Goal: Task Accomplishment & Management: Manage account settings

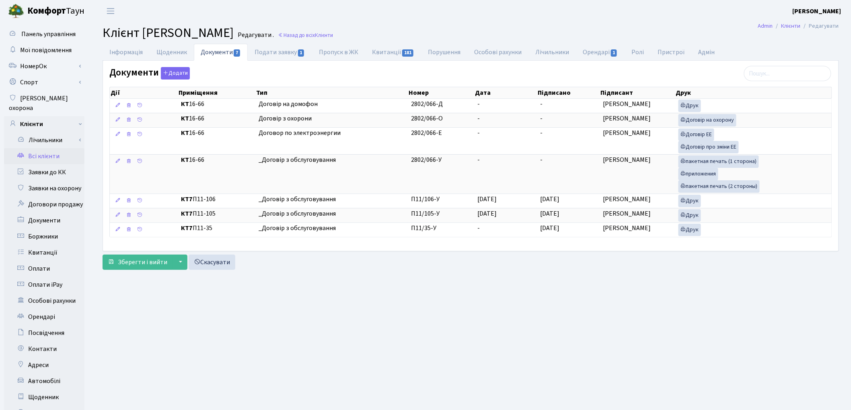
click at [42, 148] on link "Всі клієнти" at bounding box center [44, 156] width 80 height 16
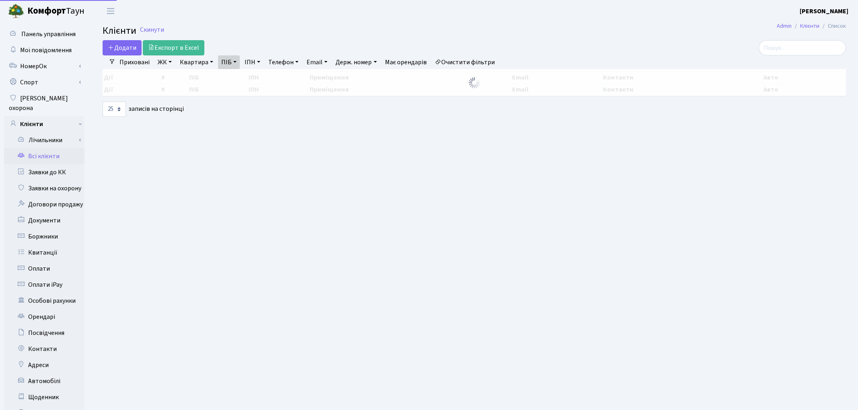
select select "25"
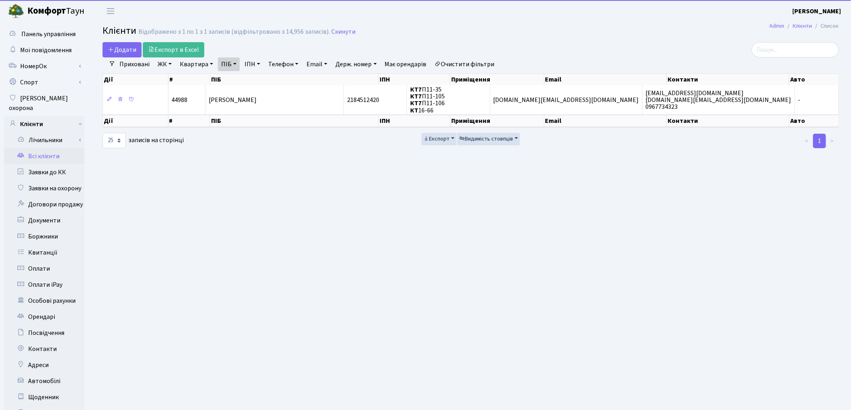
click at [476, 67] on link "Очистити фільтри" at bounding box center [464, 64] width 66 height 14
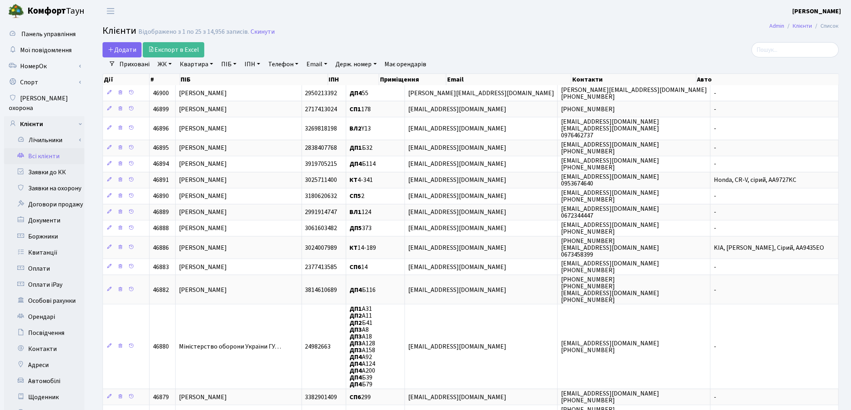
click at [191, 64] on link "Квартира" at bounding box center [196, 64] width 40 height 14
type input "133"
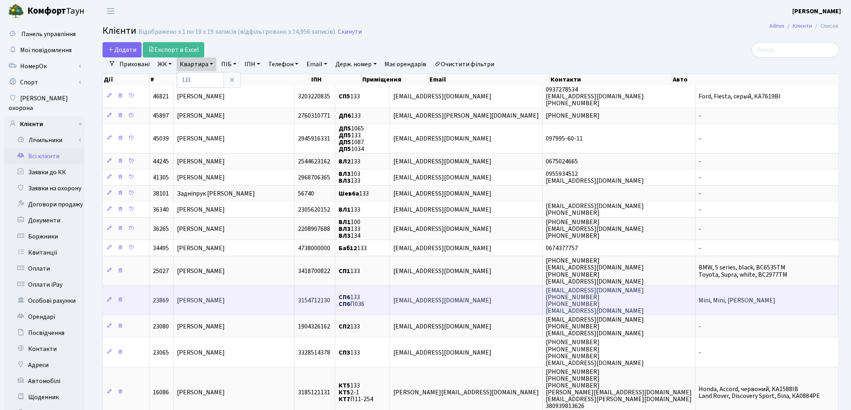
click at [225, 296] on span "Плуталов Михайло Сергійович" at bounding box center [201, 300] width 48 height 9
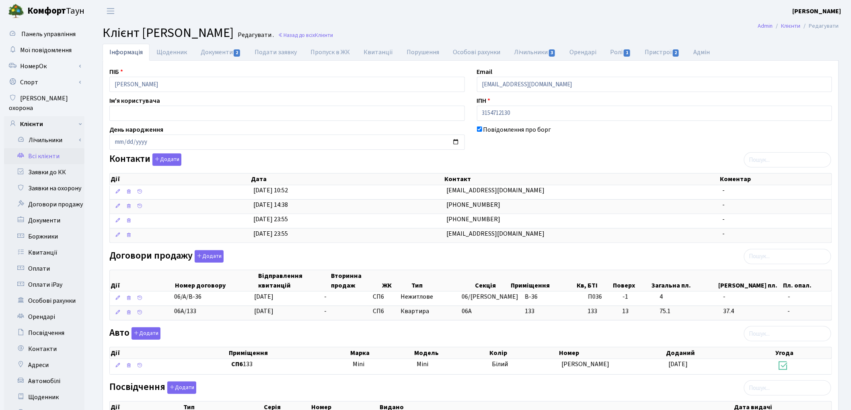
click at [49, 149] on link "Всі клієнти" at bounding box center [44, 156] width 80 height 16
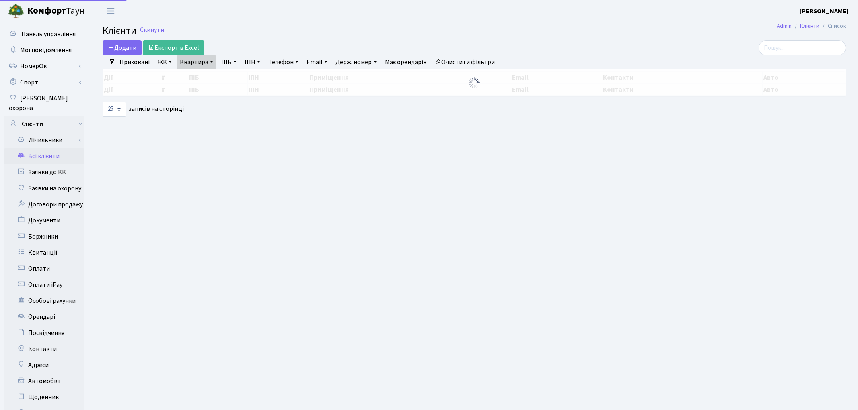
select select "25"
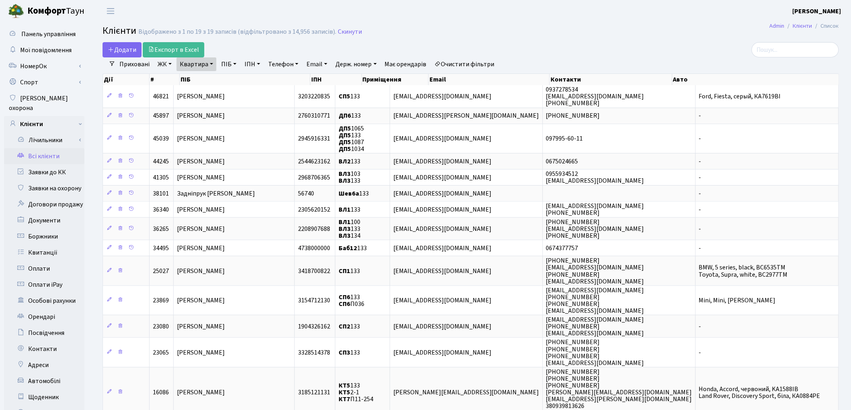
click at [191, 68] on link "Квартира" at bounding box center [196, 64] width 40 height 14
click at [195, 78] on input "133" at bounding box center [200, 79] width 47 height 15
type input "1"
type input "5-103"
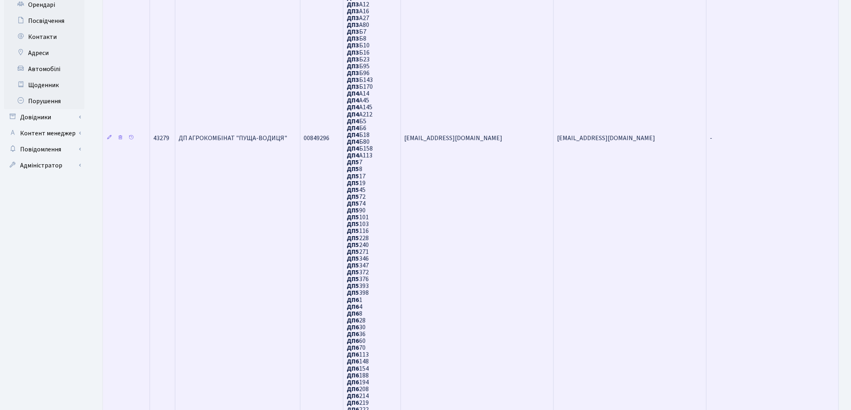
scroll to position [456, 0]
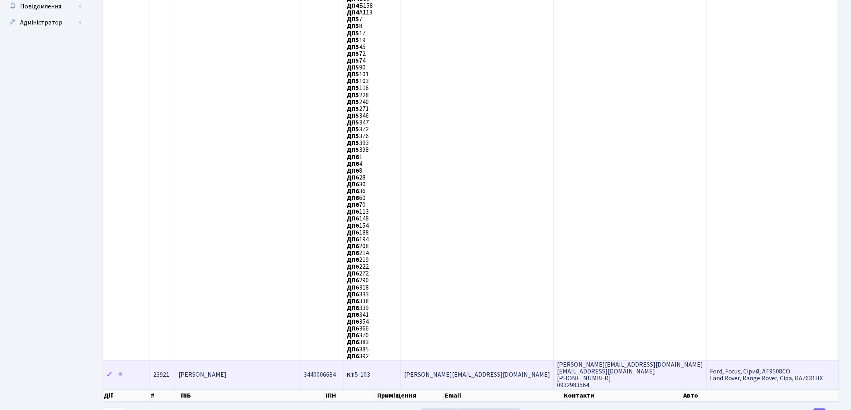
click at [226, 371] on span "Марчук Ростислав Володимирович" at bounding box center [203, 375] width 48 height 9
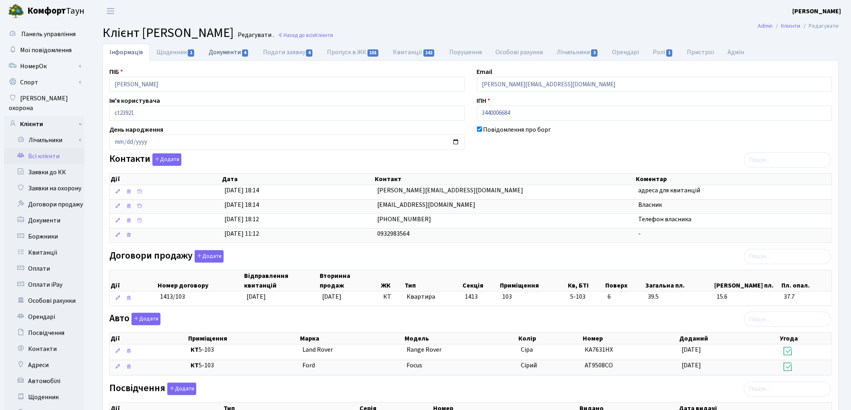
click at [229, 51] on link "Документи 4" at bounding box center [229, 52] width 54 height 16
select select "25"
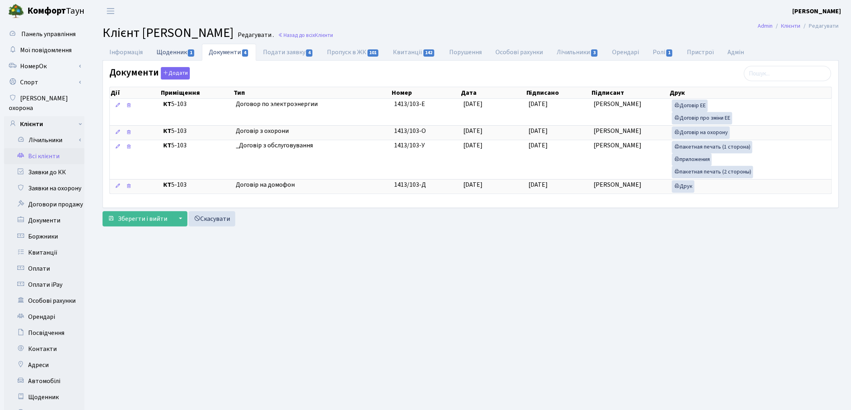
click at [173, 55] on link "Щоденник 1" at bounding box center [176, 52] width 52 height 16
select select "25"
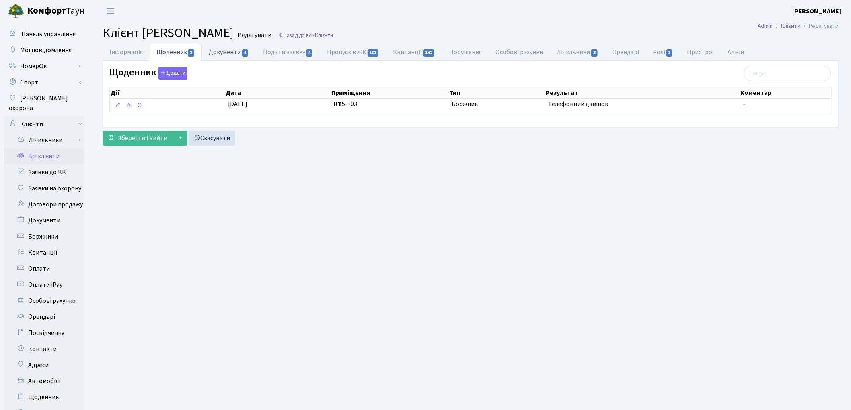
click at [236, 55] on link "Документи 4" at bounding box center [229, 52] width 54 height 16
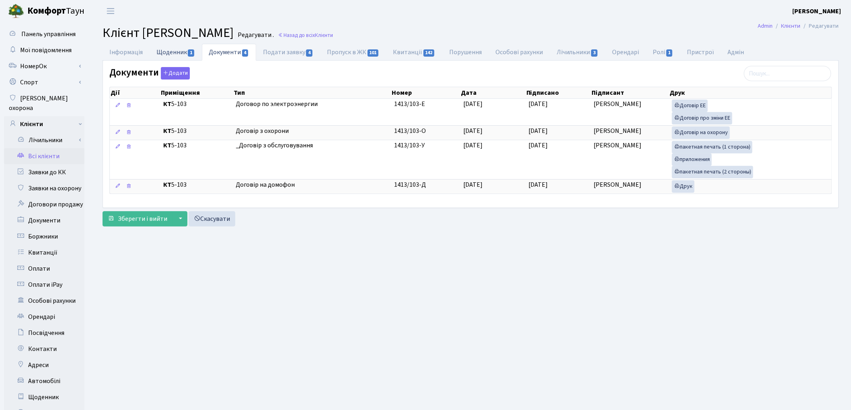
click at [159, 51] on link "Щоденник 1" at bounding box center [176, 52] width 52 height 16
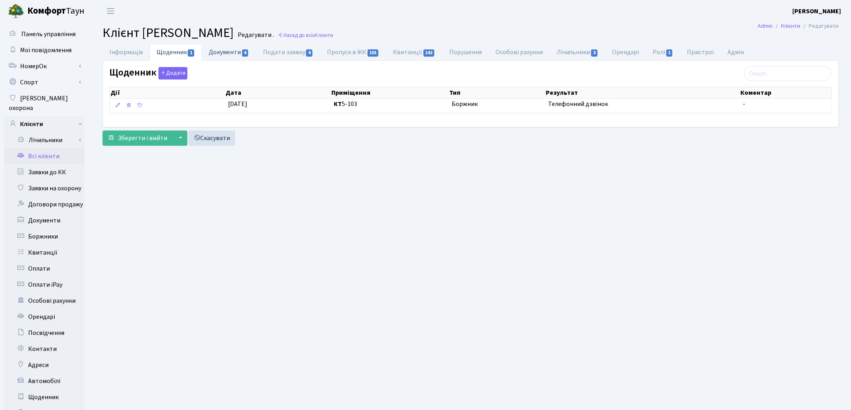
click at [225, 53] on link "Документи 4" at bounding box center [229, 52] width 54 height 16
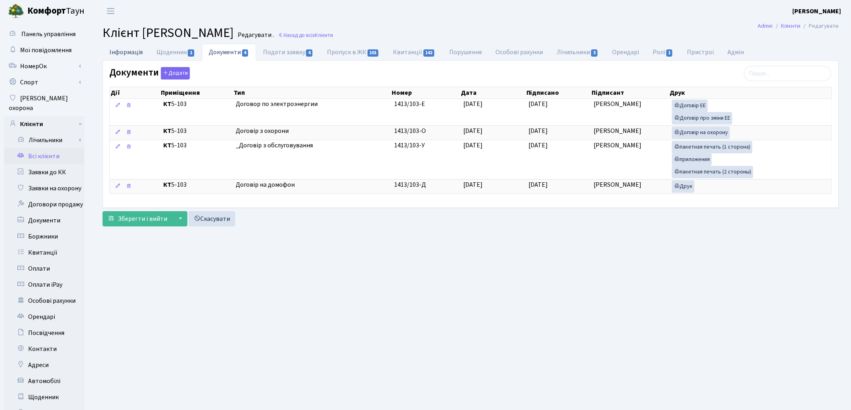
click at [114, 51] on link "Інформація" at bounding box center [126, 52] width 47 height 16
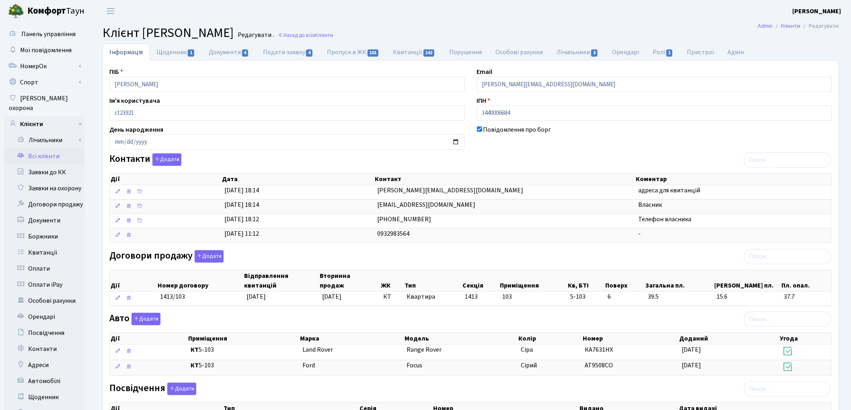
click at [47, 150] on link "Всі клієнти" at bounding box center [44, 156] width 80 height 16
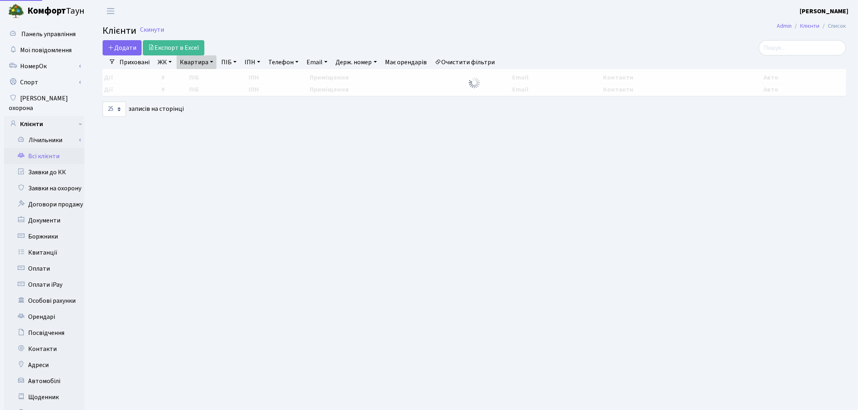
select select "25"
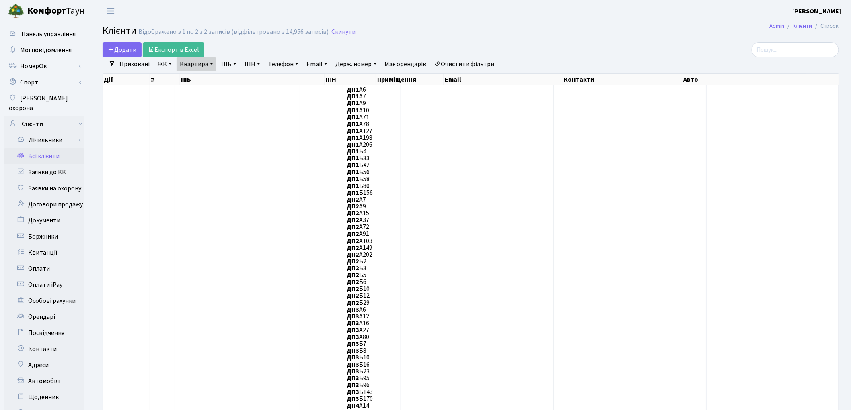
click at [480, 62] on link "Очистити фільтри" at bounding box center [464, 64] width 66 height 14
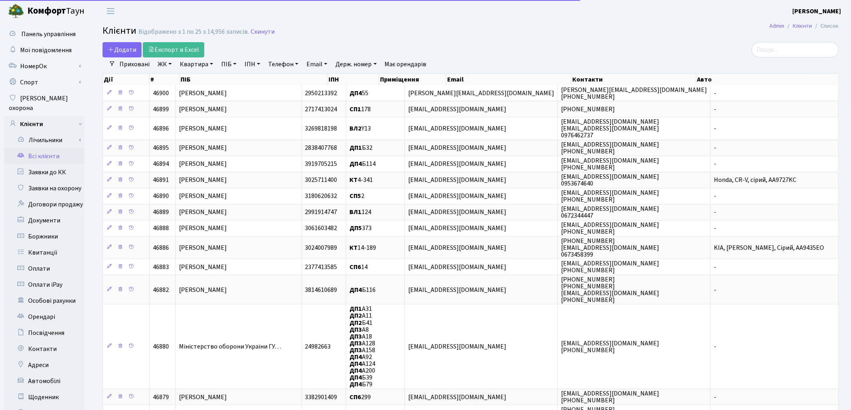
click at [193, 63] on link "Квартира" at bounding box center [196, 64] width 40 height 14
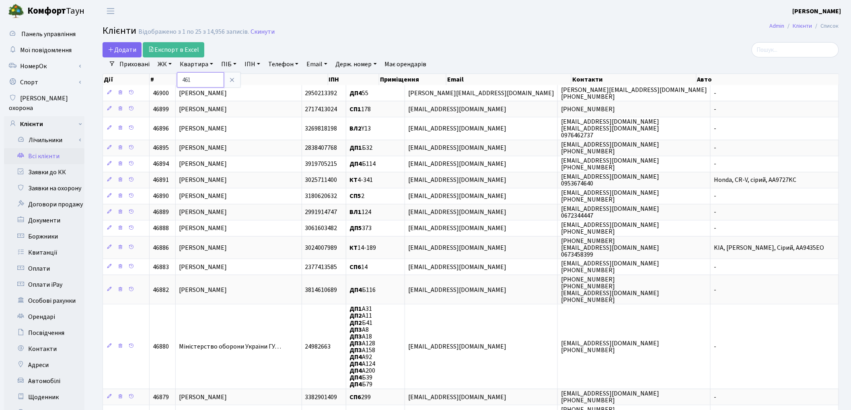
type input "461"
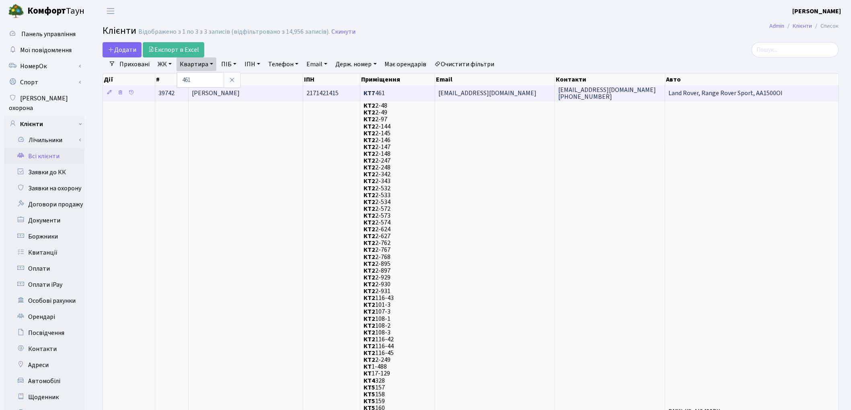
click at [234, 95] on span "[PERSON_NAME]" at bounding box center [216, 93] width 48 height 9
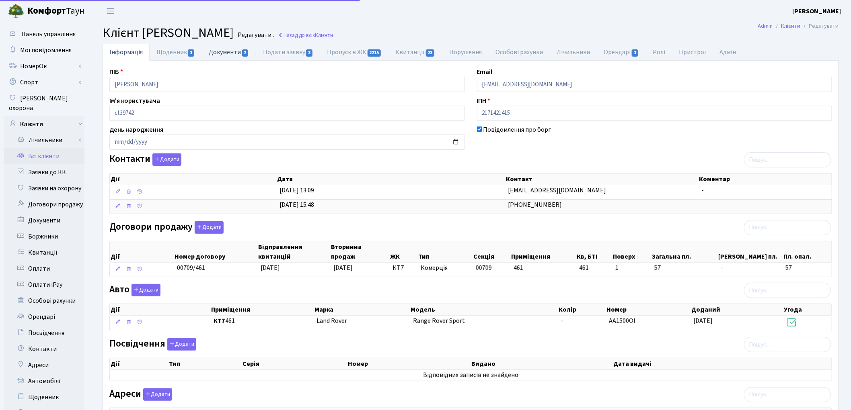
click at [211, 51] on link "Документи 2" at bounding box center [229, 52] width 54 height 16
select select "25"
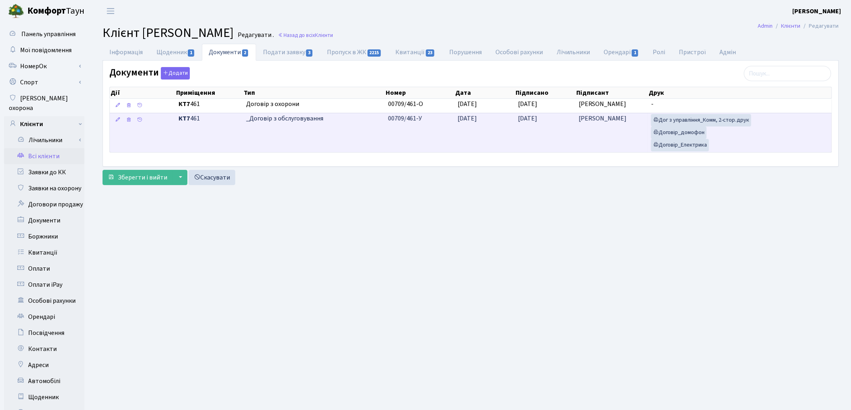
click at [456, 135] on td "[DATE]" at bounding box center [484, 132] width 60 height 39
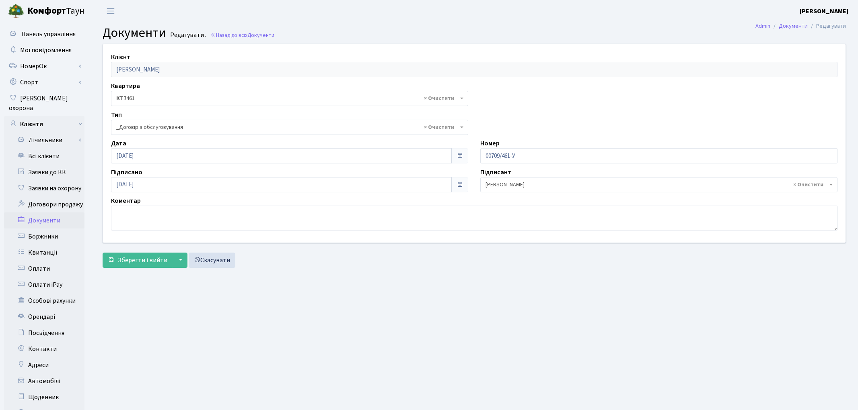
select select "289"
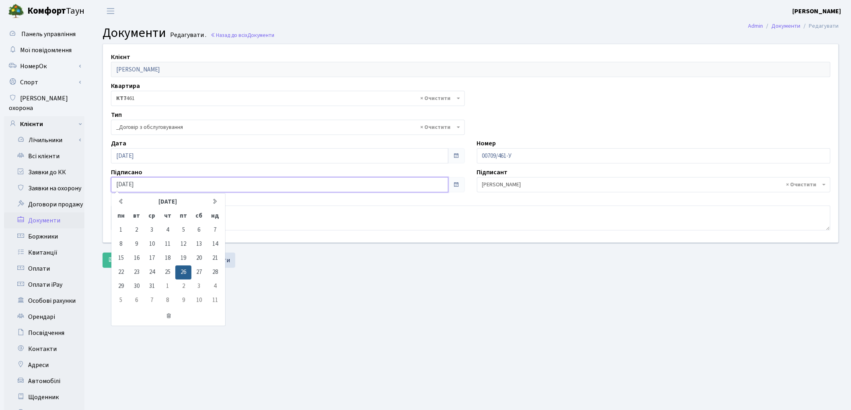
drag, startPoint x: 166, startPoint y: 187, endPoint x: 107, endPoint y: 185, distance: 58.3
click at [107, 185] on div "Підписано 26.01.2024 січень 2024 пн вт ср чт пт сб нд 1 2 3 4 5 6 7 8 9 10 11 1…" at bounding box center [288, 180] width 366 height 25
type input "[DATE]"
click at [404, 331] on main "Admin Документи Редагувати Документи Редагувати . Назад до всіх Документи Клієн…" at bounding box center [470, 256] width 760 height 468
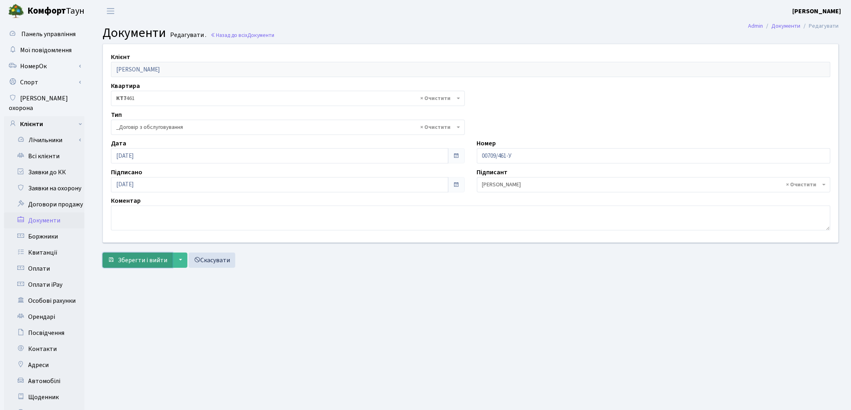
click at [135, 263] on span "Зберегти і вийти" at bounding box center [142, 260] width 49 height 9
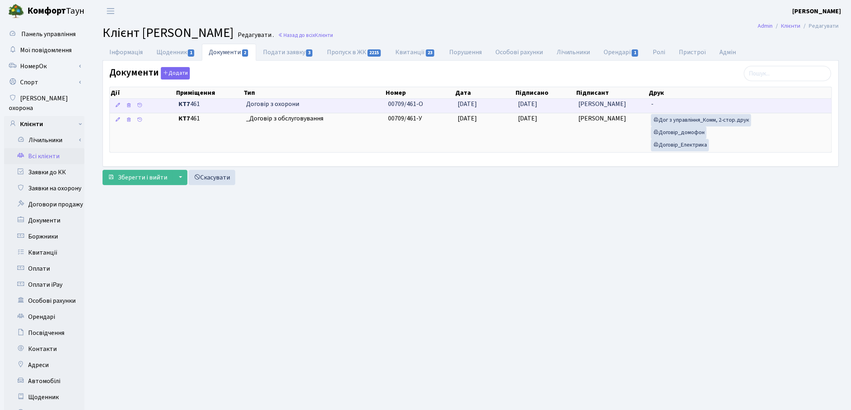
click at [551, 106] on td "[DATE]" at bounding box center [545, 106] width 60 height 14
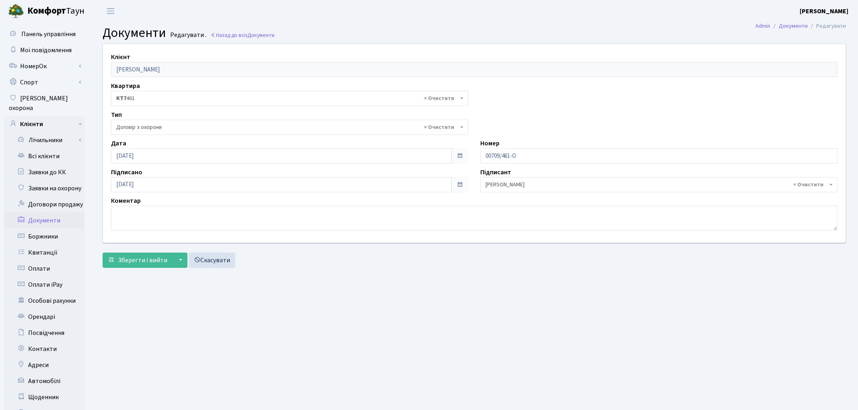
select select "290"
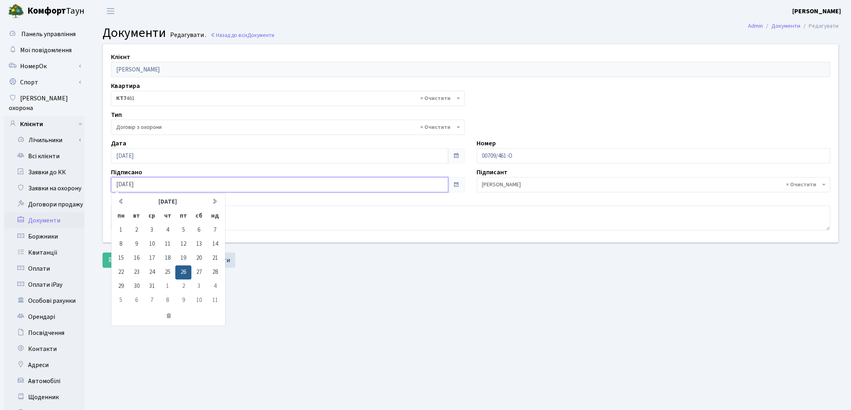
drag, startPoint x: 174, startPoint y: 181, endPoint x: 102, endPoint y: 175, distance: 72.2
click at [102, 175] on div "Клієнт [PERSON_NAME] Квартира - <b>КТ7</b>&nbsp;&nbsp;&nbsp;461 × КТ7 461 Тип )…" at bounding box center [470, 143] width 747 height 199
type input "[DATE]"
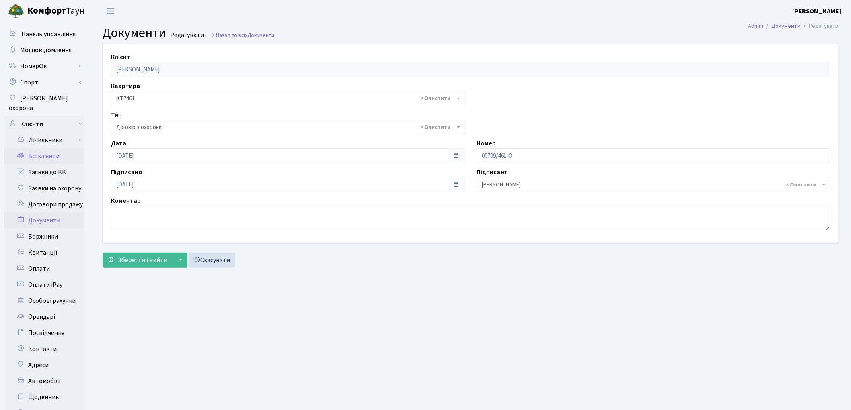
click at [46, 148] on link "Всі клієнти" at bounding box center [44, 156] width 80 height 16
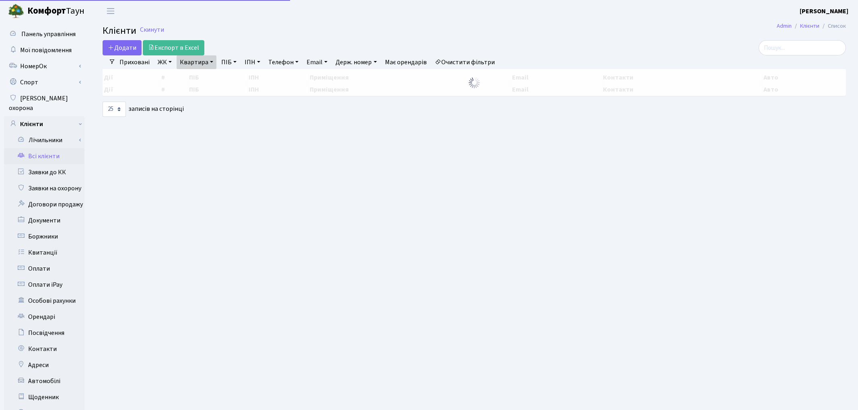
select select "25"
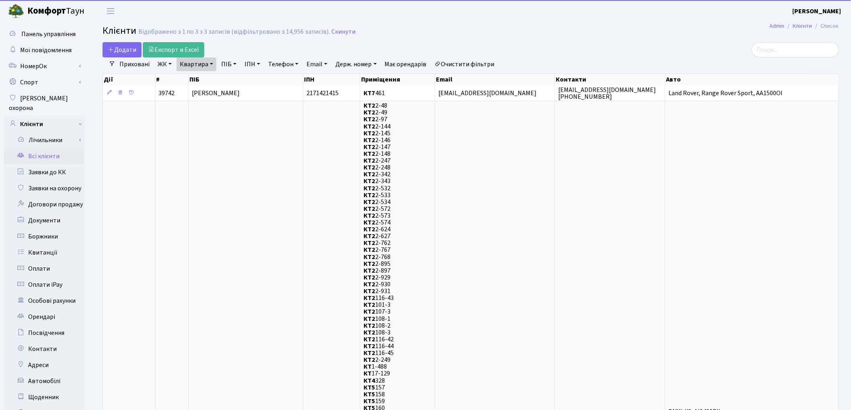
click at [470, 62] on link "Очистити фільтри" at bounding box center [464, 64] width 66 height 14
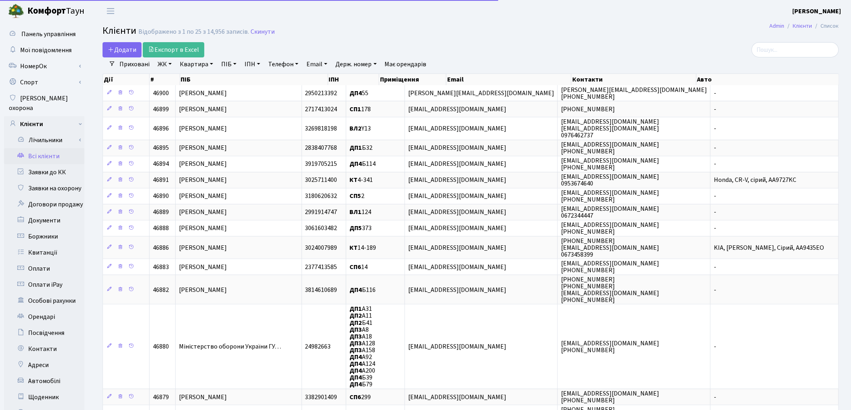
click at [190, 65] on link "Квартира" at bounding box center [196, 64] width 40 height 14
type input "57"
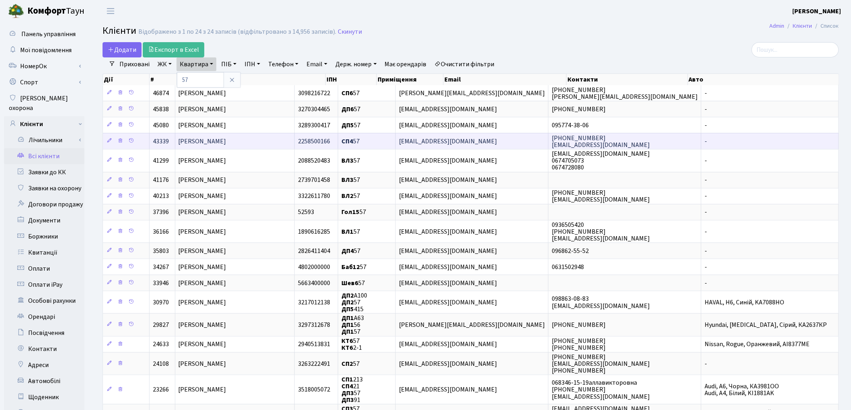
click at [226, 139] on span "Кирик Марія Василівна" at bounding box center [203, 141] width 48 height 9
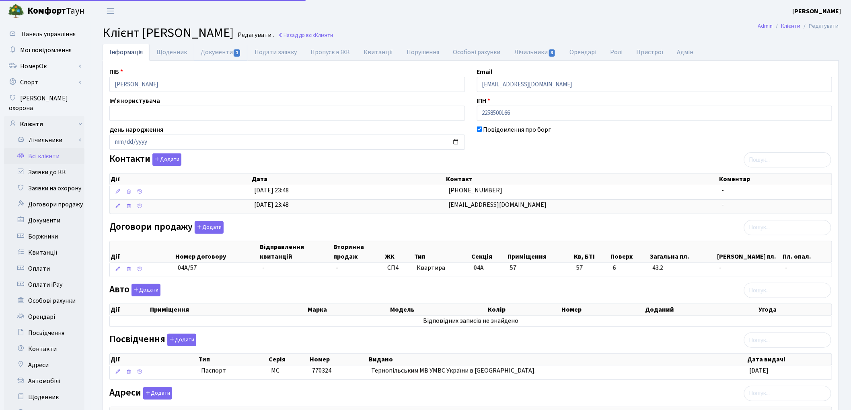
click at [206, 48] on link "Документи 1" at bounding box center [221, 52] width 54 height 17
select select "25"
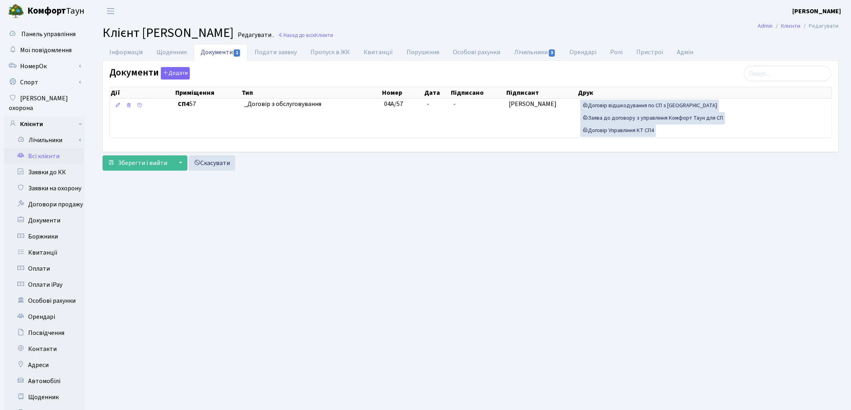
click at [37, 148] on link "Всі клієнти" at bounding box center [44, 156] width 80 height 16
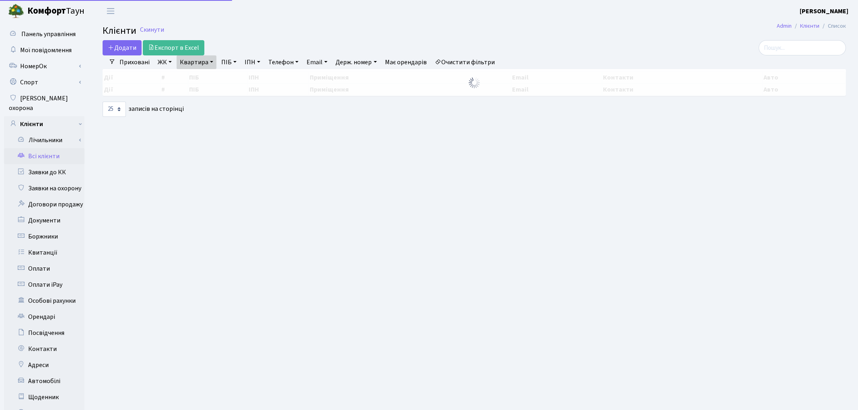
select select "25"
click at [197, 64] on link "Квартира" at bounding box center [196, 62] width 40 height 14
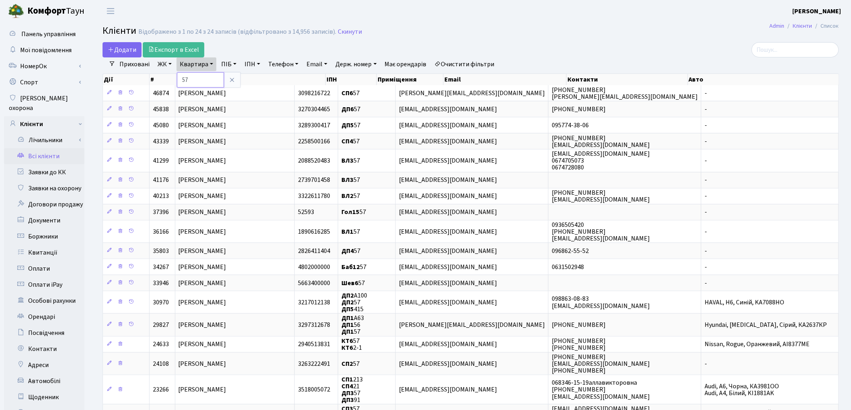
type input "7"
type input "231"
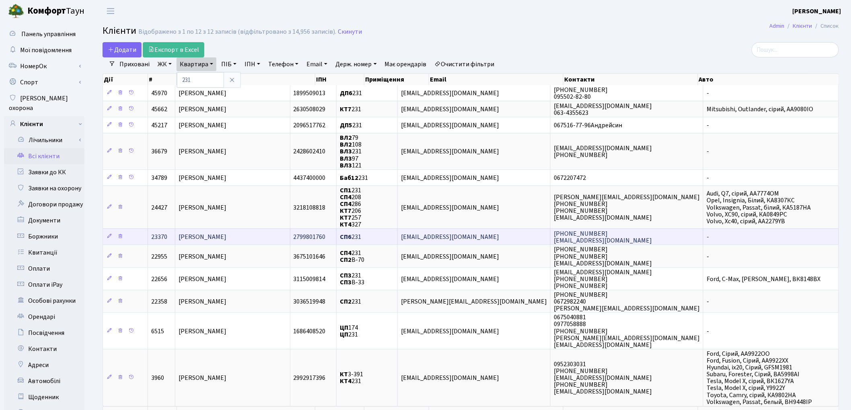
click at [226, 233] on span "[PERSON_NAME]" at bounding box center [203, 237] width 48 height 9
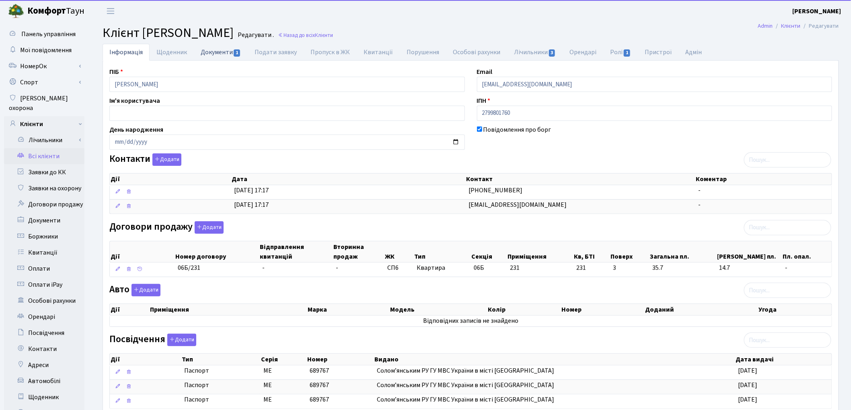
click at [215, 52] on link "Документи 1" at bounding box center [221, 52] width 54 height 16
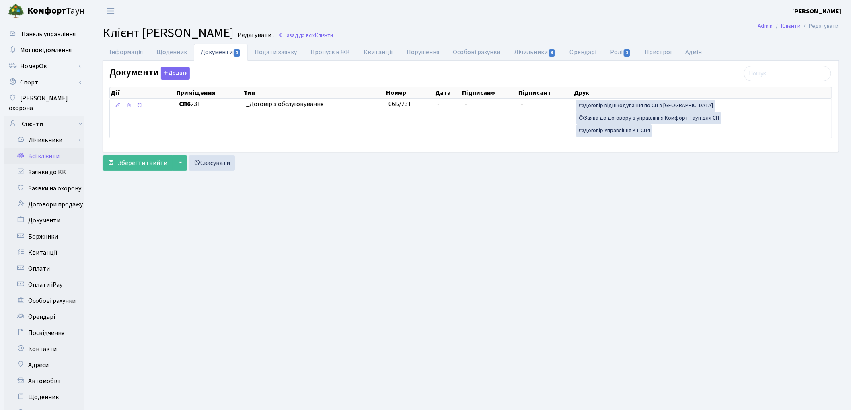
click at [53, 148] on link "Всі клієнти" at bounding box center [44, 156] width 80 height 16
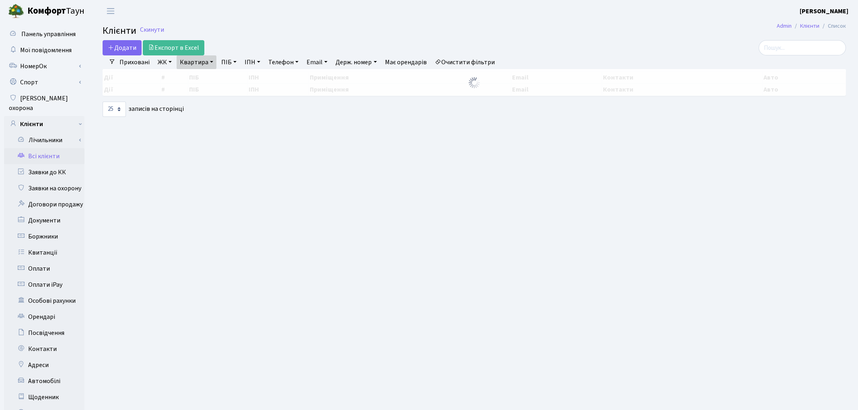
select select "25"
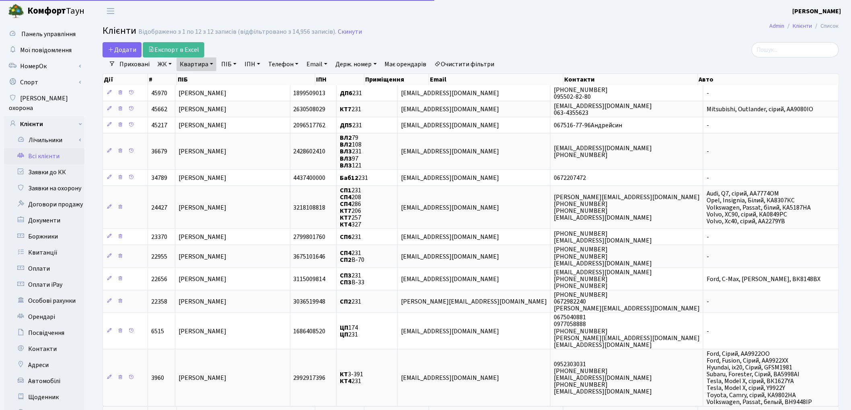
click at [493, 61] on link "Очистити фільтри" at bounding box center [464, 64] width 66 height 14
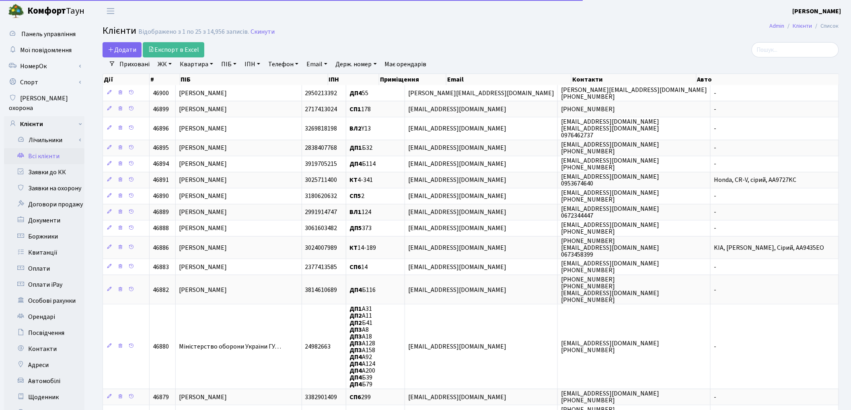
click at [197, 65] on link "Квартира" at bounding box center [196, 64] width 40 height 14
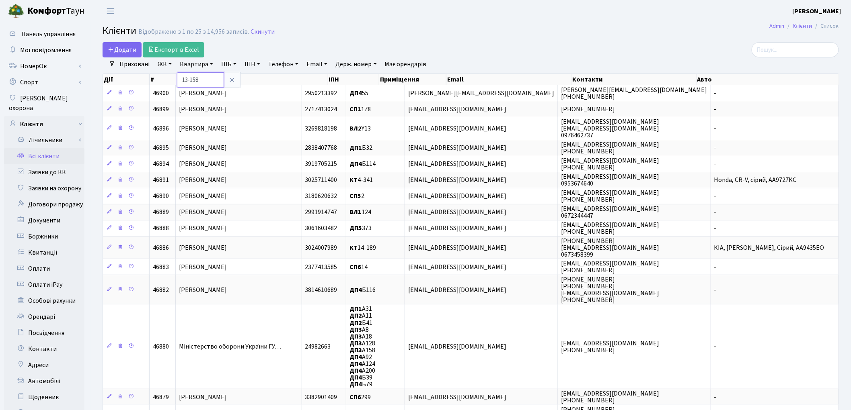
type input "13-158"
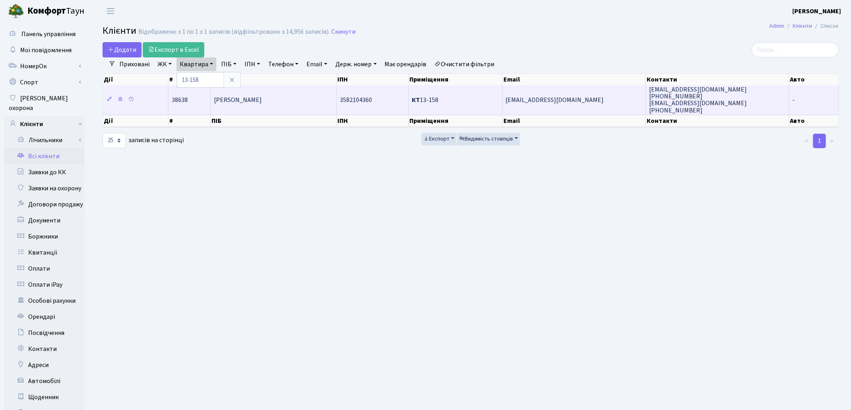
click at [279, 101] on td "Возна Даша Сергіївна" at bounding box center [274, 99] width 126 height 29
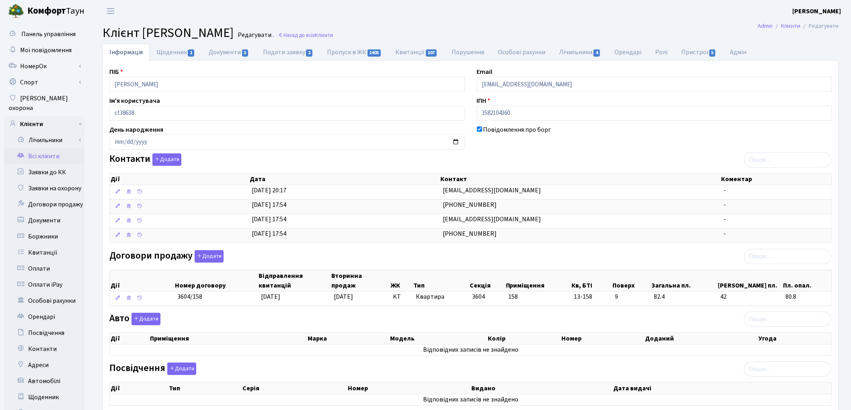
click at [51, 150] on link "Всі клієнти" at bounding box center [44, 156] width 80 height 16
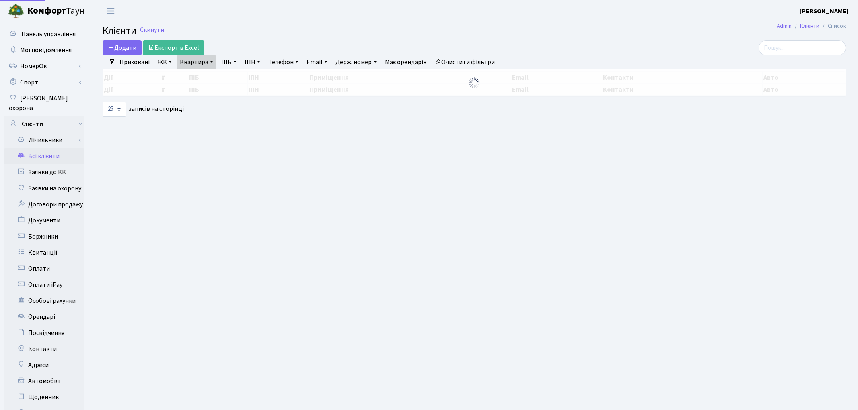
select select "25"
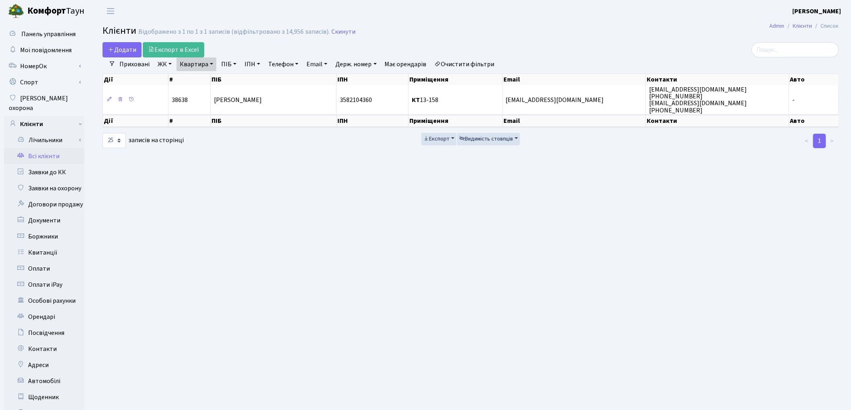
click at [471, 65] on link "Очистити фільтри" at bounding box center [464, 64] width 66 height 14
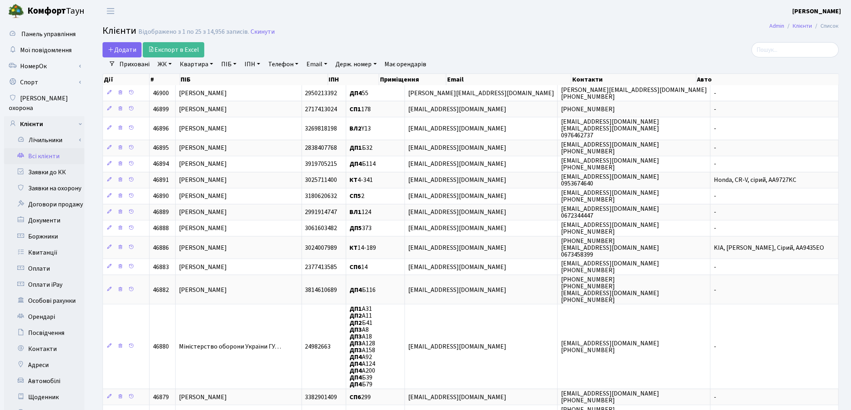
click at [162, 63] on link "ЖК" at bounding box center [164, 64] width 21 height 14
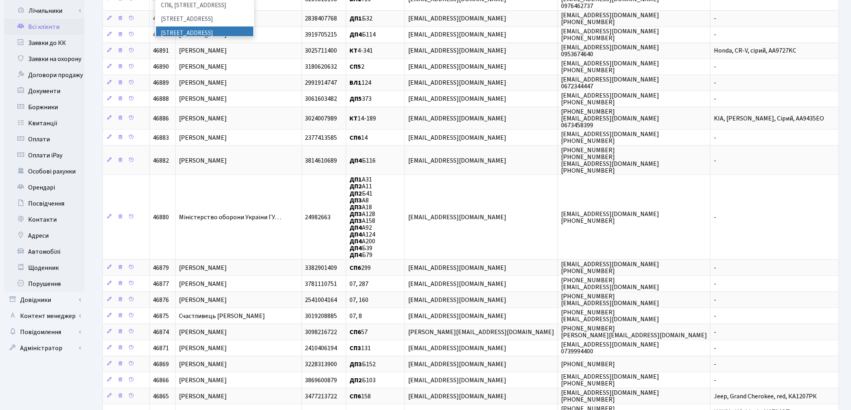
scroll to position [233, 0]
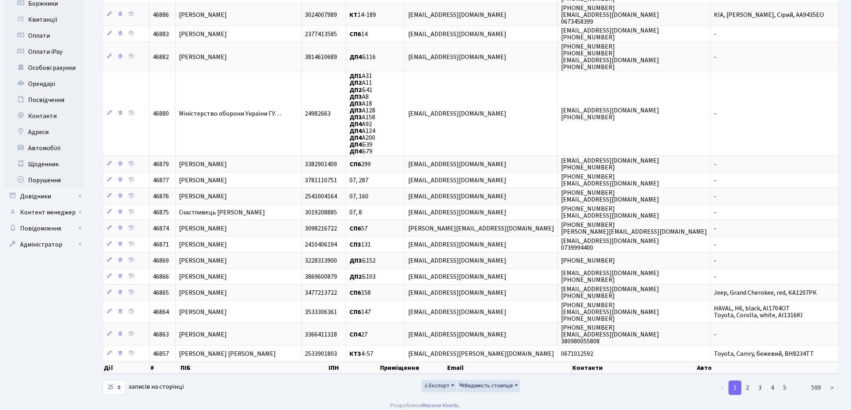
click at [56, 187] on ul "Панель управління Мої повідомлення НомерОк" at bounding box center [44, 92] width 80 height 599
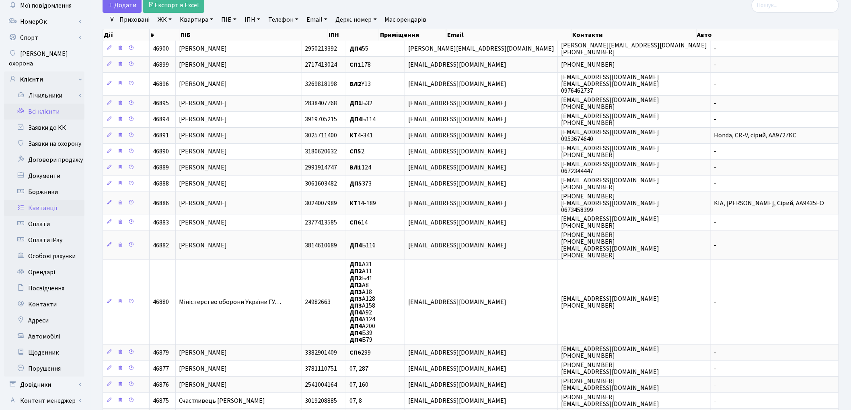
scroll to position [89, 0]
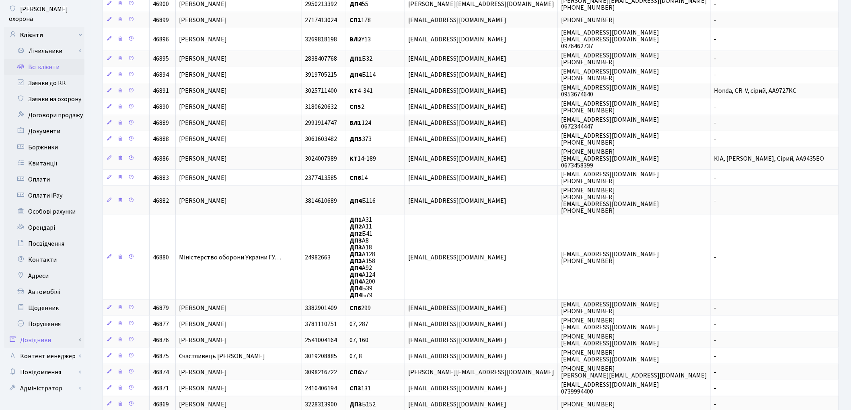
click at [56, 332] on link "Довідники" at bounding box center [44, 340] width 80 height 16
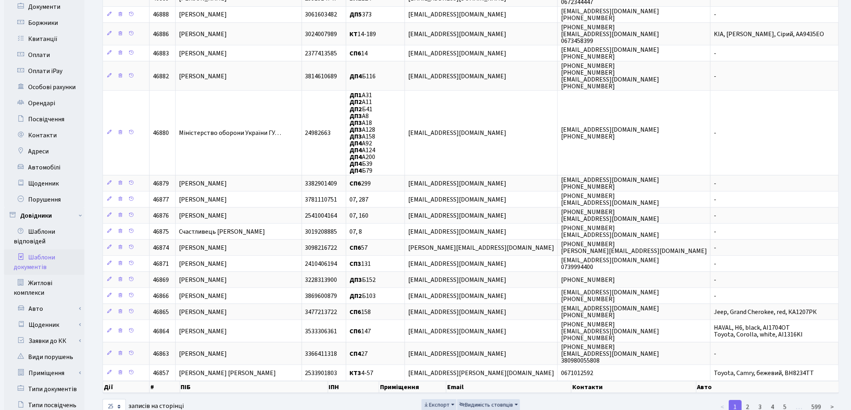
scroll to position [223, 0]
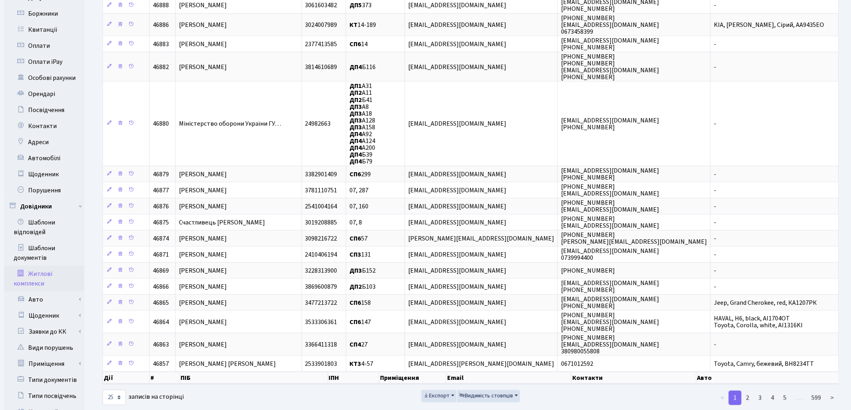
click at [45, 273] on link "Житлові комплекси" at bounding box center [44, 279] width 80 height 26
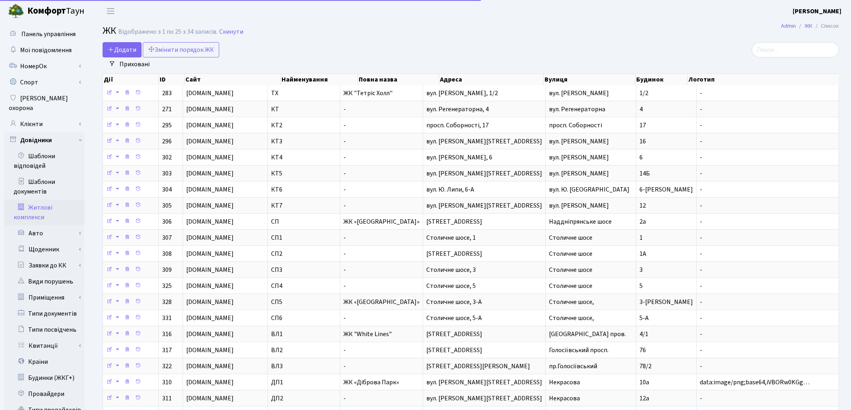
select select "25"
click at [44, 116] on link "Клієнти" at bounding box center [44, 124] width 80 height 16
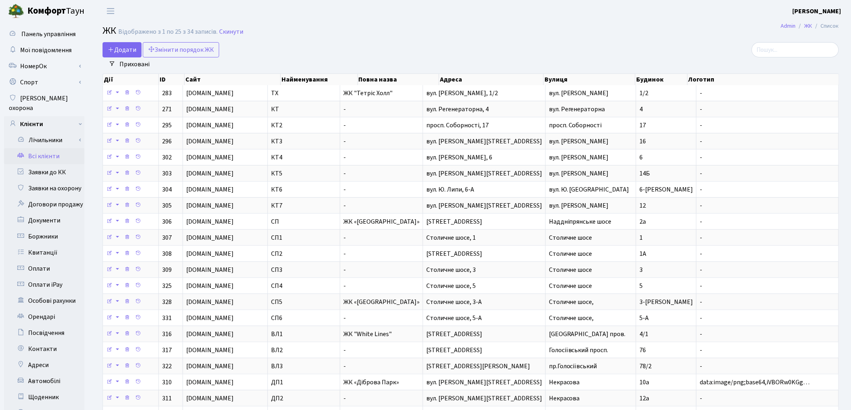
click at [51, 149] on link "Всі клієнти" at bounding box center [44, 156] width 80 height 16
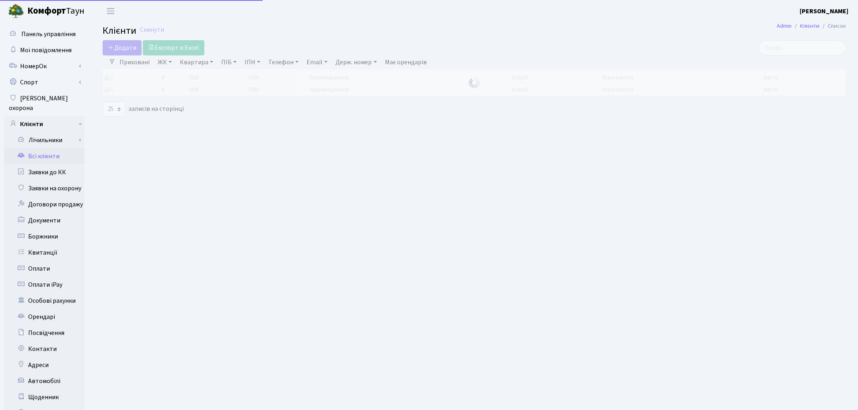
select select "25"
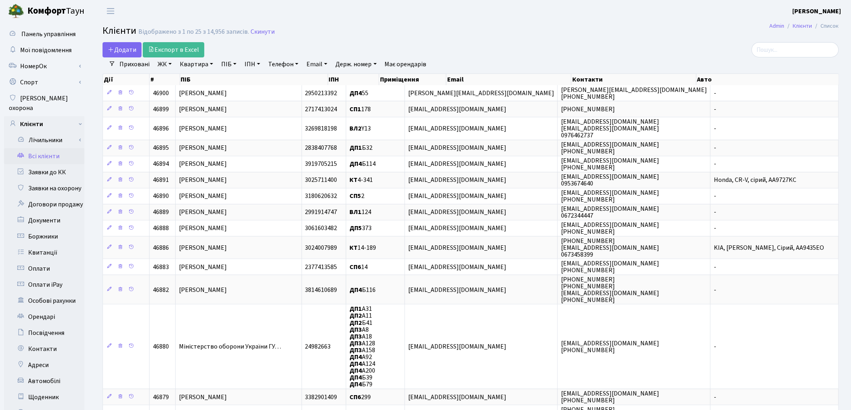
click at [190, 65] on link "Квартира" at bounding box center [196, 64] width 40 height 14
type input "5-103"
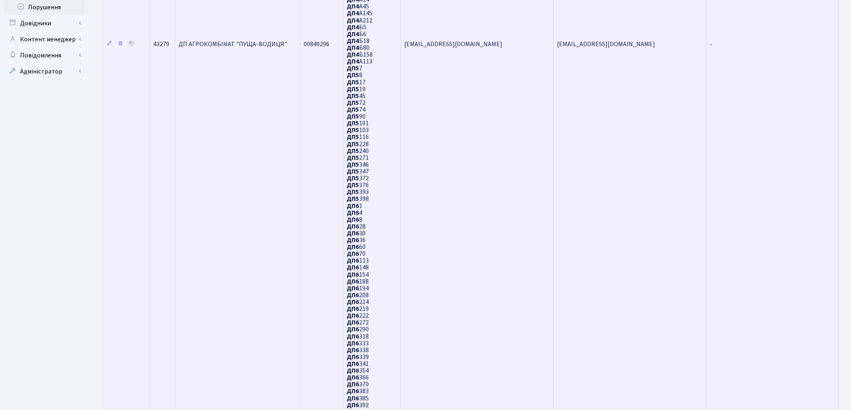
scroll to position [456, 0]
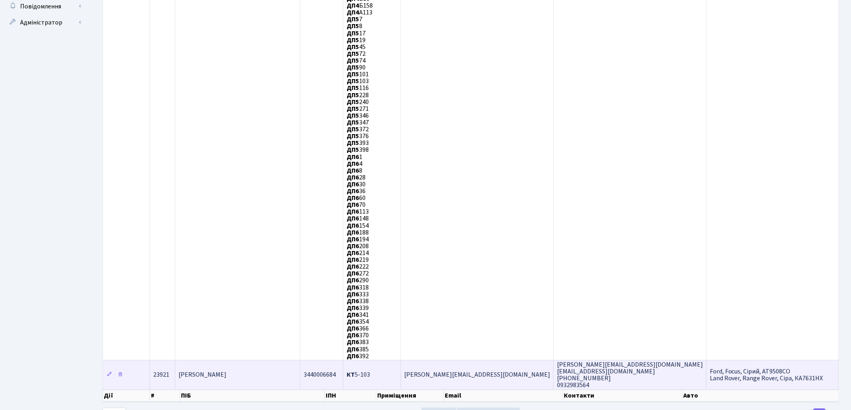
click at [226, 371] on span "Марчук Ростислав Володимирович" at bounding box center [203, 375] width 48 height 9
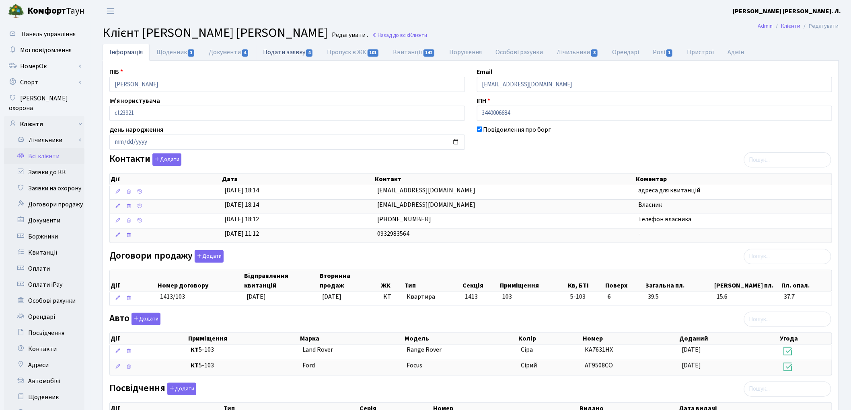
click at [278, 51] on link "Подати заявку 4" at bounding box center [288, 52] width 64 height 16
select select "25"
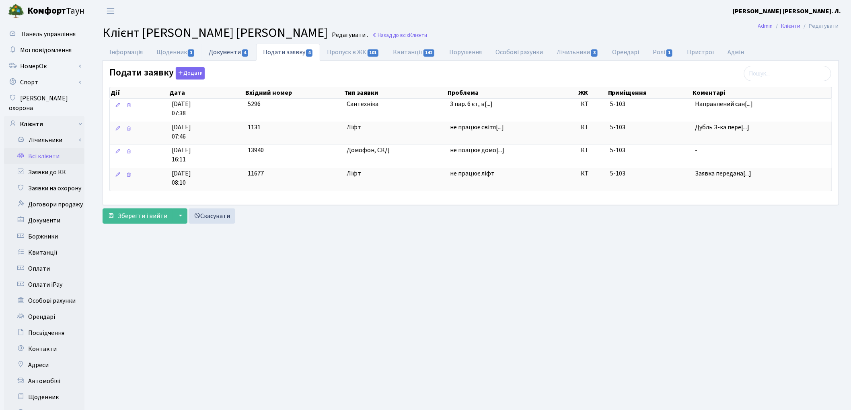
click at [228, 53] on link "Документи 4" at bounding box center [229, 52] width 54 height 16
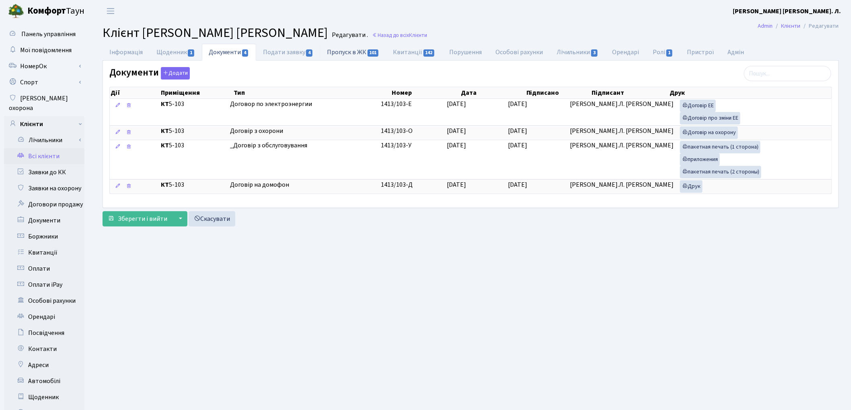
click at [367, 54] on link "Пропуск в ЖК 101" at bounding box center [353, 52] width 66 height 16
select select "25"
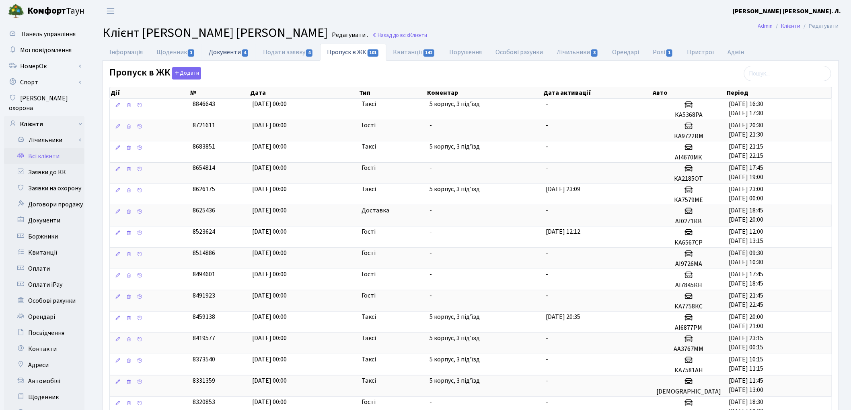
click at [230, 51] on link "Документи 4" at bounding box center [229, 52] width 54 height 16
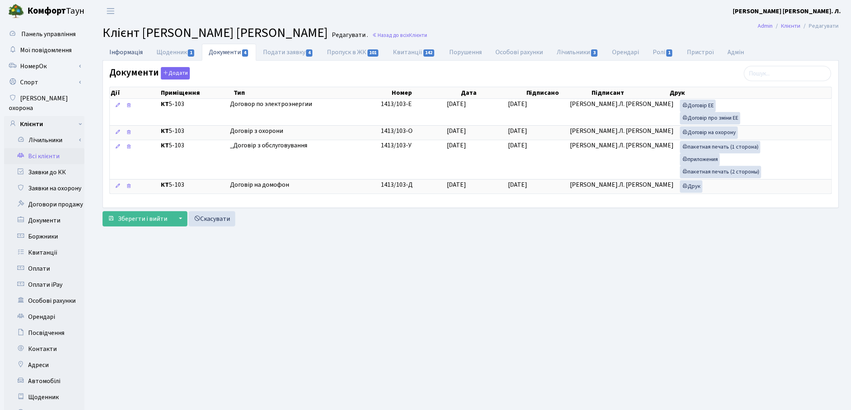
click at [121, 52] on link "Інформація" at bounding box center [126, 52] width 47 height 16
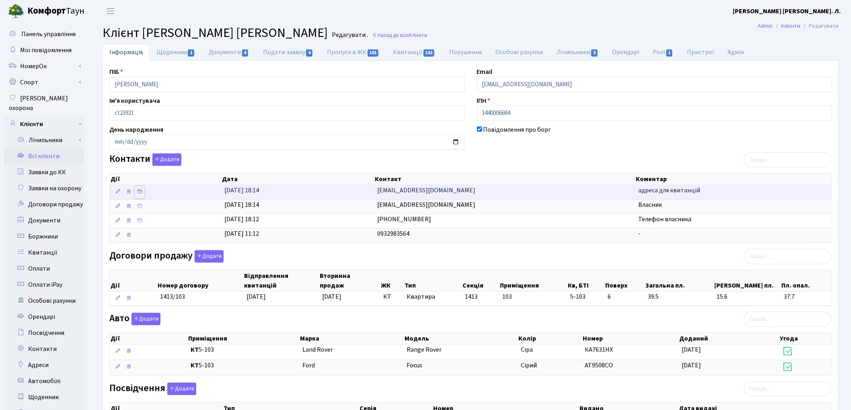
click at [139, 194] on icon at bounding box center [140, 192] width 6 height 6
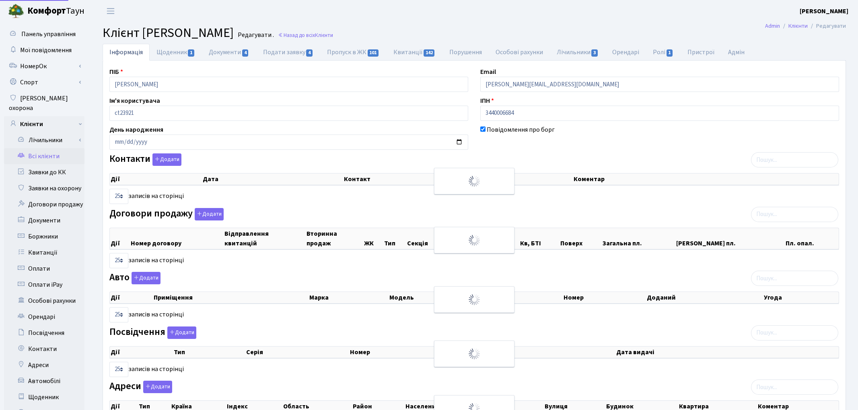
select select "25"
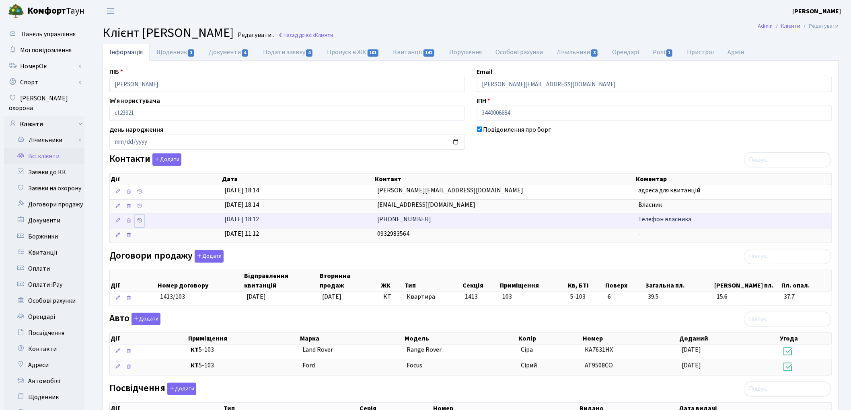
click at [139, 220] on icon at bounding box center [140, 221] width 6 height 6
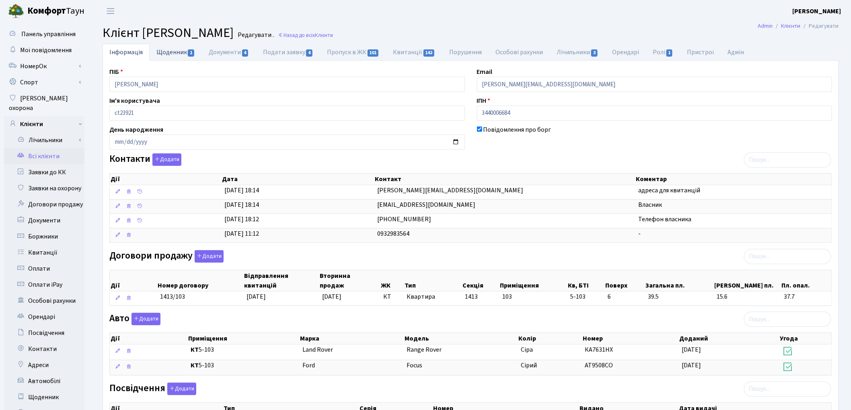
click at [170, 55] on link "Щоденник 1" at bounding box center [176, 52] width 52 height 16
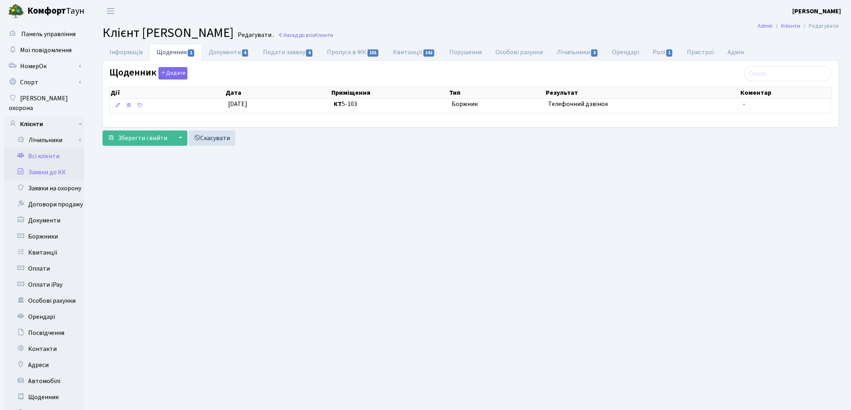
click at [53, 166] on link "Заявки до КК" at bounding box center [44, 172] width 80 height 16
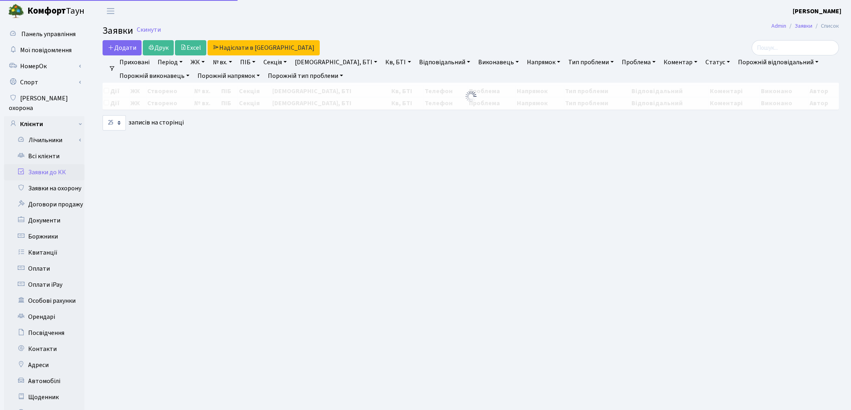
select select "25"
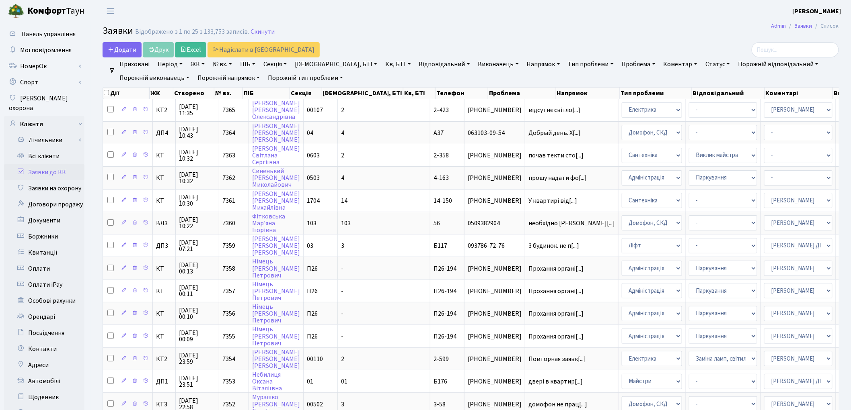
click at [382, 62] on link "Кв, БТІ" at bounding box center [398, 64] width 32 height 14
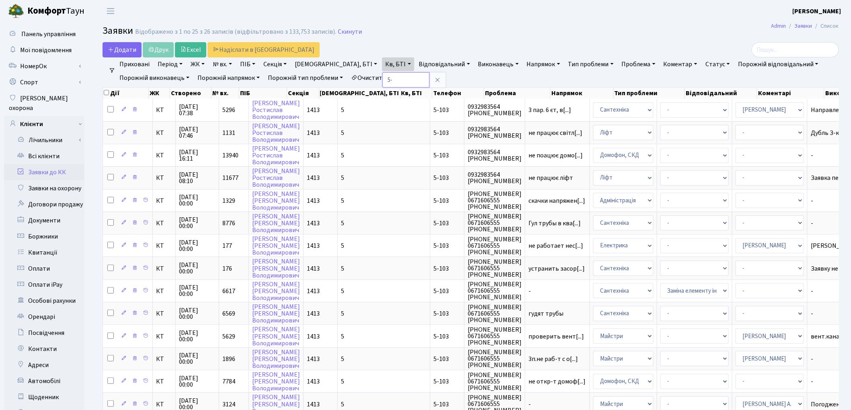
type input "5"
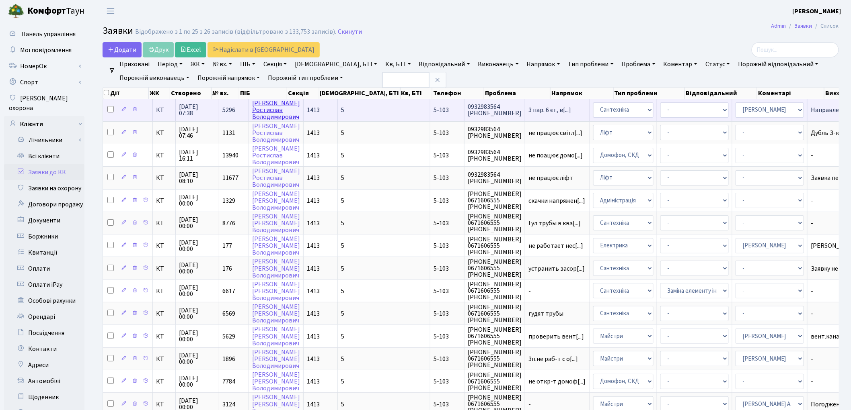
click at [258, 105] on link "Марчук Ростислав Володимирович" at bounding box center [276, 110] width 48 height 23
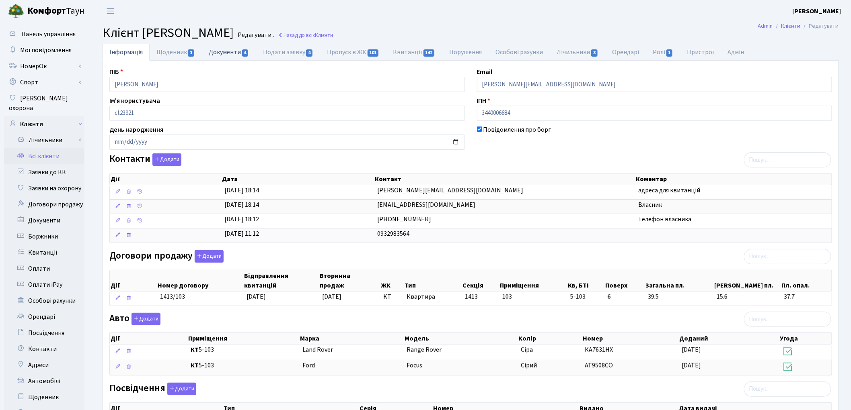
click at [227, 47] on link "Документи 4" at bounding box center [229, 52] width 54 height 16
select select "25"
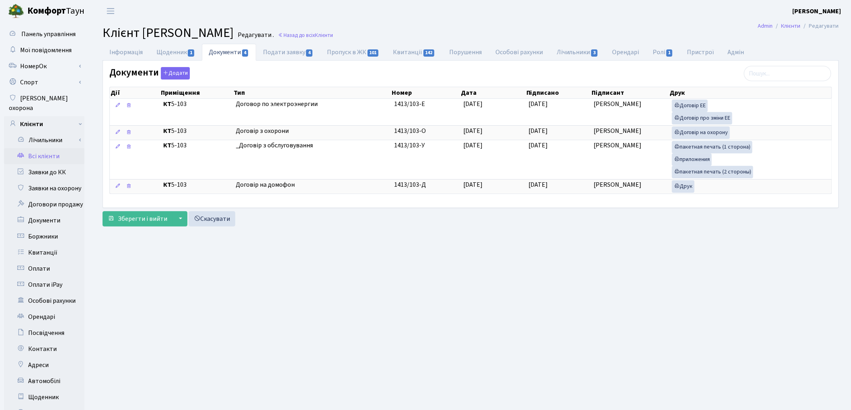
click at [56, 148] on link "Всі клієнти" at bounding box center [44, 156] width 80 height 16
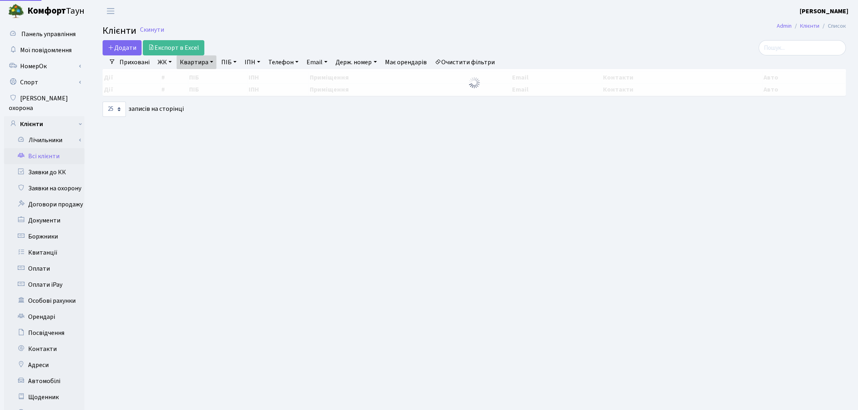
select select "25"
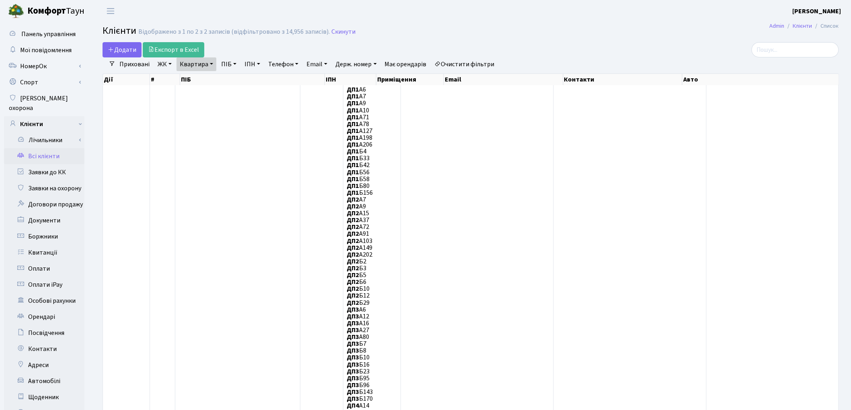
click at [484, 66] on link "Очистити фільтри" at bounding box center [464, 64] width 66 height 14
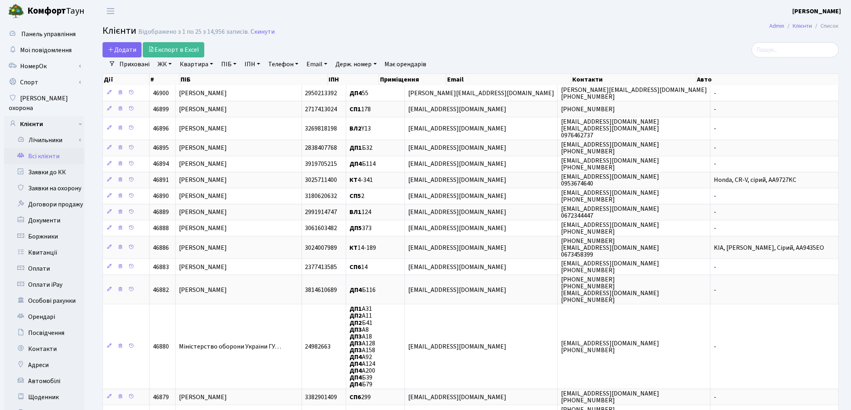
click at [226, 68] on link "ПІБ" at bounding box center [229, 64] width 22 height 14
type input "марчук"
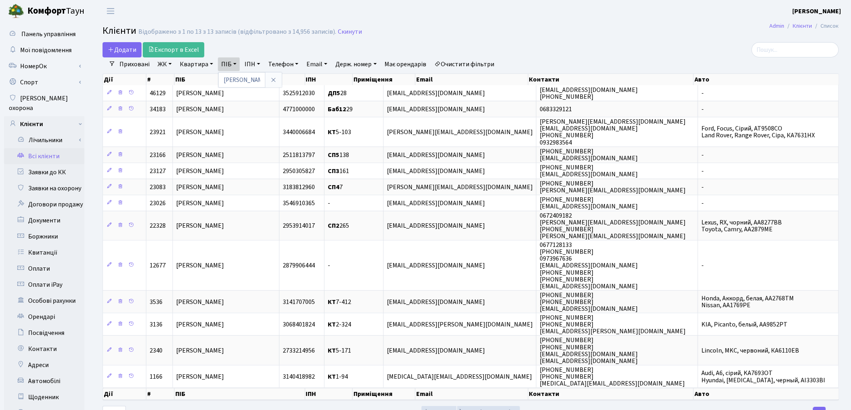
click at [141, 64] on link "Приховані" at bounding box center [134, 64] width 37 height 14
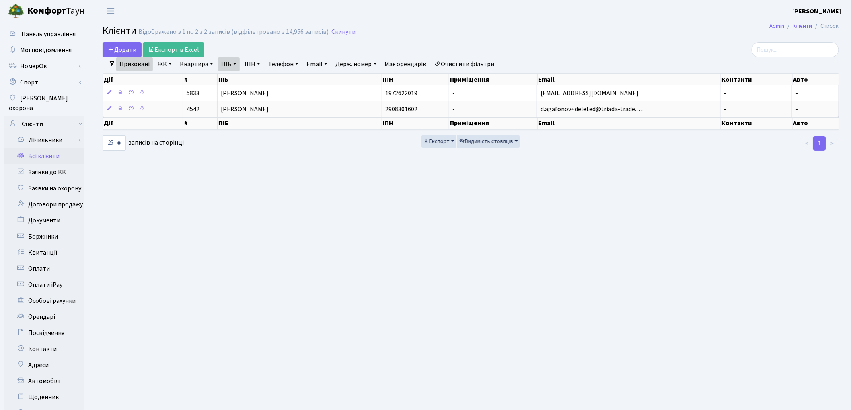
click at [490, 67] on link "Очистити фільтри" at bounding box center [464, 64] width 66 height 14
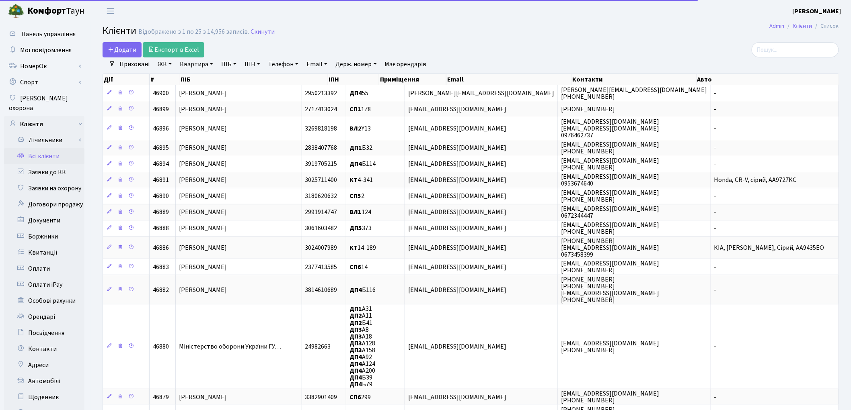
click at [227, 67] on link "ПІБ" at bounding box center [229, 64] width 22 height 14
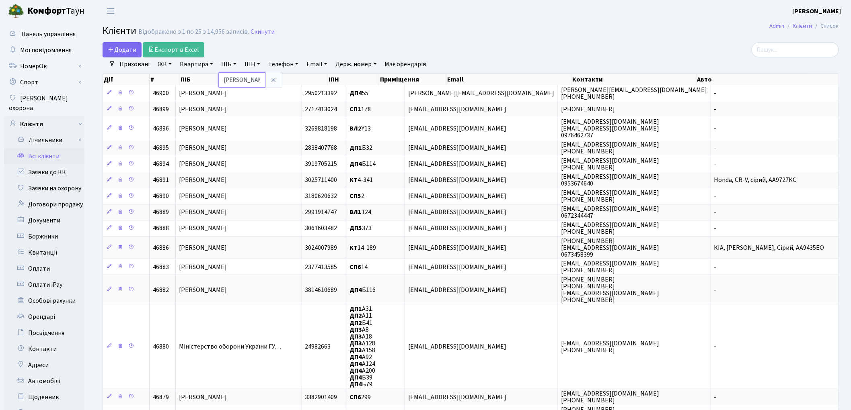
type input "марчук"
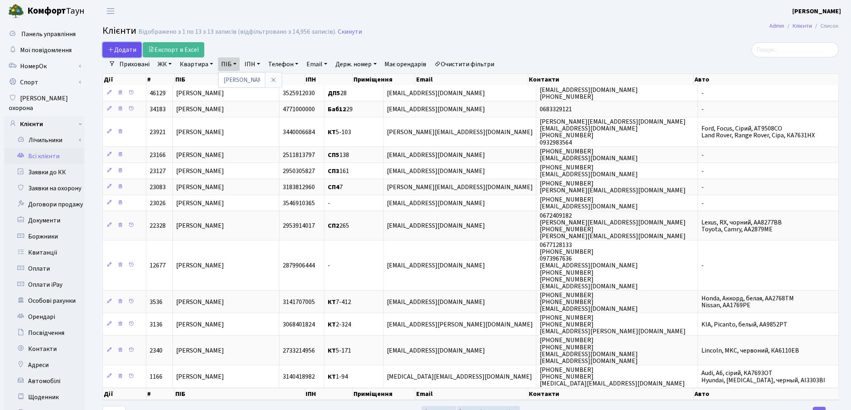
click at [127, 48] on span "Додати" at bounding box center [122, 49] width 29 height 9
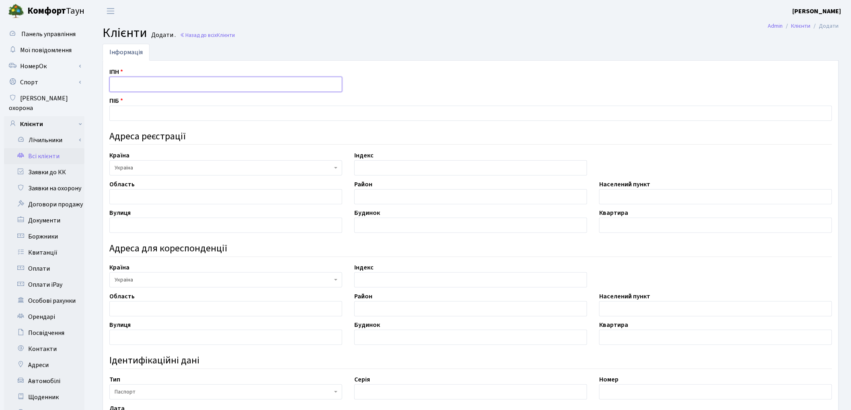
click at [190, 81] on input "text" at bounding box center [225, 84] width 233 height 15
type input "[PERSON_NAME]"
click at [184, 112] on input "text" at bounding box center [470, 113] width 722 height 15
drag, startPoint x: 115, startPoint y: 82, endPoint x: 176, endPoint y: 81, distance: 61.1
click at [176, 81] on input "Марчук Анна Юріївна" at bounding box center [225, 84] width 233 height 15
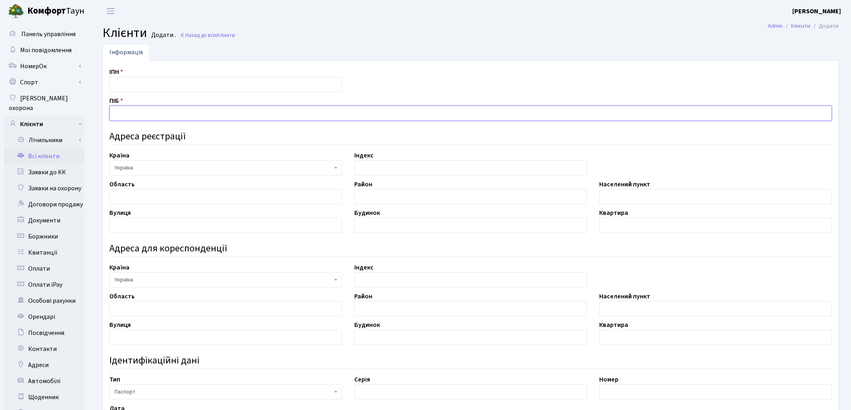
click at [149, 113] on input "text" at bounding box center [470, 113] width 722 height 15
paste input "[PERSON_NAME]"
type input "[PERSON_NAME]"
click at [118, 78] on input "text" at bounding box center [225, 84] width 233 height 15
type input "3440006684"
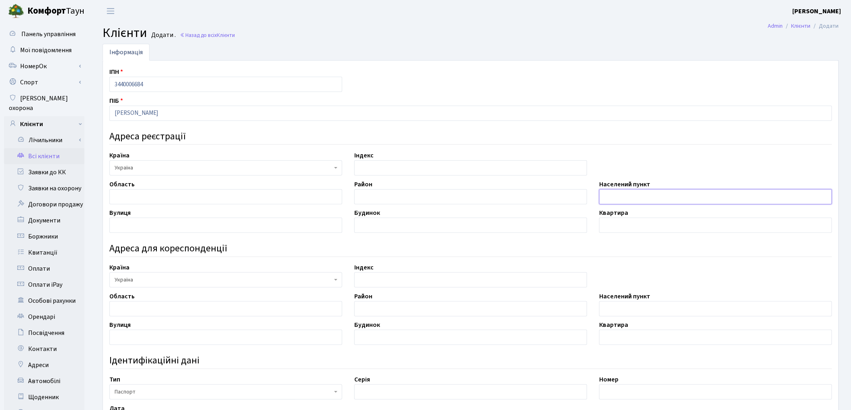
click at [621, 195] on input "text" at bounding box center [715, 196] width 233 height 15
type input "м. Житомир"
click at [195, 230] on input "text" at bounding box center [225, 225] width 233 height 15
type input "в"
type input "пров. Крутий"
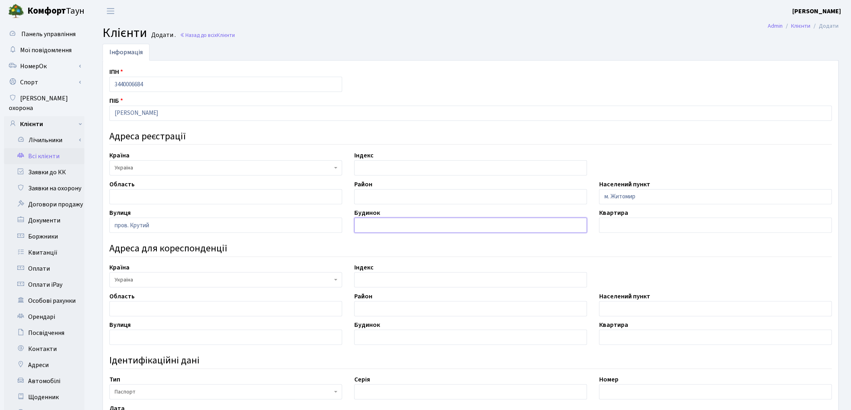
click at [405, 218] on input "text" at bounding box center [470, 225] width 233 height 15
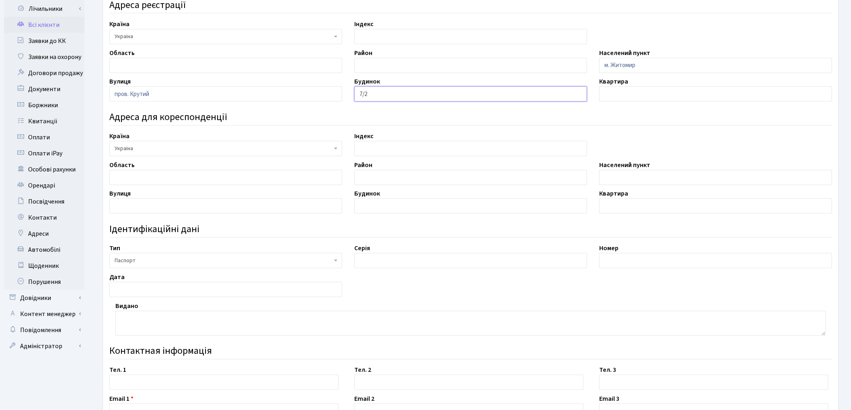
scroll to position [134, 0]
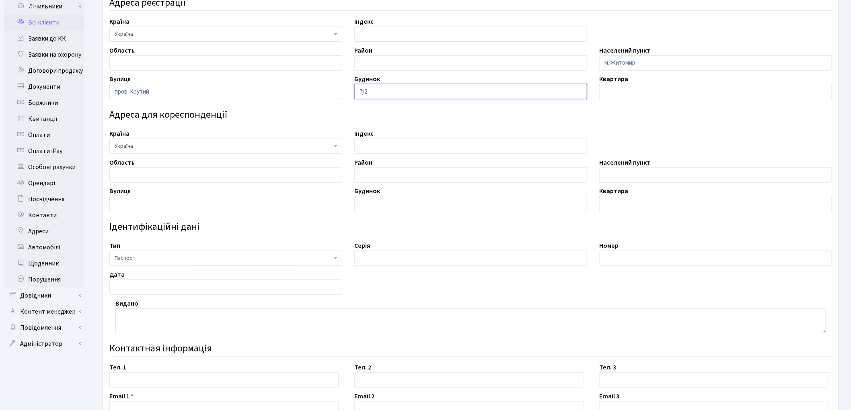
type input "7/2"
click at [158, 383] on input "text" at bounding box center [223, 380] width 229 height 15
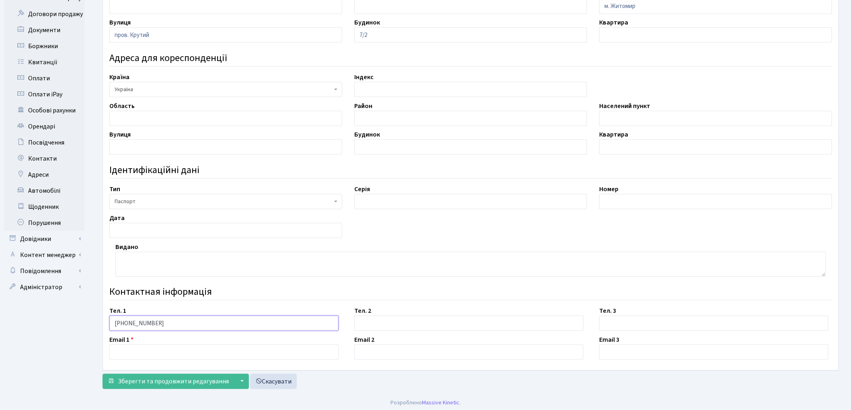
scroll to position [194, 0]
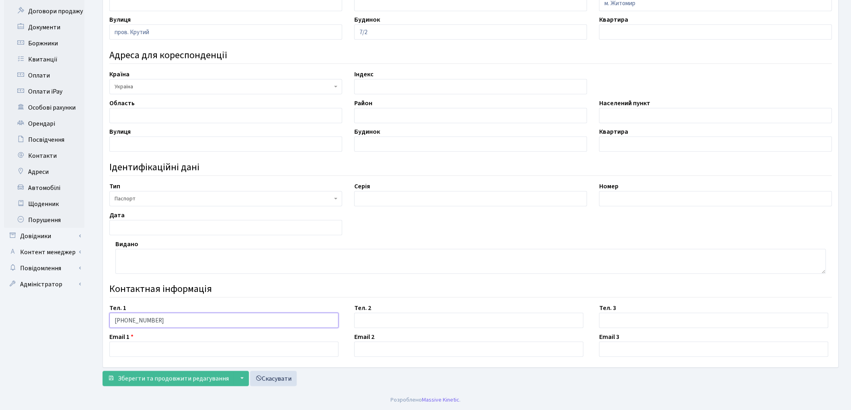
type input "093-44-23-632"
click at [179, 347] on input "text" at bounding box center [223, 349] width 229 height 15
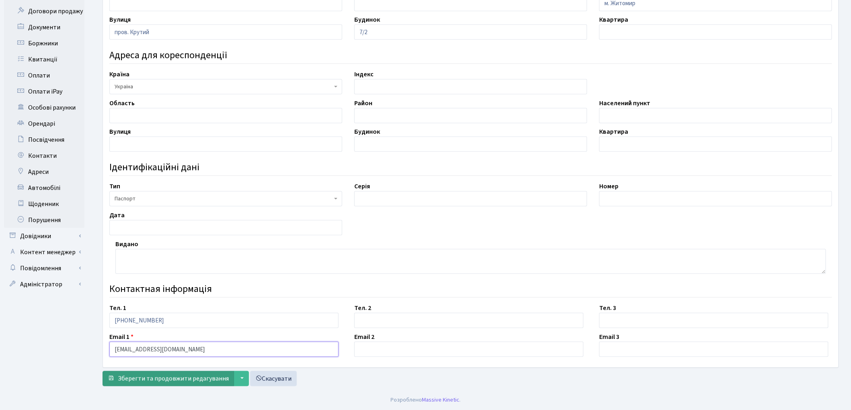
type input "3333333@ukr.net"
click at [194, 380] on span "Зберегти та продовжити редагування" at bounding box center [173, 379] width 111 height 9
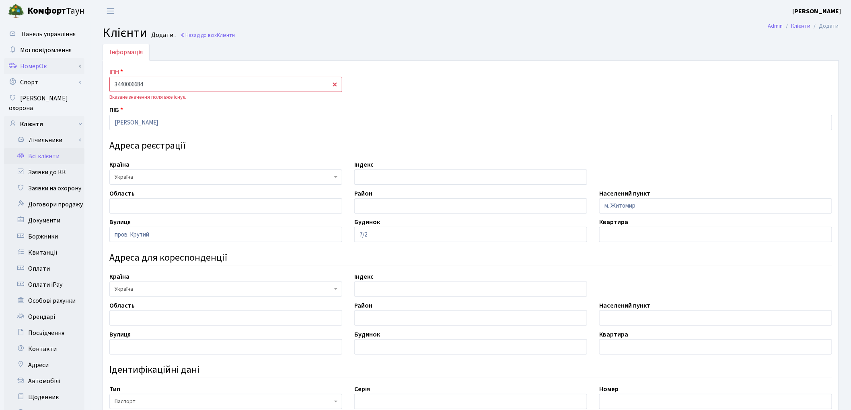
drag, startPoint x: 153, startPoint y: 84, endPoint x: 35, endPoint y: 69, distance: 119.1
click at [35, 69] on div "Панель управління Мої повідомлення [GEOGRAPHIC_DATA]" at bounding box center [425, 307] width 851 height 571
click at [49, 148] on link "Всі клієнти" at bounding box center [44, 156] width 80 height 16
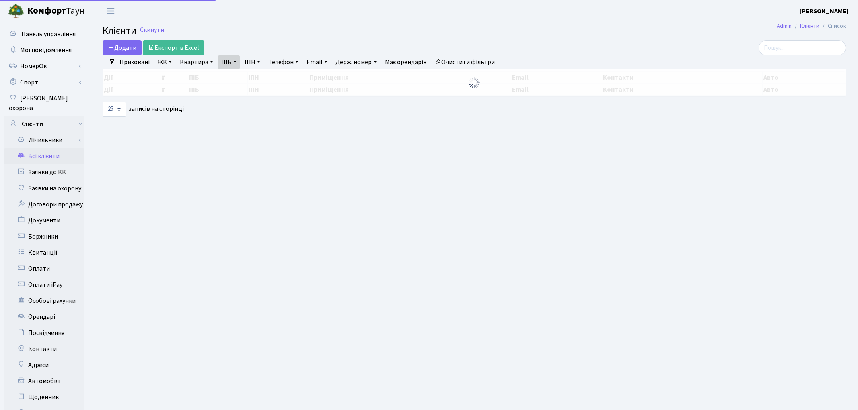
select select "25"
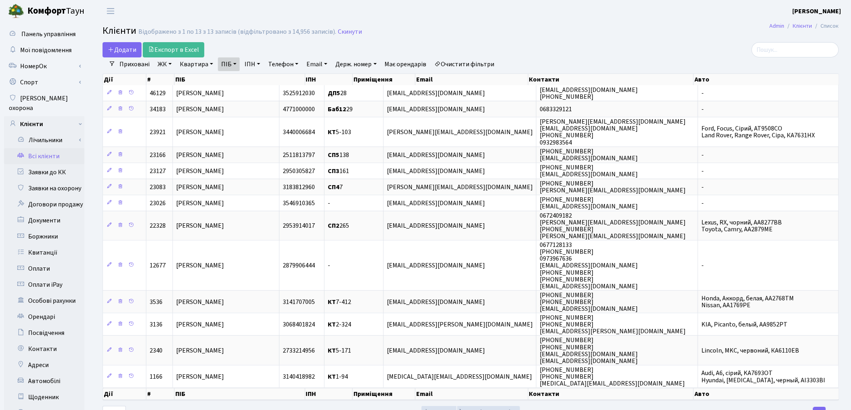
drag, startPoint x: 480, startPoint y: 62, endPoint x: 422, endPoint y: 64, distance: 57.5
click at [479, 62] on link "Очистити фільтри" at bounding box center [464, 64] width 66 height 14
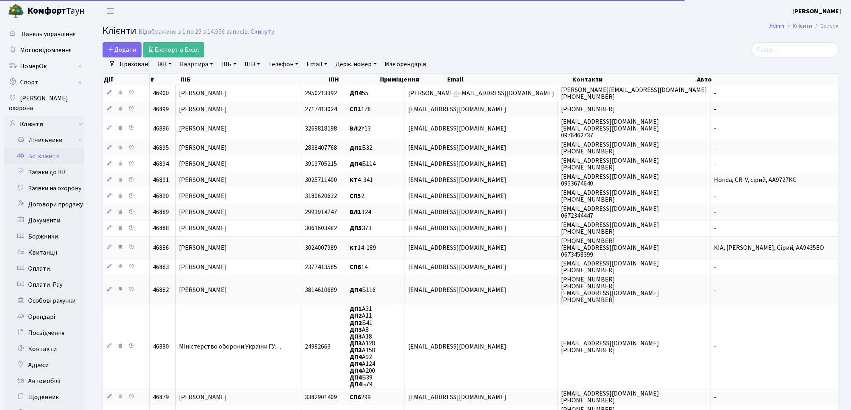
click at [259, 65] on link "ІПН" at bounding box center [252, 64] width 22 height 14
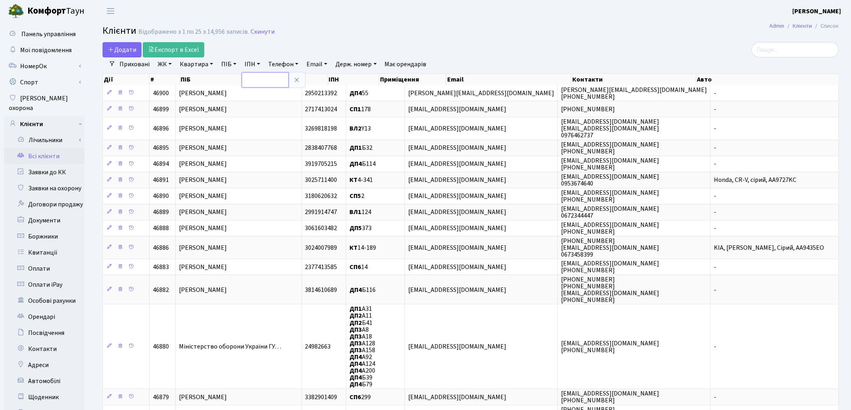
paste input "3440006684"
type input "3440006684"
click at [488, 49] on div "Додати Експорт в Excel" at bounding box center [346, 49] width 487 height 15
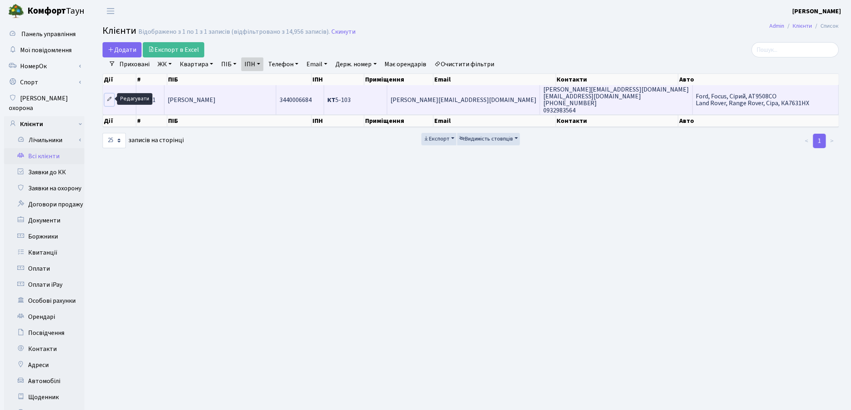
click at [109, 99] on icon at bounding box center [110, 99] width 6 height 6
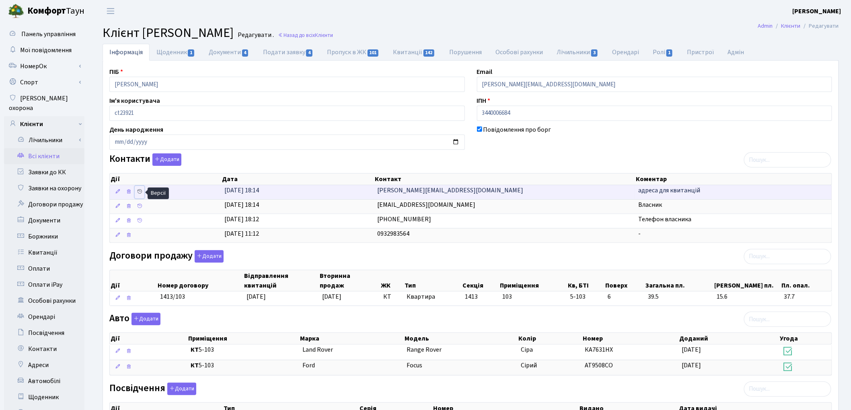
click at [139, 192] on icon at bounding box center [140, 192] width 6 height 6
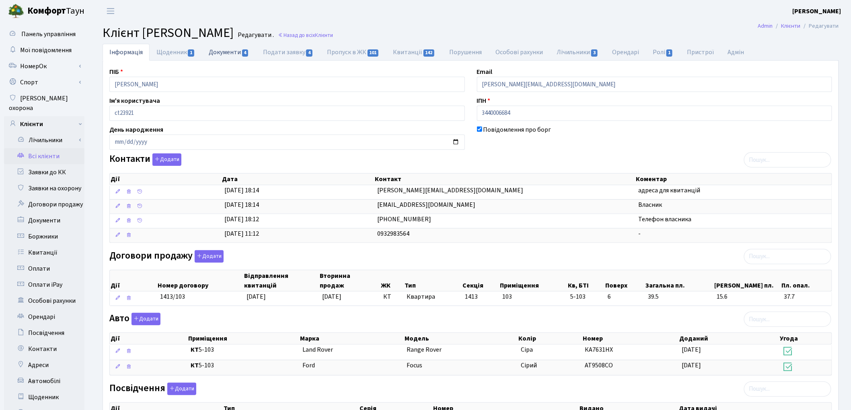
click at [222, 55] on link "Документи 4" at bounding box center [229, 52] width 54 height 16
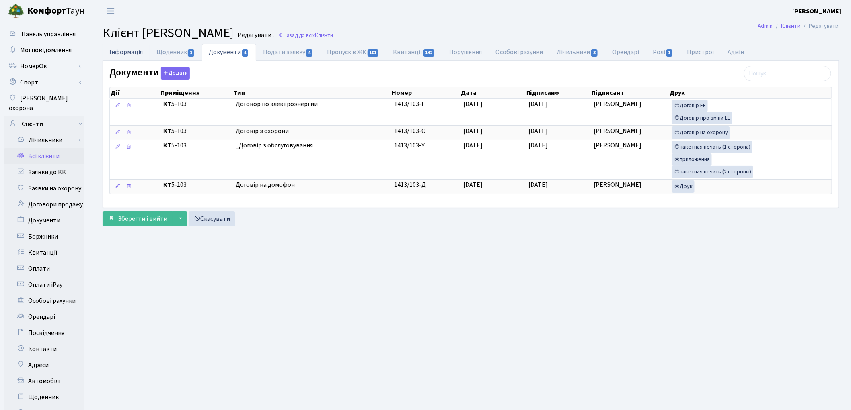
click at [123, 51] on link "Інформація" at bounding box center [126, 52] width 47 height 16
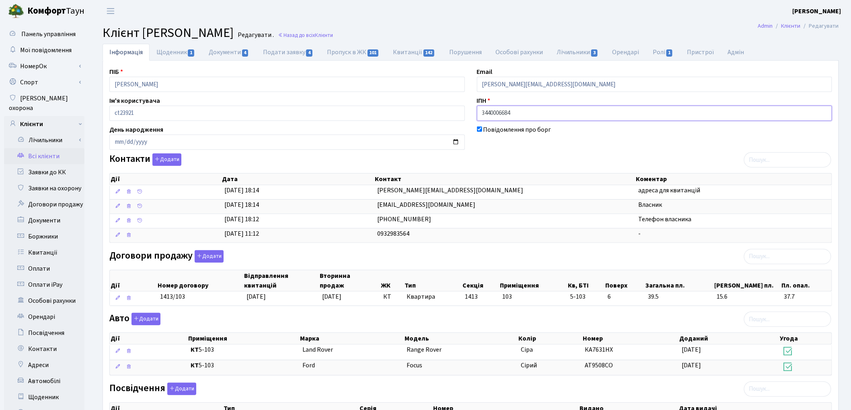
drag, startPoint x: 516, startPoint y: 114, endPoint x: 404, endPoint y: 110, distance: 112.2
click at [404, 110] on div "ПІБ Марчук Ростислав Володимирович Email rostyslav.murchuk@gmail.com Ім'я корис…" at bounding box center [470, 278] width 735 height 422
click at [557, 144] on div "Повідомлення про борг" at bounding box center [654, 137] width 367 height 25
drag, startPoint x: 135, startPoint y: 84, endPoint x: 228, endPoint y: 83, distance: 92.9
click at [228, 83] on input "Марчук Ростислав Володимирович" at bounding box center [286, 84] width 355 height 15
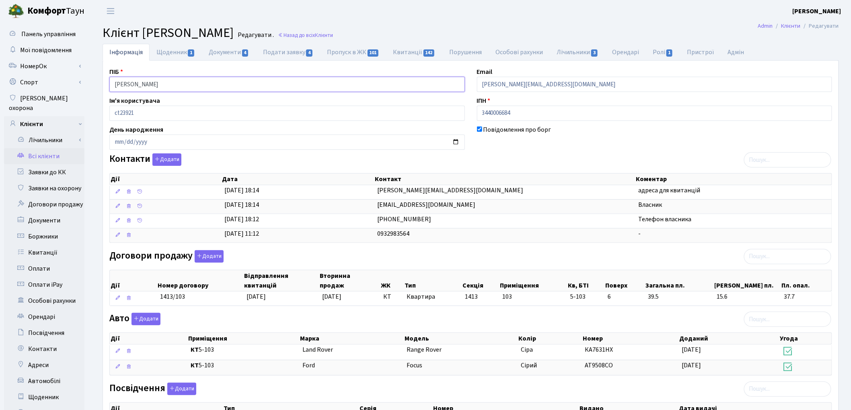
type input "[PERSON_NAME]"
click at [348, 158] on div "Контакти Додати Дії Дата Контакт Коментар Дії Дата Контакт Коментар" at bounding box center [470, 200] width 735 height 93
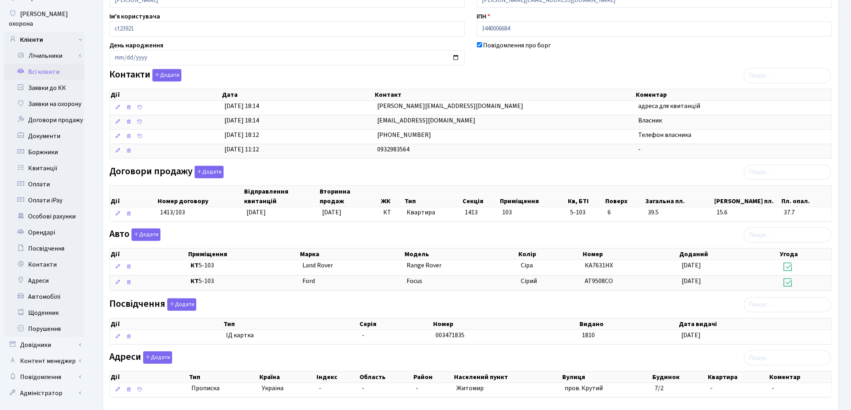
scroll to position [130, 0]
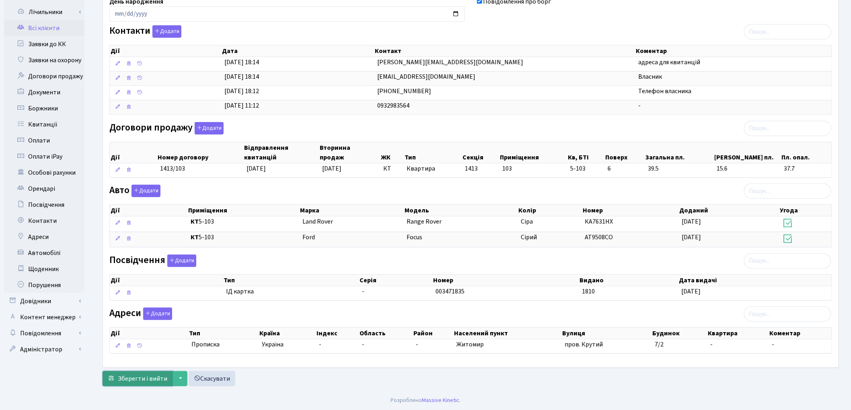
click at [142, 382] on span "Зберегти і вийти" at bounding box center [142, 379] width 49 height 9
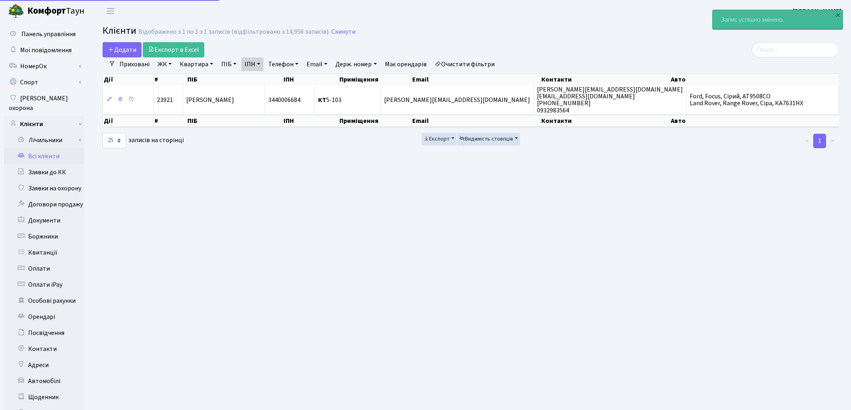
select select "25"
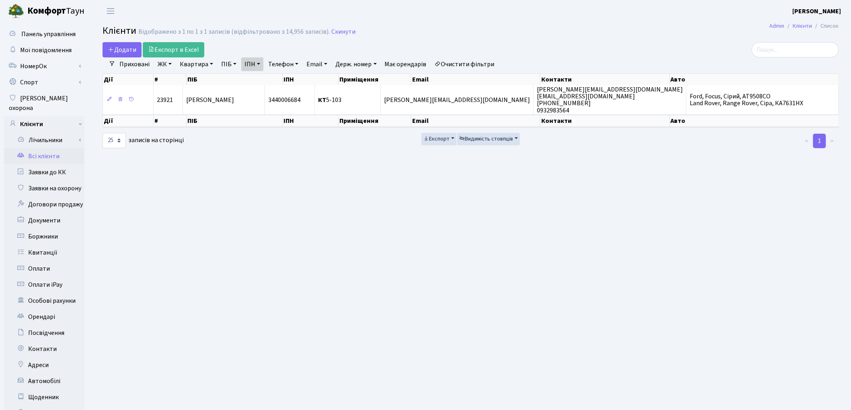
click at [54, 148] on link "Всі клієнти" at bounding box center [44, 156] width 80 height 16
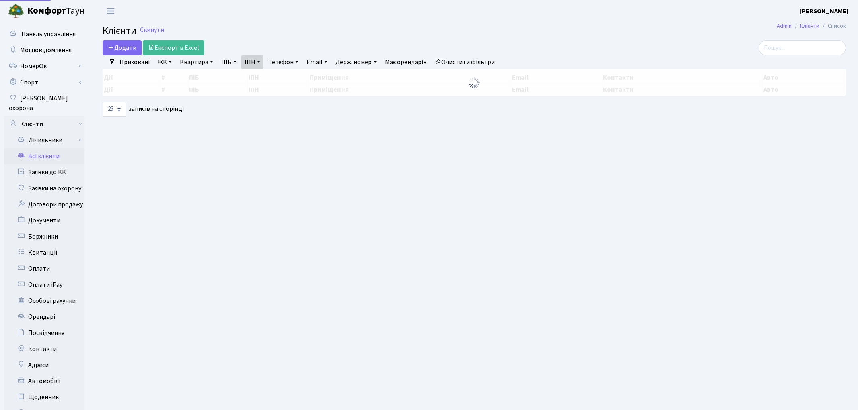
select select "25"
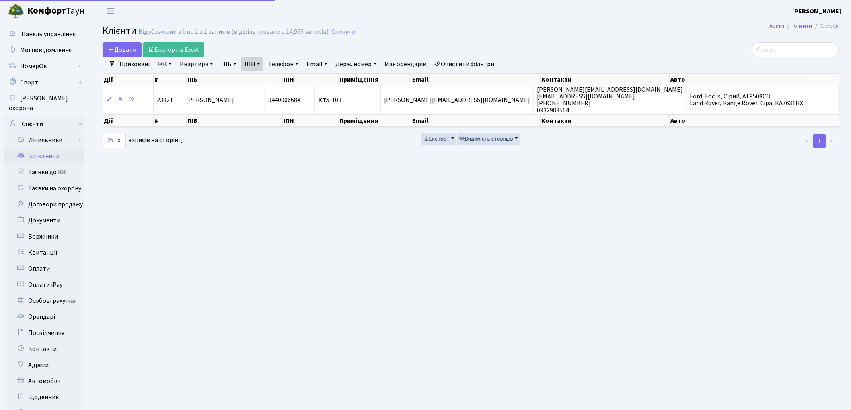
click at [205, 65] on link "Квартира" at bounding box center [196, 64] width 40 height 14
click at [480, 60] on link "Очистити фільтри" at bounding box center [464, 64] width 66 height 14
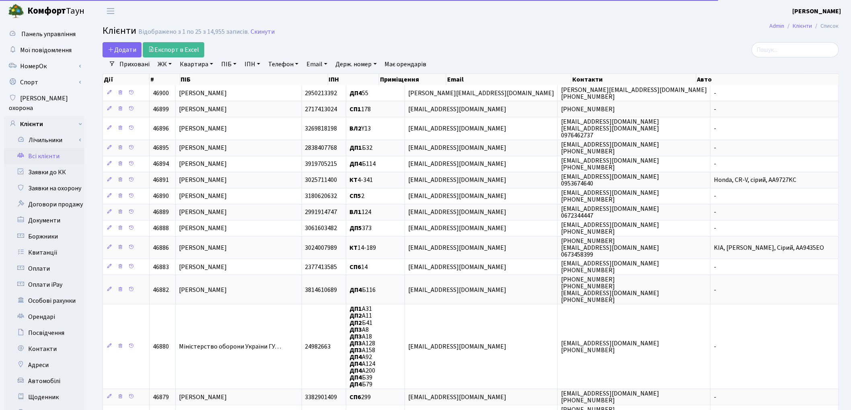
click at [199, 61] on link "Квартира" at bounding box center [196, 64] width 40 height 14
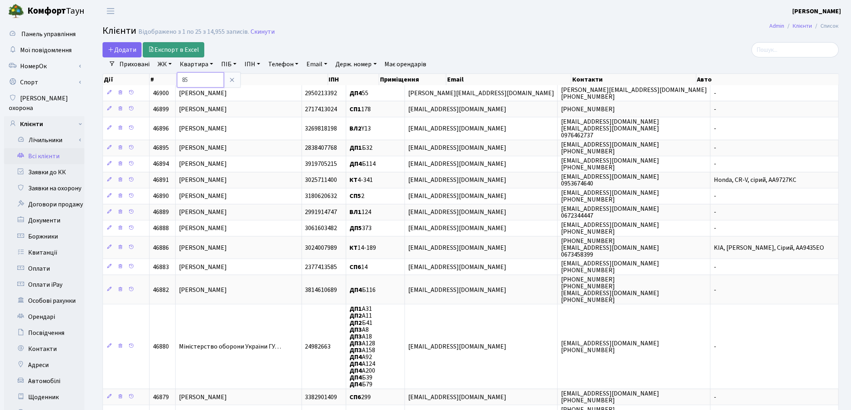
type input "85"
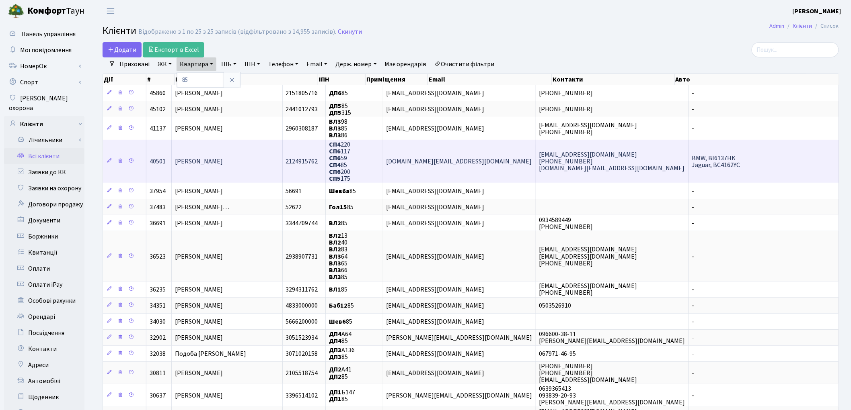
click at [222, 157] on span "[PERSON_NAME]" at bounding box center [199, 161] width 48 height 9
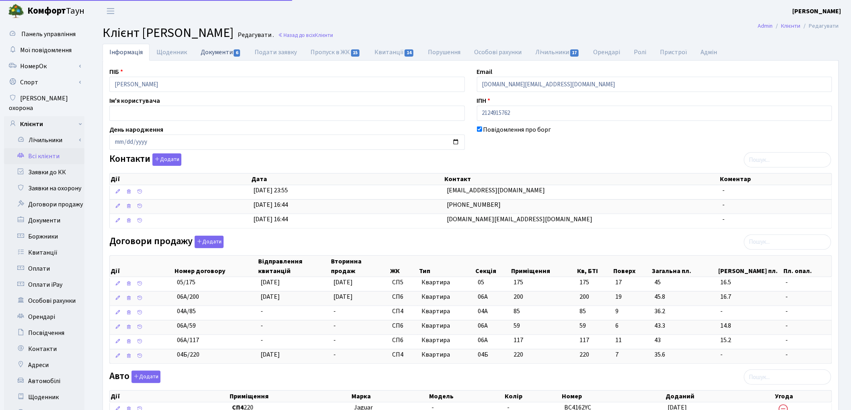
click at [224, 56] on link "Документи 6" at bounding box center [221, 52] width 54 height 16
select select "25"
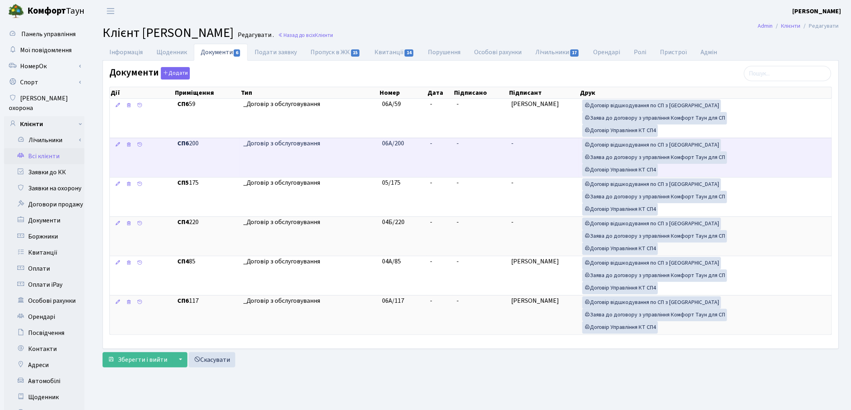
click at [509, 158] on td "-" at bounding box center [543, 157] width 71 height 39
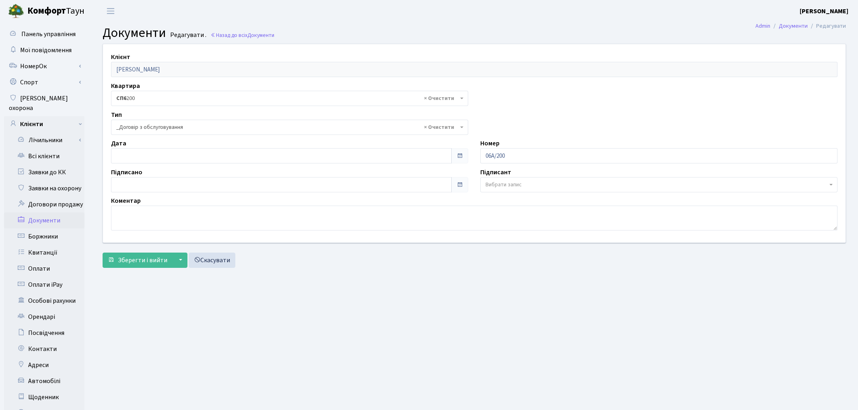
select select "289"
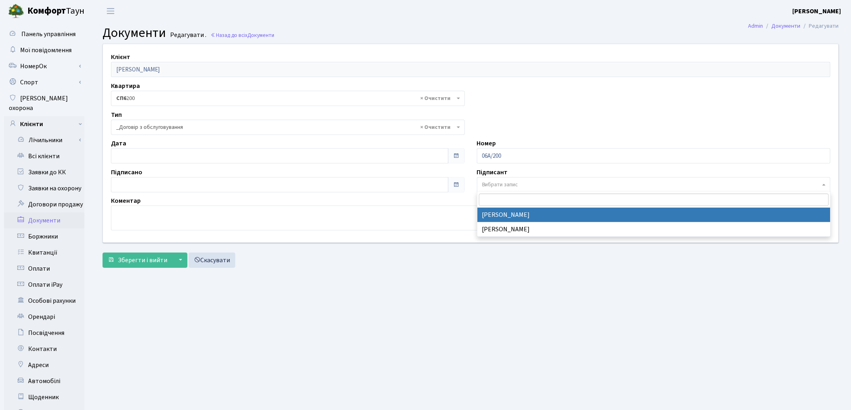
click at [571, 183] on span "Вибрати запис" at bounding box center [651, 185] width 339 height 8
select select "74"
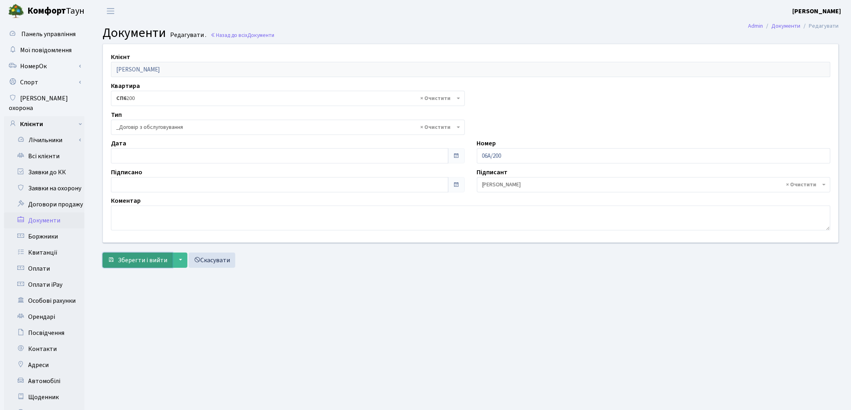
click at [150, 261] on span "Зберегти і вийти" at bounding box center [142, 260] width 49 height 9
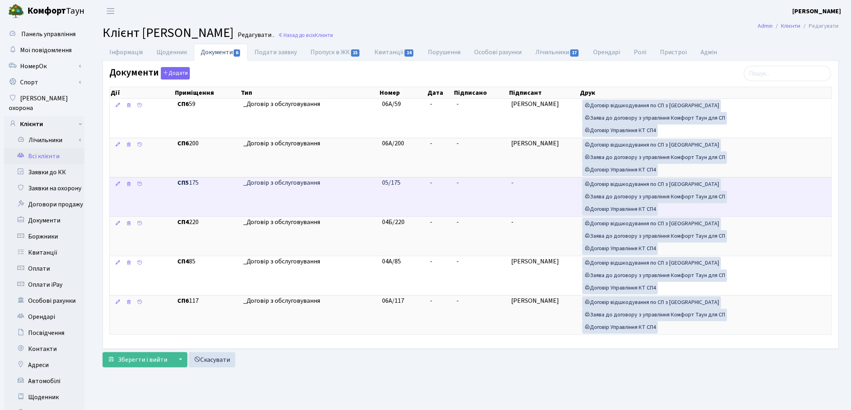
click at [536, 202] on td "-" at bounding box center [543, 196] width 71 height 39
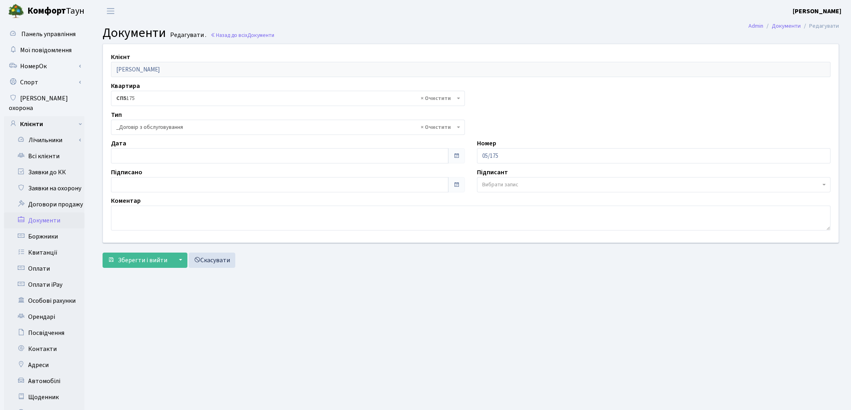
select select "289"
click at [513, 184] on span "Вибрати запис" at bounding box center [500, 185] width 36 height 8
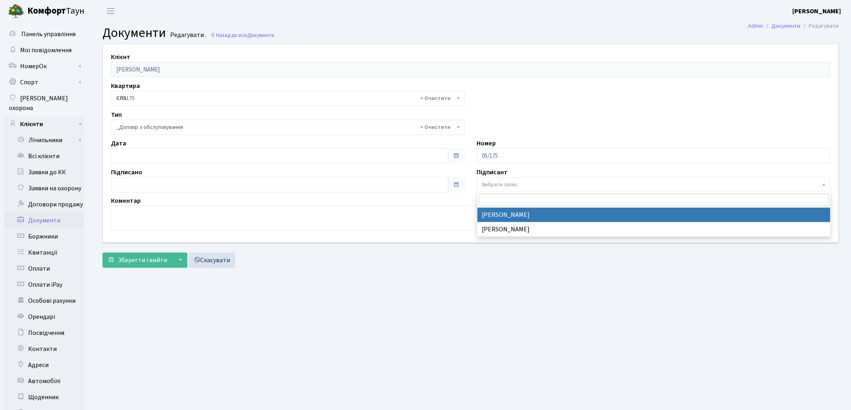
select select "74"
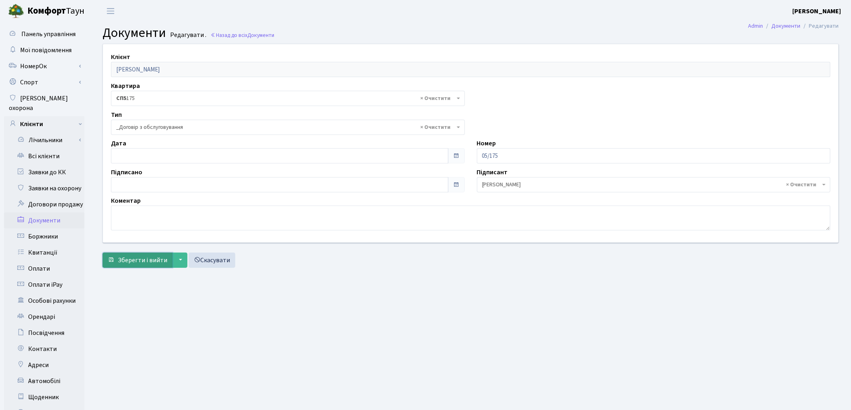
click at [134, 257] on span "Зберегти і вийти" at bounding box center [142, 260] width 49 height 9
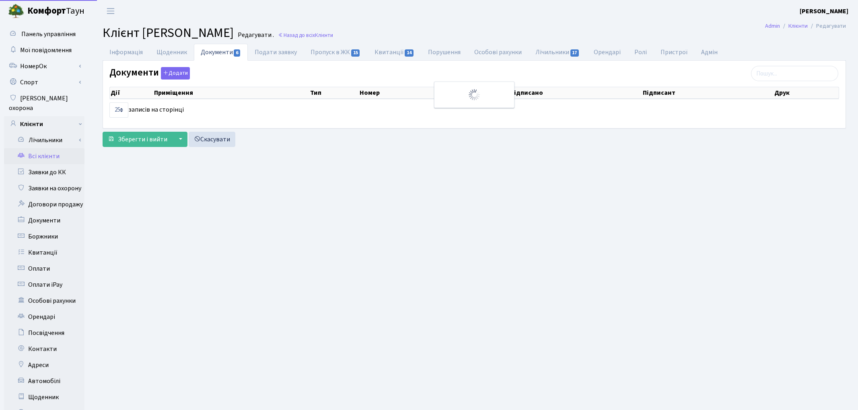
select select "25"
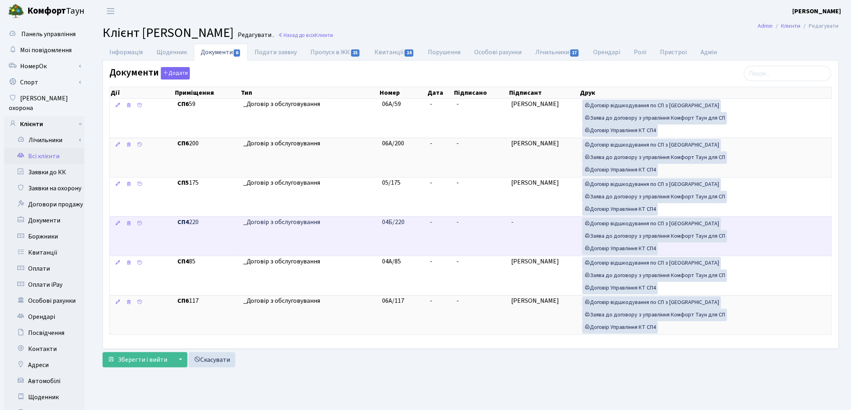
click at [482, 224] on td "-" at bounding box center [480, 236] width 55 height 39
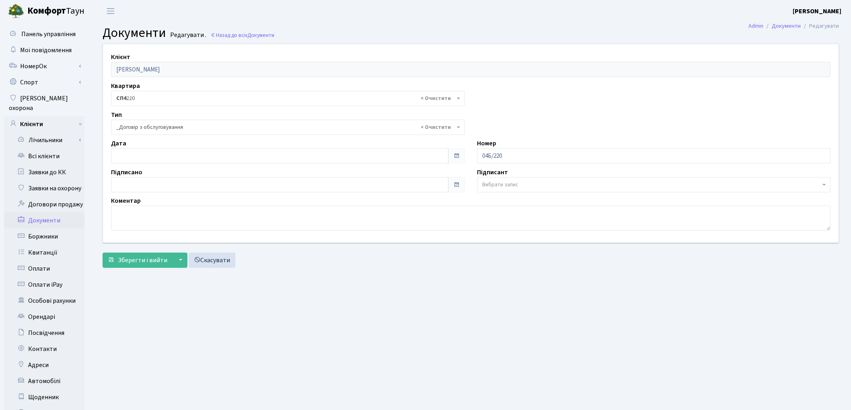
select select "289"
click at [504, 186] on span "Вибрати запис" at bounding box center [500, 185] width 36 height 8
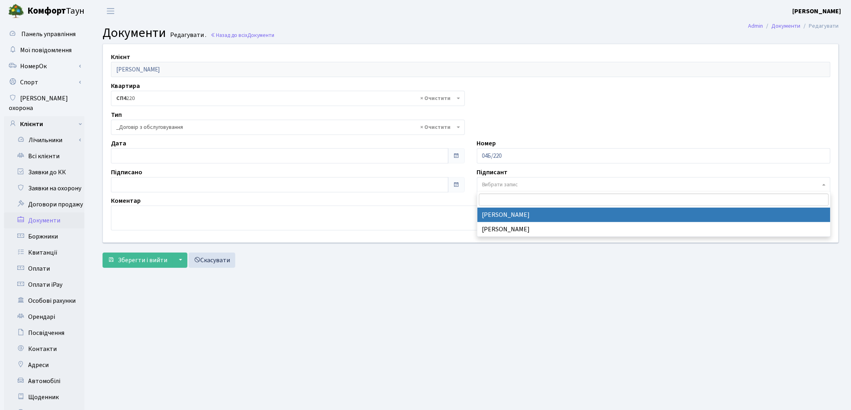
select select "74"
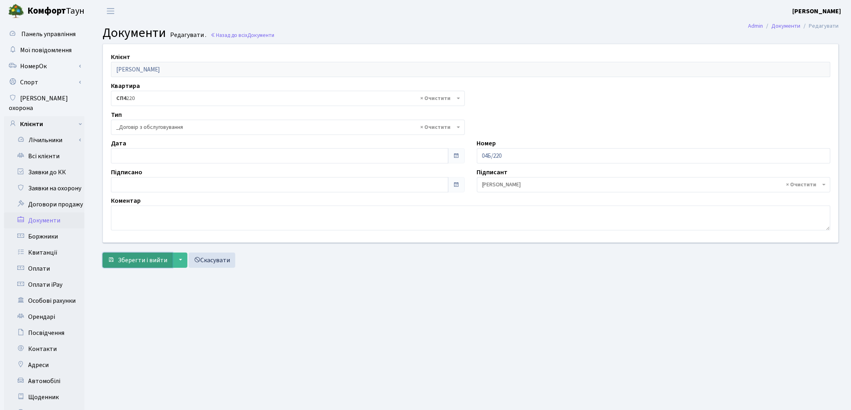
click at [130, 260] on span "Зберегти і вийти" at bounding box center [142, 260] width 49 height 9
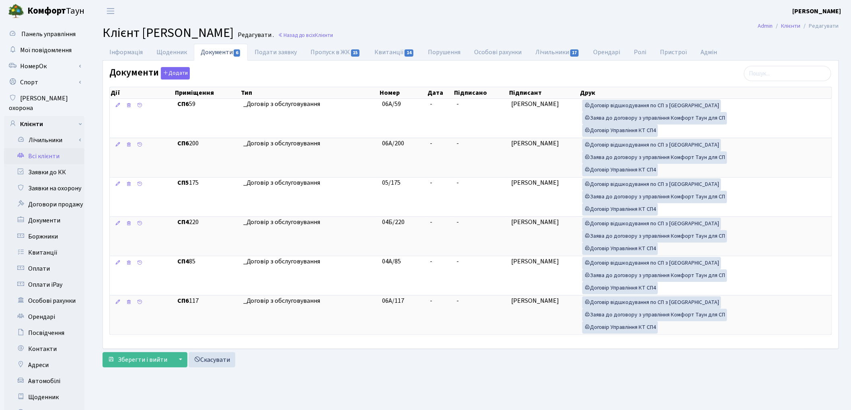
click at [468, 23] on main "Admin Клієнти Редагувати Клієнт Єрьоміна Олена Федорівна Редагувати . Назад до …" at bounding box center [470, 256] width 760 height 468
click at [42, 148] on link "Всі клієнти" at bounding box center [44, 156] width 80 height 16
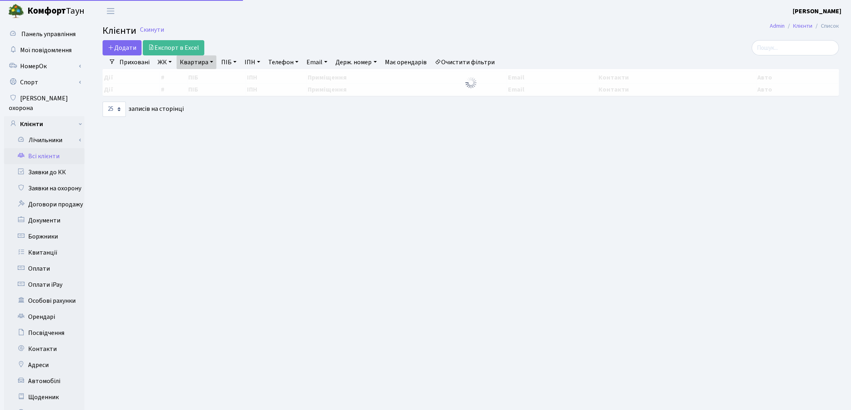
select select "25"
click at [199, 66] on link "Квартира" at bounding box center [196, 62] width 40 height 14
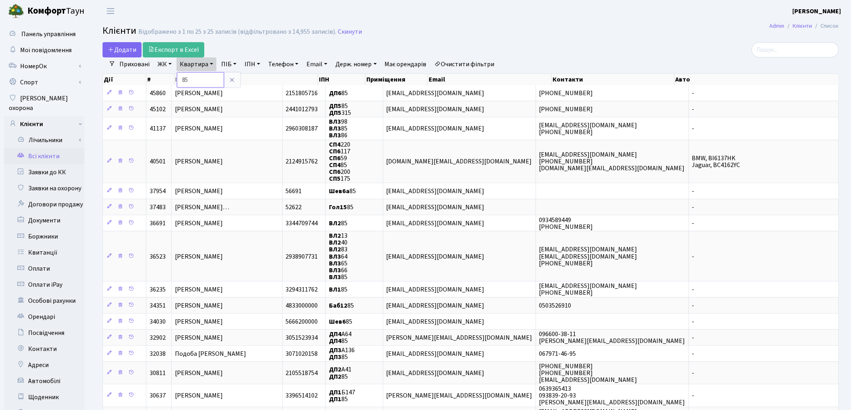
click at [202, 73] on input "85" at bounding box center [200, 79] width 47 height 15
type input "8"
type input "317"
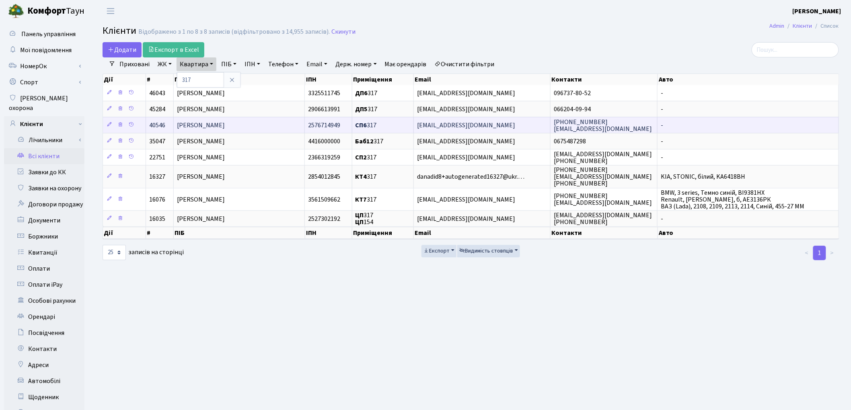
click at [218, 124] on span "[PERSON_NAME]" at bounding box center [201, 125] width 48 height 9
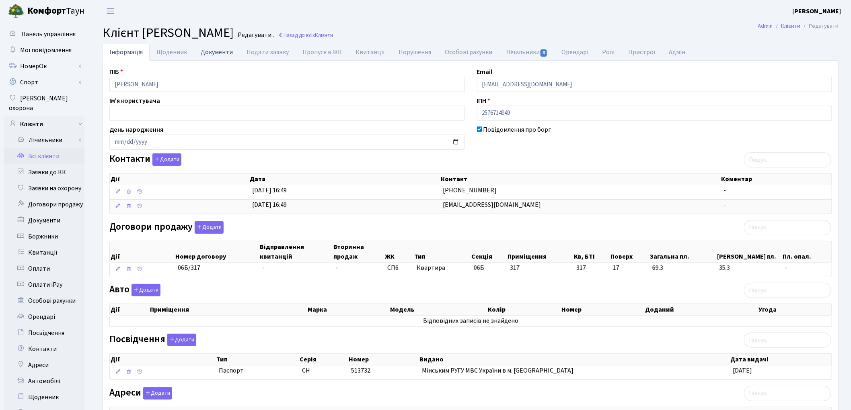
click at [216, 54] on link "Документи" at bounding box center [217, 52] width 46 height 16
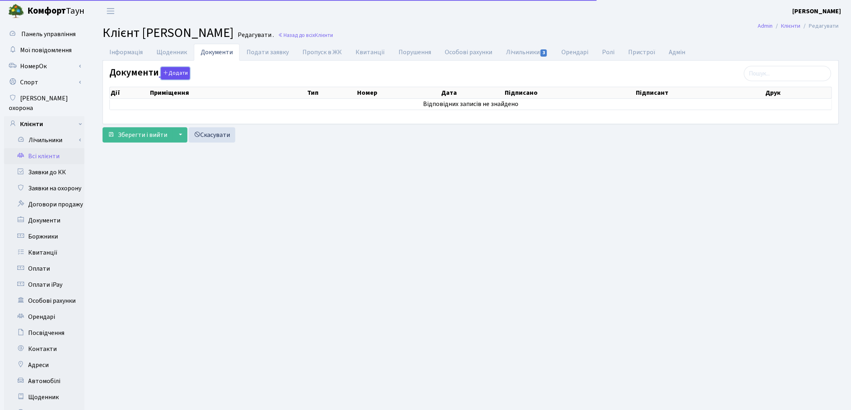
click at [175, 74] on button "Додати" at bounding box center [175, 73] width 29 height 12
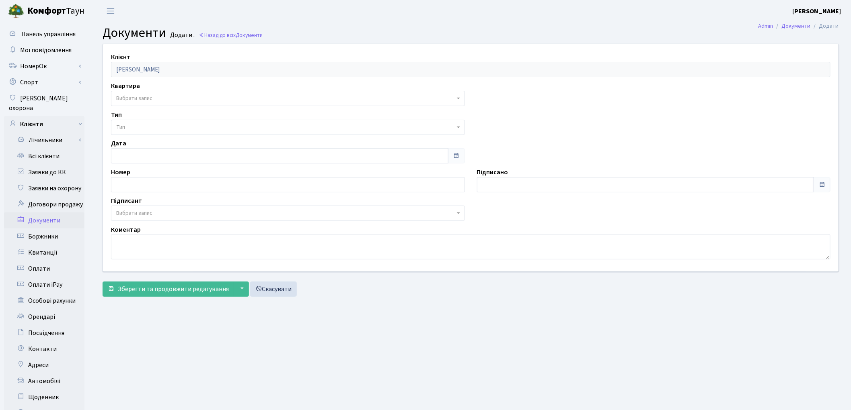
click at [131, 101] on span "Вибрати запис" at bounding box center [134, 98] width 36 height 8
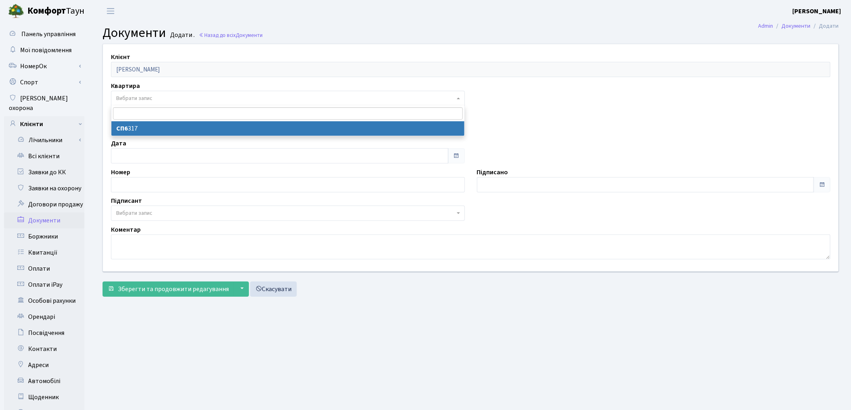
select select "166249"
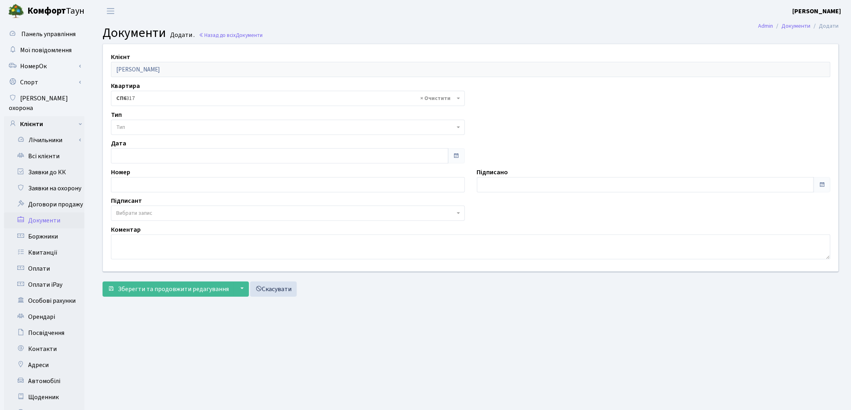
click at [131, 126] on span "Тип" at bounding box center [285, 127] width 339 height 8
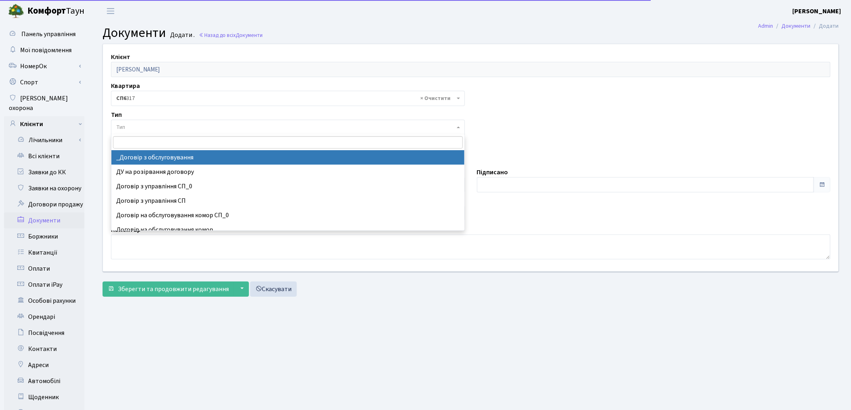
select select "289"
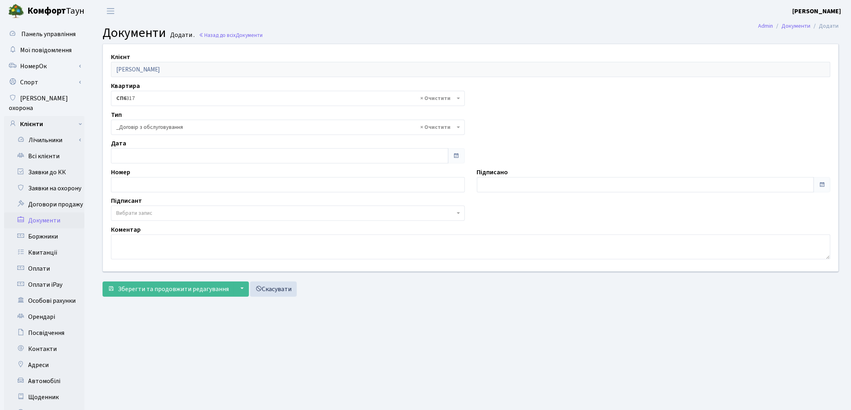
click at [147, 214] on span "Вибрати запис" at bounding box center [134, 213] width 36 height 8
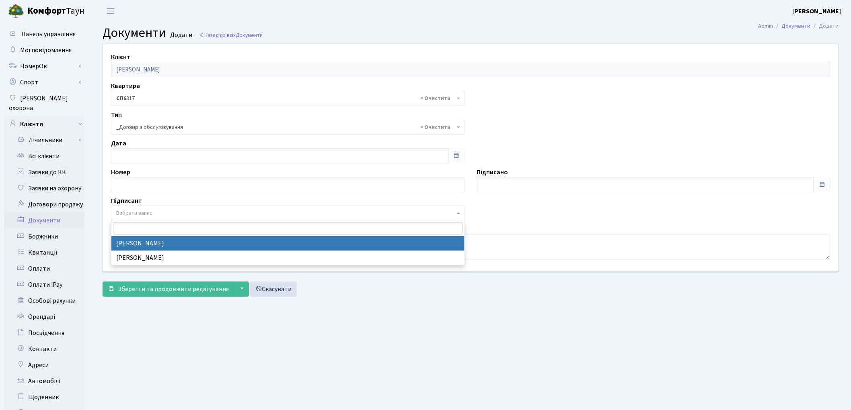
select select "74"
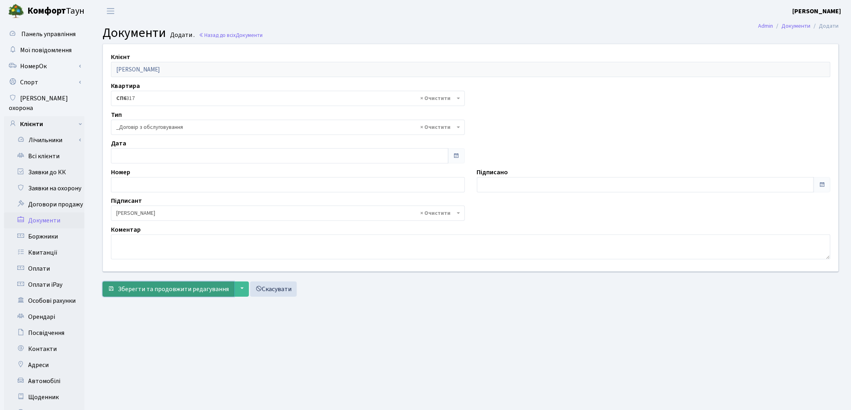
click at [149, 294] on span "Зберегти та продовжити редагування" at bounding box center [173, 289] width 111 height 9
select select "166249"
select select "74"
drag, startPoint x: 246, startPoint y: 18, endPoint x: 188, endPoint y: 39, distance: 61.0
click at [246, 18] on header "[PERSON_NAME] [PERSON_NAME] Мій обліковий запис Вийти" at bounding box center [425, 11] width 851 height 22
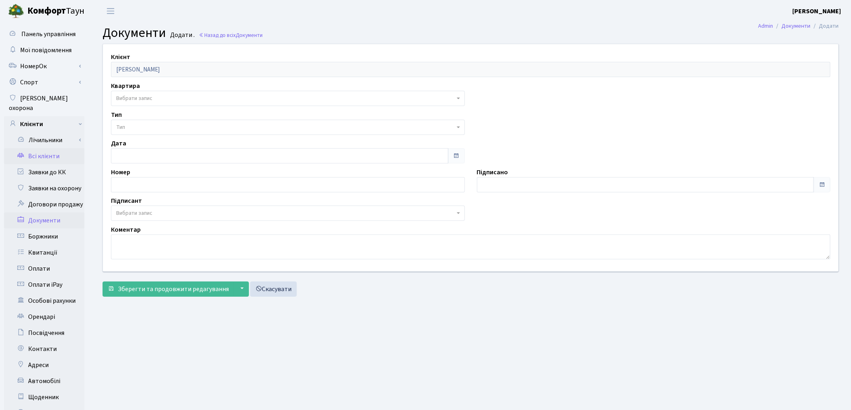
click at [27, 148] on link "Всі клієнти" at bounding box center [44, 156] width 80 height 16
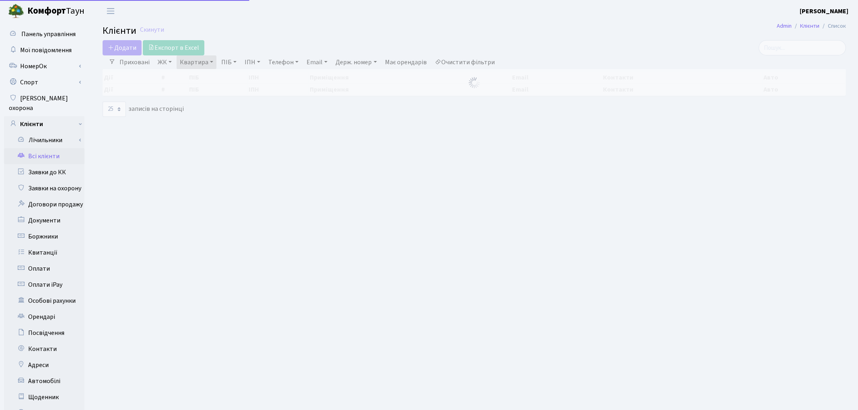
select select "25"
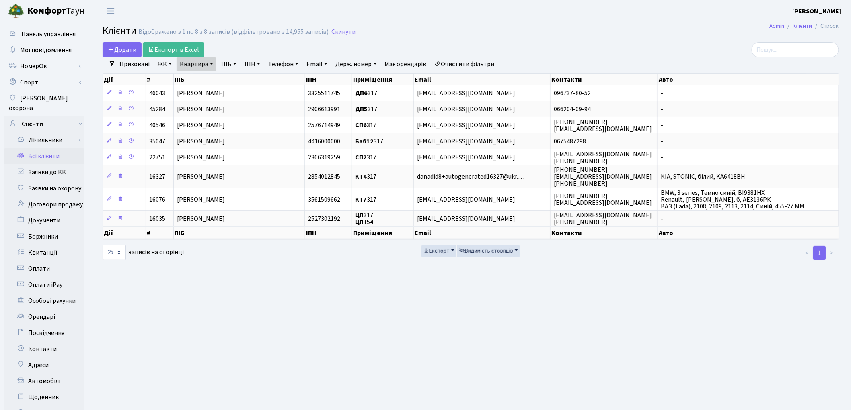
click at [187, 63] on link "Квартира" at bounding box center [196, 64] width 40 height 14
click at [196, 77] on input "317" at bounding box center [200, 79] width 47 height 15
type input "3"
type input "135"
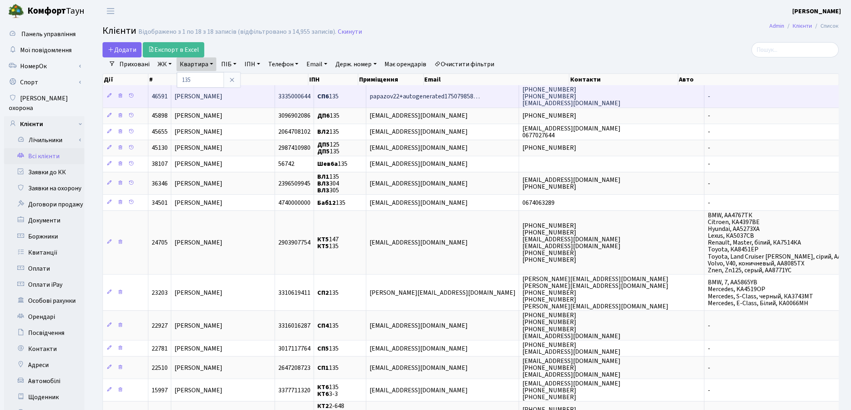
click at [258, 92] on td "Папазова Марія Олексіївна" at bounding box center [223, 96] width 104 height 22
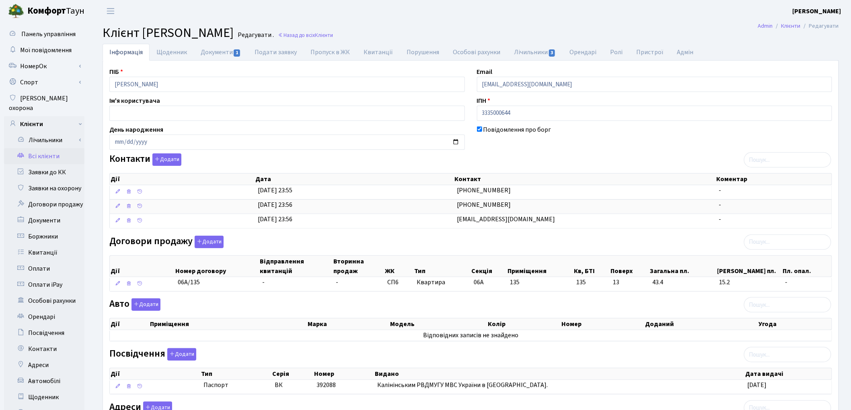
click at [420, 6] on header "[PERSON_NAME] [PERSON_NAME] Мій обліковий запис Вийти" at bounding box center [425, 11] width 851 height 22
click at [222, 50] on link "Документи 1" at bounding box center [221, 52] width 54 height 16
select select "25"
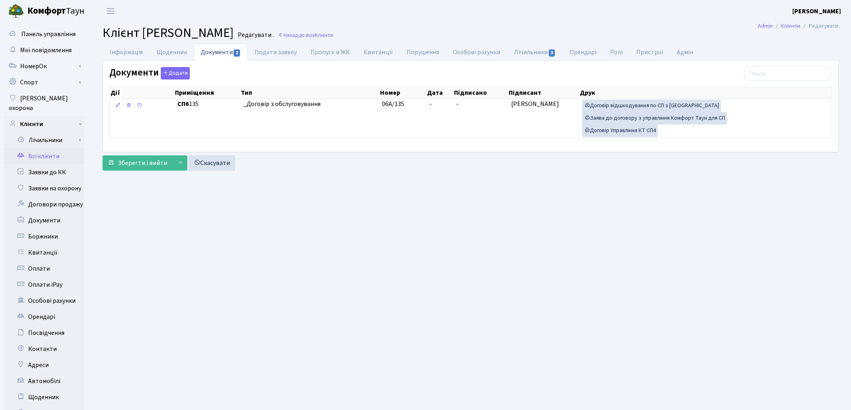
click at [35, 148] on link "Всі клієнти" at bounding box center [44, 156] width 80 height 16
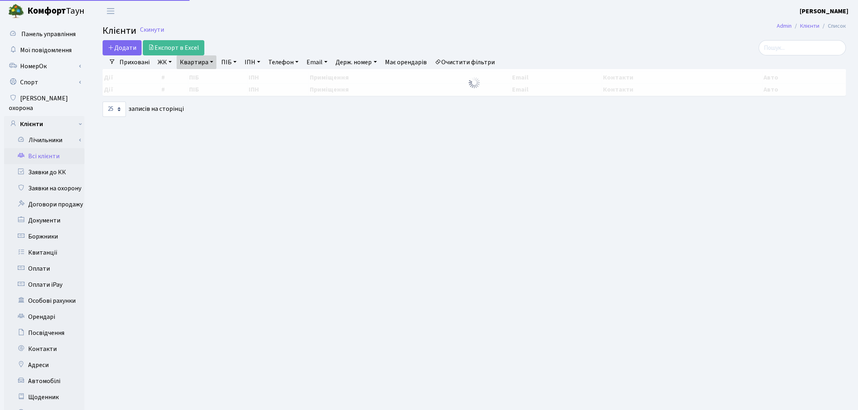
select select "25"
click at [202, 66] on link "Квартира" at bounding box center [196, 62] width 40 height 14
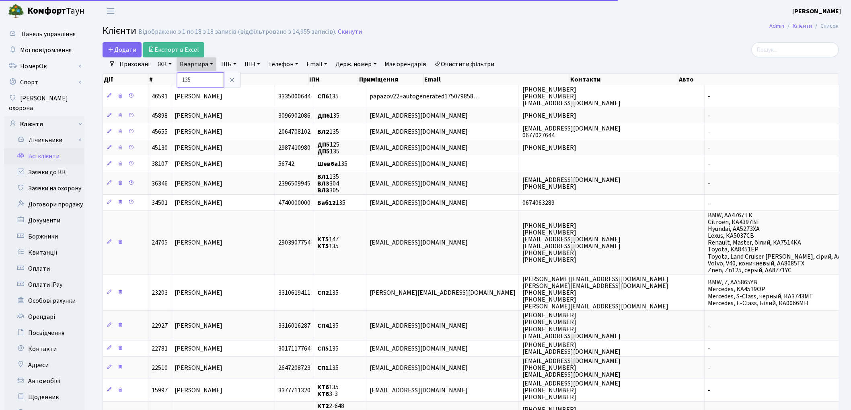
click at [205, 75] on input "135" at bounding box center [200, 79] width 47 height 15
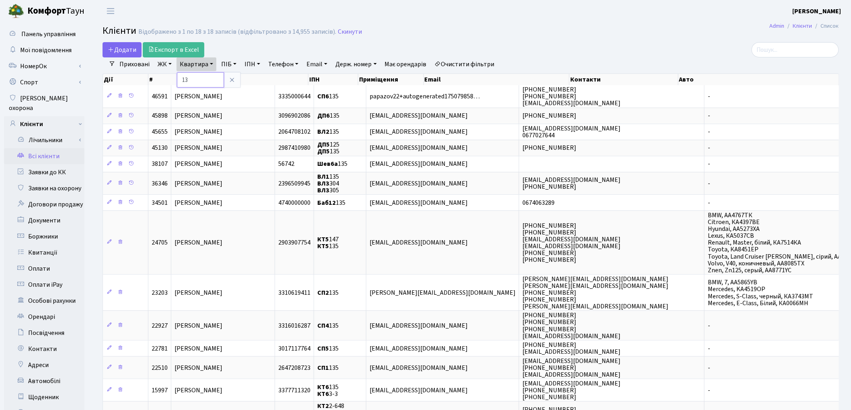
type input "1"
type input "299"
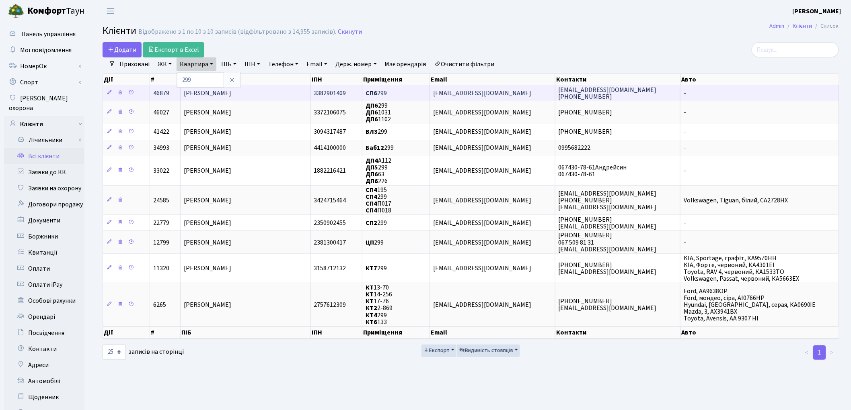
click at [195, 92] on span "[PERSON_NAME]" at bounding box center [208, 93] width 48 height 9
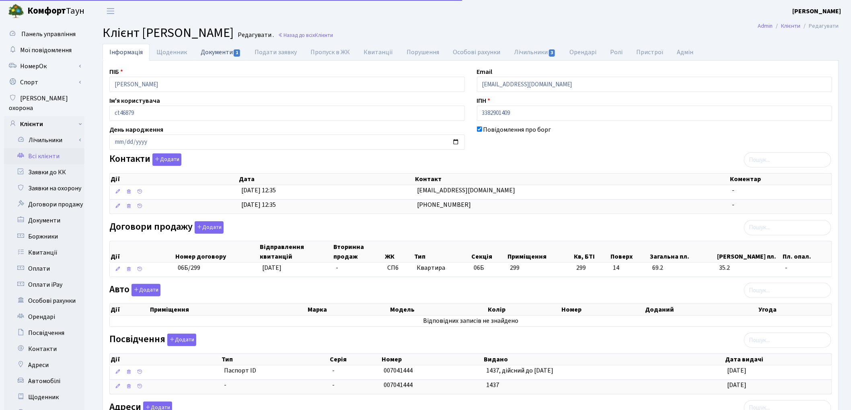
click at [210, 55] on link "Документи 1" at bounding box center [221, 52] width 54 height 16
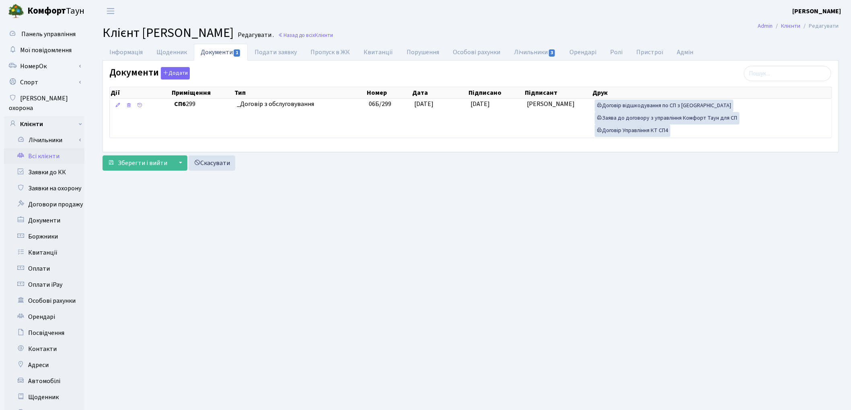
click at [57, 148] on link "Всі клієнти" at bounding box center [44, 156] width 80 height 16
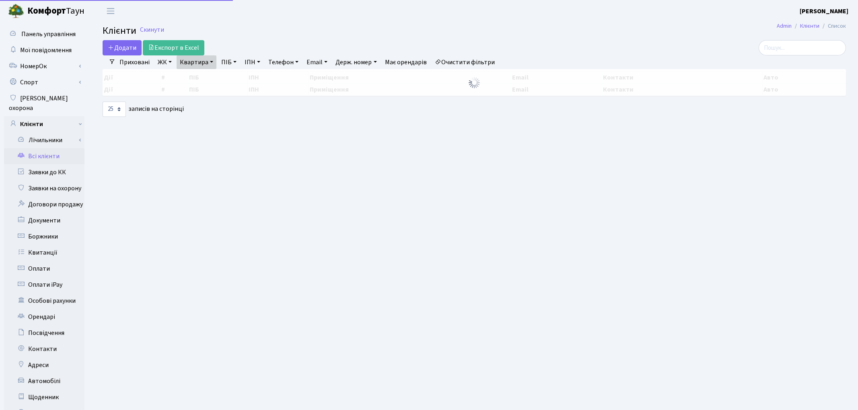
select select "25"
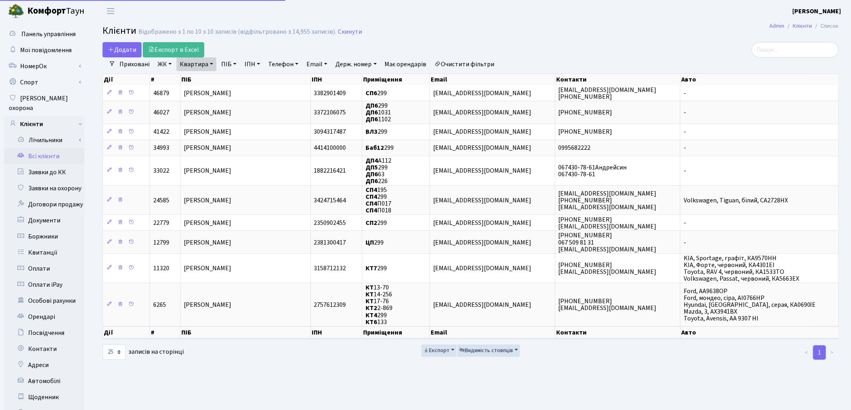
click at [201, 63] on link "Квартира" at bounding box center [196, 64] width 40 height 14
click at [202, 77] on input "299" at bounding box center [200, 79] width 47 height 15
type input "2"
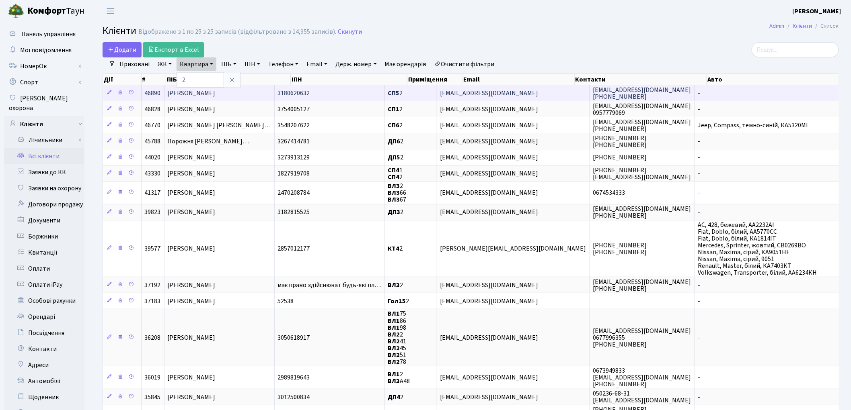
click at [215, 94] on span "Бичок Денис Григорович" at bounding box center [192, 93] width 48 height 9
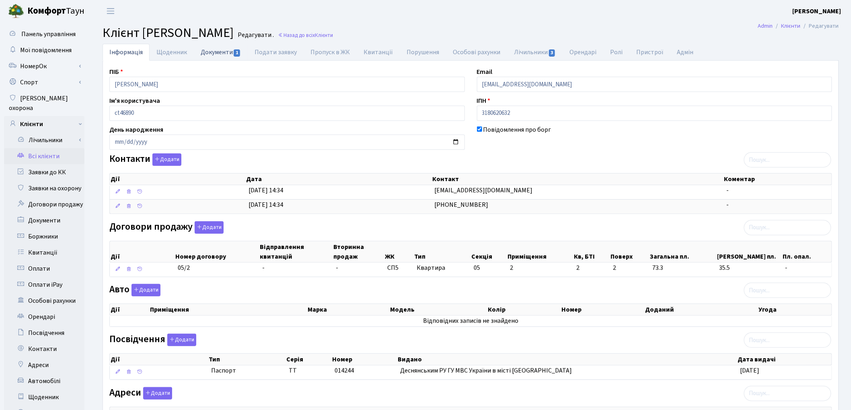
click at [205, 54] on link "Документи 1" at bounding box center [221, 52] width 54 height 16
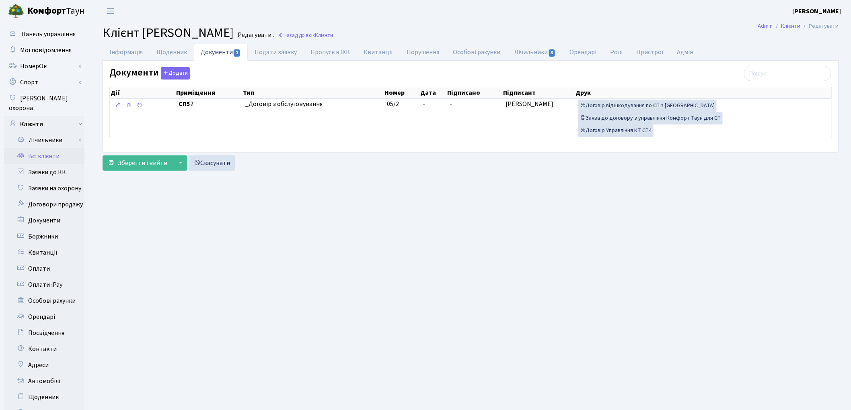
click at [51, 150] on link "Всі клієнти" at bounding box center [44, 156] width 80 height 16
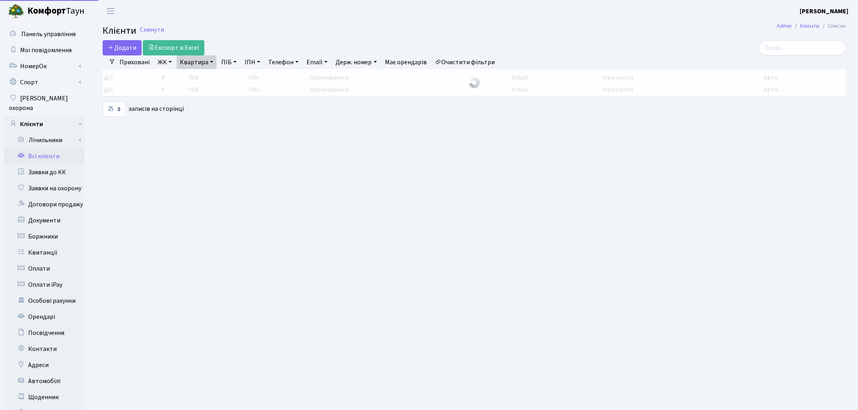
select select "25"
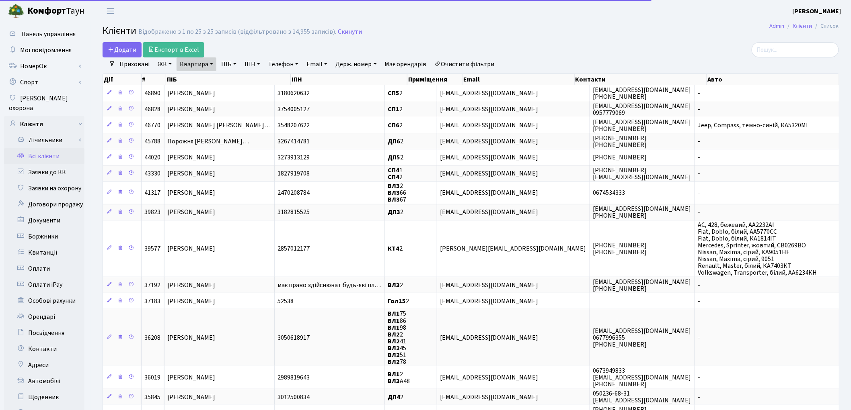
click at [481, 64] on link "Очистити фільтри" at bounding box center [464, 64] width 66 height 14
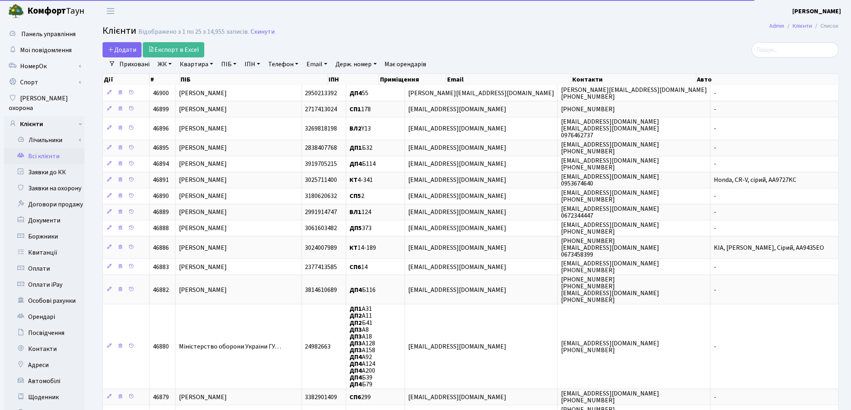
click at [187, 67] on link "Квартира" at bounding box center [196, 64] width 40 height 14
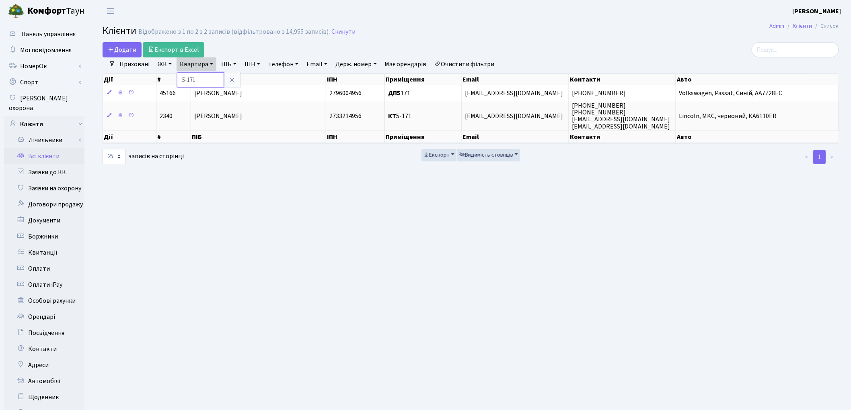
drag, startPoint x: 187, startPoint y: 78, endPoint x: 183, endPoint y: 78, distance: 4.1
click at [183, 78] on input "5-171" at bounding box center [200, 79] width 47 height 15
type input "171"
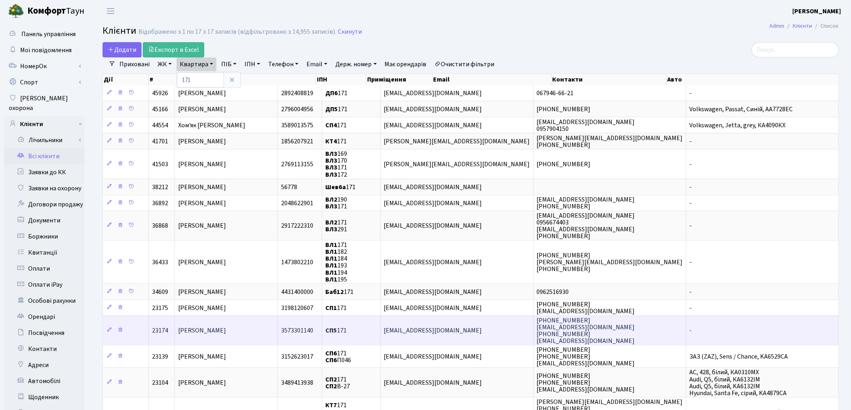
click at [278, 327] on td "Вертинська Анастасія Василівна" at bounding box center [226, 330] width 103 height 29
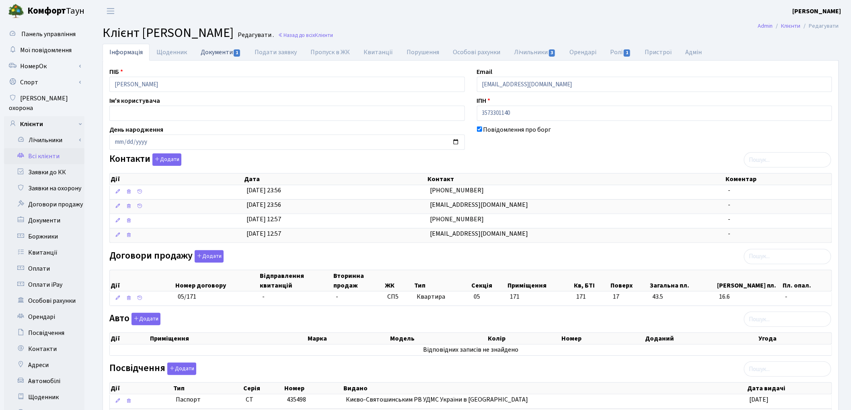
click at [222, 54] on link "Документи 1" at bounding box center [221, 52] width 54 height 16
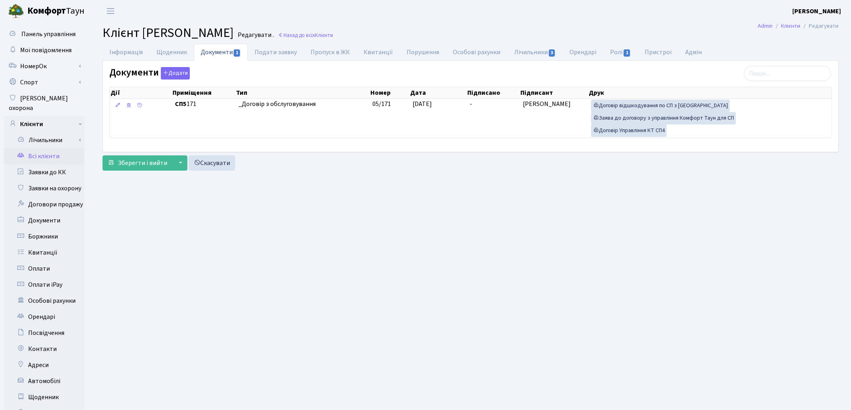
click at [54, 150] on link "Всі клієнти" at bounding box center [44, 156] width 80 height 16
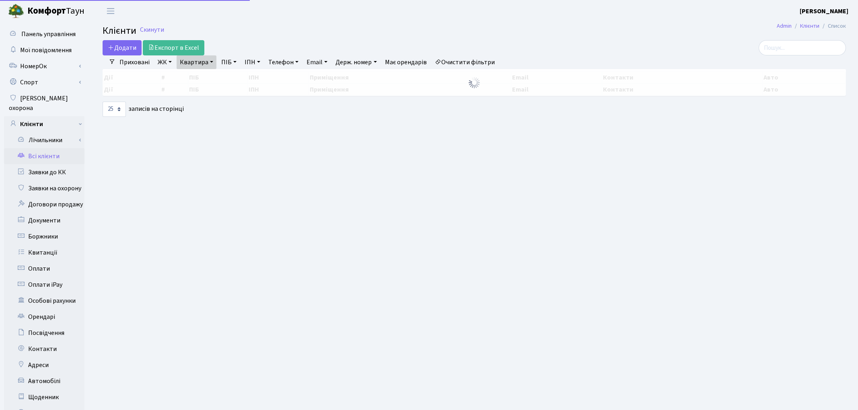
select select "25"
click at [184, 60] on link "Квартира" at bounding box center [196, 62] width 40 height 14
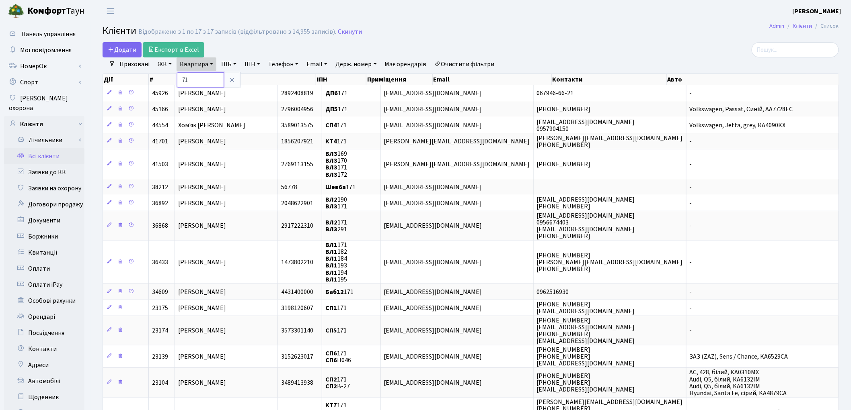
type input "1"
type input "220"
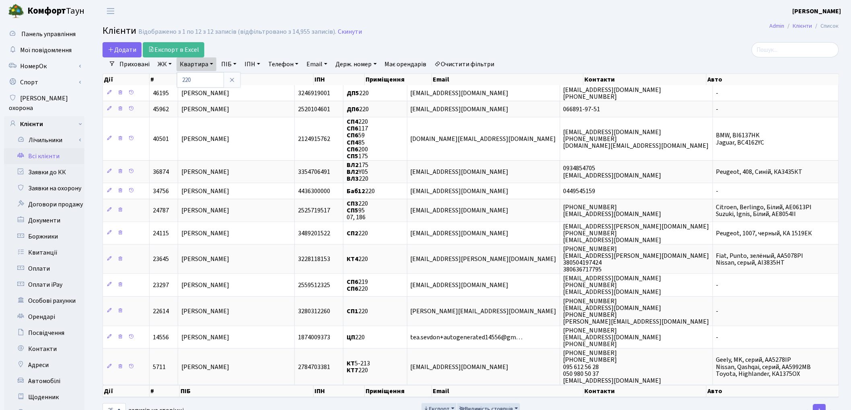
click at [53, 148] on link "Всі клієнти" at bounding box center [44, 156] width 80 height 16
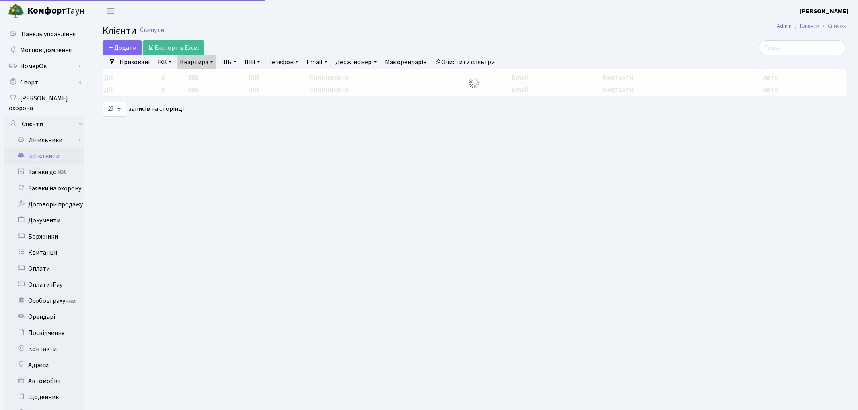
select select "25"
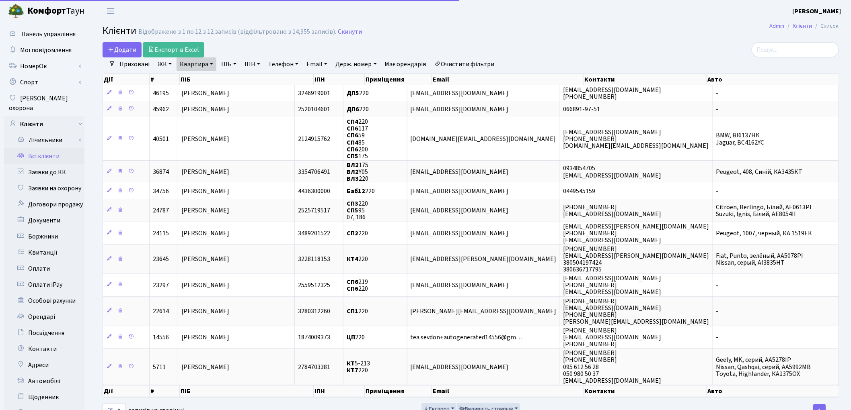
click at [193, 65] on link "Квартира" at bounding box center [196, 64] width 40 height 14
click at [199, 78] on input "220" at bounding box center [200, 79] width 47 height 15
type input "2"
type input "103"
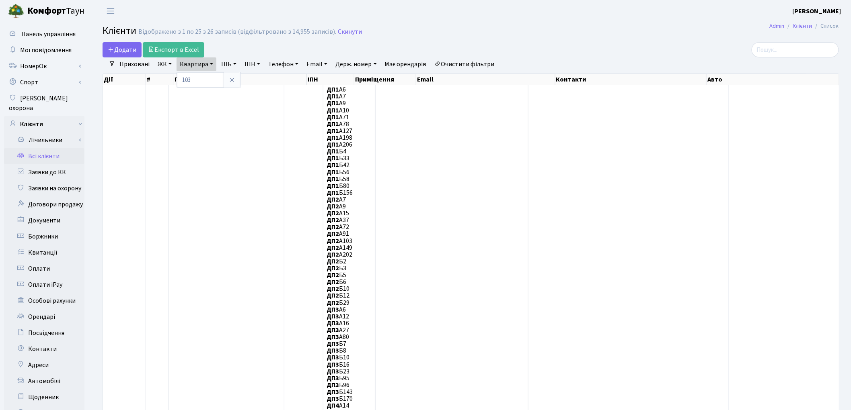
click at [540, 55] on div "Додати Експорт в Excel" at bounding box center [346, 49] width 487 height 15
click at [161, 61] on link "ЖК" at bounding box center [164, 64] width 21 height 14
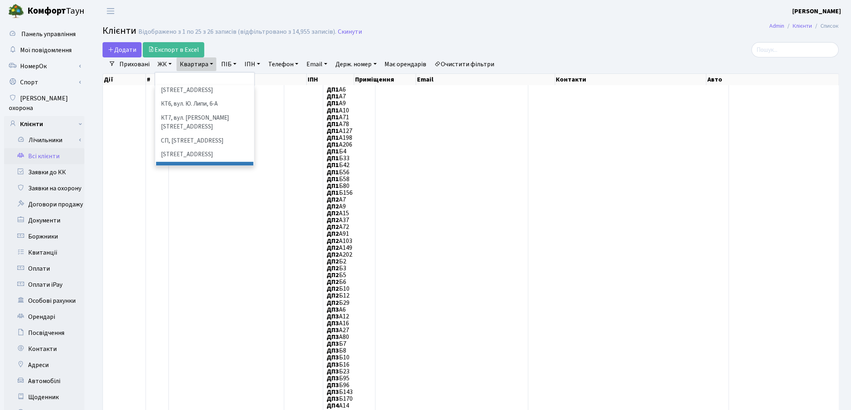
scroll to position [134, 0]
click at [200, 159] on li "СП5, [STREET_ADDRESS]" at bounding box center [204, 166] width 97 height 14
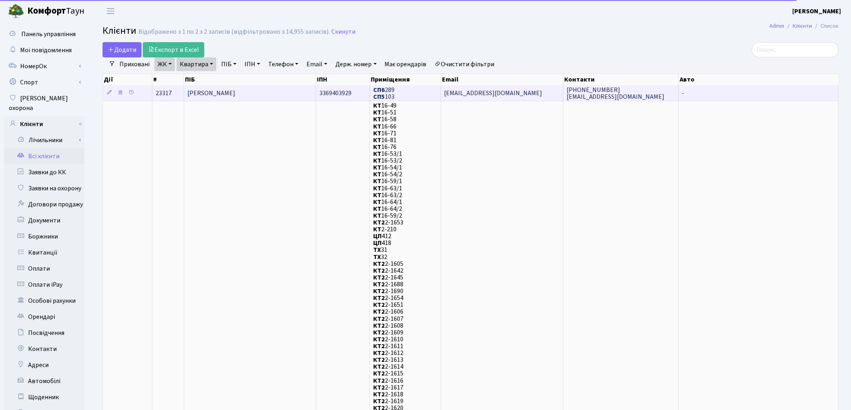
click at [220, 90] on span "Доровська Руслана Русланівна" at bounding box center [211, 93] width 48 height 9
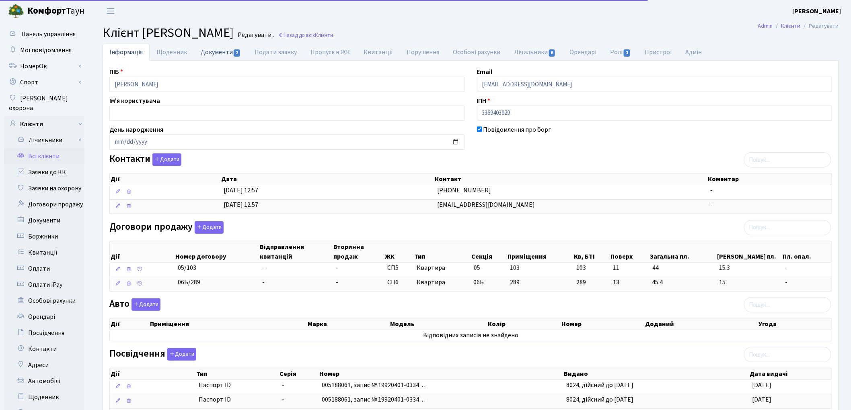
click at [215, 53] on link "Документи 2" at bounding box center [221, 52] width 54 height 16
select select "25"
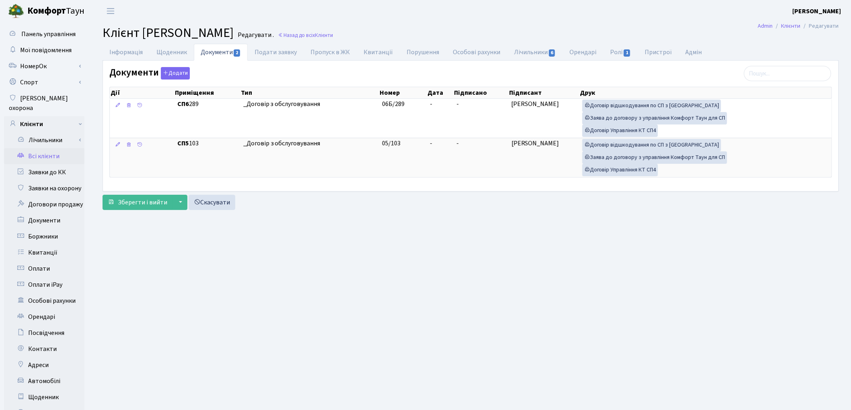
click at [53, 149] on link "Всі клієнти" at bounding box center [44, 156] width 80 height 16
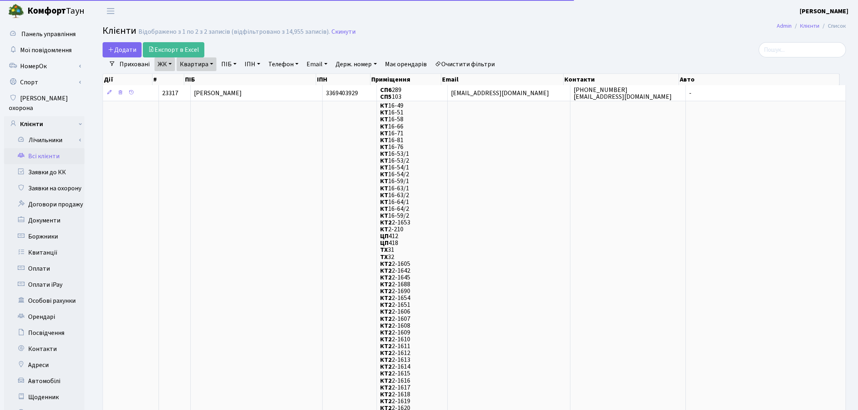
select select "25"
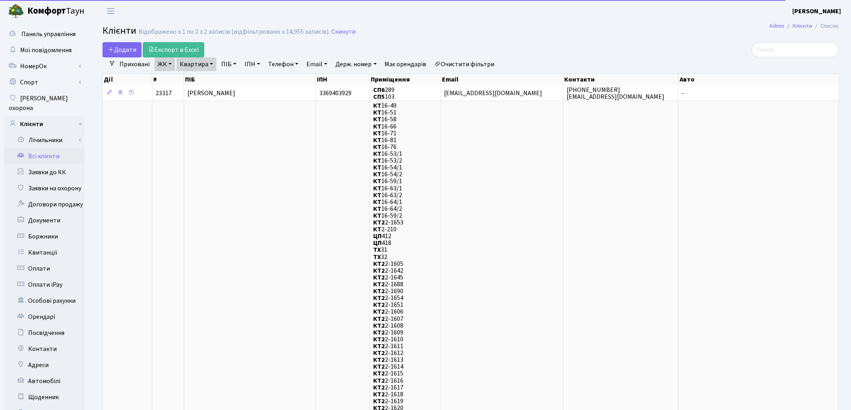
click at [195, 61] on link "Квартира" at bounding box center [196, 64] width 40 height 14
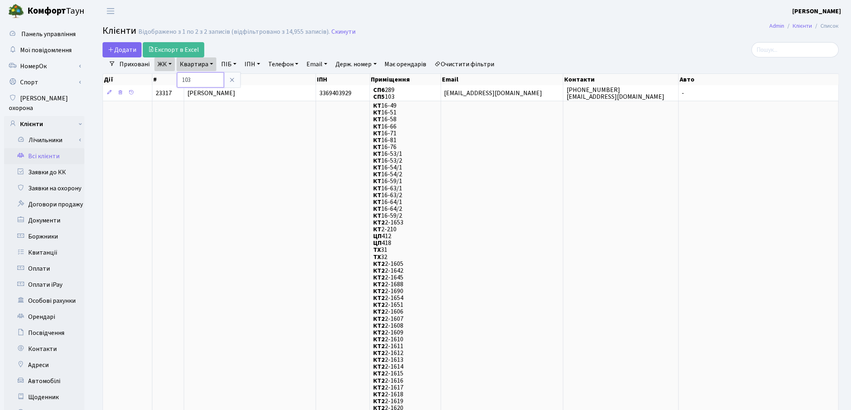
click at [205, 82] on input "103" at bounding box center [200, 79] width 47 height 15
type input "1"
type input "255"
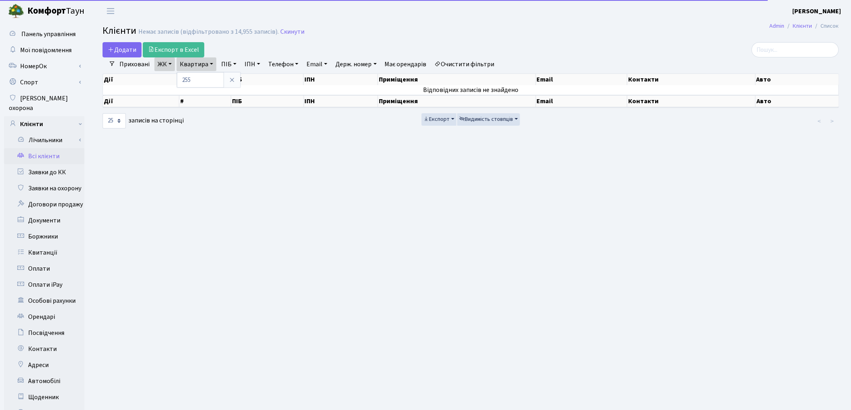
click at [164, 62] on link "ЖК" at bounding box center [164, 64] width 21 height 14
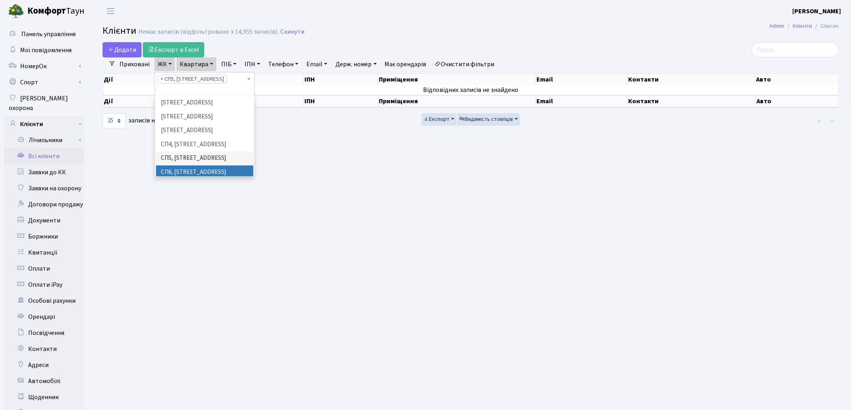
click at [172, 166] on li "СП6, [STREET_ADDRESS]" at bounding box center [204, 173] width 97 height 14
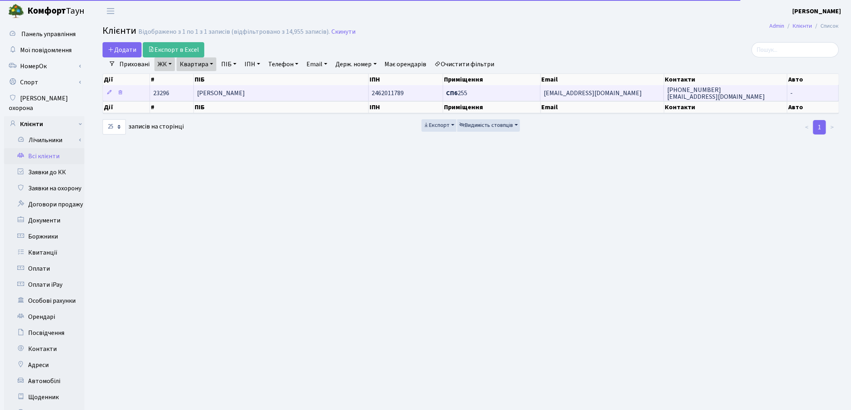
click at [220, 93] on span "[PERSON_NAME]" at bounding box center [221, 93] width 48 height 9
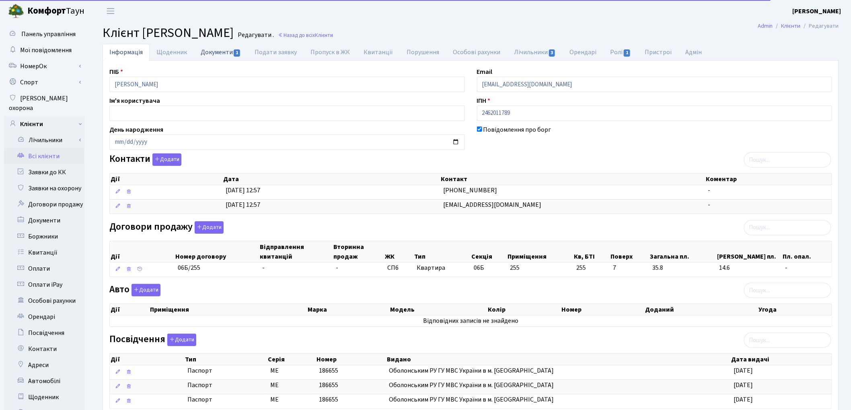
click at [215, 55] on link "Документи 1" at bounding box center [221, 52] width 54 height 16
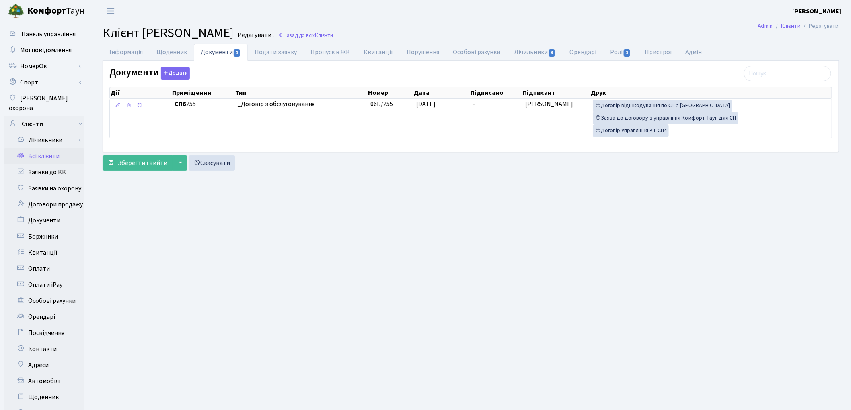
click at [38, 148] on link "Всі клієнти" at bounding box center [44, 156] width 80 height 16
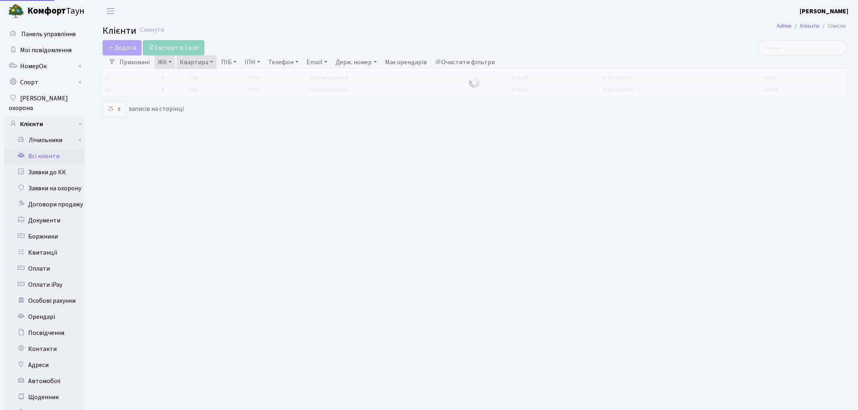
select select "25"
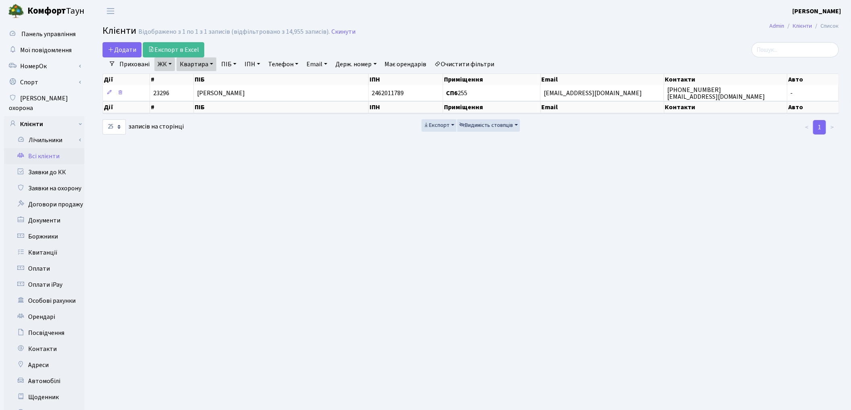
click at [460, 65] on link "Очистити фільтри" at bounding box center [464, 64] width 66 height 14
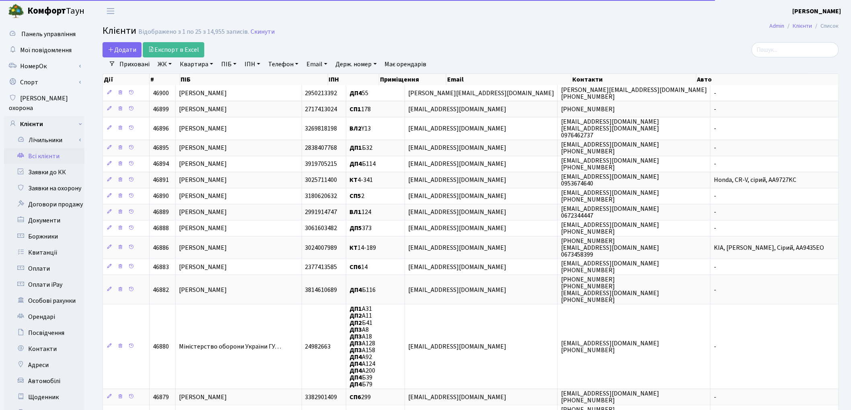
click at [225, 63] on link "ПІБ" at bounding box center [229, 64] width 22 height 14
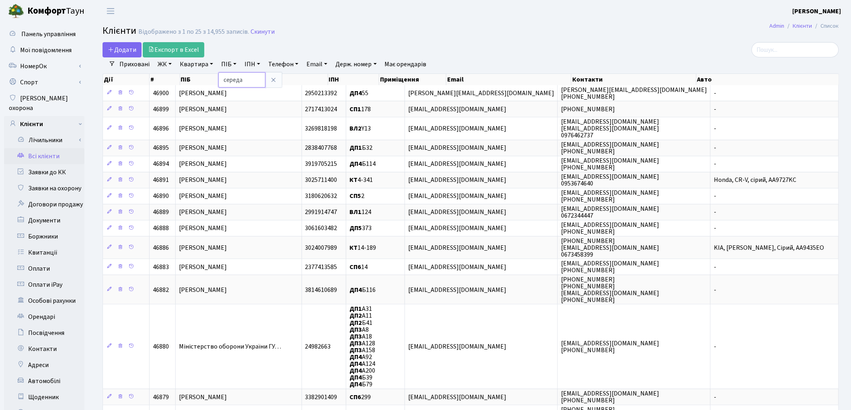
type input "середа"
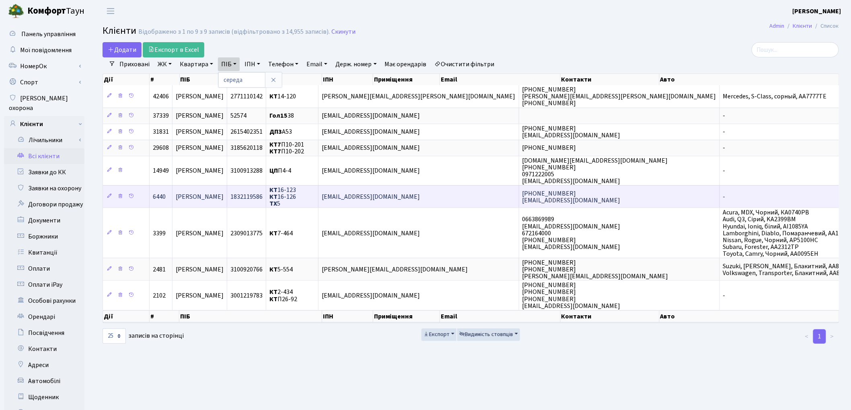
click at [227, 198] on td "[PERSON_NAME]" at bounding box center [199, 196] width 55 height 23
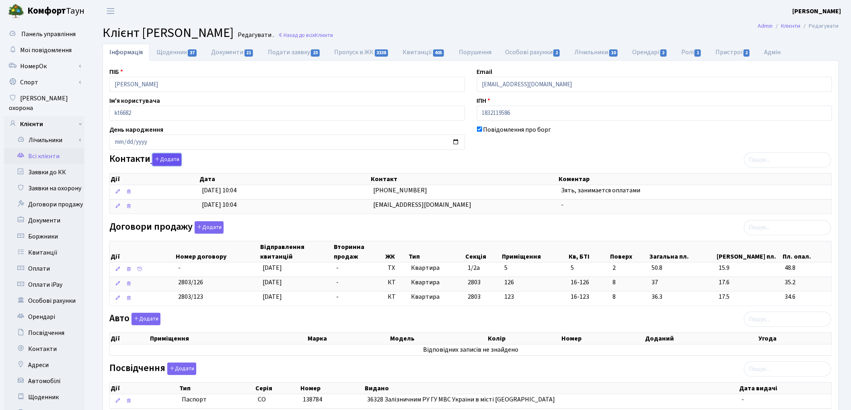
click at [166, 163] on button "Додати" at bounding box center [166, 160] width 29 height 12
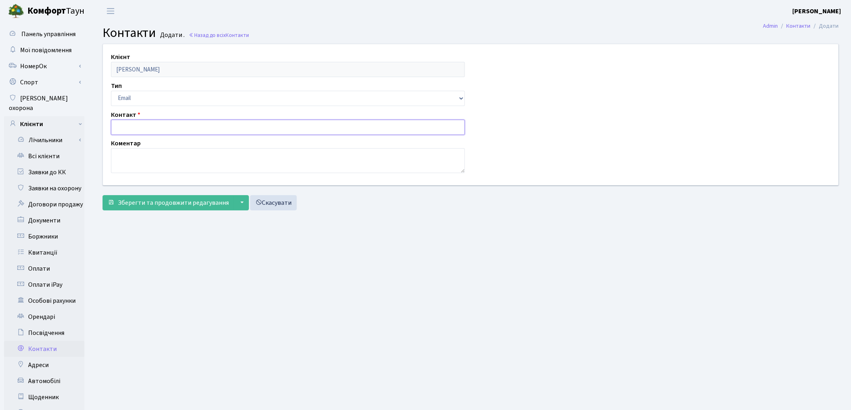
paste input "[PERSON_NAME] <[EMAIL_ADDRESS][DOMAIN_NAME]>"
drag, startPoint x: 173, startPoint y: 125, endPoint x: 109, endPoint y: 121, distance: 64.1
click at [109, 121] on div "Контакт Катерина Павленко <katy@comforttown.com.ua" at bounding box center [288, 122] width 366 height 25
type input "katy@comforttown.com.ua"
click at [127, 161] on textarea at bounding box center [288, 160] width 354 height 25
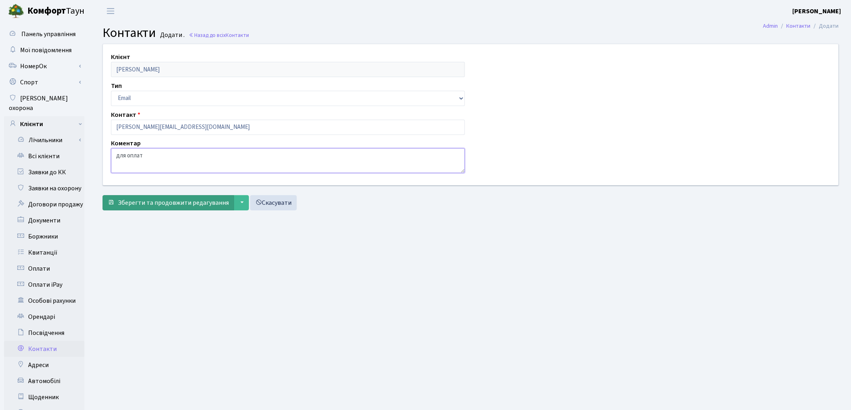
type textarea "для оплат"
click at [167, 204] on span "Зберегти та продовжити редагування" at bounding box center [173, 203] width 111 height 9
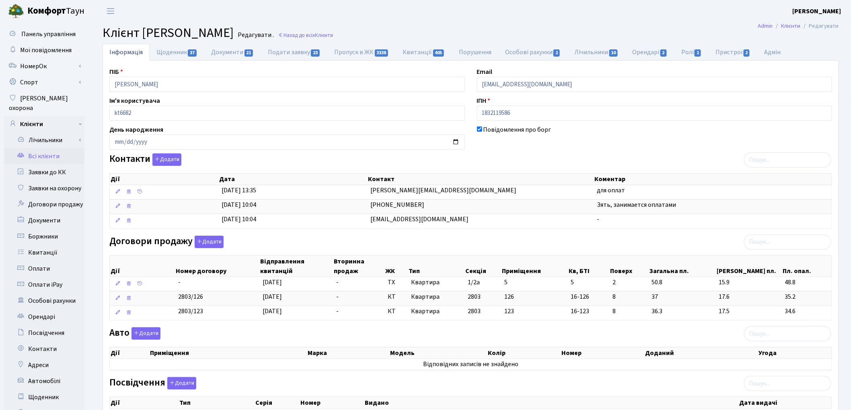
click at [34, 148] on link "Всі клієнти" at bounding box center [44, 156] width 80 height 16
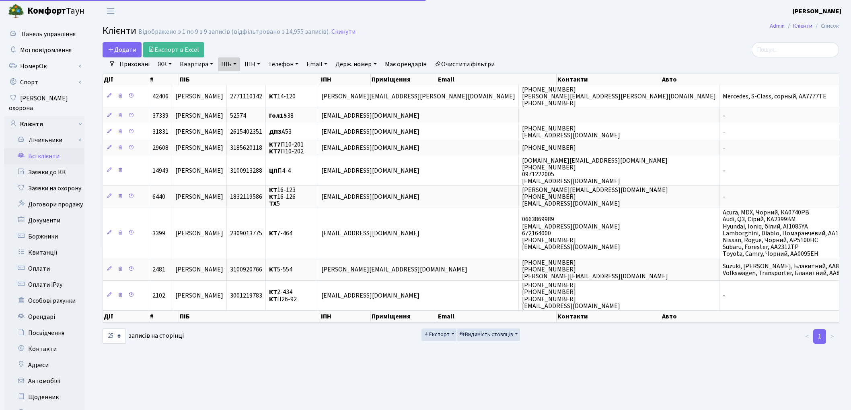
select select "25"
click at [226, 64] on link "ПІБ" at bounding box center [229, 64] width 22 height 14
click at [243, 79] on input "середа" at bounding box center [241, 79] width 47 height 15
type input "с"
type input "кіцул"
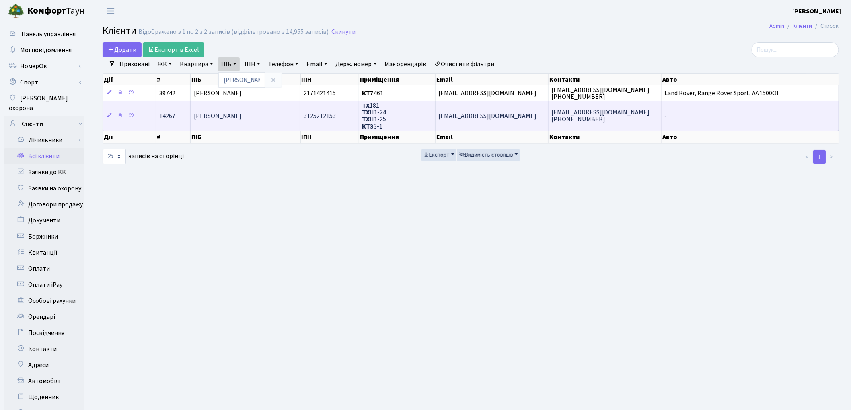
click at [242, 116] on span "Кіцул Сергій Юрійович" at bounding box center [218, 116] width 48 height 9
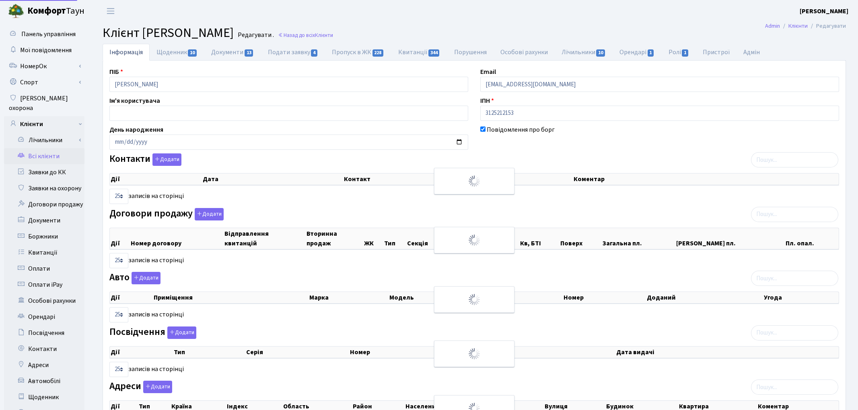
select select "25"
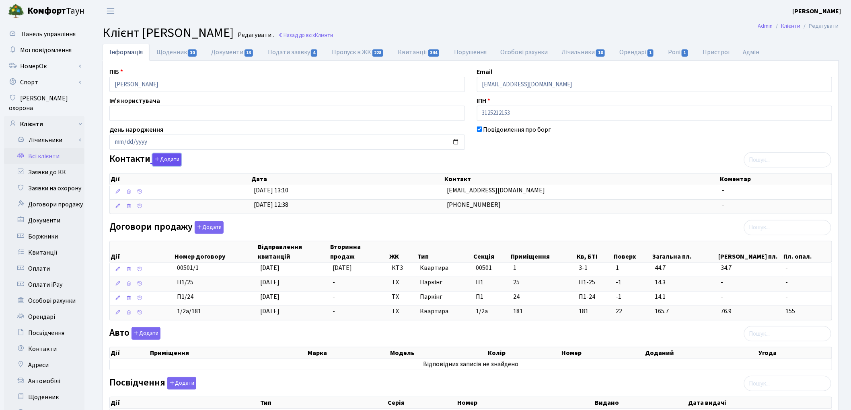
click at [160, 156] on button "Додати" at bounding box center [166, 160] width 29 height 12
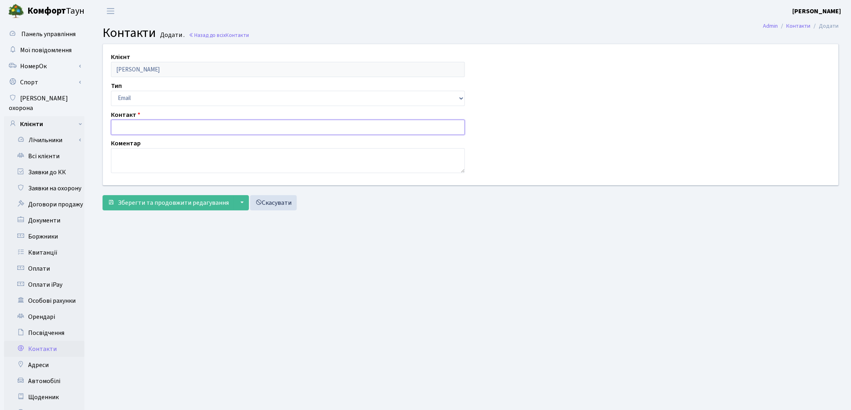
paste input "Катерина Павленко <katy@comforttown.com.ua>"
click at [173, 126] on input "Катерина Павленко <katy@comforttown.com.ua" at bounding box center [288, 127] width 354 height 15
type input "[PERSON_NAME][EMAIL_ADDRESS][DOMAIN_NAME]"
click at [159, 156] on textarea at bounding box center [288, 160] width 354 height 25
type textarea "для оплат"
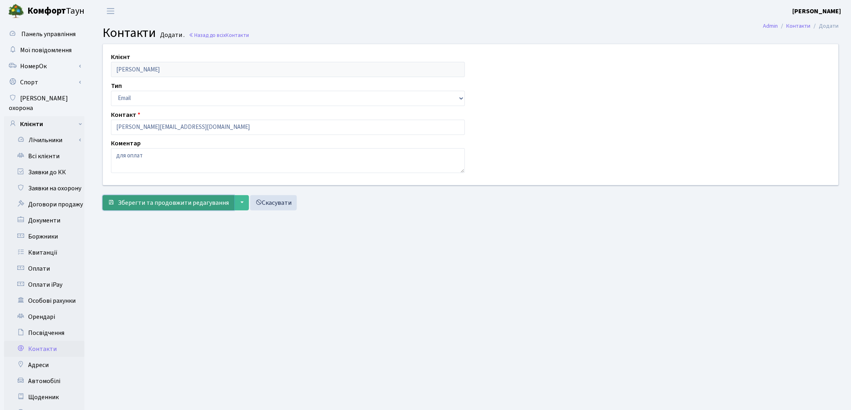
click at [160, 199] on span "Зберегти та продовжити редагування" at bounding box center [173, 203] width 111 height 9
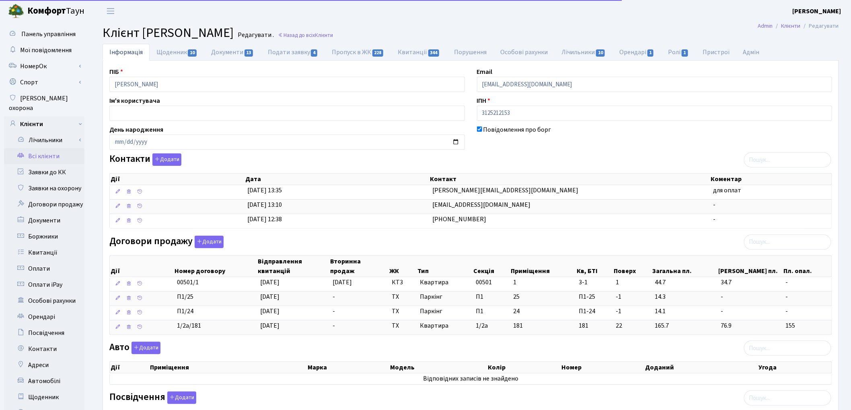
click at [53, 150] on link "Всі клієнти" at bounding box center [44, 156] width 80 height 16
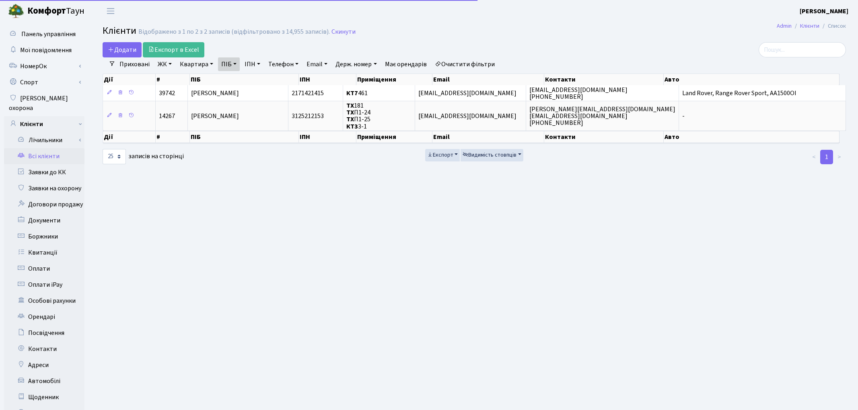
select select "25"
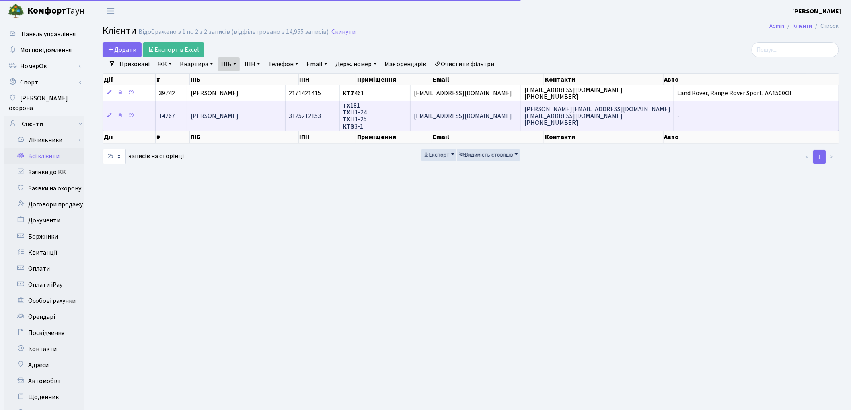
click at [238, 113] on span "[PERSON_NAME]" at bounding box center [215, 116] width 48 height 9
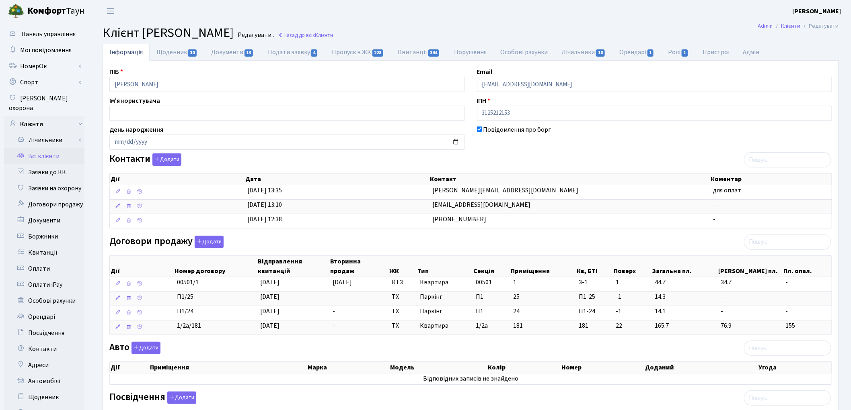
click at [57, 150] on link "Всі клієнти" at bounding box center [44, 156] width 80 height 16
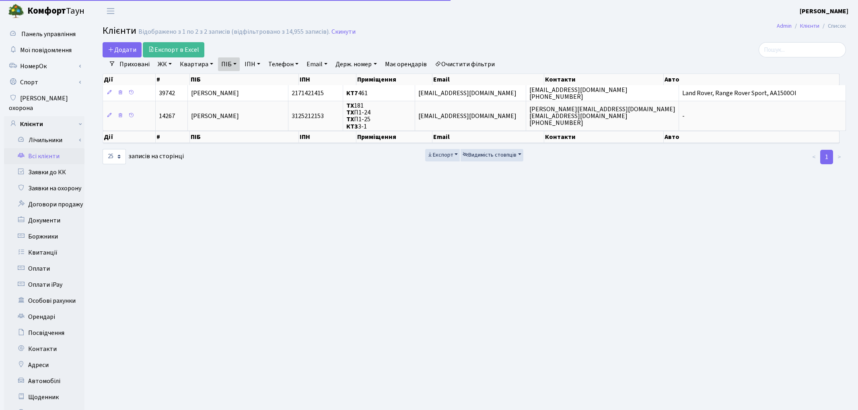
select select "25"
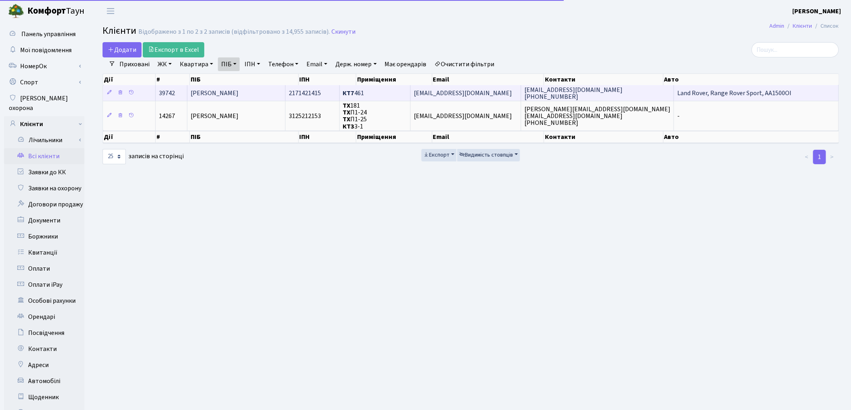
click at [250, 99] on td "[PERSON_NAME]" at bounding box center [236, 93] width 98 height 16
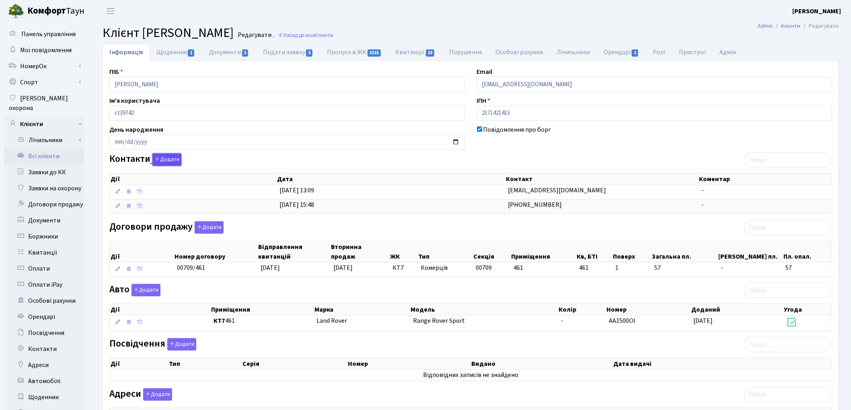
click at [167, 159] on button "Додати" at bounding box center [166, 160] width 29 height 12
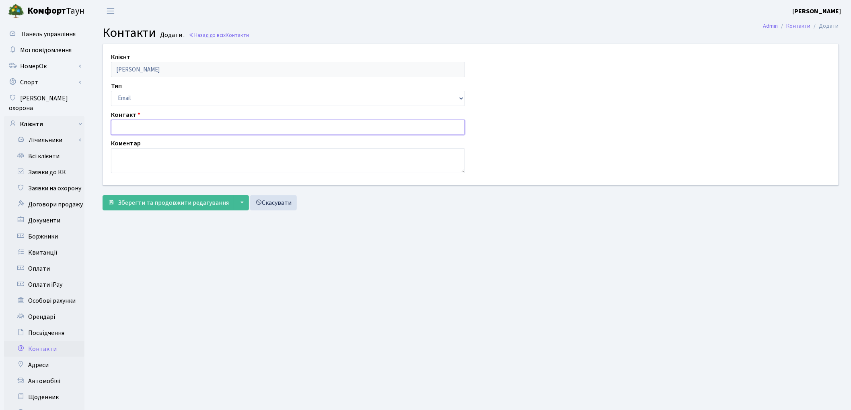
click at [138, 123] on input "text" at bounding box center [288, 127] width 354 height 15
paste input "Катерина Павленко <katy@comforttown.com.ua>"
drag, startPoint x: 173, startPoint y: 127, endPoint x: 104, endPoint y: 112, distance: 71.1
click at [104, 112] on div "Клієнт Кіцул Юрій Васильович Тип Email Телефон Контакт Катерина Павленко <katy@…" at bounding box center [470, 114] width 747 height 141
type input "[PERSON_NAME][EMAIL_ADDRESS][DOMAIN_NAME]"
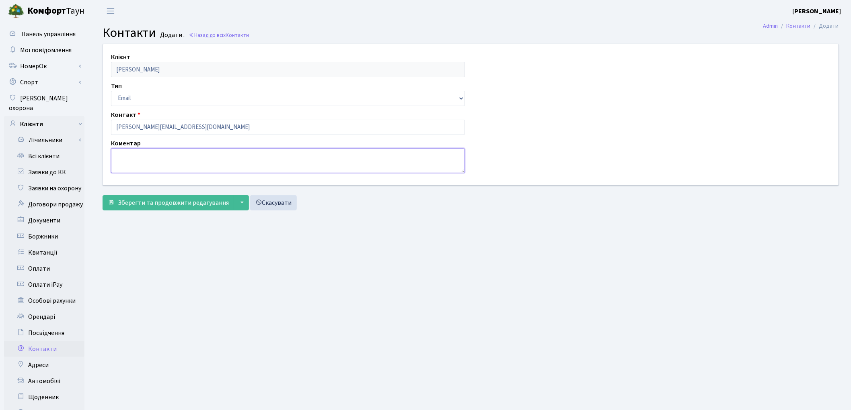
click at [119, 156] on textarea at bounding box center [288, 160] width 354 height 25
type textarea "для оплат"
click at [144, 200] on span "Зберегти та продовжити редагування" at bounding box center [173, 203] width 111 height 9
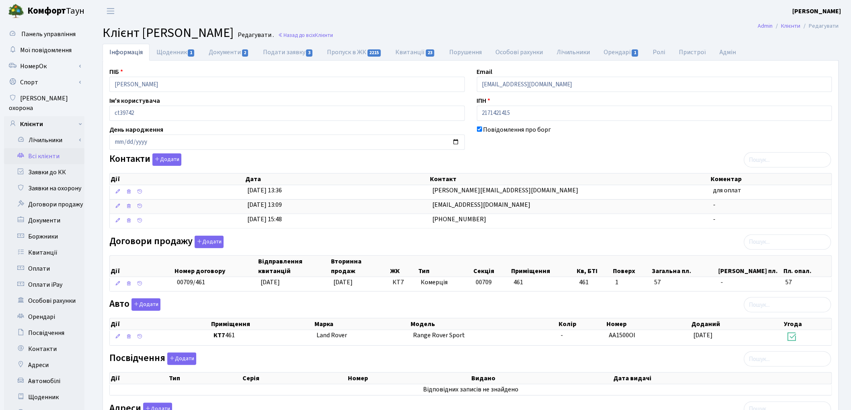
click at [513, 244] on div "Договори продажу Додати Дії Номер договору Відправлення квитанцій Вторинна прод…" at bounding box center [470, 265] width 735 height 59
click at [44, 149] on link "Всі клієнти" at bounding box center [44, 156] width 80 height 16
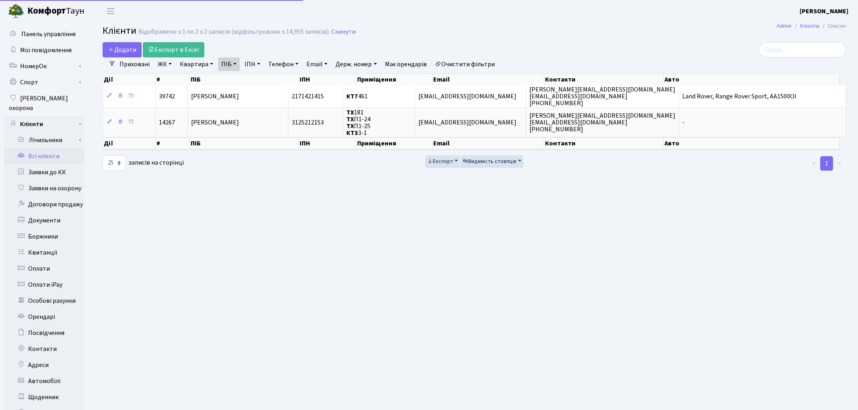
select select "25"
click at [494, 59] on link "Очистити фільтри" at bounding box center [464, 64] width 66 height 14
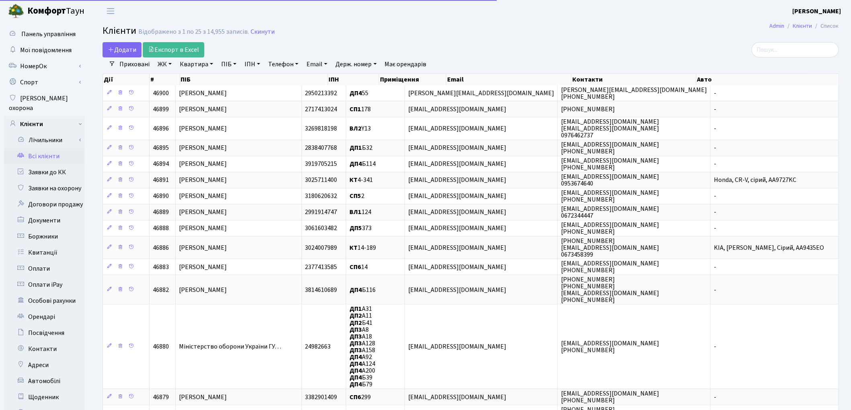
click at [229, 63] on link "ПІБ" at bounding box center [229, 64] width 22 height 14
type input "сенер"
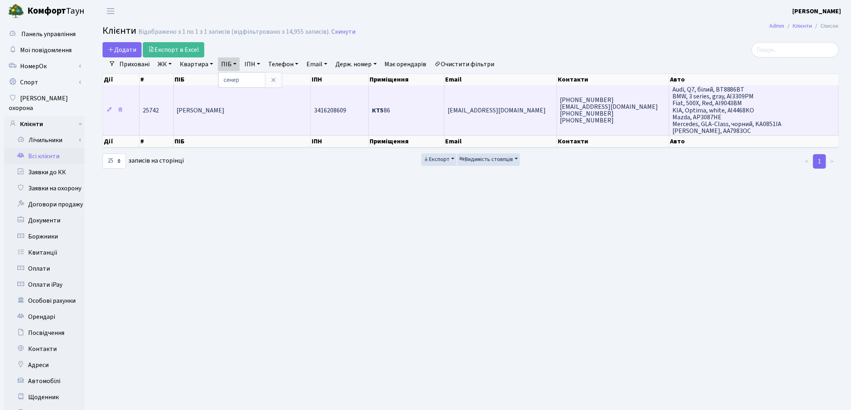
click at [232, 114] on td "[PERSON_NAME]" at bounding box center [242, 110] width 137 height 50
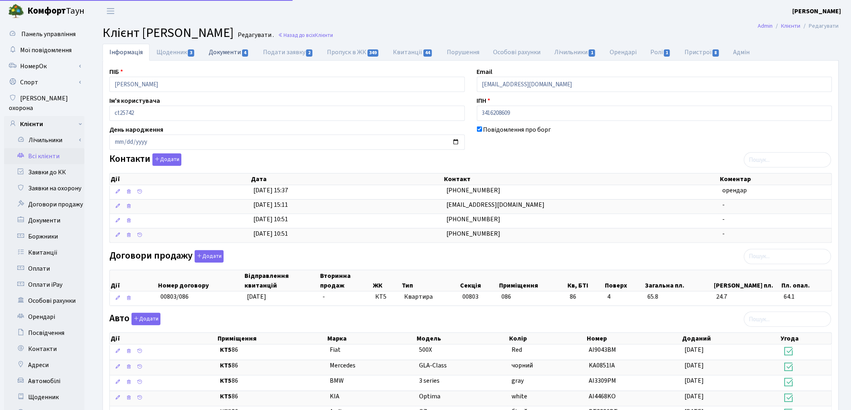
click at [214, 51] on link "Документи 4" at bounding box center [229, 52] width 54 height 16
select select "25"
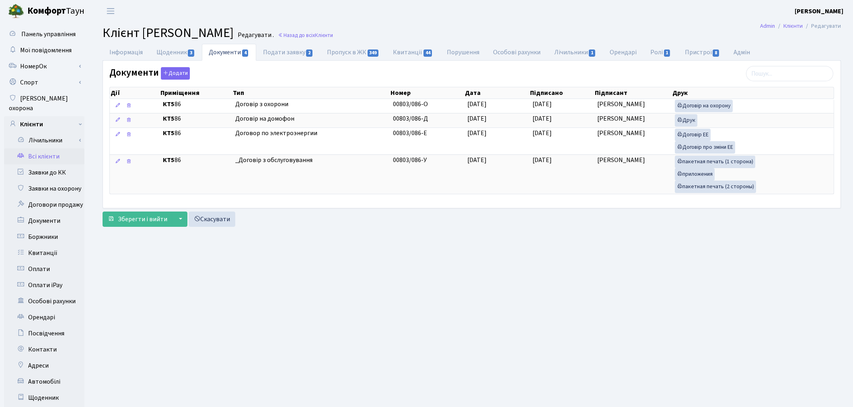
click at [39, 148] on link "Всі клієнти" at bounding box center [44, 156] width 80 height 16
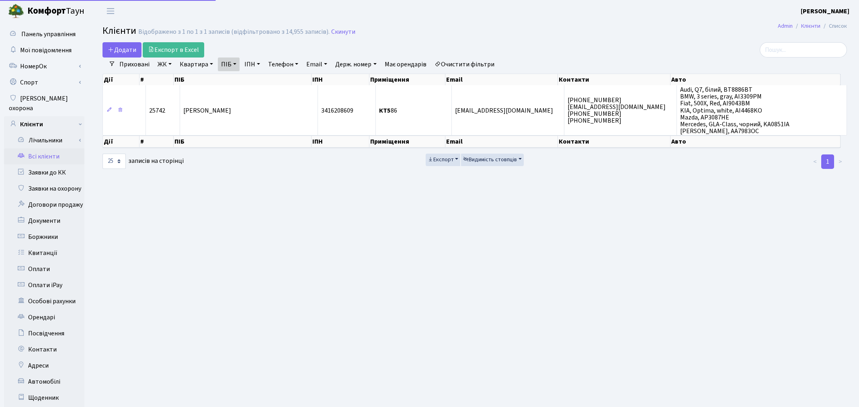
select select "25"
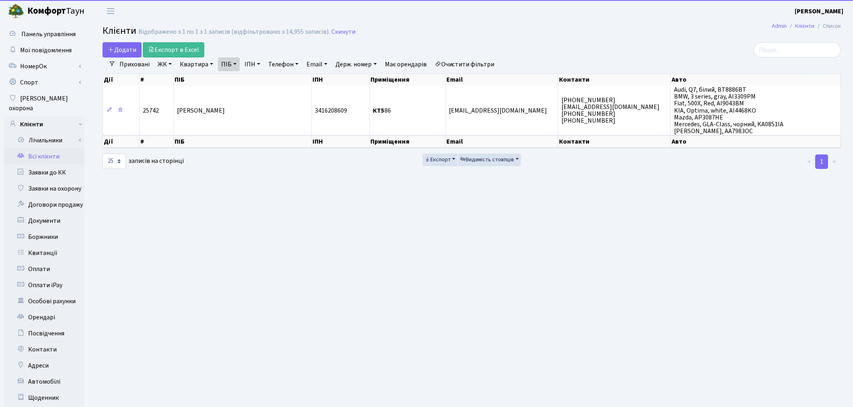
click at [473, 66] on link "Очистити фільтри" at bounding box center [464, 64] width 66 height 14
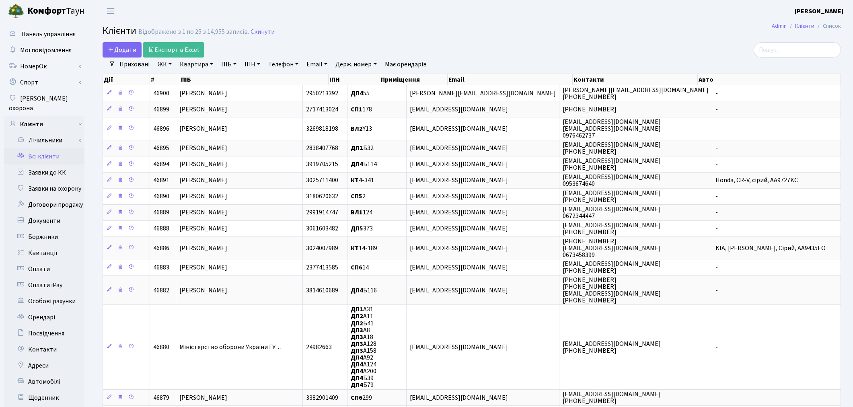
click at [197, 64] on link "Квартира" at bounding box center [196, 64] width 40 height 14
type input "п27-17"
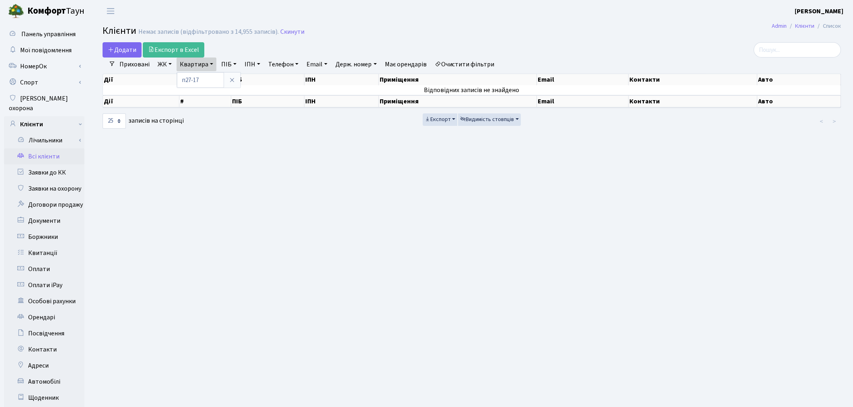
click at [487, 64] on link "Очистити фільтри" at bounding box center [464, 64] width 66 height 14
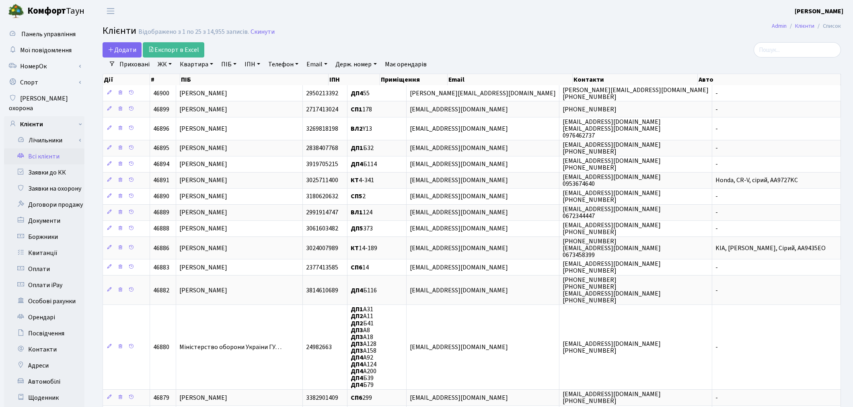
click at [475, 37] on h2 "Клієнти Відображено з 1 по 25 з 14,955 записів. Скинути" at bounding box center [472, 32] width 738 height 14
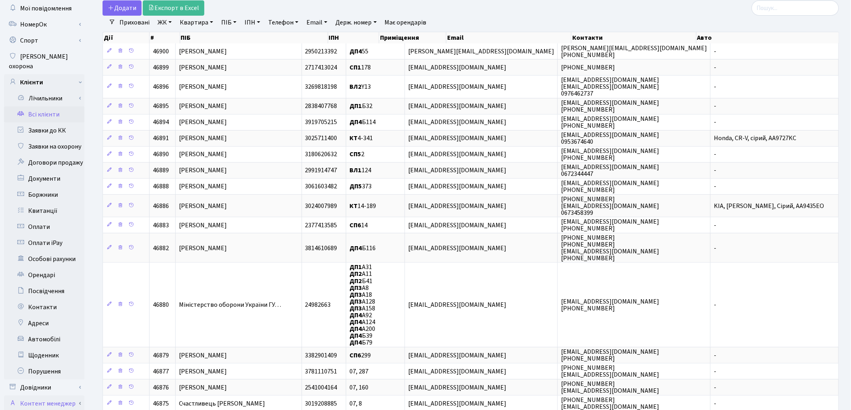
scroll to position [134, 0]
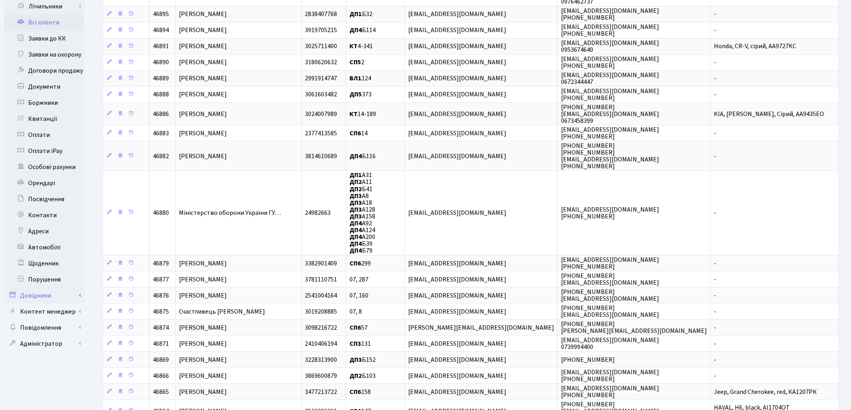
click at [49, 288] on link "Довідники" at bounding box center [44, 296] width 80 height 16
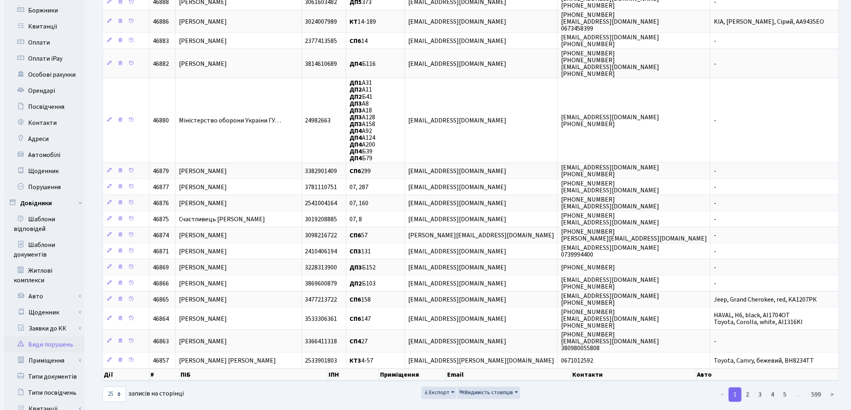
scroll to position [312, 0]
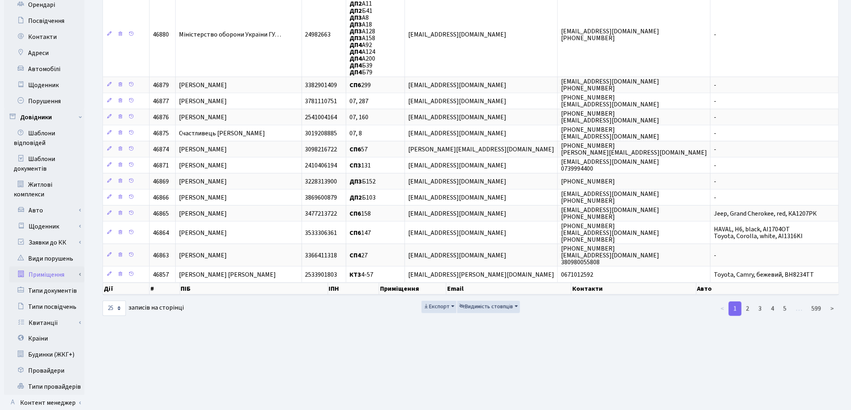
click at [51, 268] on link "Приміщення" at bounding box center [46, 275] width 75 height 16
click at [51, 283] on link "Всі приміщення" at bounding box center [46, 291] width 75 height 16
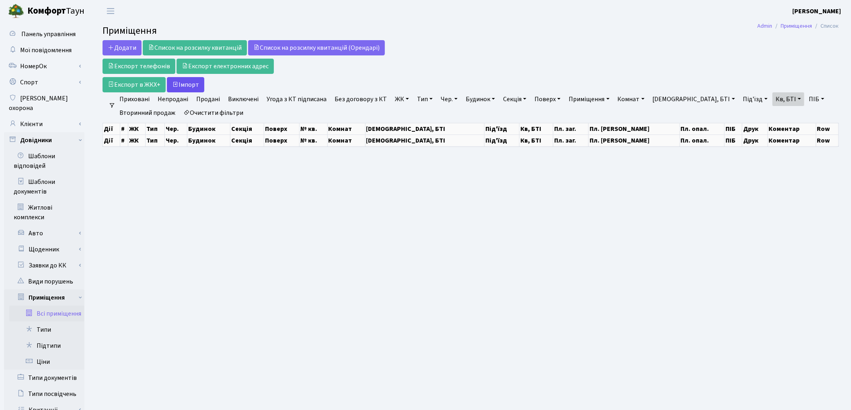
select select "25"
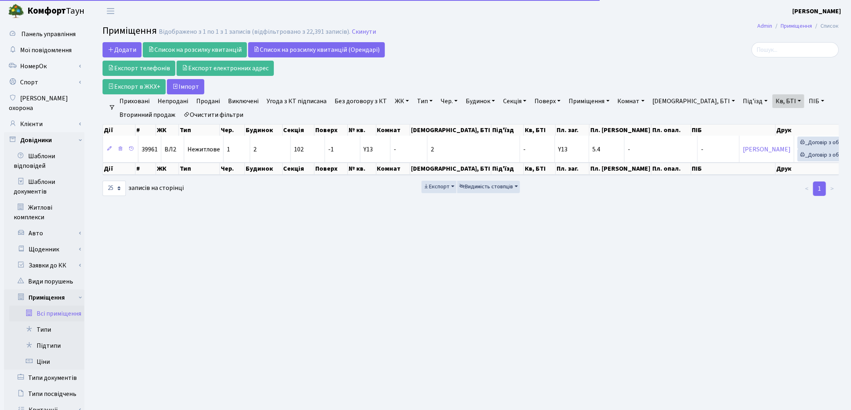
click at [224, 117] on link "Очистити фільтри" at bounding box center [213, 115] width 66 height 14
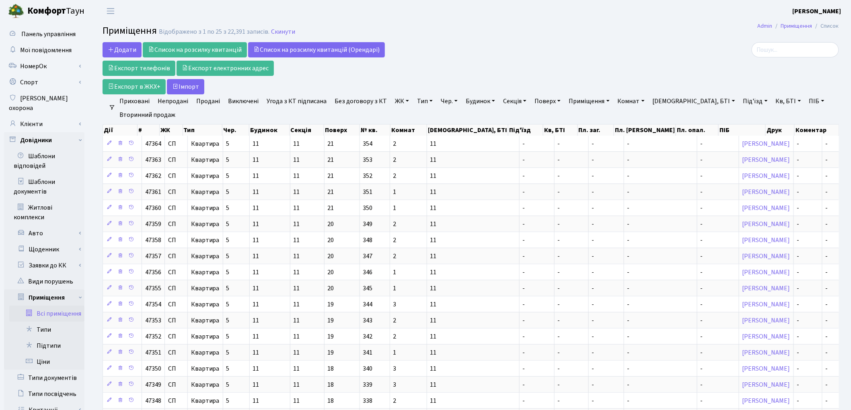
click at [588, 102] on link "Приміщення" at bounding box center [588, 101] width 47 height 14
click at [393, 100] on link "ЖК" at bounding box center [402, 101] width 21 height 14
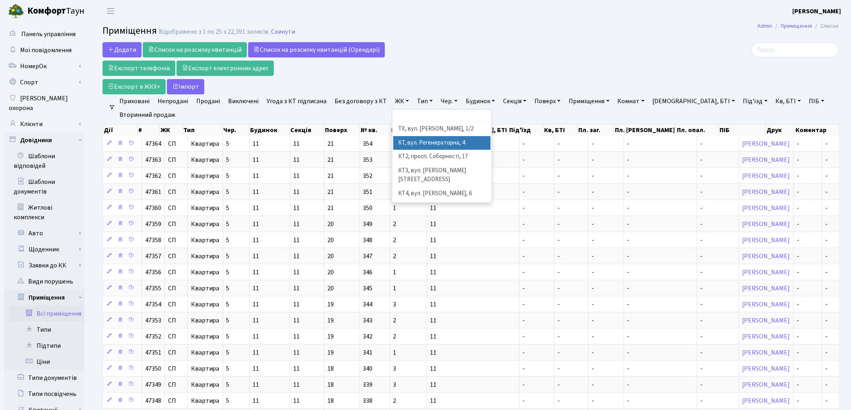
click at [405, 146] on li "КТ, вул. Регенераторна, 4" at bounding box center [441, 143] width 97 height 14
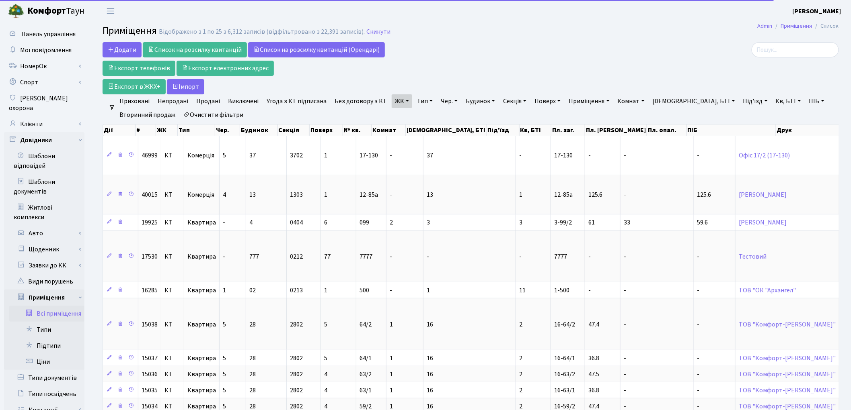
click at [416, 105] on link "Тип" at bounding box center [425, 101] width 22 height 14
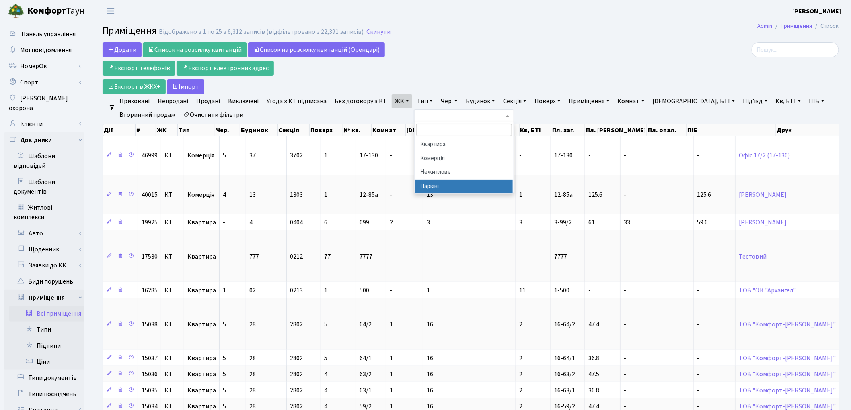
click at [426, 186] on li "Паркінг" at bounding box center [463, 187] width 97 height 14
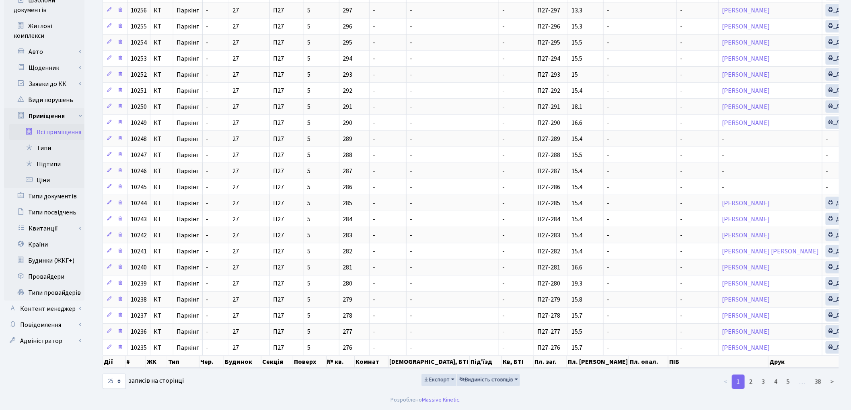
scroll to position [191, 0]
click at [751, 384] on link "2" at bounding box center [750, 382] width 13 height 14
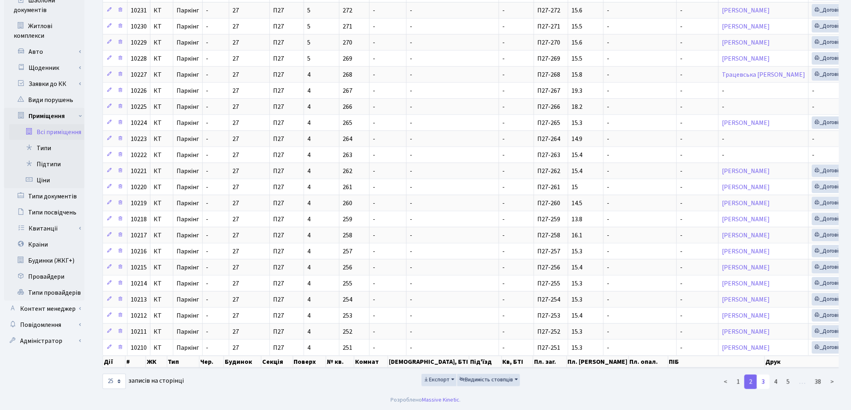
click at [763, 385] on link "3" at bounding box center [763, 382] width 13 height 14
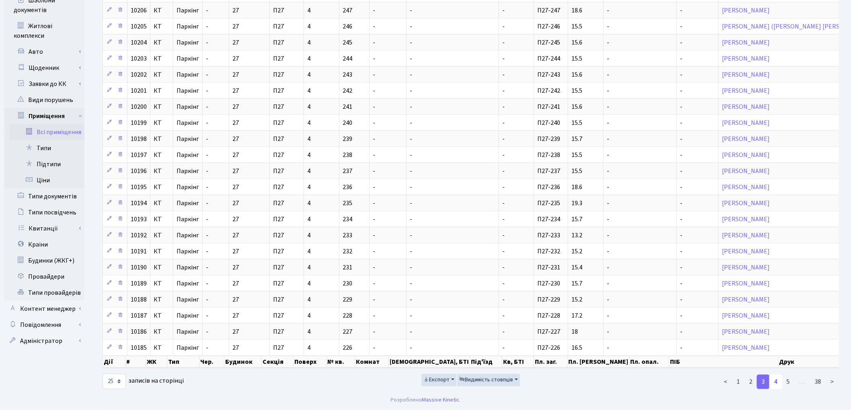
click at [778, 379] on link "4" at bounding box center [775, 382] width 13 height 14
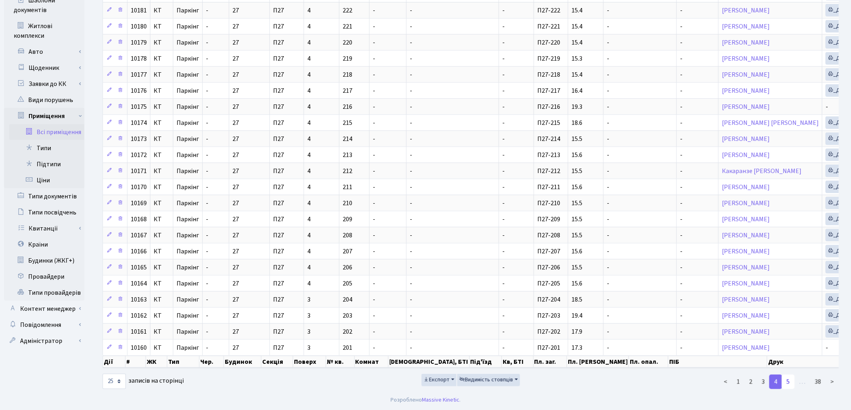
click at [790, 384] on link "5" at bounding box center [788, 382] width 13 height 14
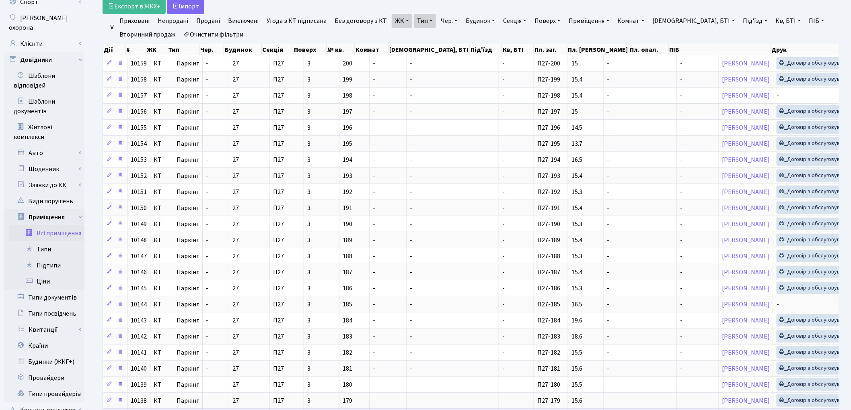
scroll to position [57, 0]
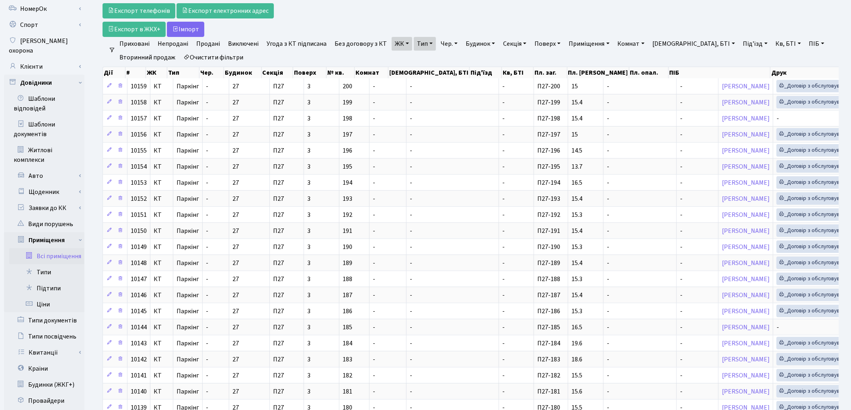
click at [509, 42] on link "Секція" at bounding box center [515, 44] width 30 height 14
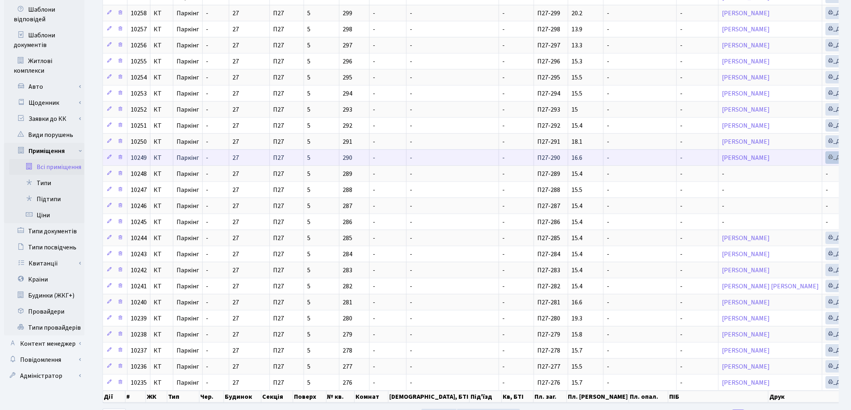
scroll to position [191, 0]
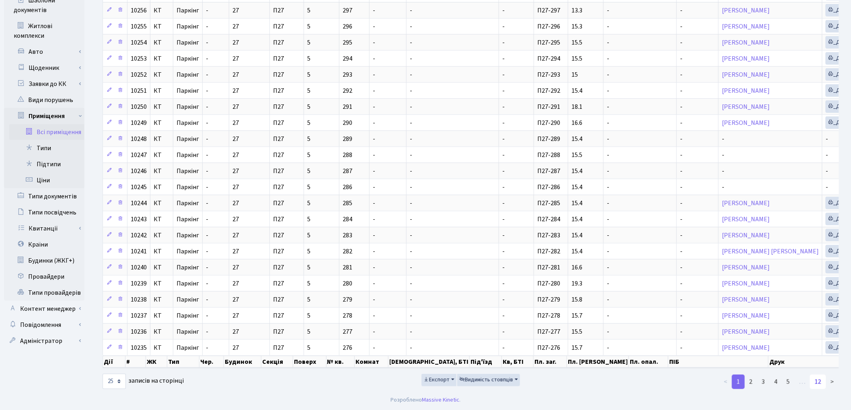
click at [817, 384] on link "12" at bounding box center [818, 382] width 16 height 14
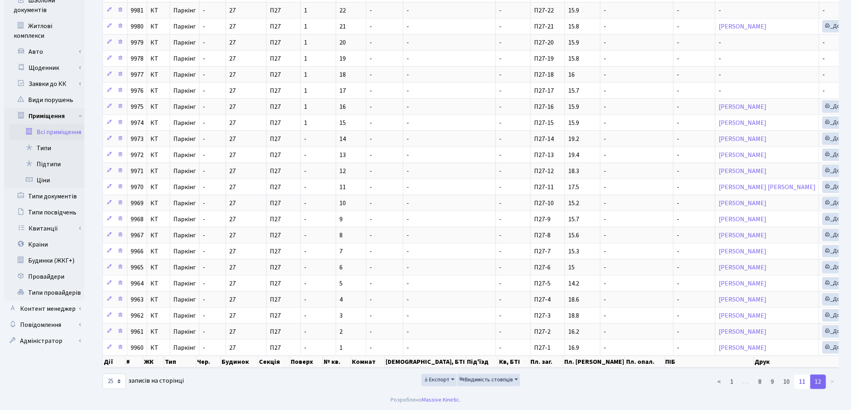
click at [799, 385] on link "11" at bounding box center [802, 382] width 16 height 14
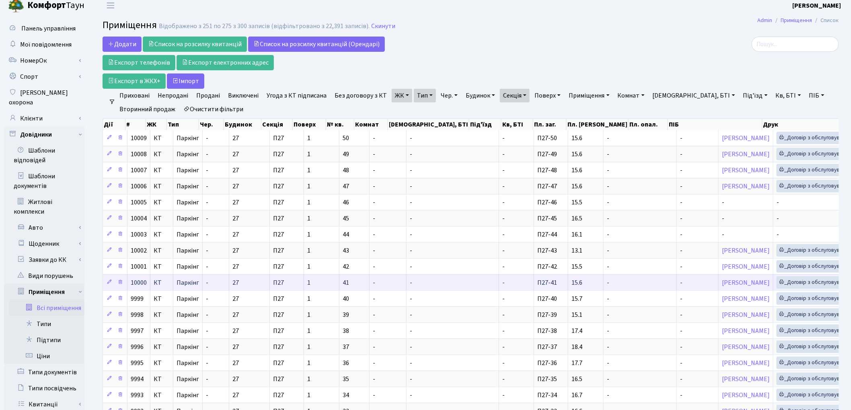
scroll to position [0, 0]
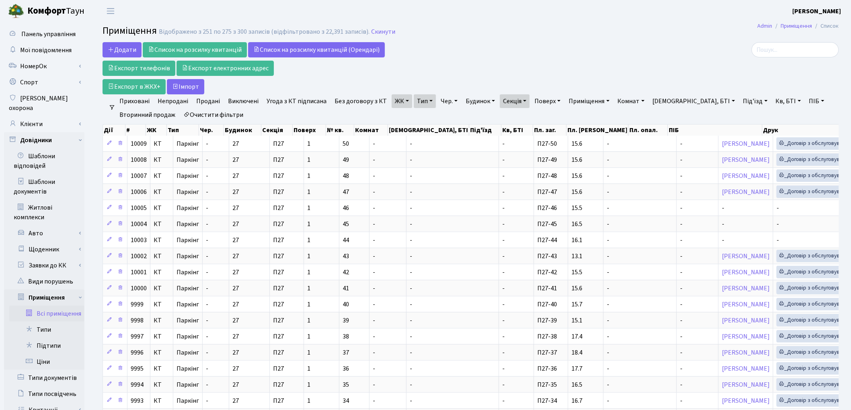
click at [519, 99] on link "Секція" at bounding box center [515, 101] width 30 height 14
type input "П26"
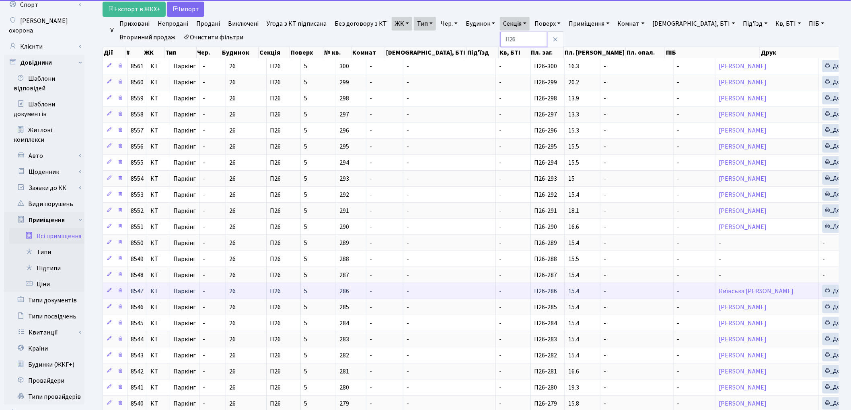
scroll to position [191, 0]
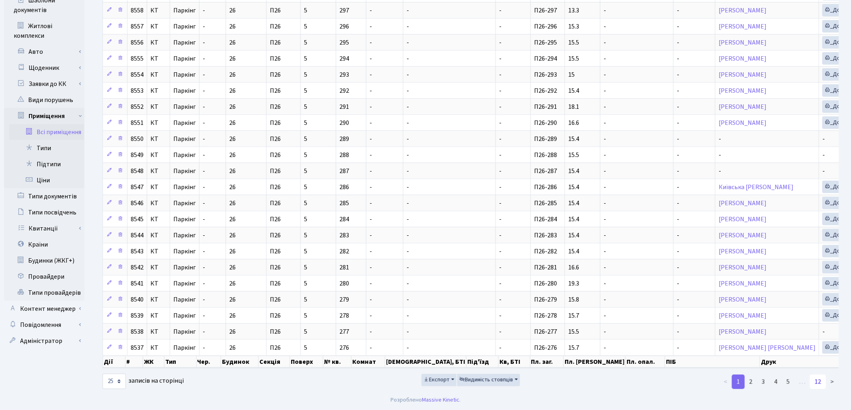
click at [820, 382] on link "12" at bounding box center [818, 382] width 16 height 14
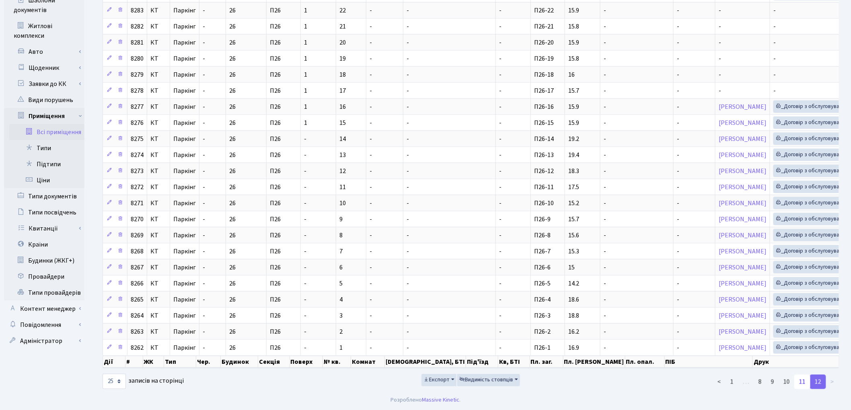
click at [802, 386] on link "11" at bounding box center [802, 382] width 16 height 14
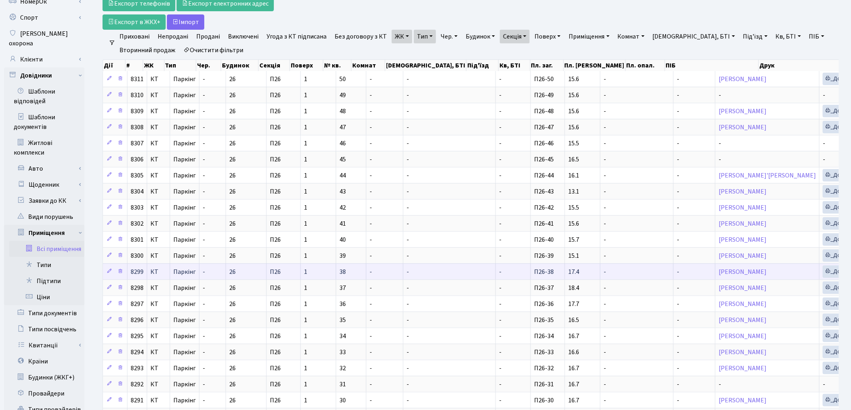
scroll to position [57, 0]
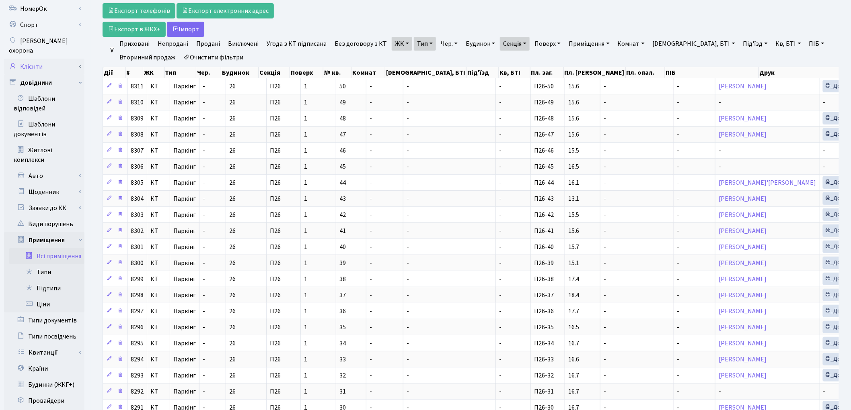
click at [31, 61] on link "Клієнти" at bounding box center [44, 67] width 80 height 16
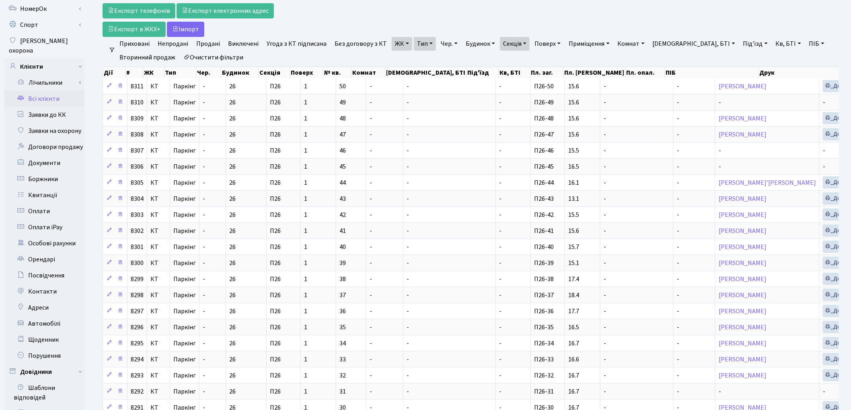
click at [34, 91] on link "Всі клієнти" at bounding box center [44, 99] width 80 height 16
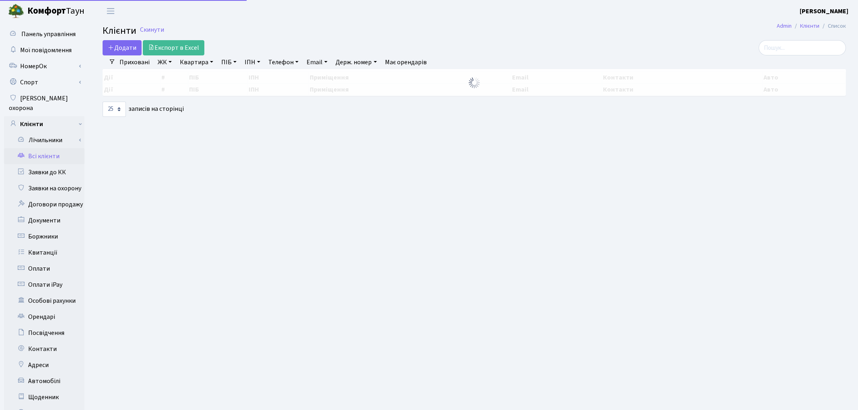
select select "25"
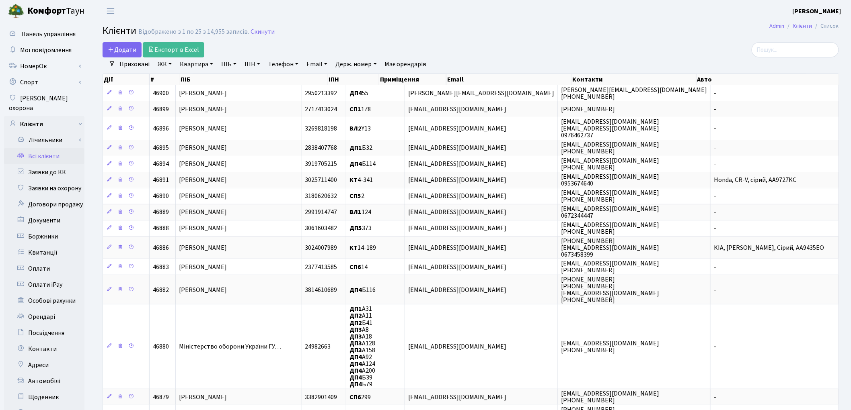
click at [194, 65] on link "Квартира" at bounding box center [196, 64] width 40 height 14
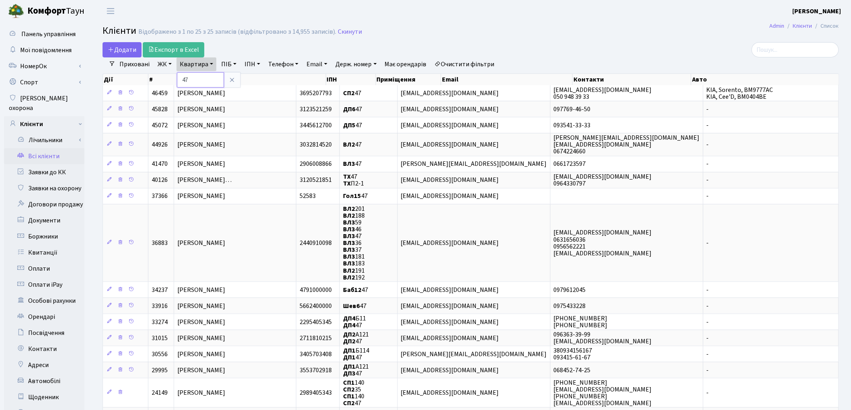
type input "4"
type input "57"
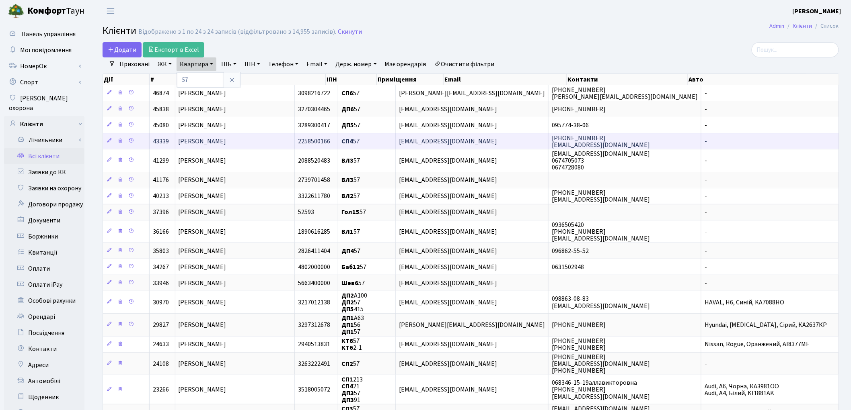
click at [212, 144] on span "[PERSON_NAME]" at bounding box center [203, 141] width 48 height 9
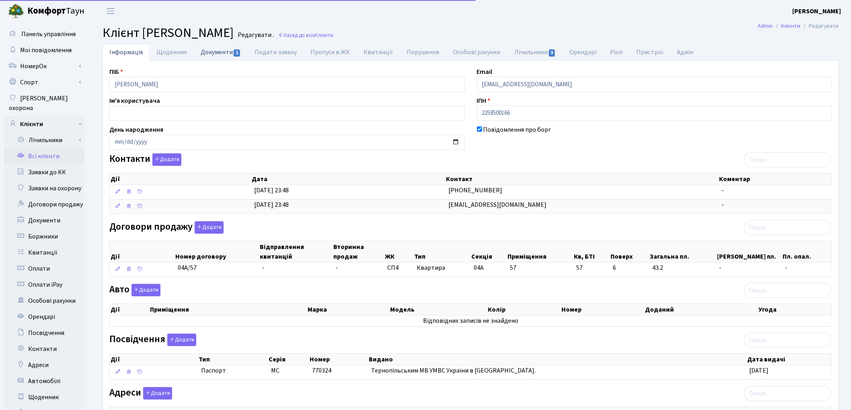
click at [207, 56] on link "Документи 1" at bounding box center [221, 52] width 54 height 16
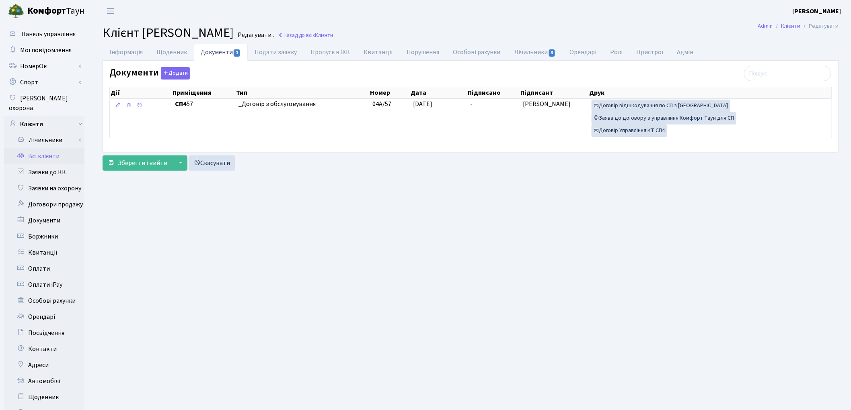
click at [53, 150] on link "Всі клієнти" at bounding box center [44, 156] width 80 height 16
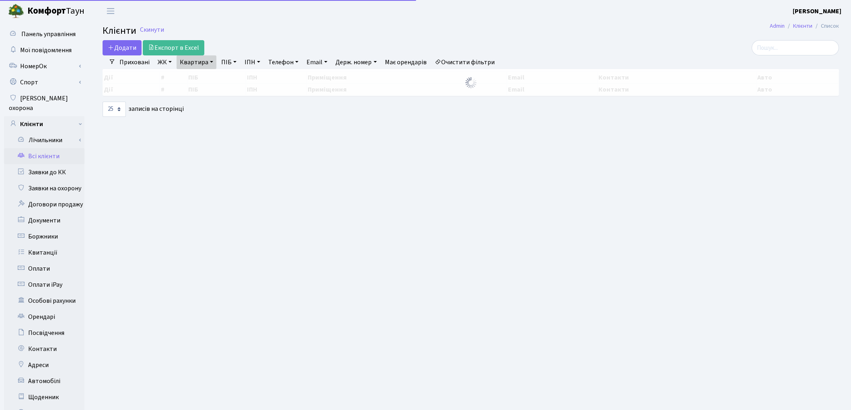
select select "25"
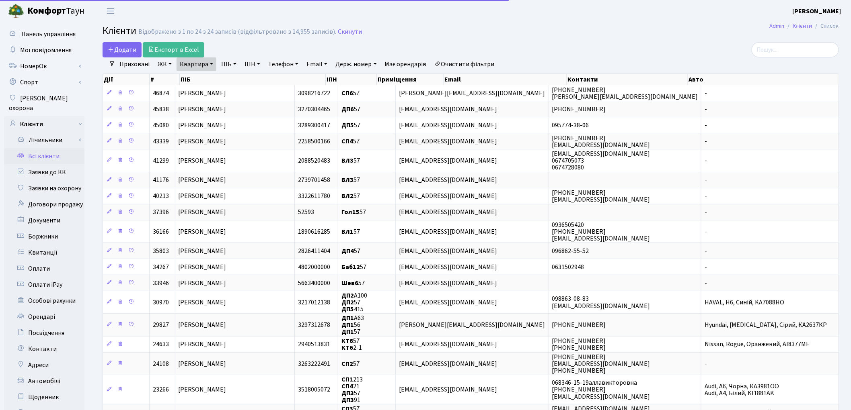
click at [195, 64] on link "Квартира" at bounding box center [196, 64] width 40 height 14
type input "7"
type input "231"
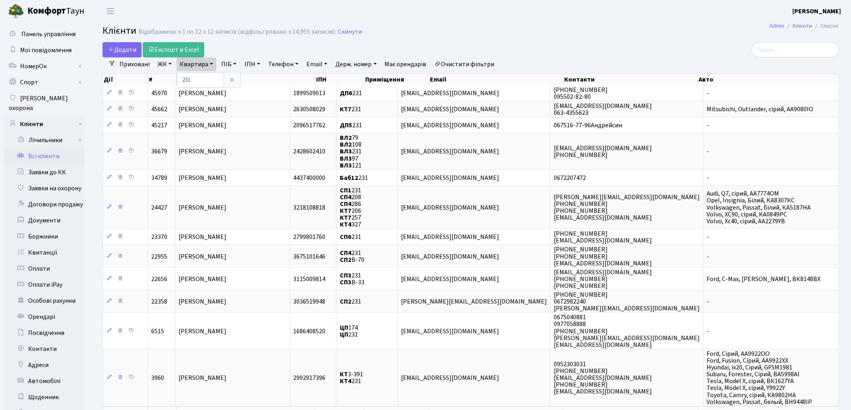
click at [169, 65] on link "ЖК" at bounding box center [164, 64] width 21 height 14
click at [195, 173] on li "СП6, [STREET_ADDRESS]" at bounding box center [204, 180] width 97 height 14
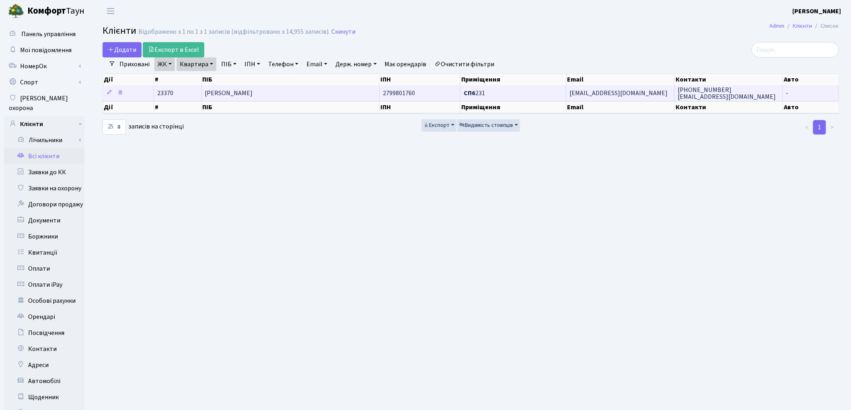
click at [226, 92] on span "Алєксєєва Дарина Сергіївна" at bounding box center [229, 93] width 48 height 9
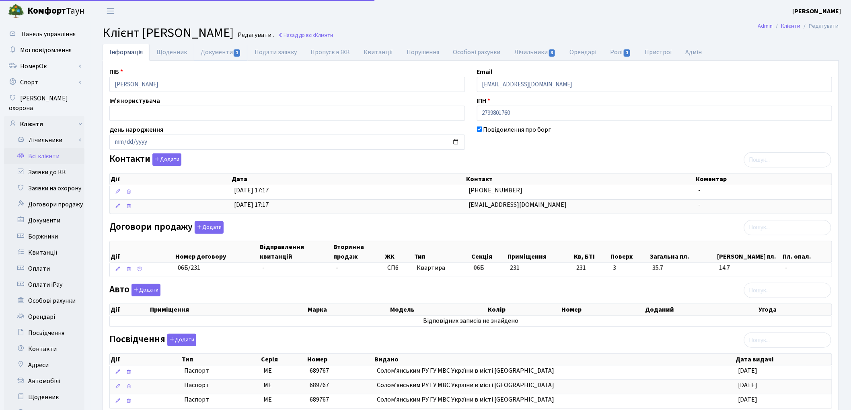
click at [199, 53] on link "Документи 1" at bounding box center [221, 52] width 54 height 17
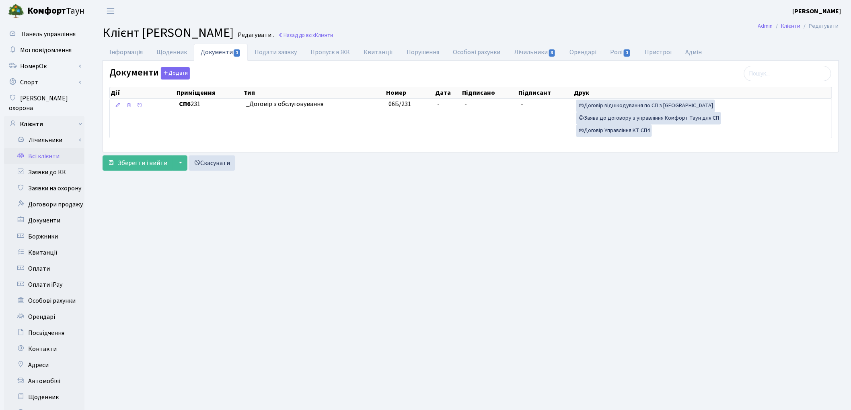
click at [55, 148] on link "Всі клієнти" at bounding box center [44, 156] width 80 height 16
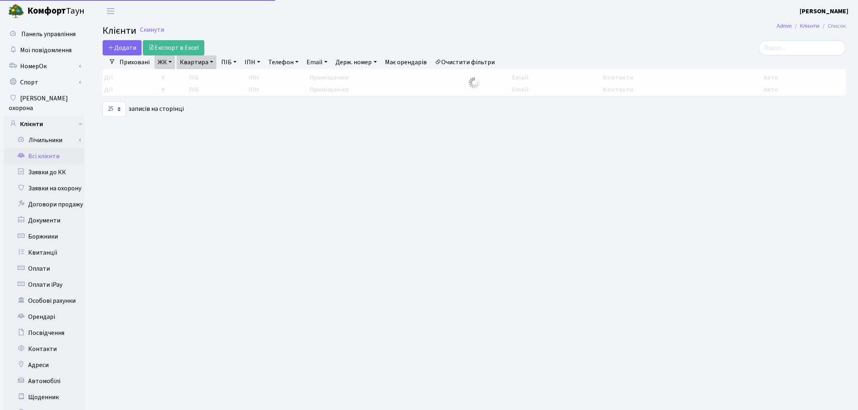
select select "25"
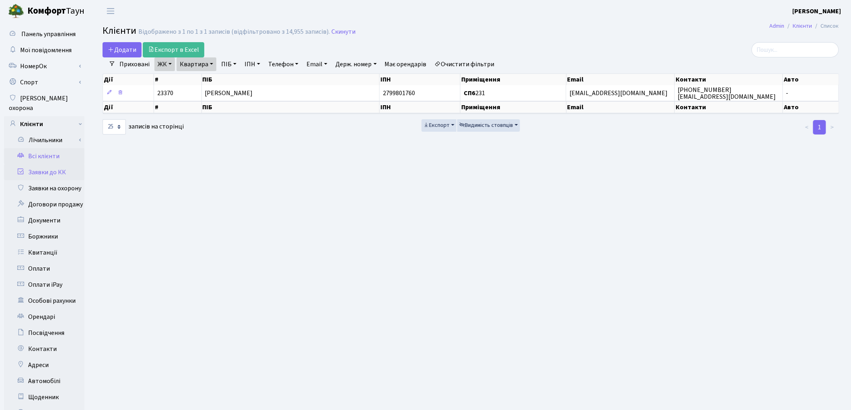
click at [52, 164] on link "Заявки до КК" at bounding box center [44, 172] width 80 height 16
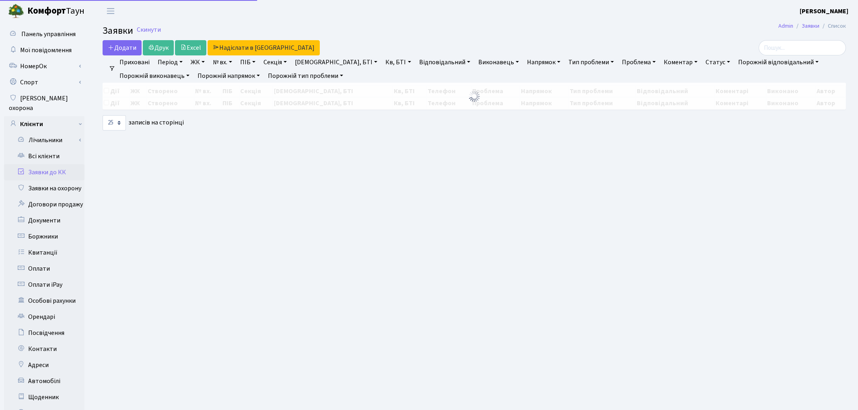
select select "25"
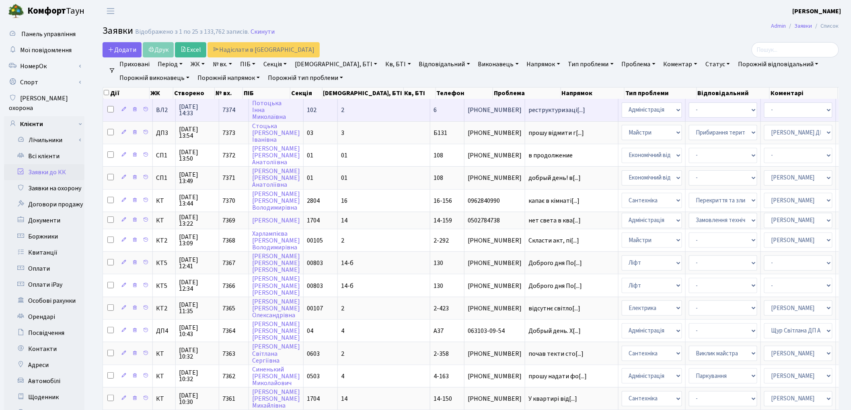
click at [525, 114] on td "реструктуризаці[...]" at bounding box center [571, 110] width 93 height 22
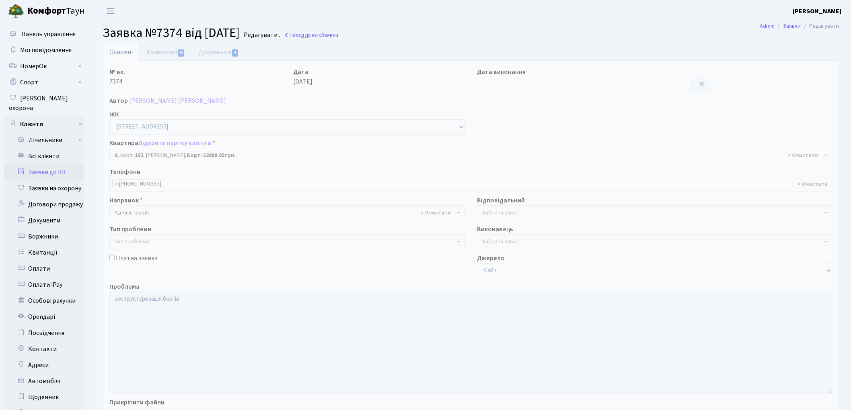
select select "37957"
click at [226, 49] on link "Документи 1" at bounding box center [219, 52] width 54 height 16
select select "25"
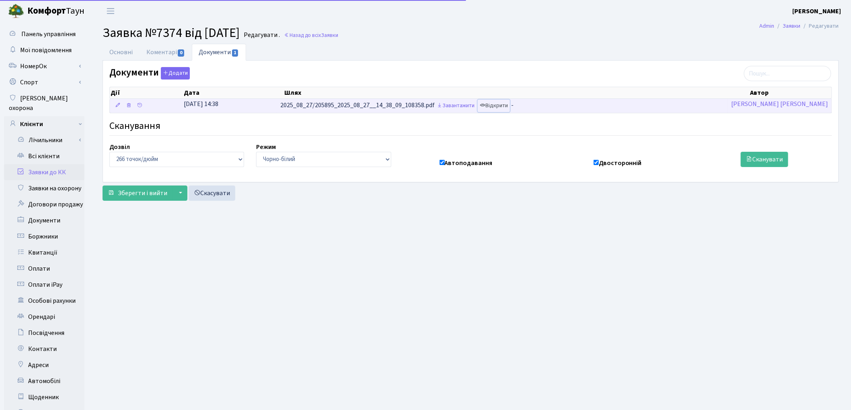
click at [510, 108] on link "Відкрити" at bounding box center [494, 106] width 32 height 12
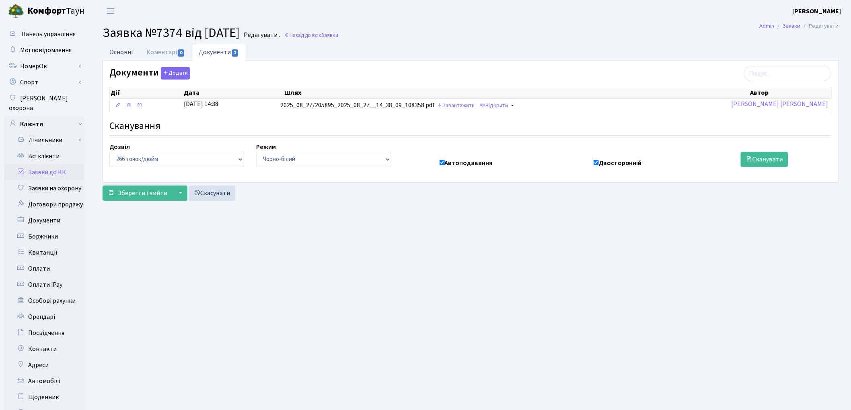
click at [122, 56] on link "Основні" at bounding box center [121, 52] width 37 height 16
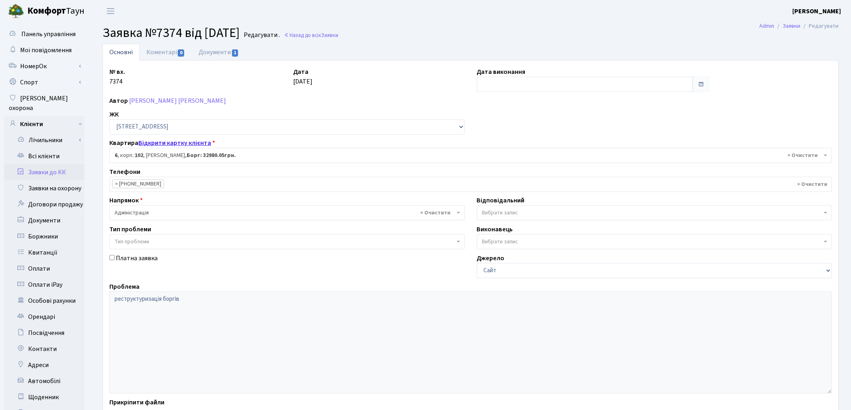
click at [162, 141] on link "Відкрити картку клієнта" at bounding box center [174, 143] width 73 height 9
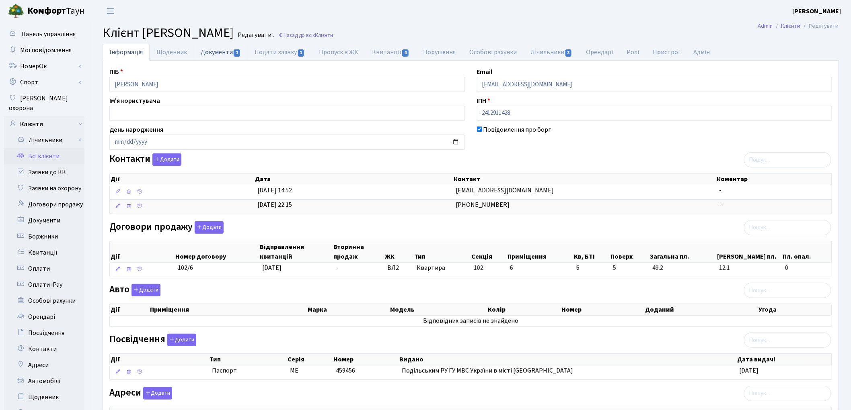
click at [224, 57] on link "Документи 1" at bounding box center [221, 52] width 54 height 16
select select "25"
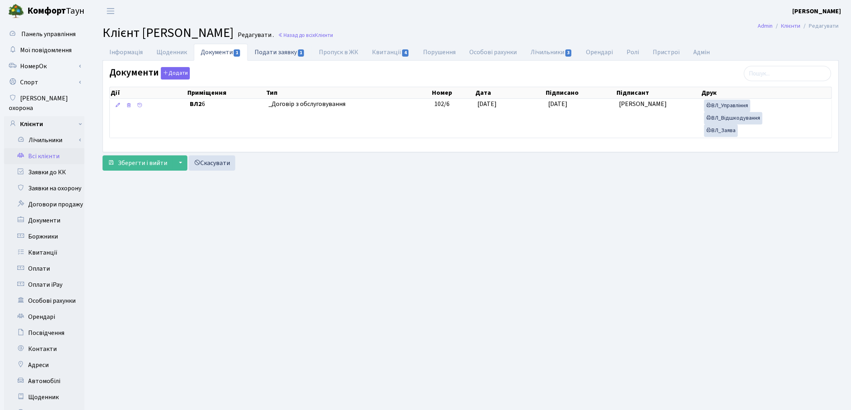
click at [285, 57] on link "Подати заявку 1" at bounding box center [280, 52] width 64 height 16
select select "25"
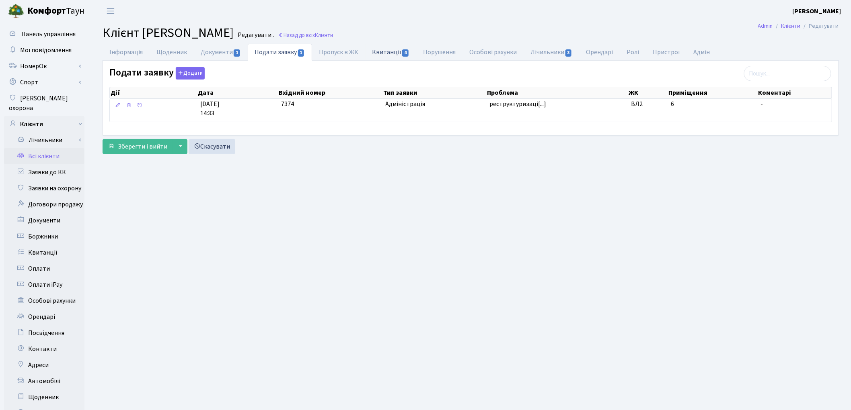
click at [379, 51] on link "Квитанції 4" at bounding box center [390, 52] width 51 height 16
select select "25"
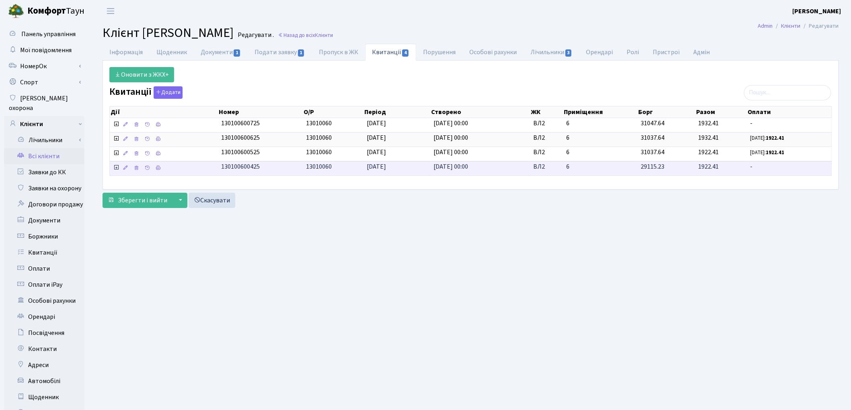
click at [115, 169] on icon at bounding box center [116, 167] width 6 height 6
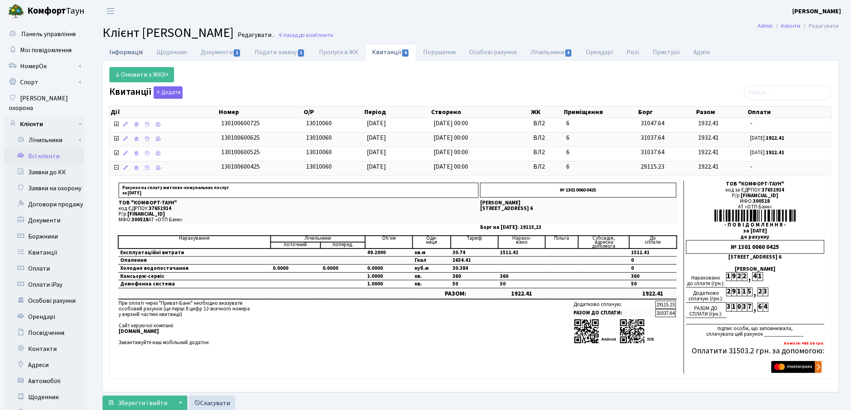
click at [127, 49] on link "Інформація" at bounding box center [126, 52] width 47 height 16
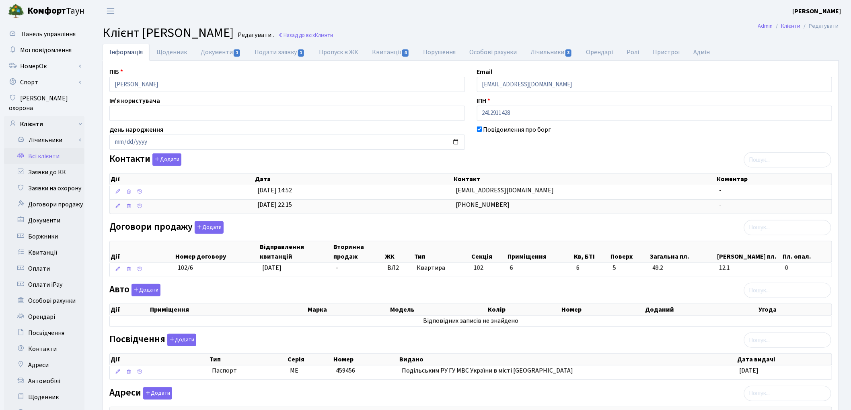
click at [41, 149] on link "Всі клієнти" at bounding box center [44, 156] width 80 height 16
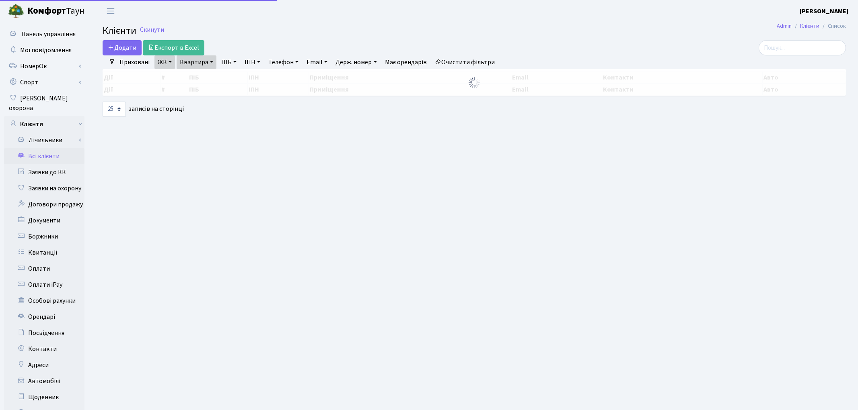
select select "25"
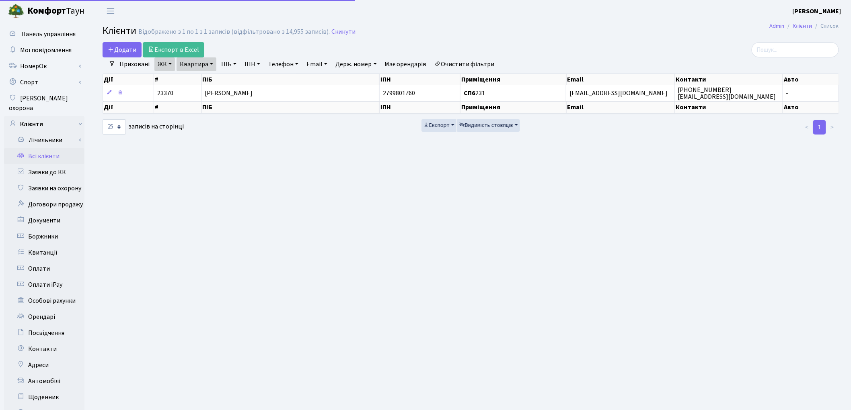
click at [193, 64] on link "Квартира" at bounding box center [196, 64] width 40 height 14
click at [484, 67] on link "Очистити фільтри" at bounding box center [464, 64] width 66 height 14
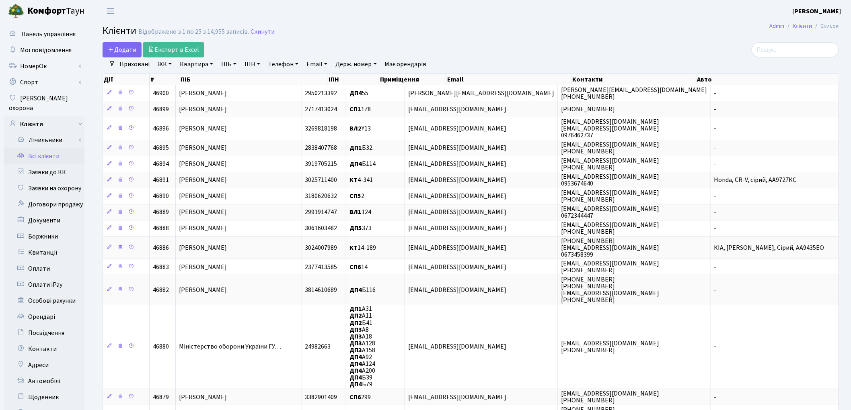
click at [186, 65] on link "Квартира" at bounding box center [196, 64] width 40 height 14
type input "19"
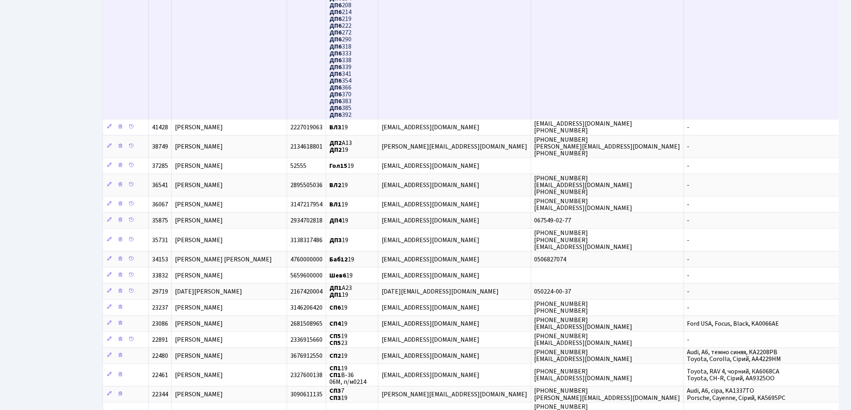
scroll to position [714, 0]
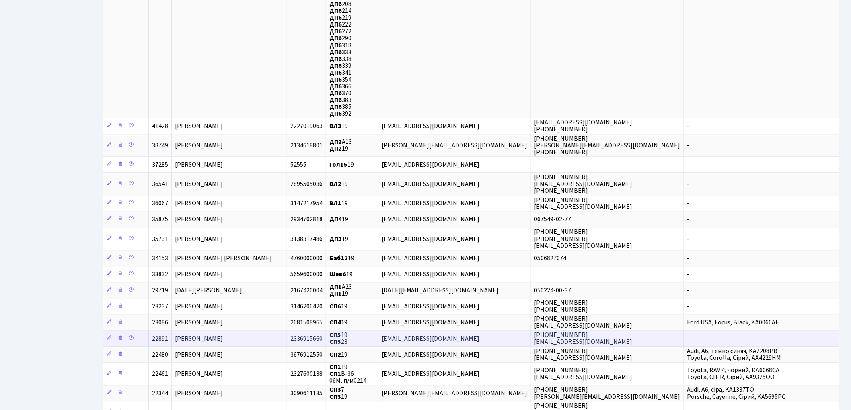
click at [223, 334] on span "[PERSON_NAME]" at bounding box center [199, 338] width 48 height 9
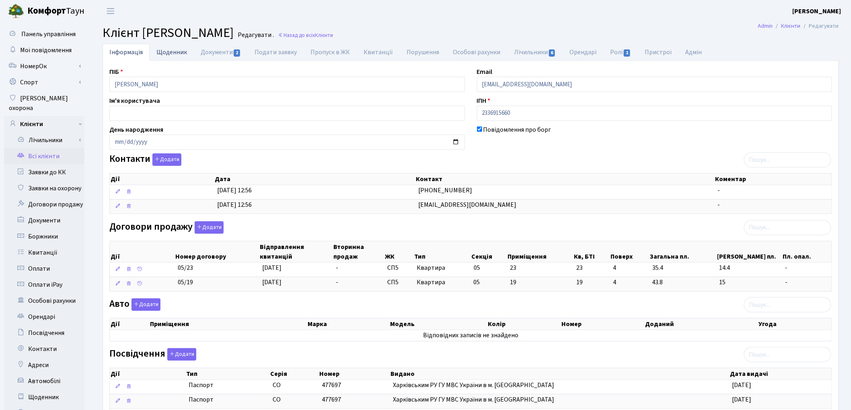
click at [166, 55] on link "Щоденник" at bounding box center [172, 52] width 44 height 16
select select "25"
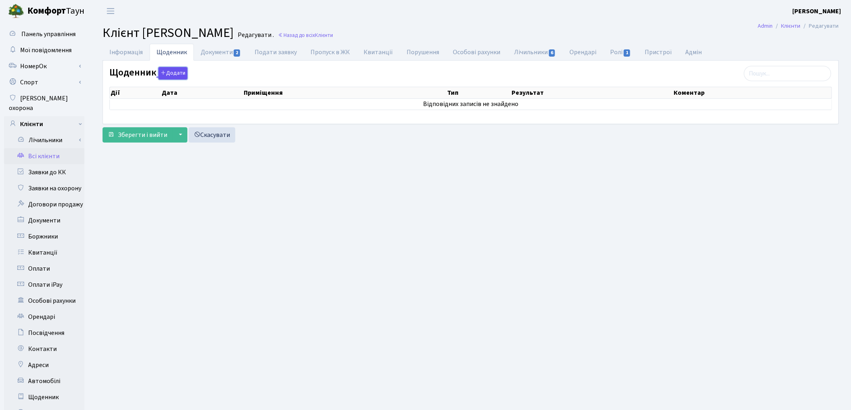
click at [171, 75] on button "Додати" at bounding box center [172, 73] width 29 height 12
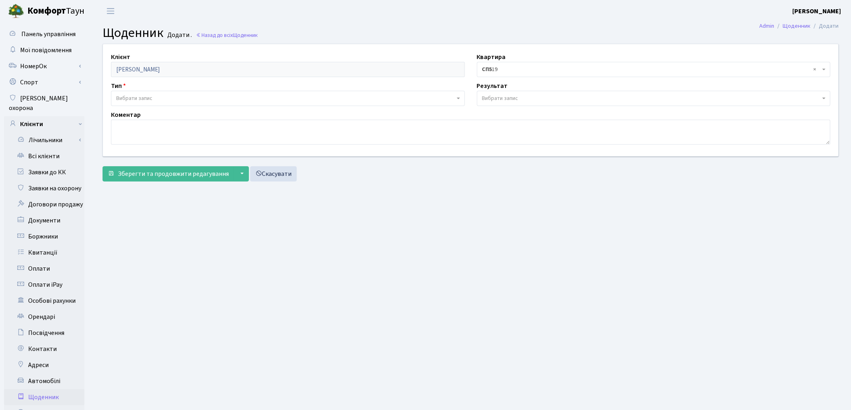
click at [133, 98] on span "Вибрати запис" at bounding box center [134, 98] width 36 height 8
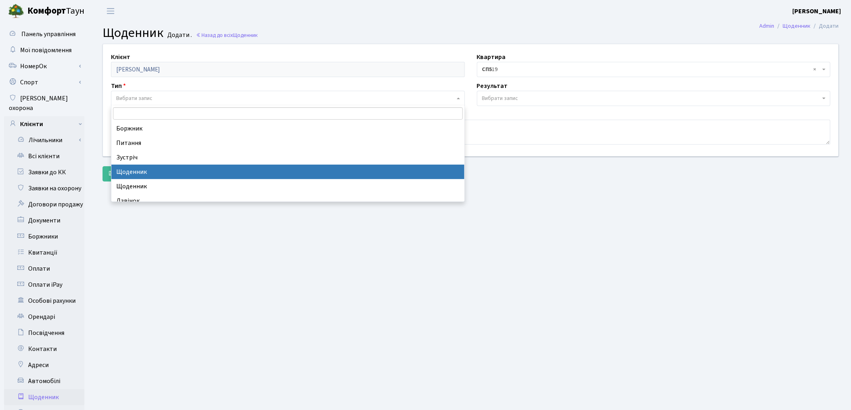
select select "11"
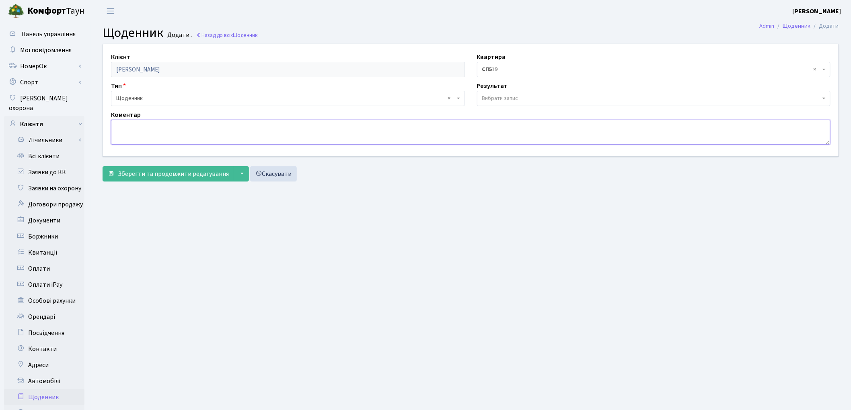
click at [234, 137] on textarea at bounding box center [470, 132] width 719 height 25
type textarea "видано по АПП з [GEOGRAPHIC_DATA]"
click at [202, 177] on span "Зберегти та продовжити редагування" at bounding box center [173, 174] width 111 height 9
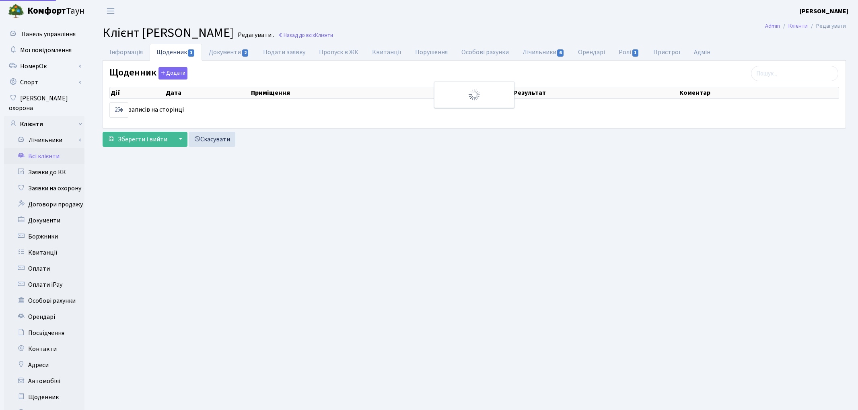
select select "25"
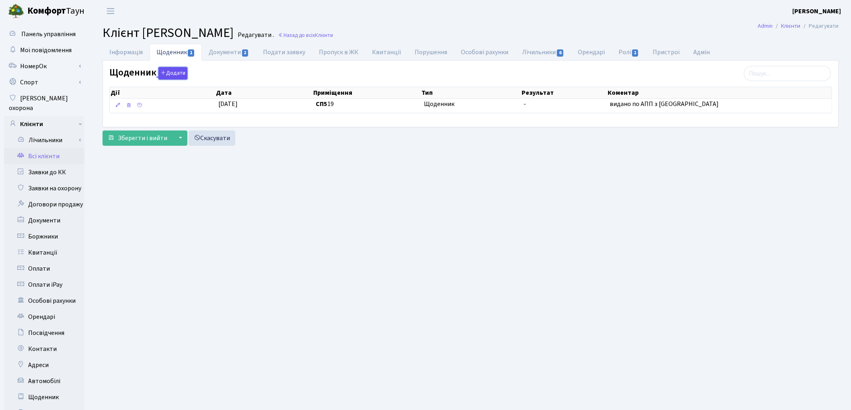
click at [168, 72] on button "Додати" at bounding box center [172, 73] width 29 height 12
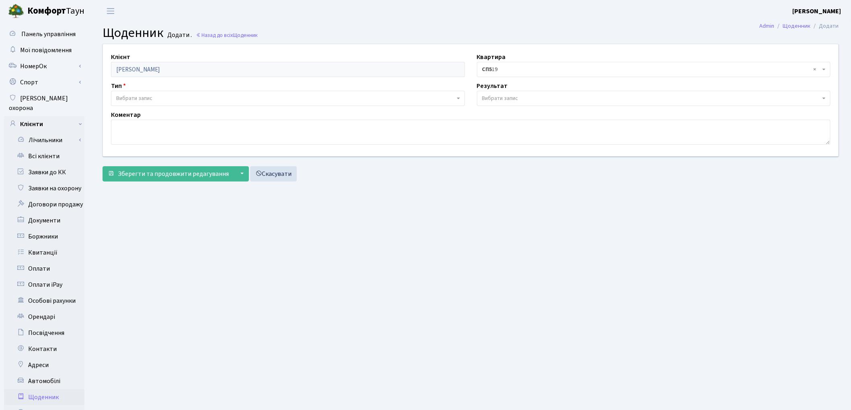
click at [485, 72] on b "СП5" at bounding box center [487, 70] width 10 height 8
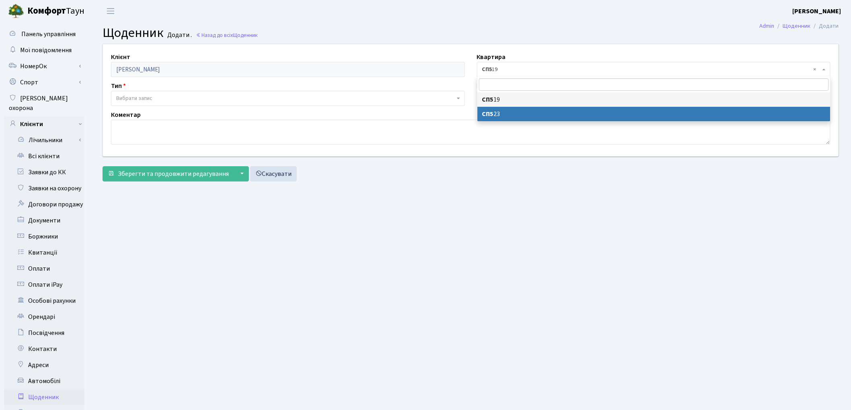
select select "36417"
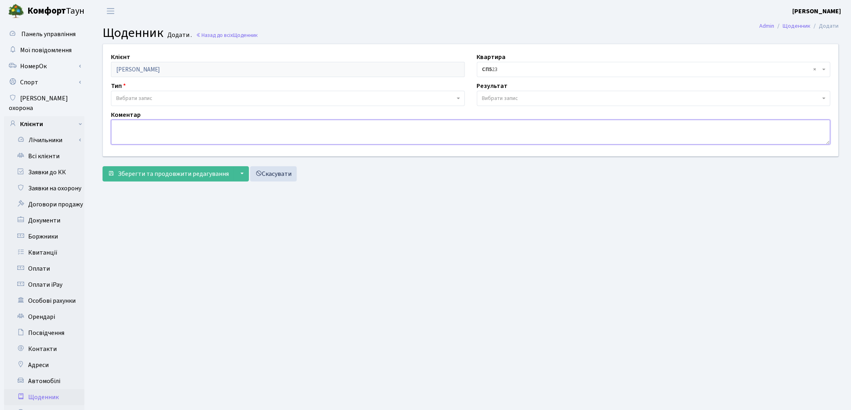
click at [200, 134] on textarea at bounding box center [470, 132] width 719 height 25
type textarea "видано по АПП з [GEOGRAPHIC_DATA]"
click at [194, 179] on span "Зберегти та продовжити редагування" at bounding box center [173, 174] width 111 height 9
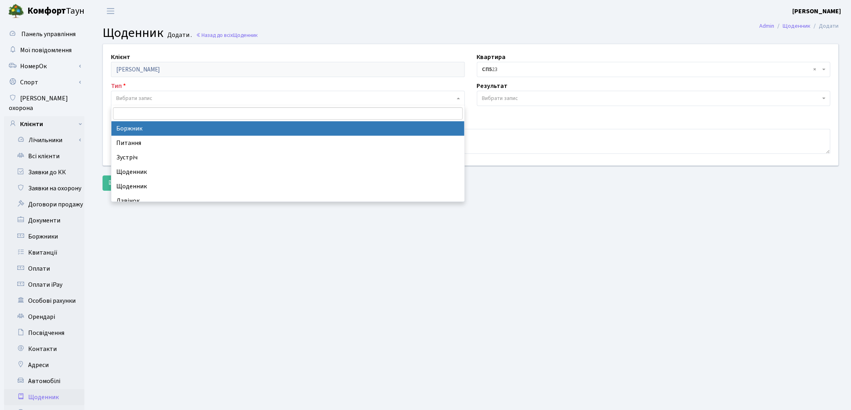
click at [162, 95] on span "Вибрати запис" at bounding box center [285, 98] width 339 height 8
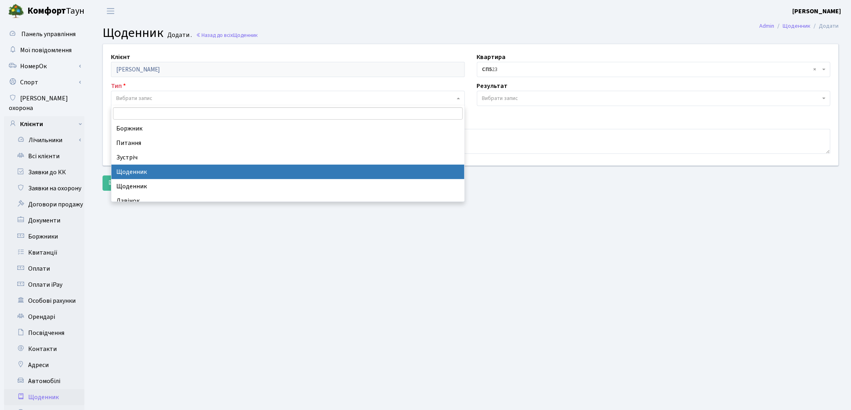
select select "11"
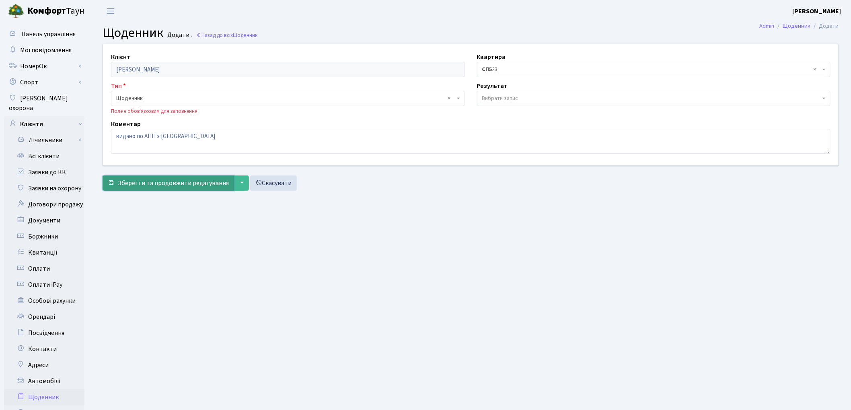
click at [156, 178] on button "Зберегти та продовжити редагування" at bounding box center [168, 183] width 131 height 15
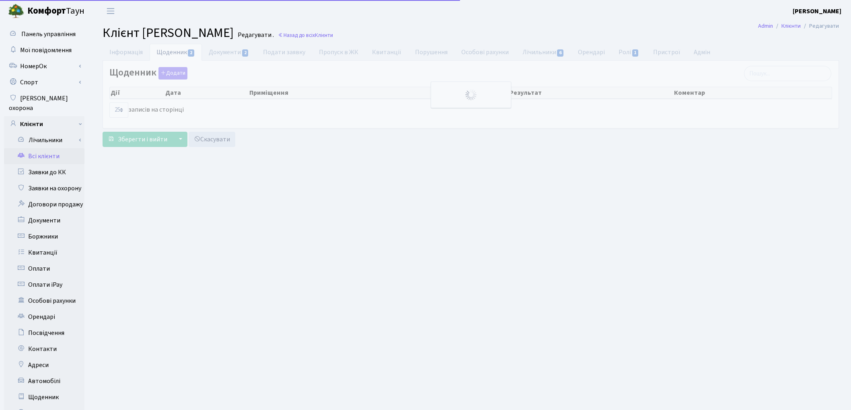
select select "25"
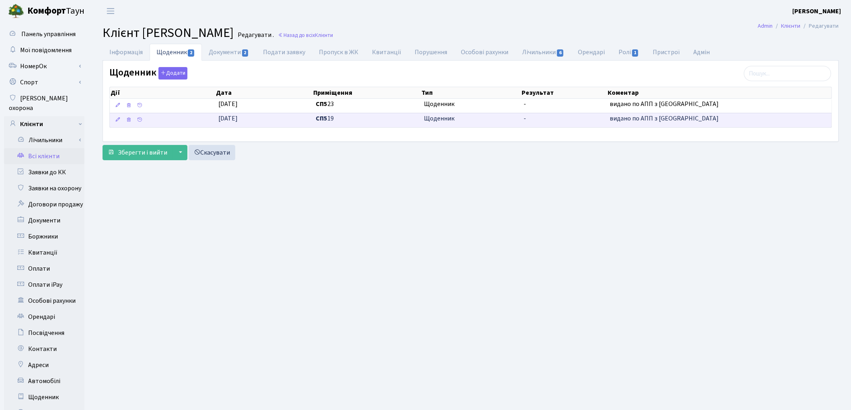
click at [428, 125] on td "Щоденник" at bounding box center [471, 120] width 100 height 14
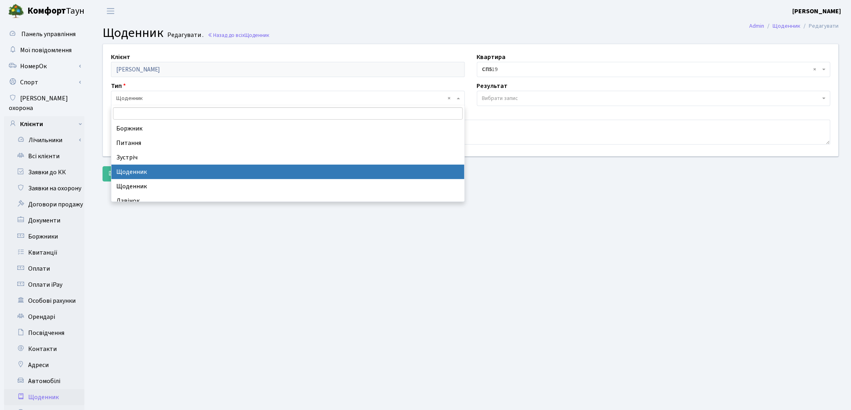
click at [123, 101] on span "× Щоденник" at bounding box center [285, 98] width 339 height 8
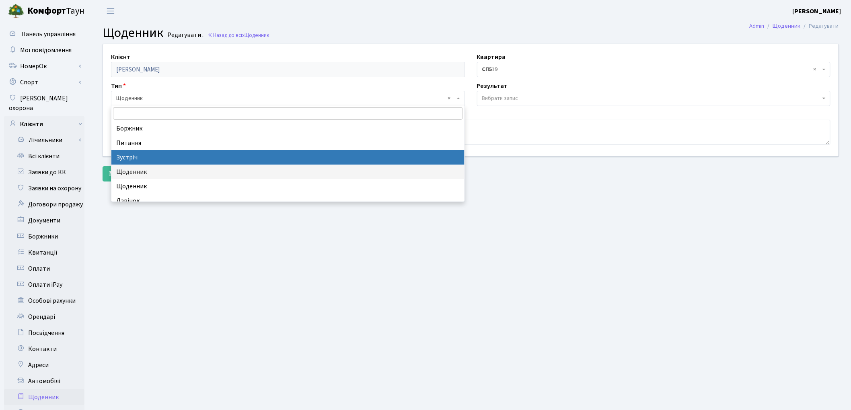
select select "8"
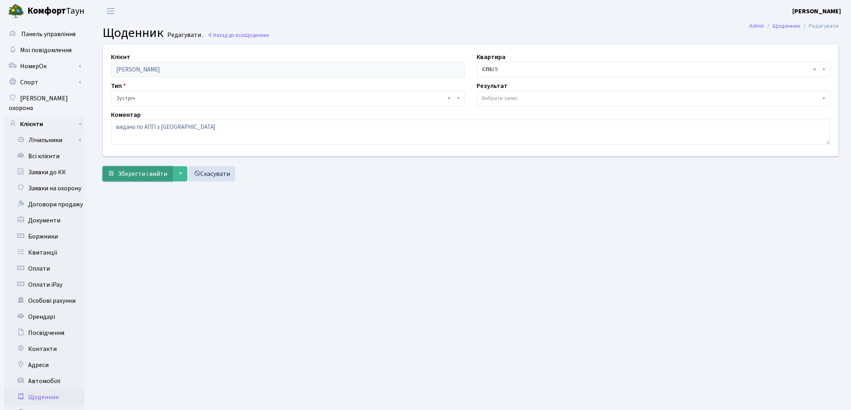
click at [133, 176] on span "Зберегти і вийти" at bounding box center [142, 174] width 49 height 9
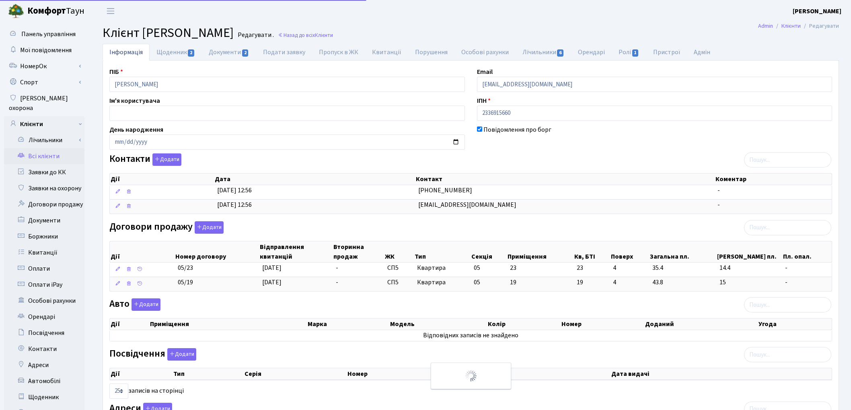
select select "25"
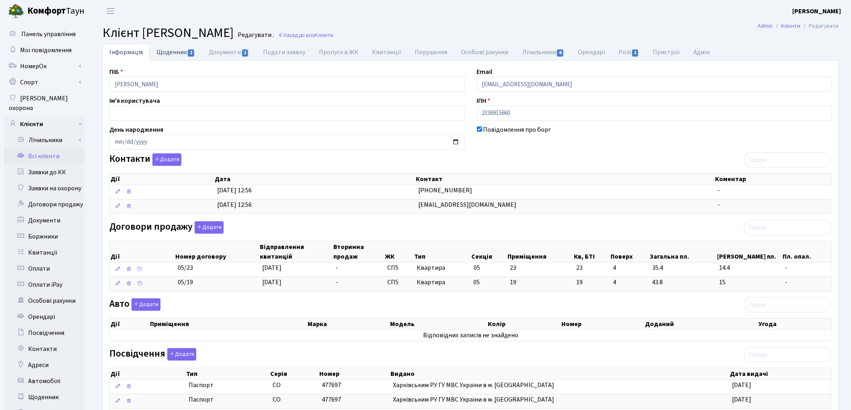
click at [170, 49] on link "Щоденник 2" at bounding box center [176, 52] width 52 height 16
select select "25"
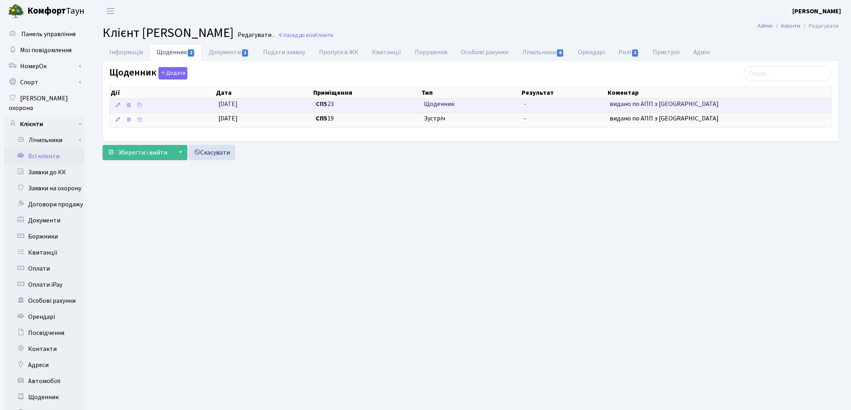
click at [423, 109] on td "Щоденник" at bounding box center [471, 106] width 100 height 14
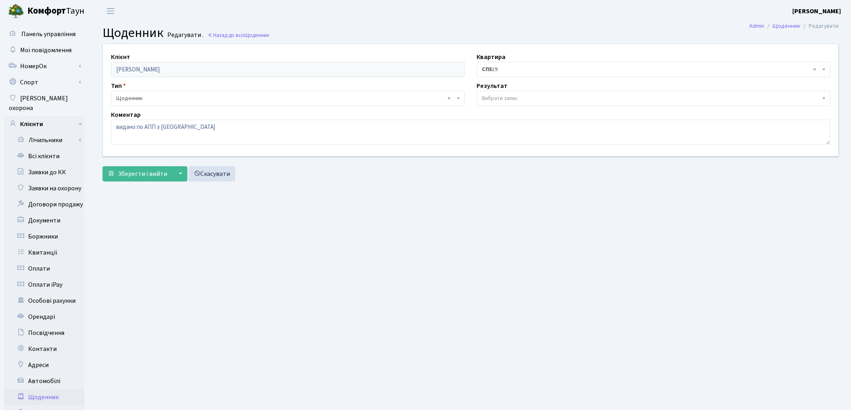
click at [126, 99] on span "× Щоденник" at bounding box center [285, 98] width 339 height 8
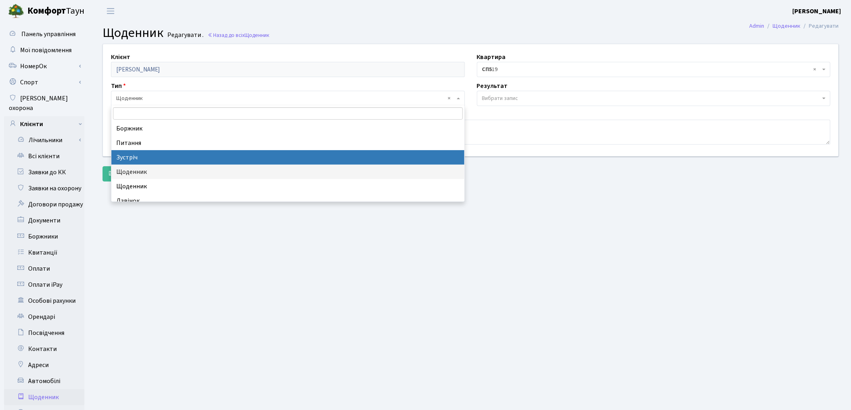
select select "8"
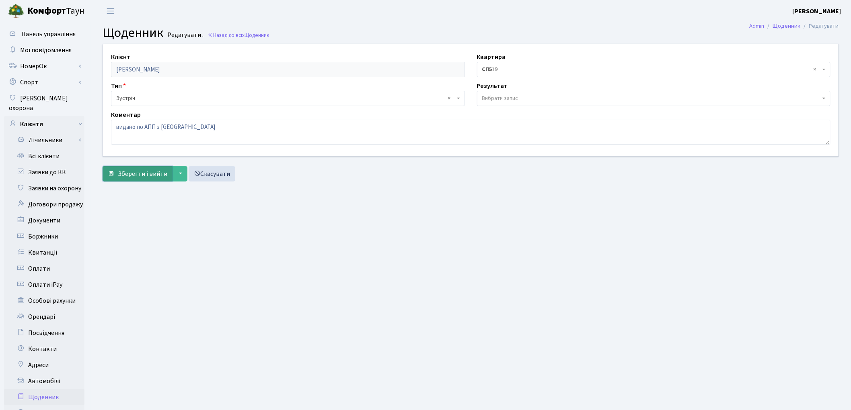
click at [135, 177] on span "Зберегти і вийти" at bounding box center [142, 174] width 49 height 9
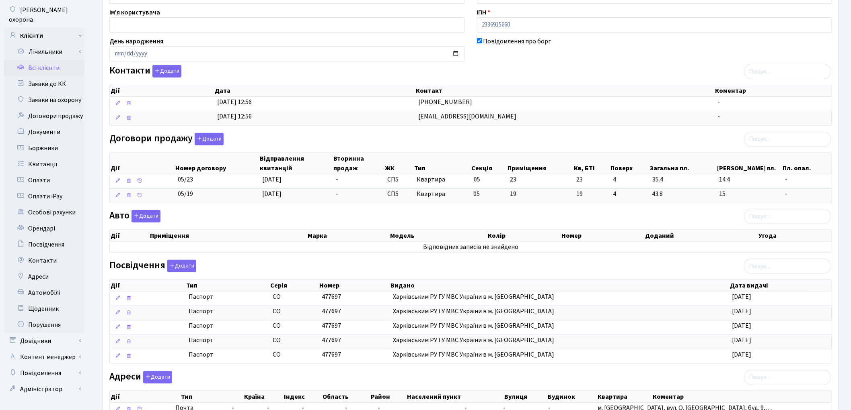
scroll to position [89, 0]
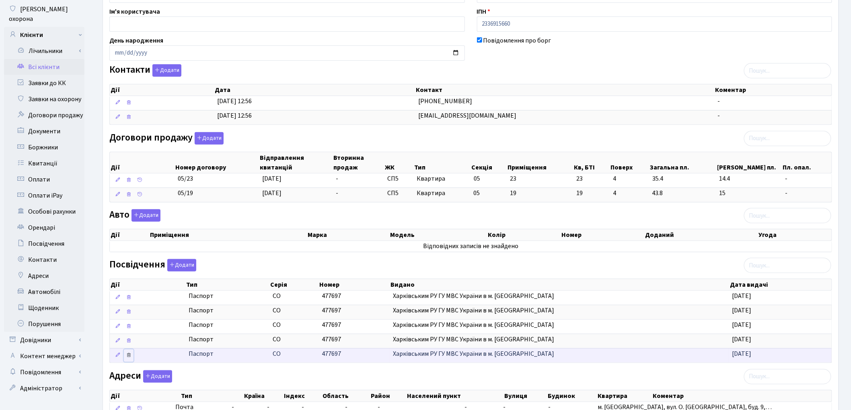
click at [130, 300] on icon at bounding box center [129, 298] width 6 height 6
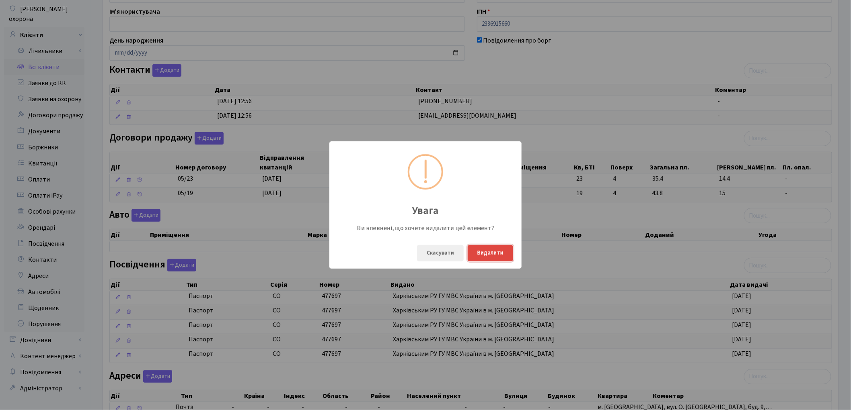
click at [491, 246] on button "Видалити" at bounding box center [490, 253] width 45 height 16
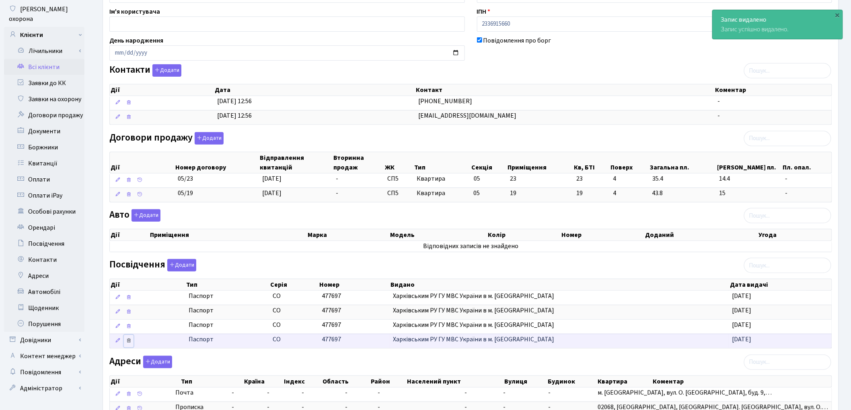
click at [130, 315] on icon at bounding box center [129, 312] width 6 height 6
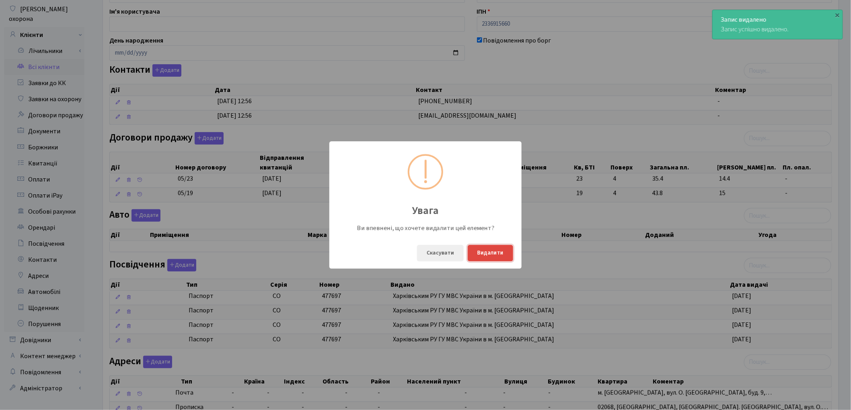
click at [503, 251] on button "Видалити" at bounding box center [490, 253] width 45 height 16
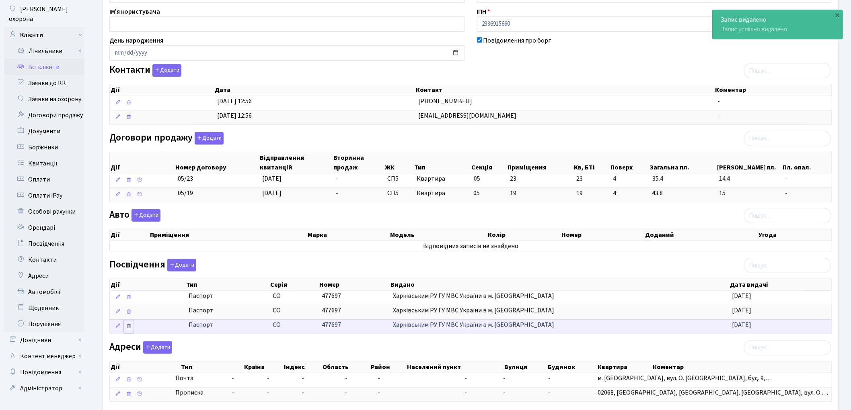
click at [128, 300] on icon at bounding box center [129, 298] width 6 height 6
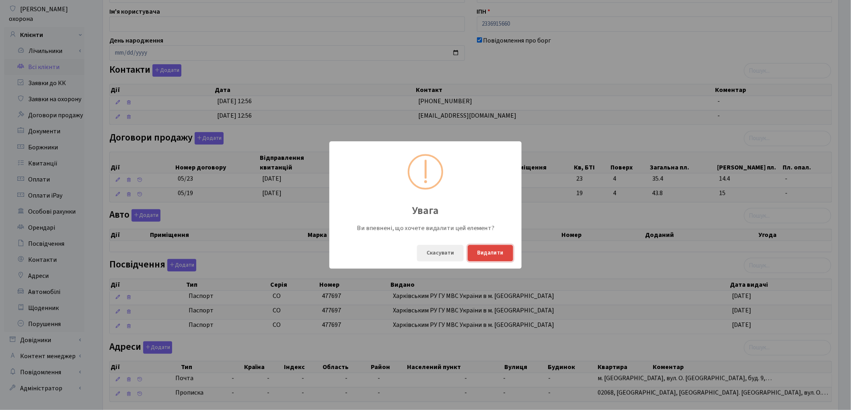
click at [472, 255] on button "Видалити" at bounding box center [490, 253] width 45 height 16
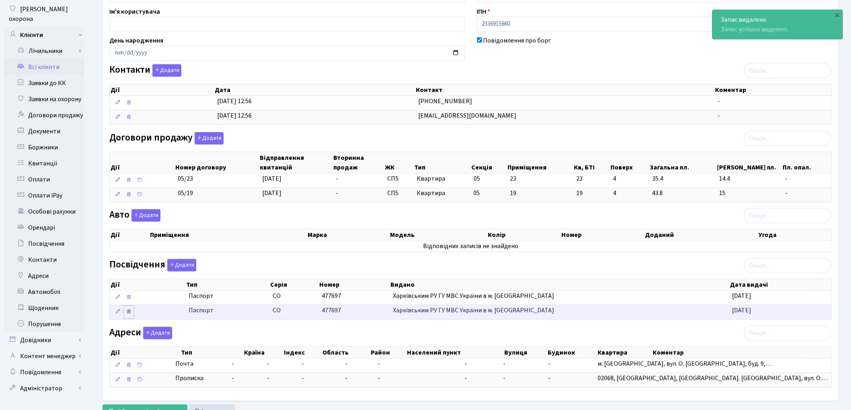
click at [129, 314] on icon at bounding box center [129, 312] width 6 height 6
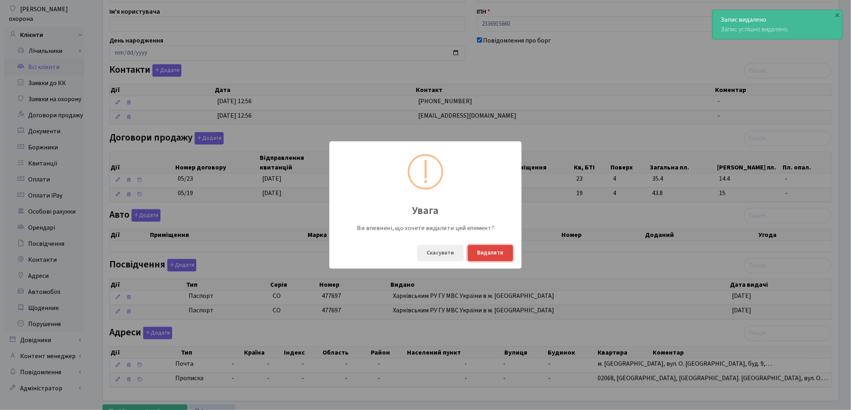
click at [486, 254] on button "Видалити" at bounding box center [490, 253] width 45 height 16
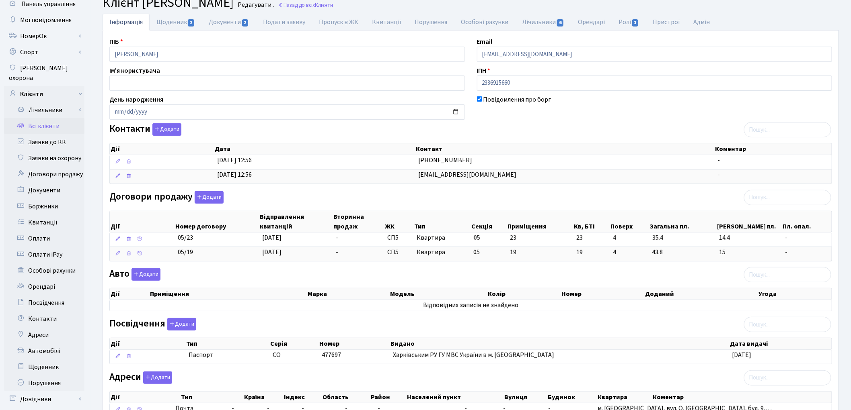
scroll to position [0, 0]
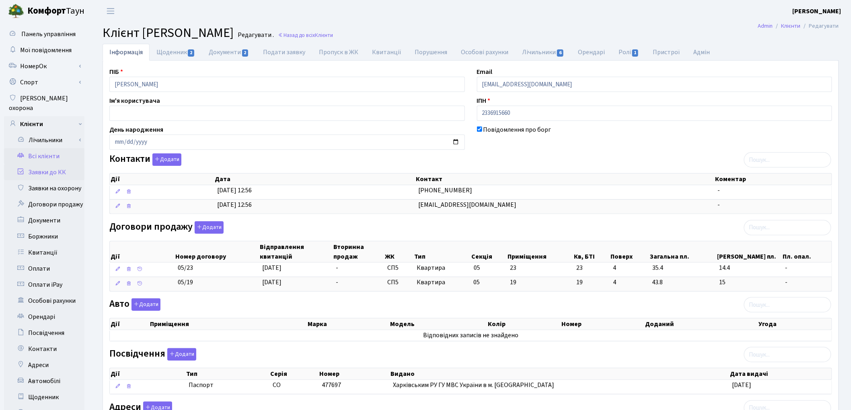
click at [50, 164] on link "Заявки до КК" at bounding box center [44, 172] width 80 height 16
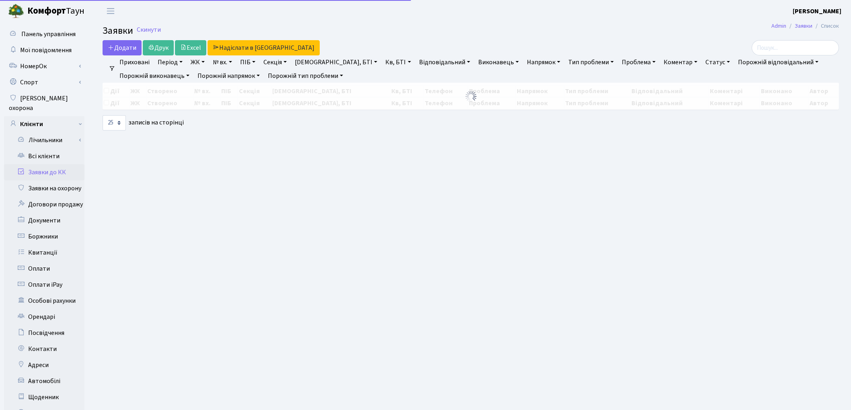
select select "25"
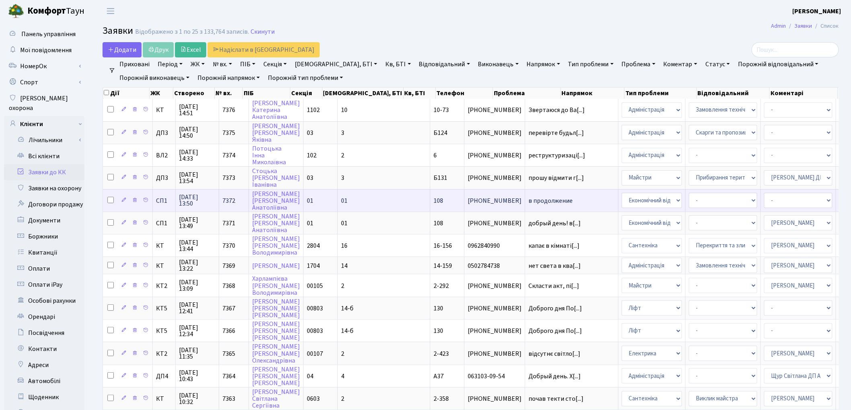
click at [528, 198] on span "в продолжение" at bounding box center [571, 201] width 86 height 6
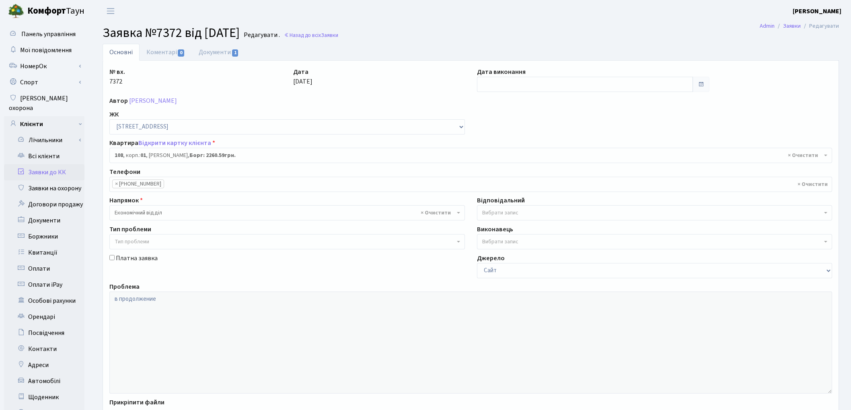
select select "20033"
click at [219, 51] on link "Документи 1" at bounding box center [219, 52] width 54 height 16
select select "25"
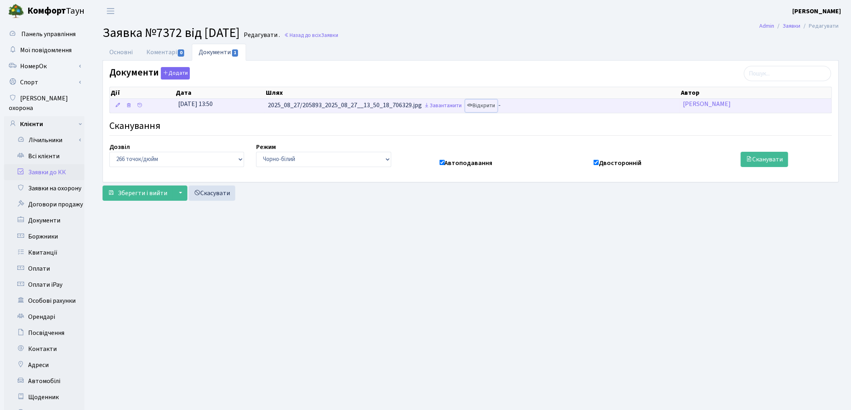
click at [497, 107] on link "Відкрити" at bounding box center [481, 106] width 32 height 12
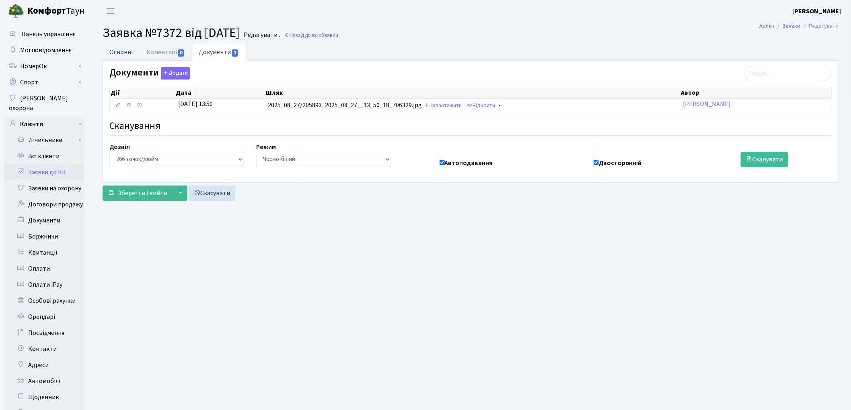
click at [117, 59] on link "Основні" at bounding box center [121, 52] width 37 height 16
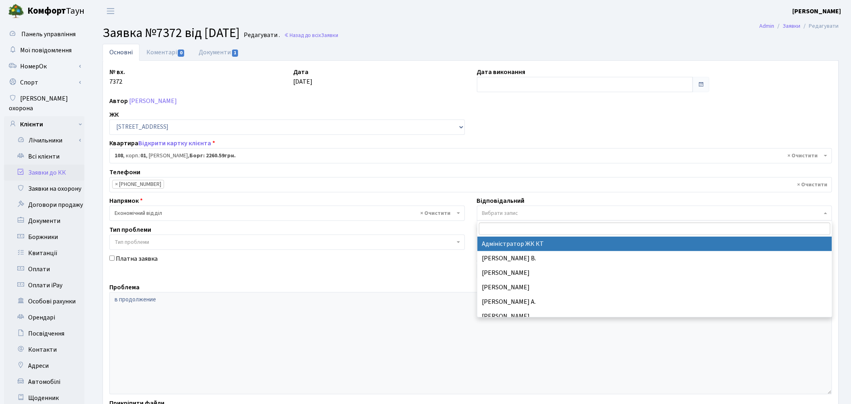
click at [507, 212] on span "Вибрати запис" at bounding box center [500, 213] width 36 height 8
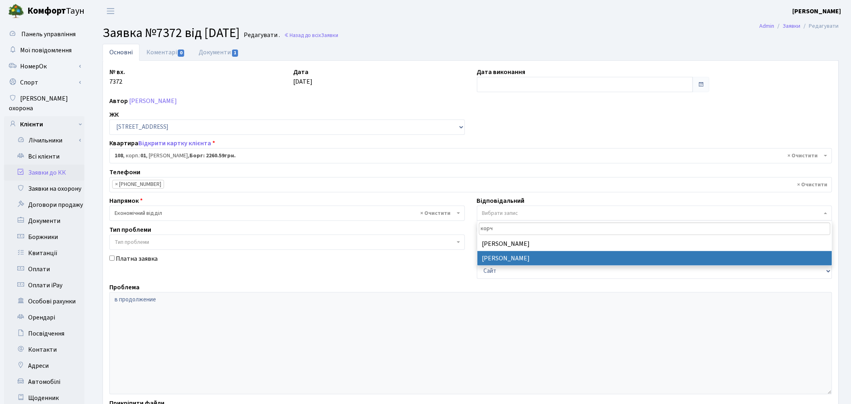
type input "корч"
select select "33"
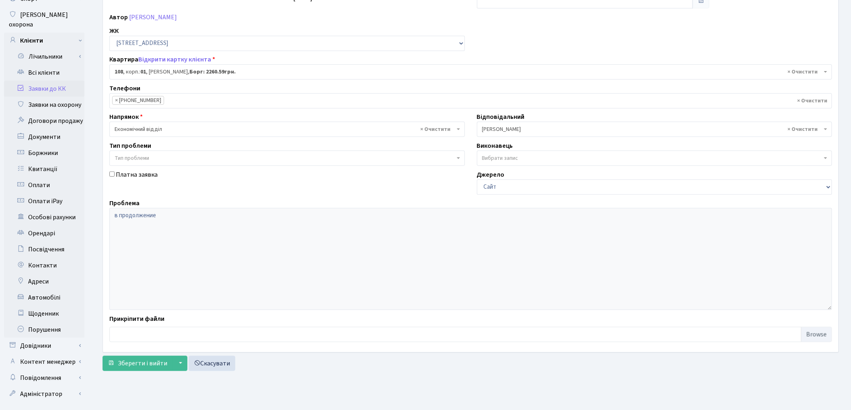
scroll to position [90, 0]
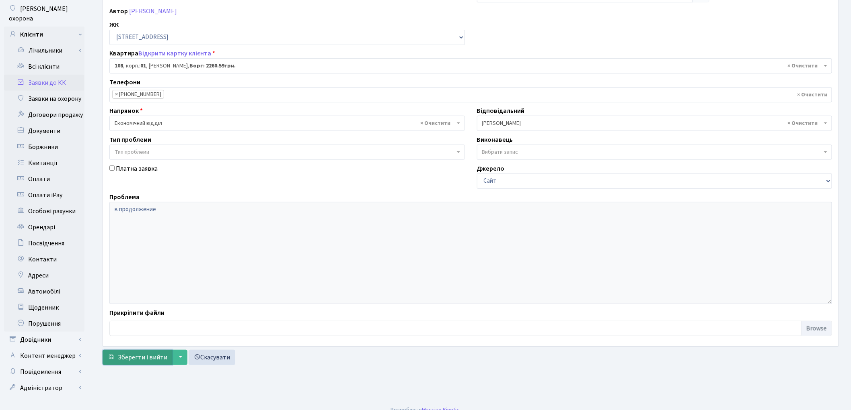
click at [146, 356] on span "Зберегти і вийти" at bounding box center [142, 357] width 49 height 9
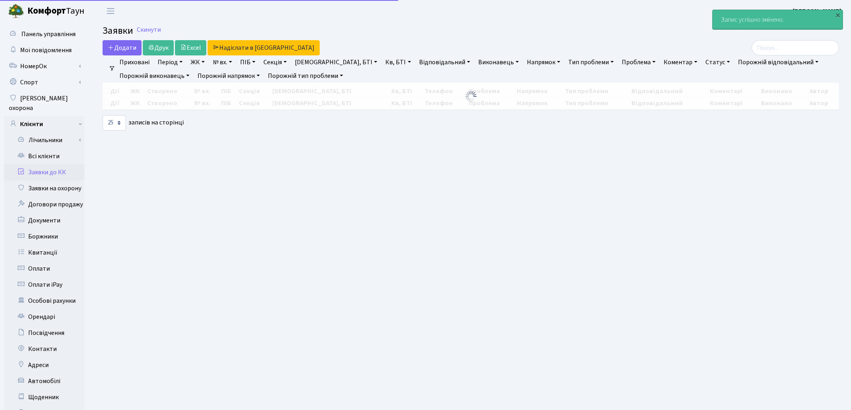
select select "25"
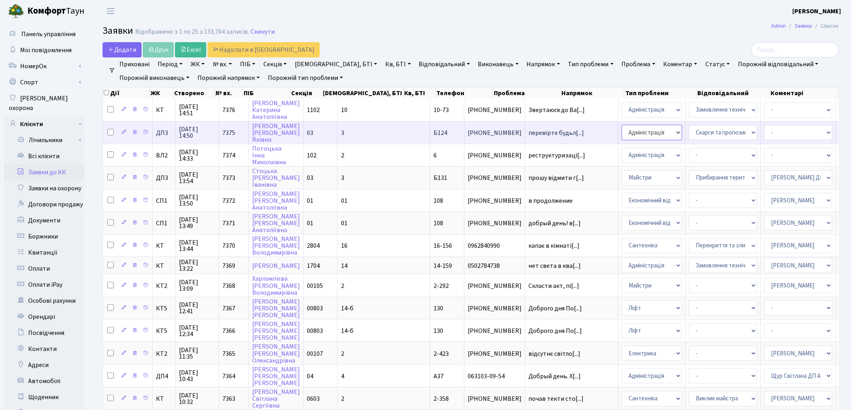
click at [622, 131] on select "- Адміністрація Домофон, СКД Ліфт Майстри Сантехніка Економічний відділ Електри…" at bounding box center [652, 132] width 60 height 15
select select "9"
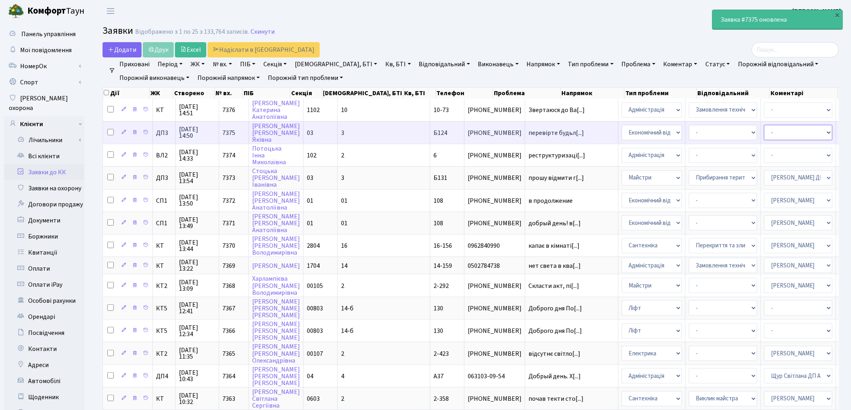
click at [764, 131] on select "- Адміністратор ЖК КТ [PERSON_NAME] [PERSON_NAME] [PERSON_NAME]Ю. [PERSON_NAME]…" at bounding box center [798, 132] width 68 height 15
select select "33"
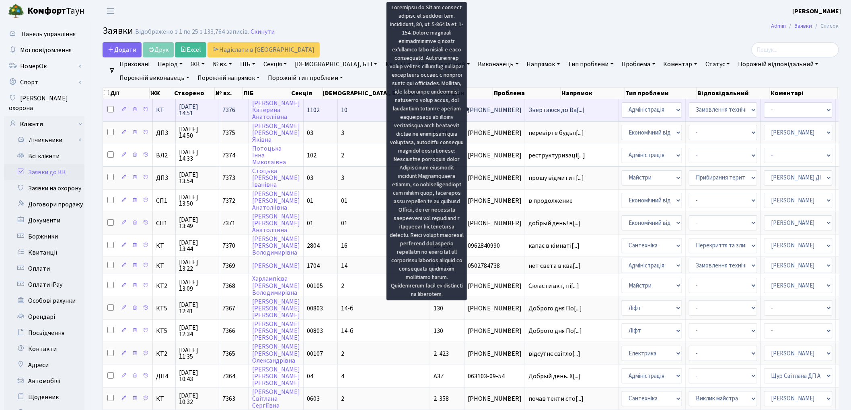
click at [528, 107] on span "Звертаюся до Ва[...]" at bounding box center [556, 110] width 56 height 9
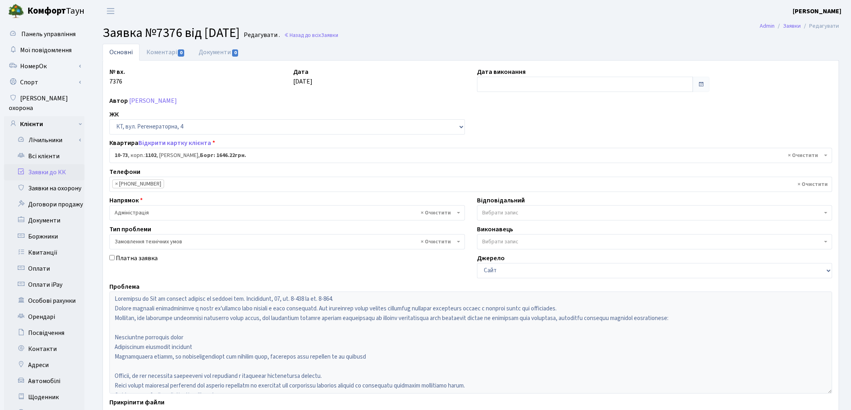
select select "6642"
select select "15"
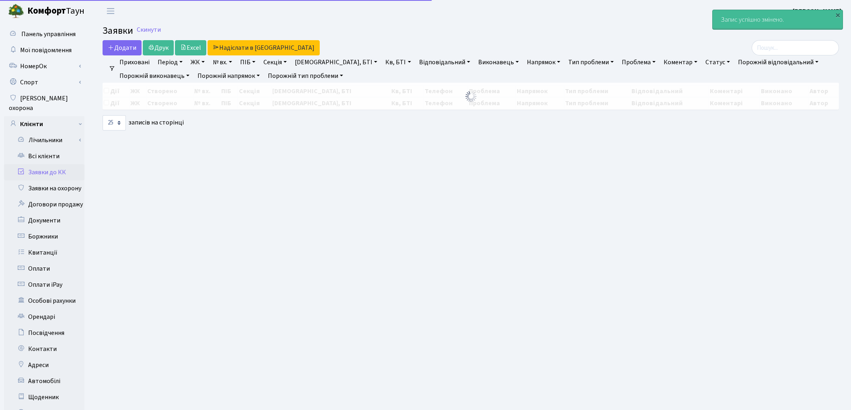
select select "25"
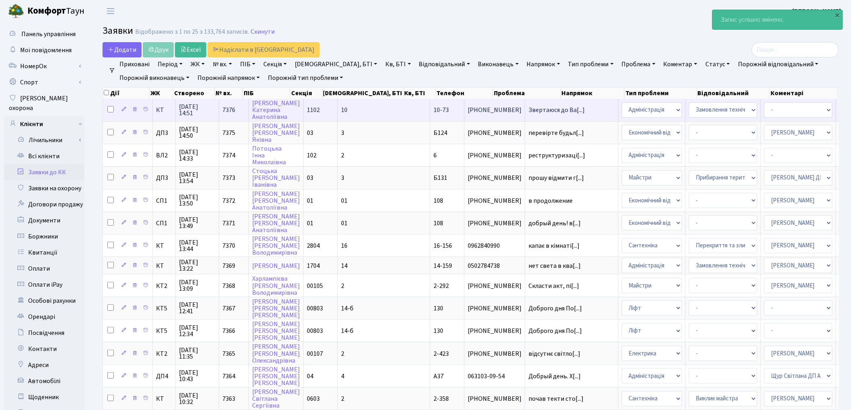
click at [113, 108] on input "checkbox" at bounding box center [110, 109] width 6 height 6
checkbox input "true"
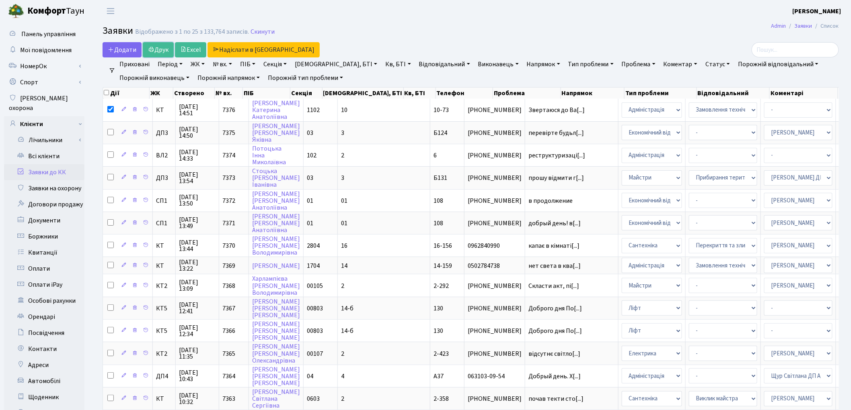
click at [166, 47] on link "Друк" at bounding box center [158, 49] width 31 height 15
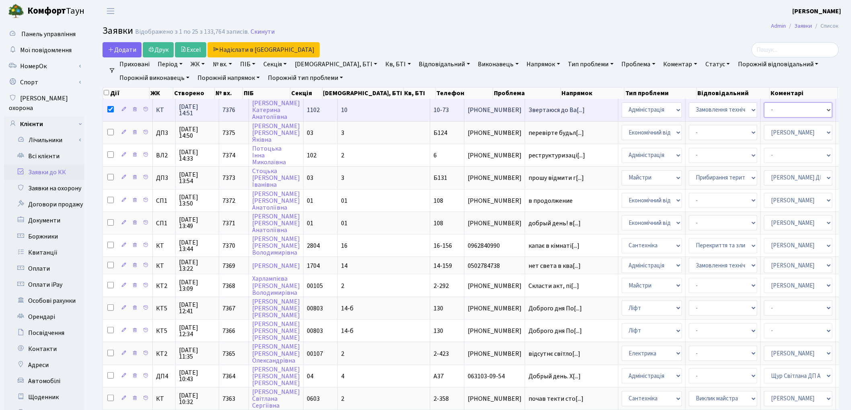
click at [764, 115] on select "- Адміністратор ЖК КТ Вижул В. В. Гордієнко Н.В. Дядюшкін Д.Ю. Кипчук Т. А. Кла…" at bounding box center [798, 110] width 68 height 15
select select "11"
click at [110, 107] on input "checkbox" at bounding box center [110, 109] width 6 height 6
checkbox input "false"
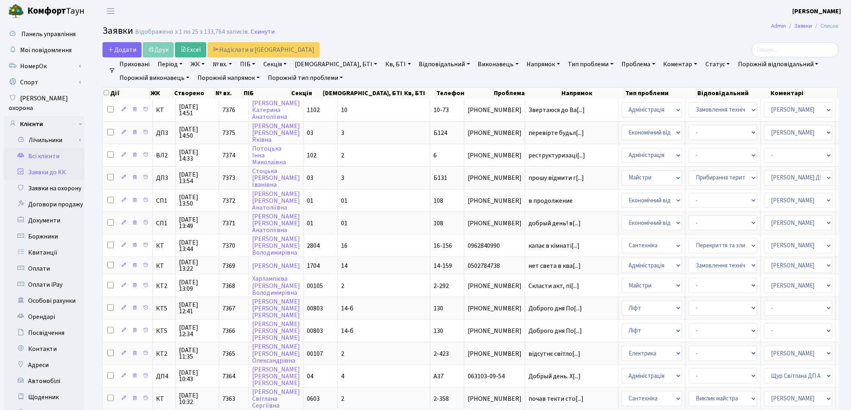
click at [45, 148] on link "Всі клієнти" at bounding box center [44, 156] width 80 height 16
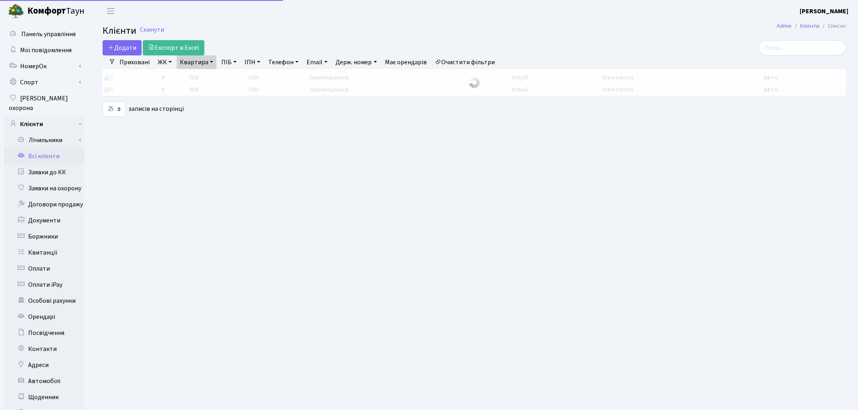
select select "25"
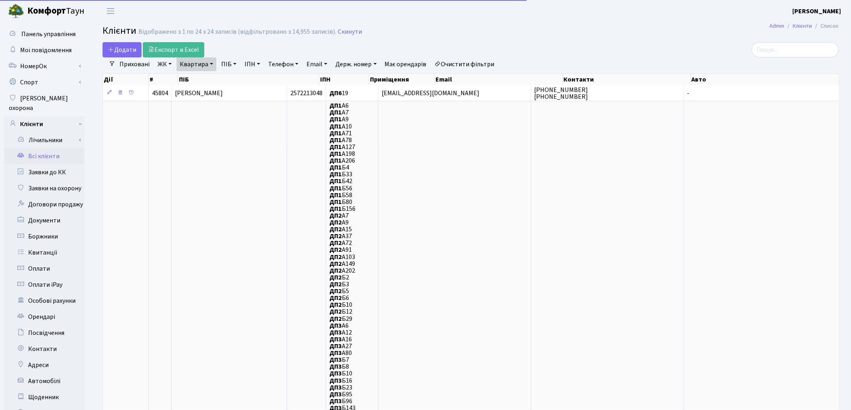
click at [187, 67] on link "Квартира" at bounding box center [196, 64] width 40 height 14
click at [201, 78] on input "19" at bounding box center [200, 79] width 47 height 15
type input "195"
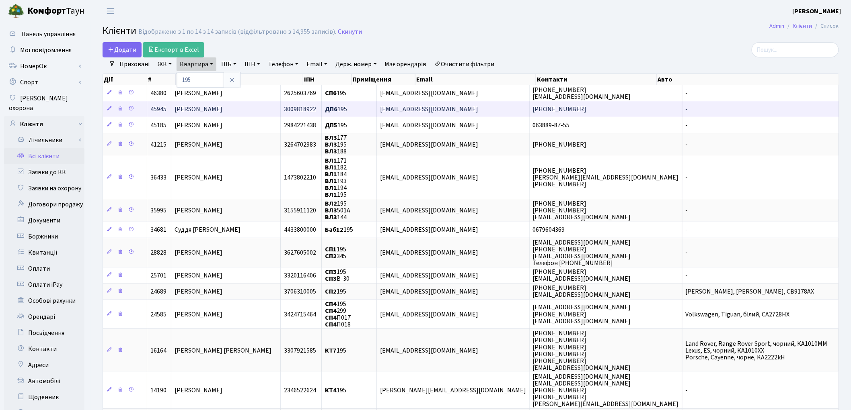
click at [195, 109] on span "Розбицька Євгенія Веніамінівна" at bounding box center [198, 109] width 48 height 9
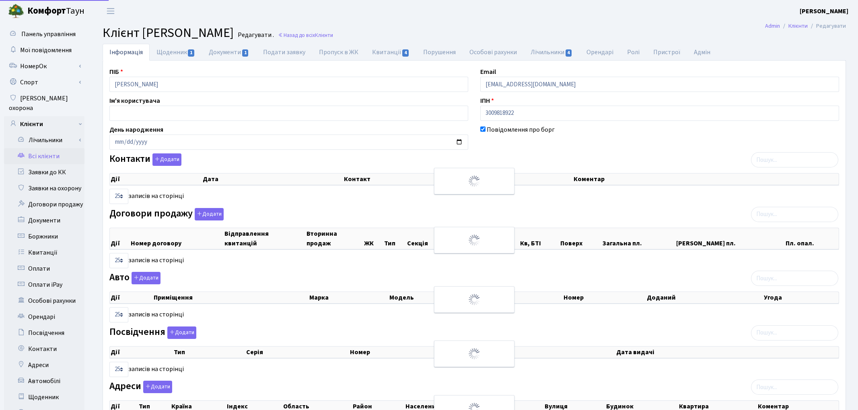
select select "25"
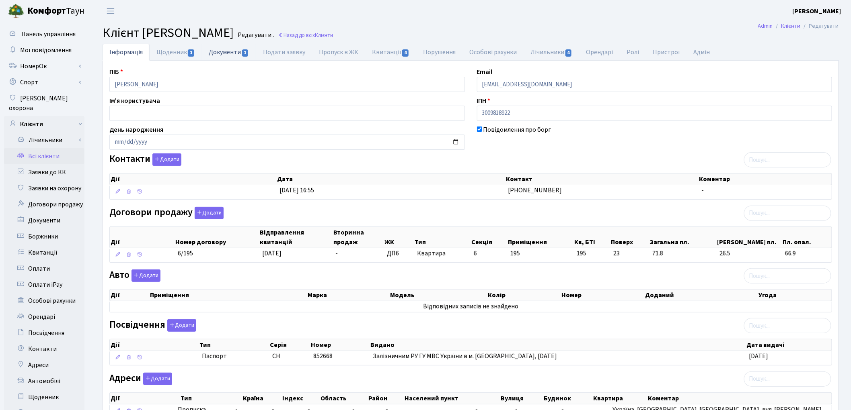
click at [221, 55] on link "Документи 1" at bounding box center [229, 52] width 54 height 16
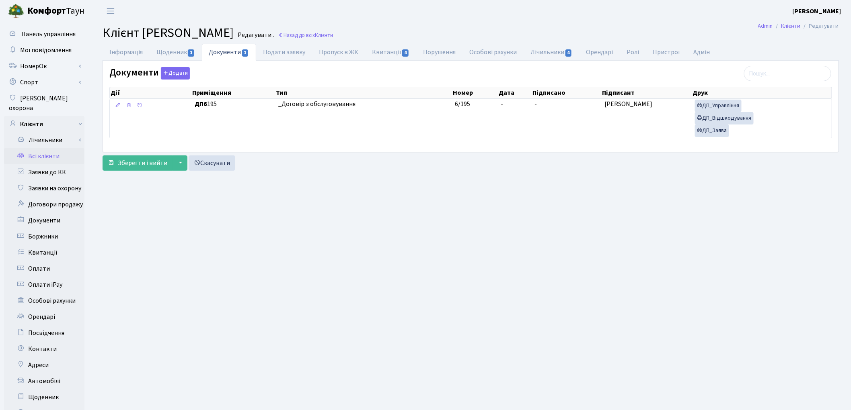
click at [55, 148] on link "Всі клієнти" at bounding box center [44, 156] width 80 height 16
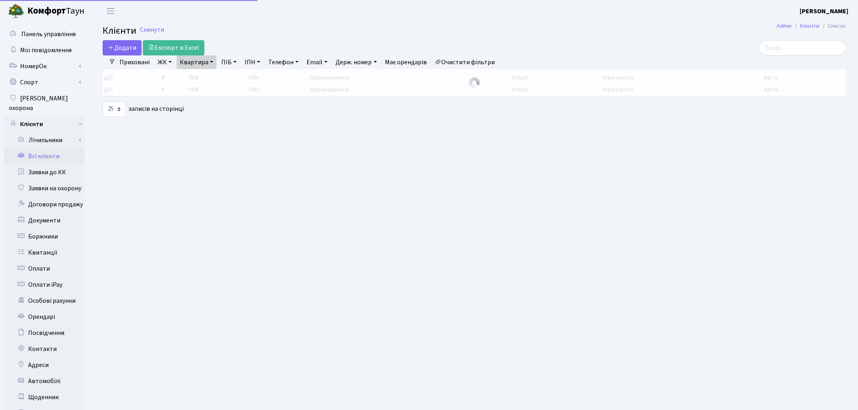
select select "25"
click at [195, 66] on link "Квартира" at bounding box center [196, 62] width 40 height 14
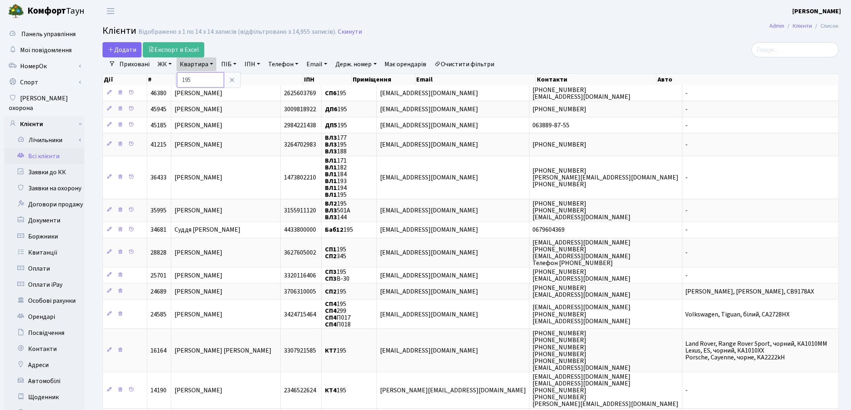
click at [193, 82] on input "195" at bounding box center [200, 79] width 47 height 15
type input "1"
type input "40"
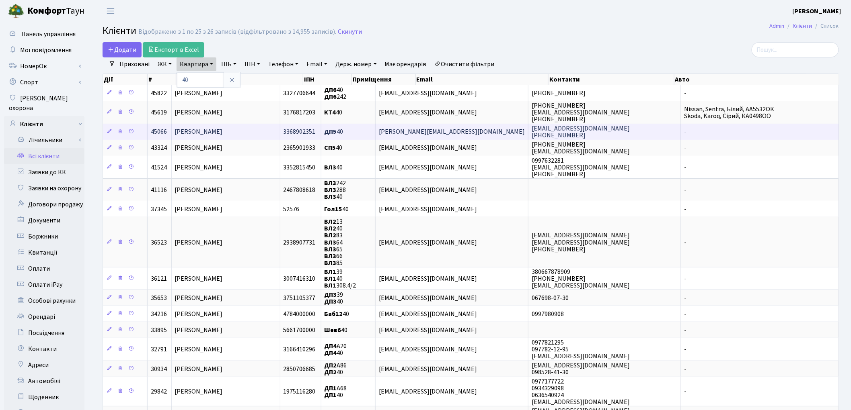
click at [199, 133] on span "[PERSON_NAME]" at bounding box center [199, 132] width 48 height 9
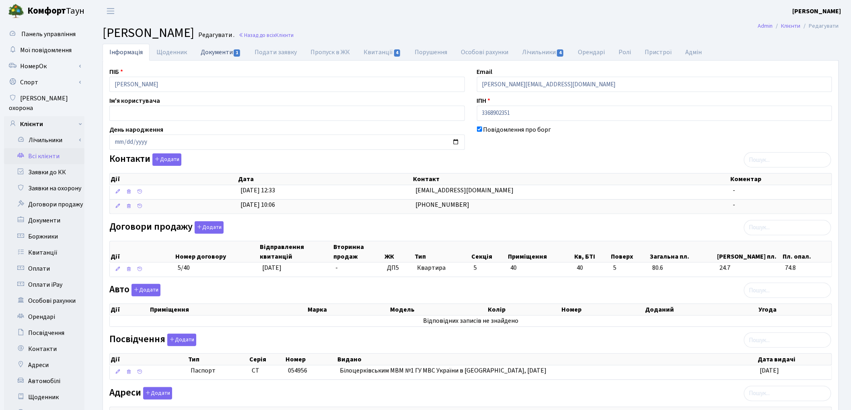
click at [214, 53] on link "Документи 1" at bounding box center [221, 52] width 54 height 16
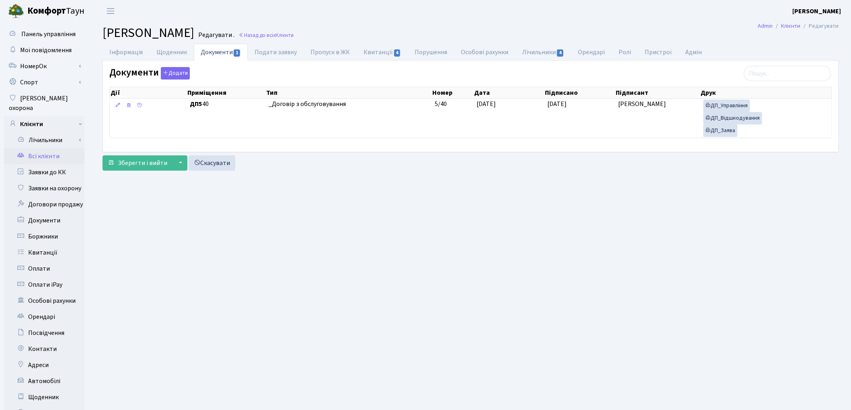
click at [45, 149] on link "Всі клієнти" at bounding box center [44, 156] width 80 height 16
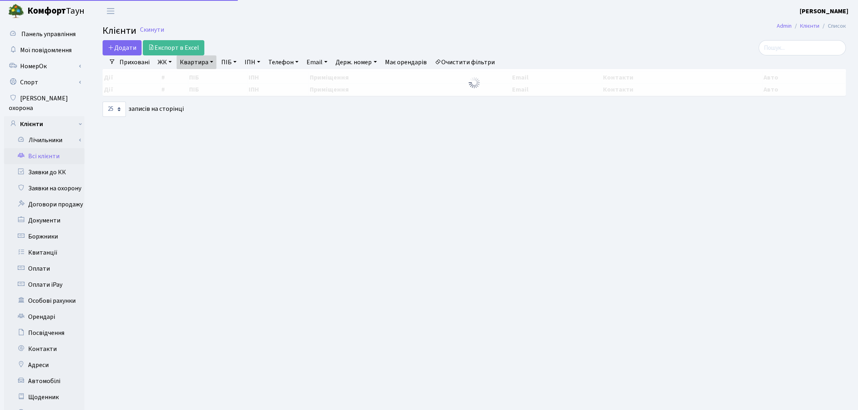
select select "25"
click at [197, 62] on link "Квартира" at bounding box center [196, 62] width 40 height 14
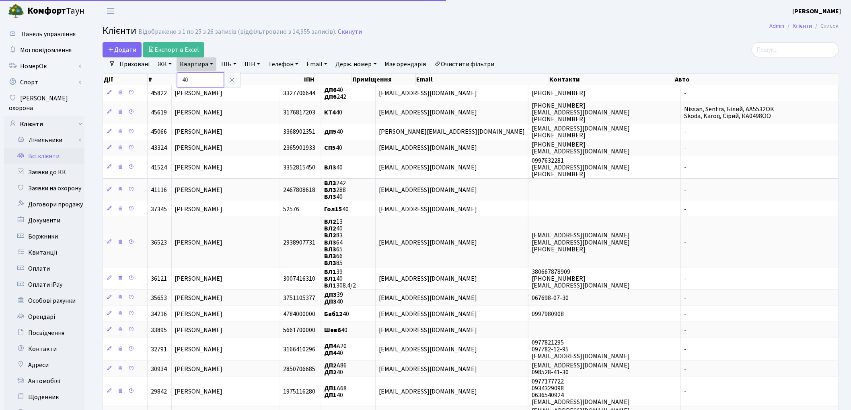
click at [204, 78] on input "40" at bounding box center [200, 79] width 47 height 15
type input "4"
type input "255"
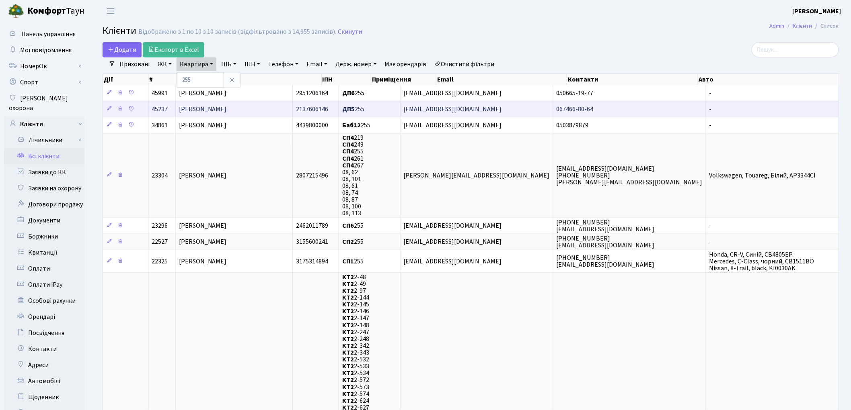
click at [227, 111] on span "[PERSON_NAME]" at bounding box center [203, 109] width 48 height 9
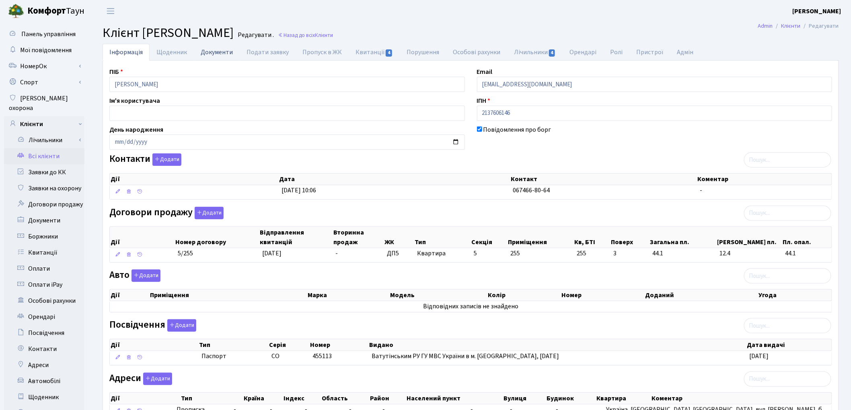
click at [210, 56] on link "Документи" at bounding box center [217, 52] width 46 height 16
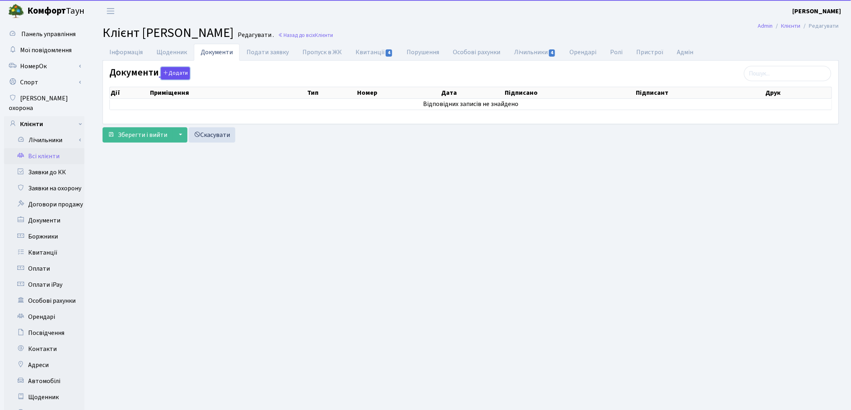
click at [172, 74] on button "Додати" at bounding box center [175, 73] width 29 height 12
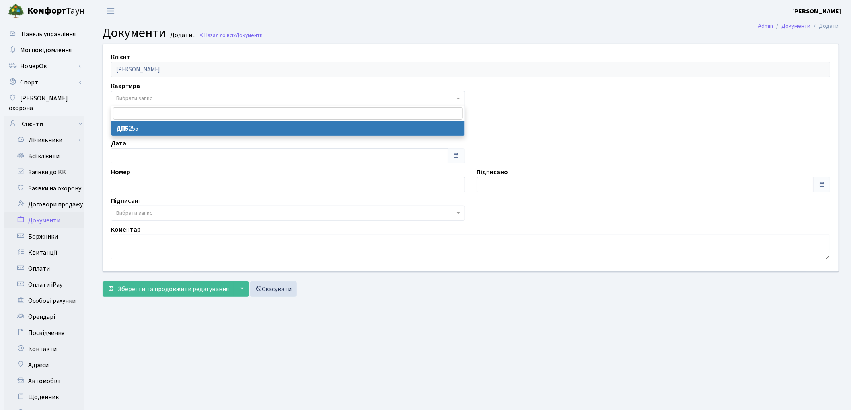
click at [138, 99] on span "Вибрати запис" at bounding box center [134, 98] width 36 height 8
select select "175627"
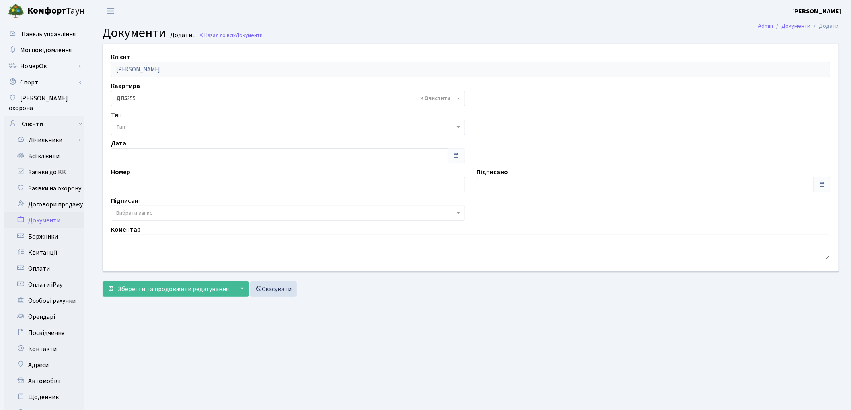
click at [142, 126] on span "Тип" at bounding box center [285, 127] width 339 height 8
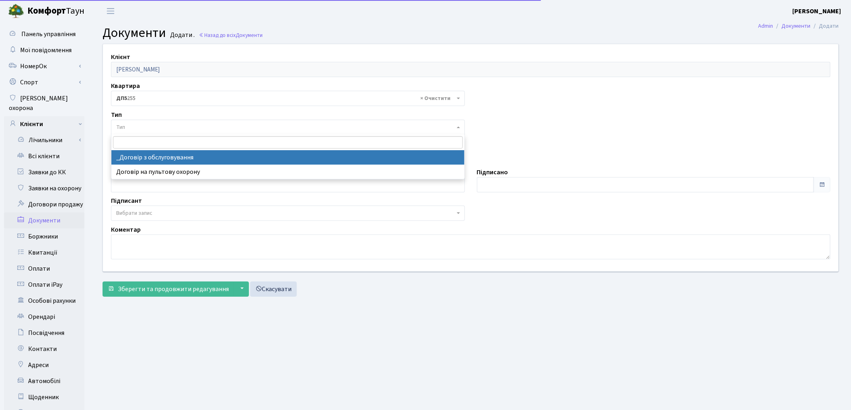
select select "289"
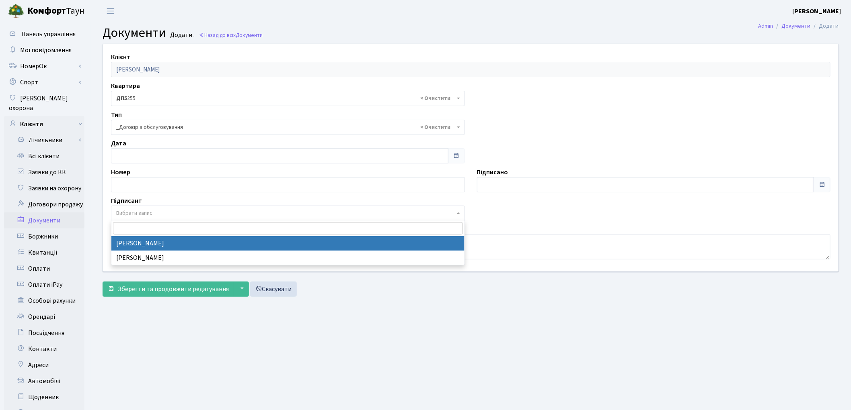
click at [138, 211] on span "Вибрати запис" at bounding box center [134, 213] width 36 height 8
select select "74"
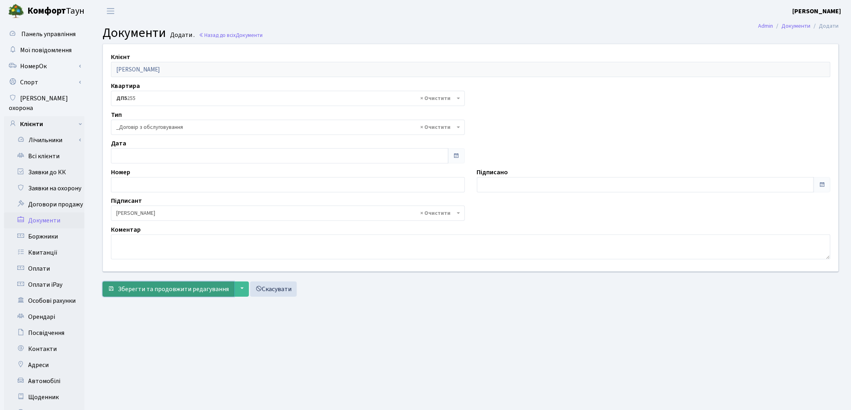
click at [161, 293] on span "Зберегти та продовжити редагування" at bounding box center [173, 289] width 111 height 9
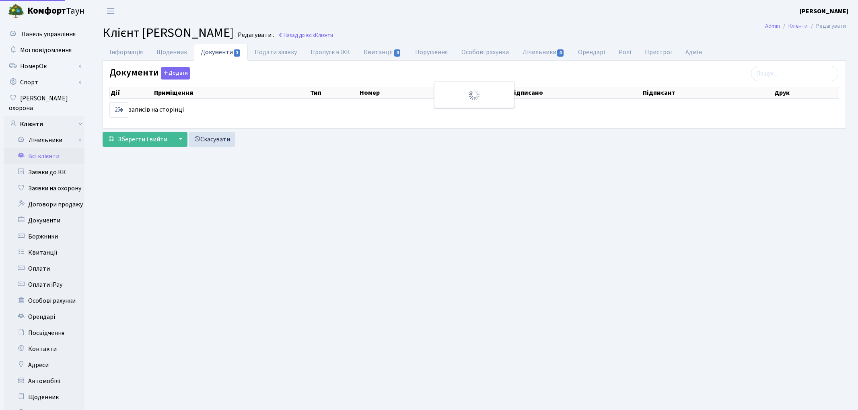
select select "25"
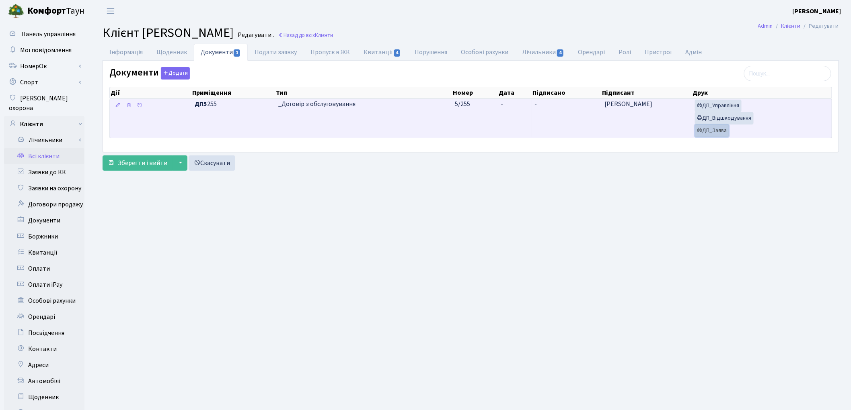
click at [722, 131] on link "ДП_Заява" at bounding box center [712, 131] width 34 height 12
click at [738, 117] on link "ДП_Відшкодування" at bounding box center [724, 118] width 59 height 12
click at [709, 107] on link "ДП_Управління" at bounding box center [718, 106] width 47 height 12
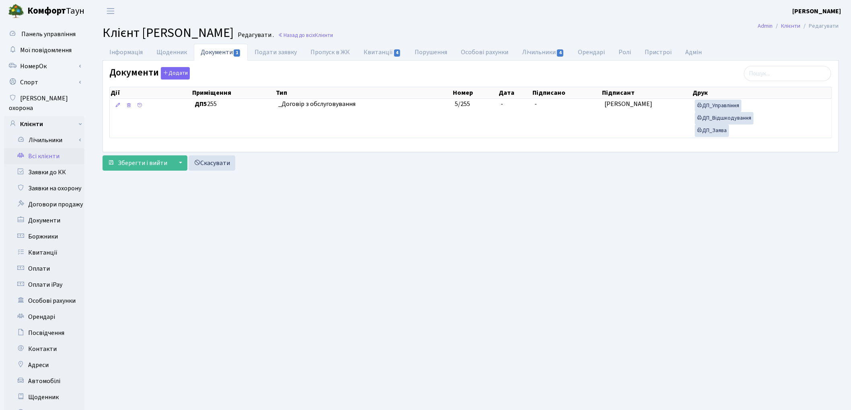
click at [53, 150] on link "Всі клієнти" at bounding box center [44, 156] width 80 height 16
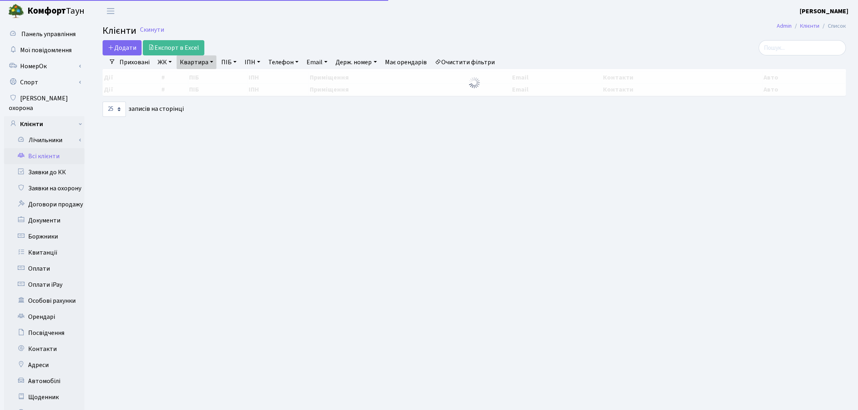
select select "25"
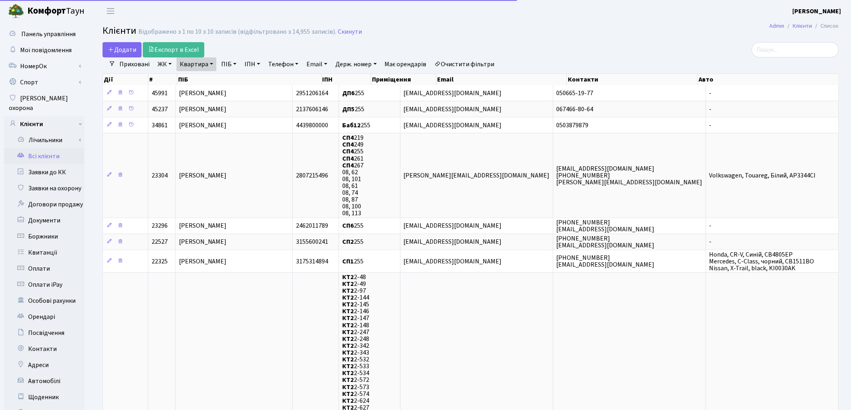
click at [212, 60] on link "Квартира" at bounding box center [196, 64] width 40 height 14
click at [201, 82] on input "255" at bounding box center [200, 79] width 47 height 15
type input "2"
type input "316"
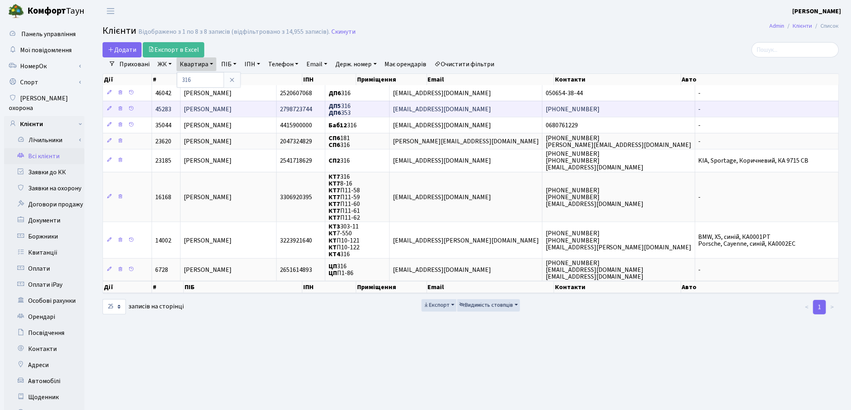
click at [198, 106] on span "[PERSON_NAME]" at bounding box center [208, 109] width 48 height 9
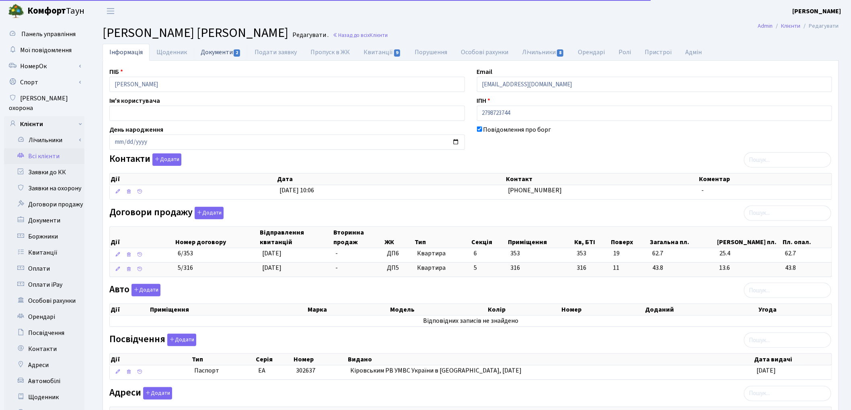
click at [219, 49] on link "Документи 2" at bounding box center [221, 52] width 54 height 16
select select "25"
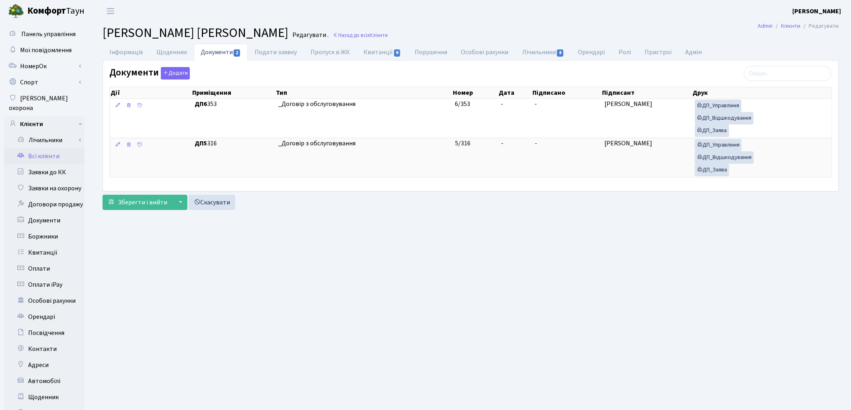
click at [38, 148] on link "Всі клієнти" at bounding box center [44, 156] width 80 height 16
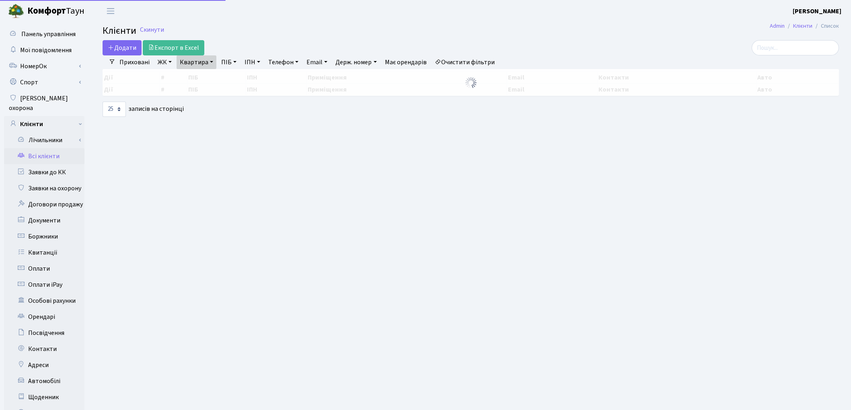
select select "25"
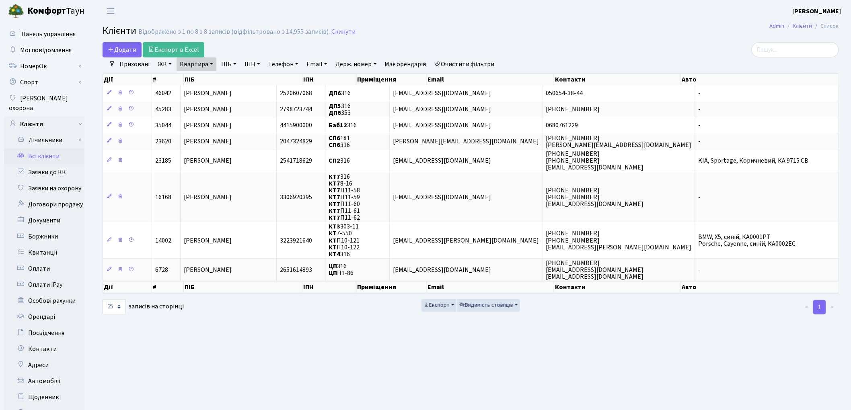
click at [494, 62] on link "Очистити фільтри" at bounding box center [464, 64] width 66 height 14
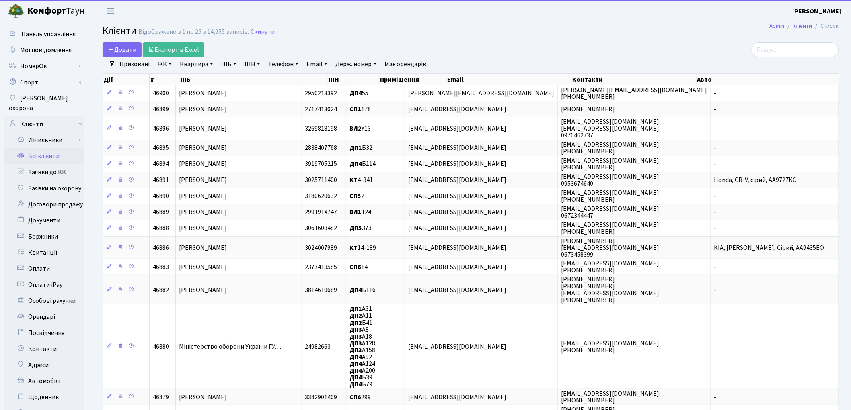
click at [192, 64] on link "Квартира" at bounding box center [196, 64] width 40 height 14
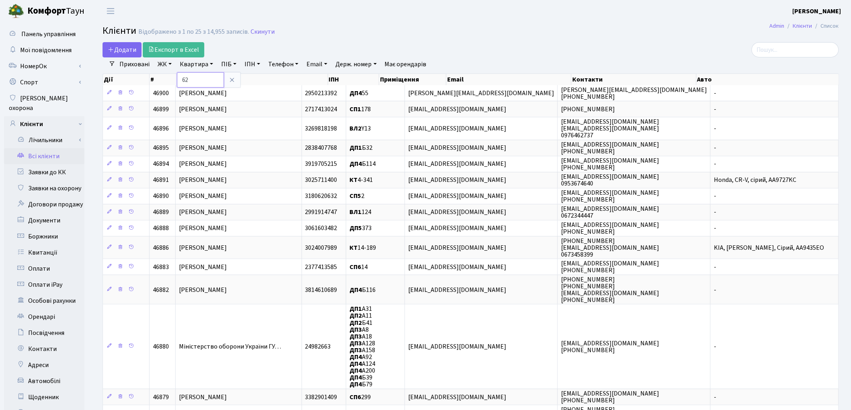
type input "62"
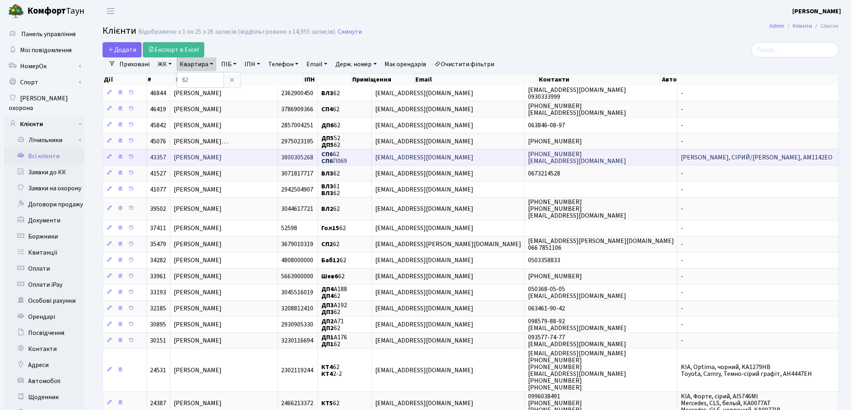
click at [213, 160] on span "[PERSON_NAME]" at bounding box center [198, 157] width 48 height 9
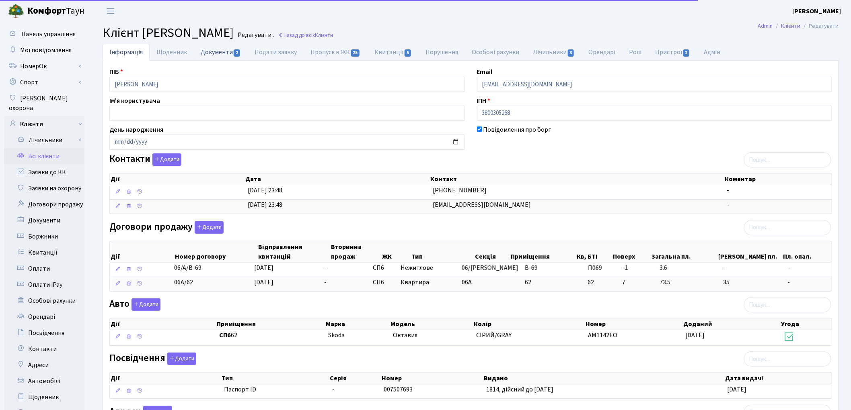
click at [209, 54] on link "Документи 2" at bounding box center [221, 52] width 54 height 16
select select "25"
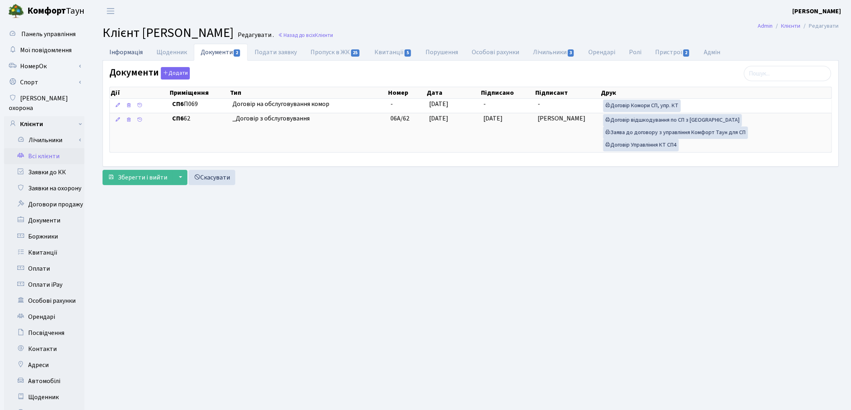
click at [135, 50] on link "Інформація" at bounding box center [126, 52] width 47 height 16
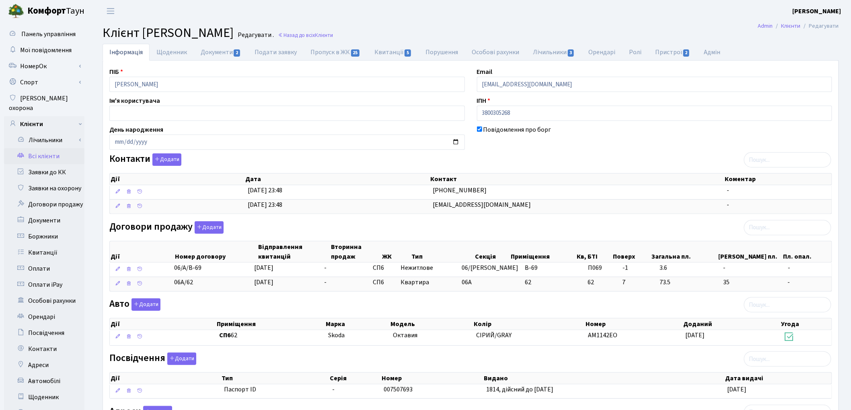
click at [312, 377] on th "Тип" at bounding box center [275, 378] width 108 height 11
click at [458, 371] on div "Дії Тип Серія Номер Видано Дата видачі" at bounding box center [470, 377] width 722 height 14
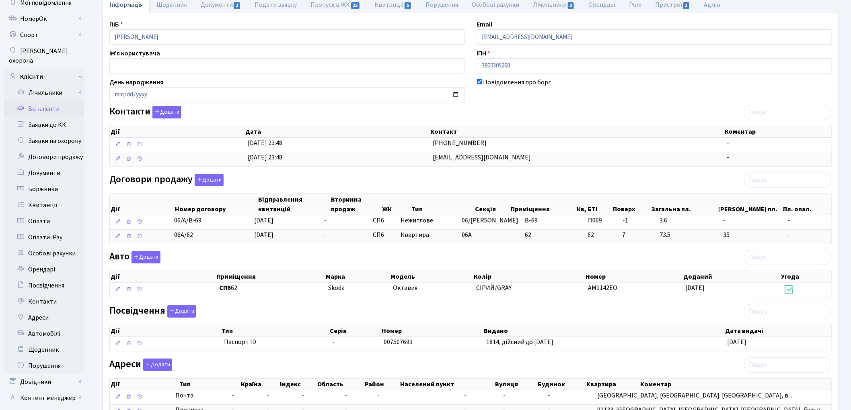
scroll to position [115, 0]
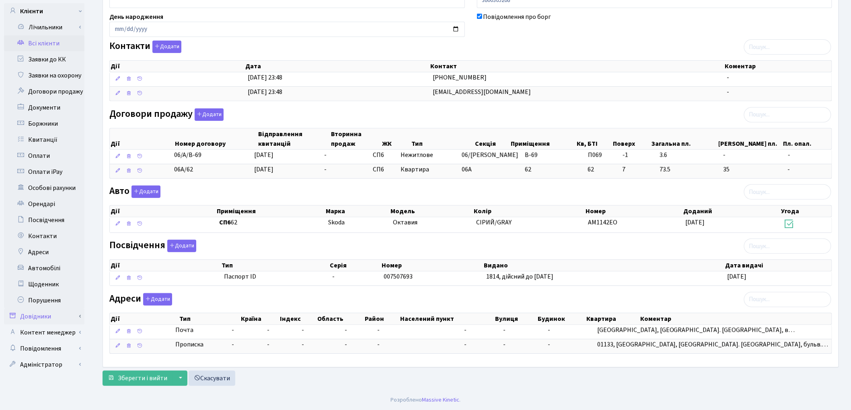
click at [56, 309] on link "Довідники" at bounding box center [44, 317] width 80 height 16
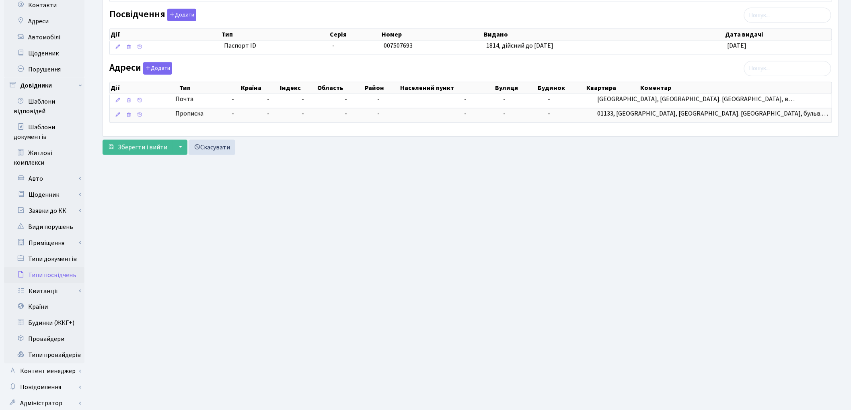
scroll to position [360, 0]
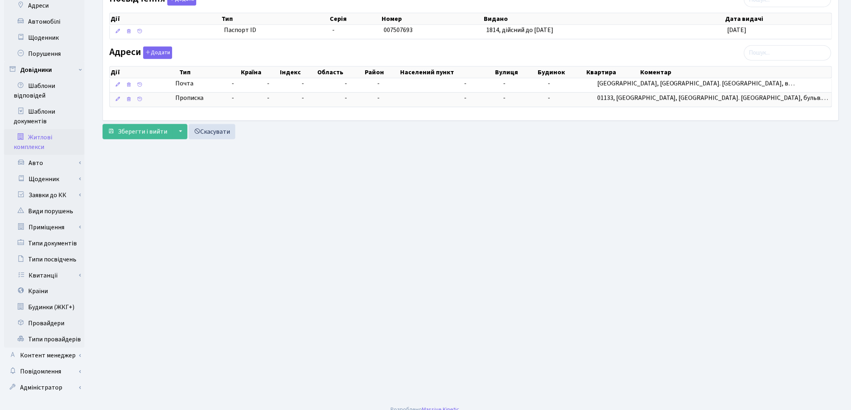
click at [47, 138] on link "Житлові комплекси" at bounding box center [44, 142] width 80 height 26
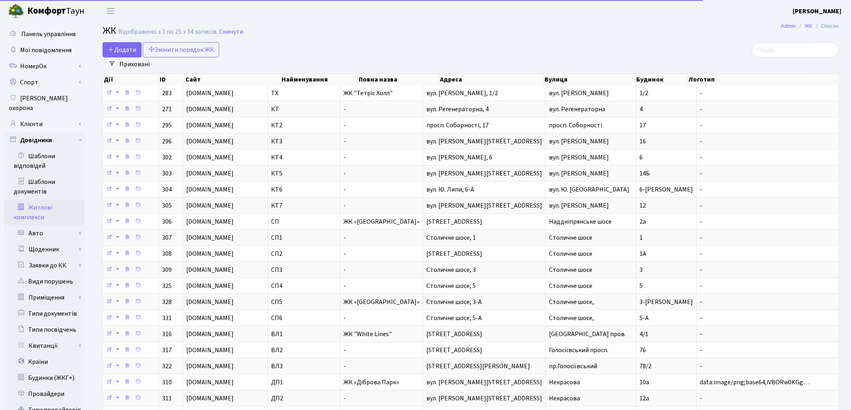
select select "25"
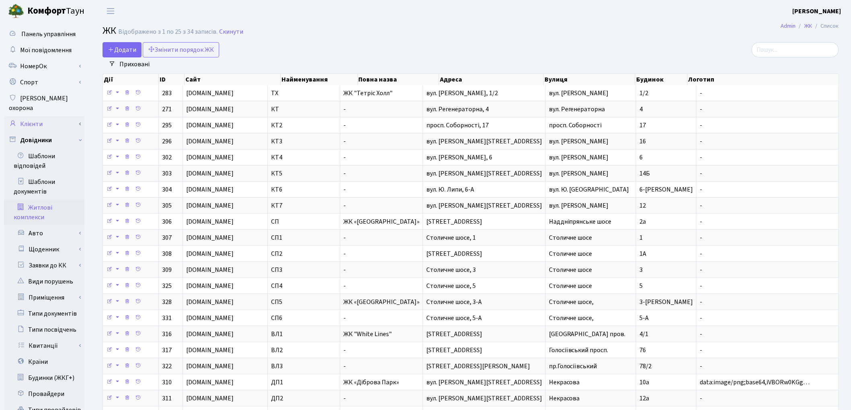
click at [44, 116] on link "Клієнти" at bounding box center [44, 124] width 80 height 16
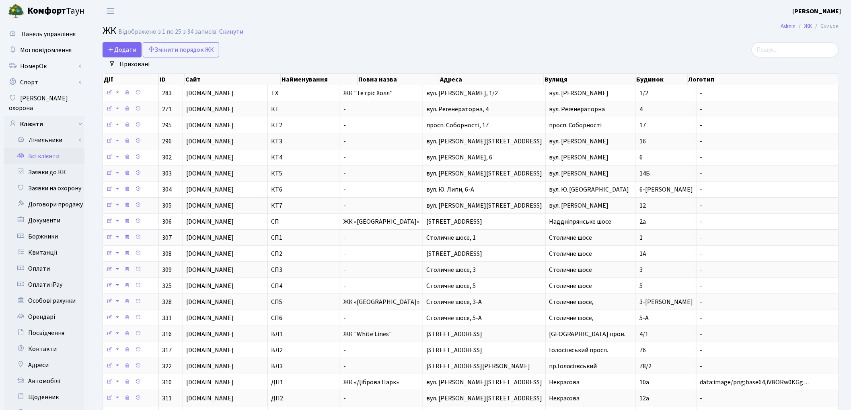
click at [47, 148] on link "Всі клієнти" at bounding box center [44, 156] width 80 height 16
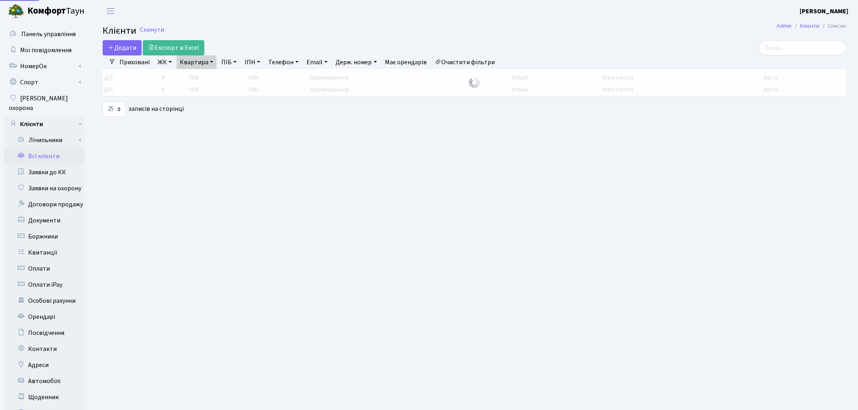
select select "25"
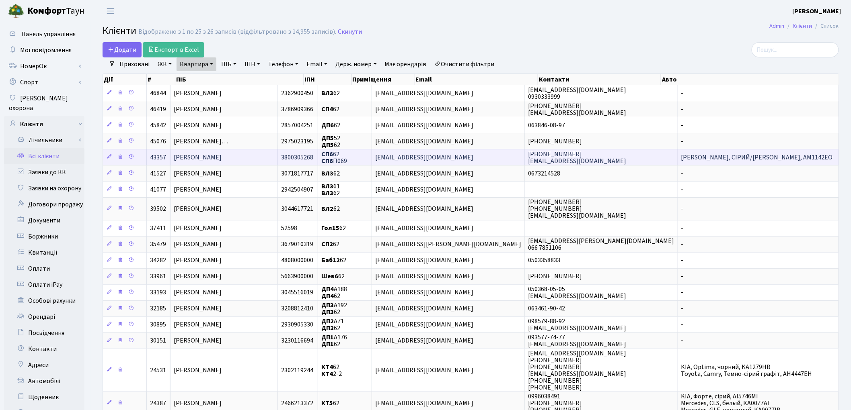
click at [222, 154] on span "[PERSON_NAME]" at bounding box center [198, 157] width 48 height 9
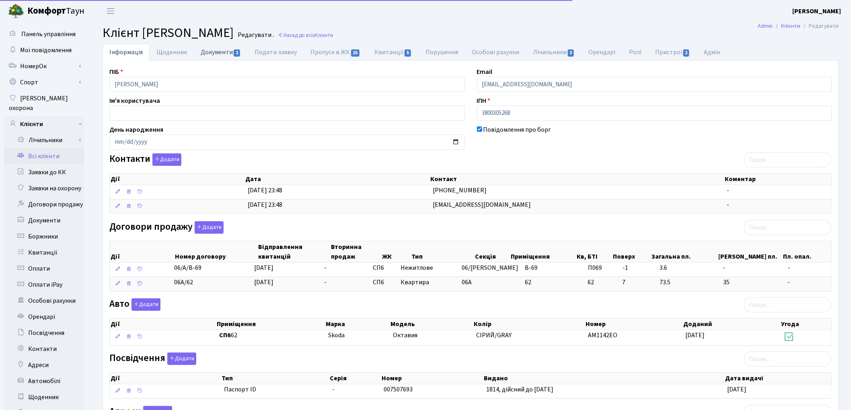
click at [215, 55] on link "Документи 2" at bounding box center [221, 52] width 54 height 16
select select "25"
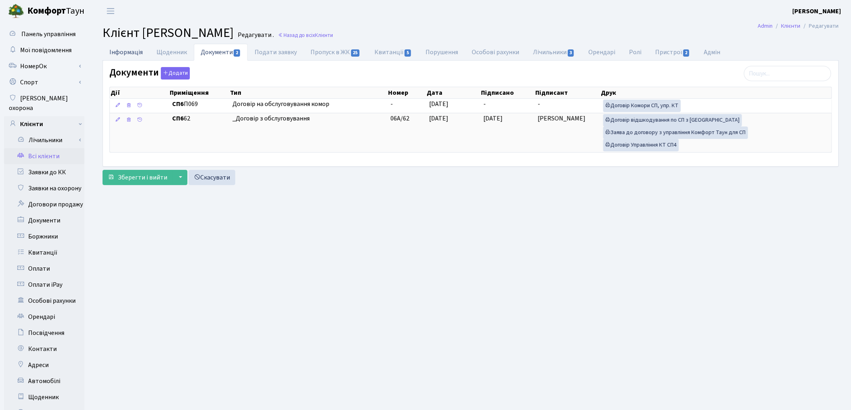
click at [115, 51] on link "Інформація" at bounding box center [126, 52] width 47 height 16
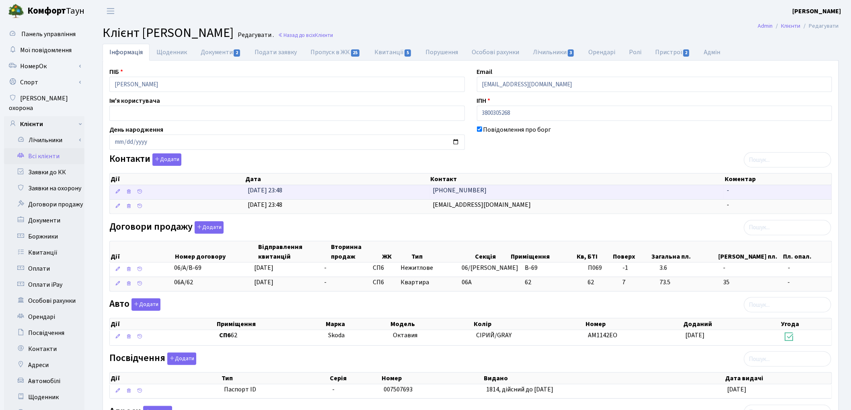
click at [472, 192] on span "[PHONE_NUMBER]" at bounding box center [460, 190] width 54 height 9
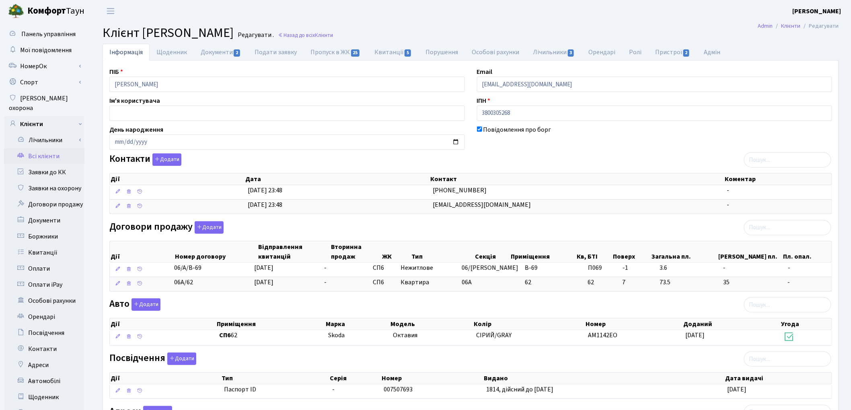
click at [523, 368] on div at bounding box center [654, 367] width 367 height 5
click at [276, 362] on div "Посвідчення Додати Дії Тип Серія Номер Видано Дата видачі Дії Тип" at bounding box center [470, 377] width 735 height 49
click at [51, 148] on link "Всі клієнти" at bounding box center [44, 156] width 80 height 16
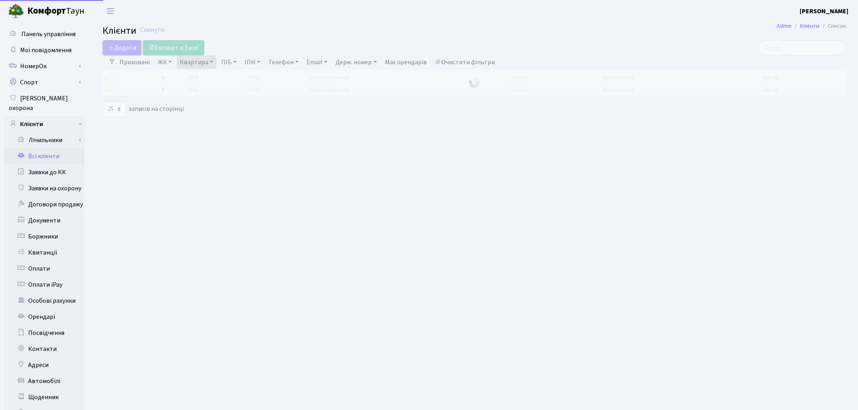
select select "25"
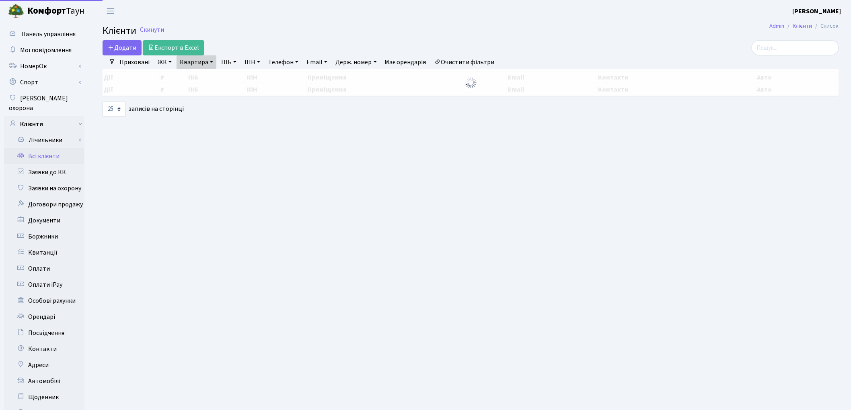
click at [190, 66] on link "Квартира" at bounding box center [196, 62] width 40 height 14
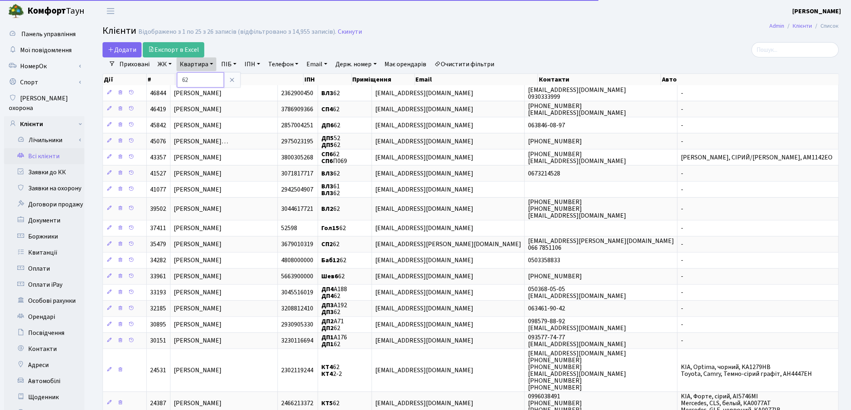
click at [198, 76] on input "62" at bounding box center [200, 79] width 47 height 15
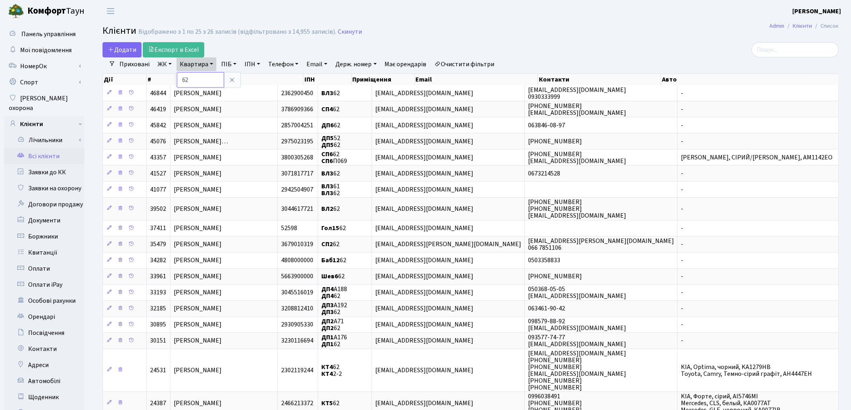
type input "6"
type input "231"
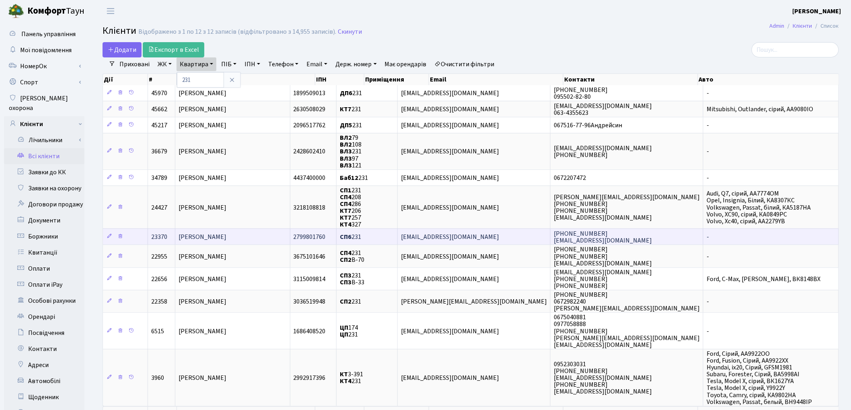
click at [204, 234] on span "[PERSON_NAME]" at bounding box center [203, 237] width 48 height 9
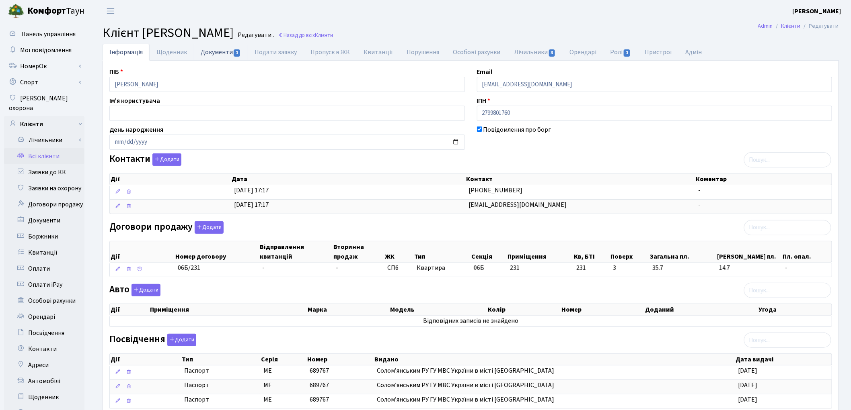
click at [215, 53] on link "Документи 1" at bounding box center [221, 52] width 54 height 16
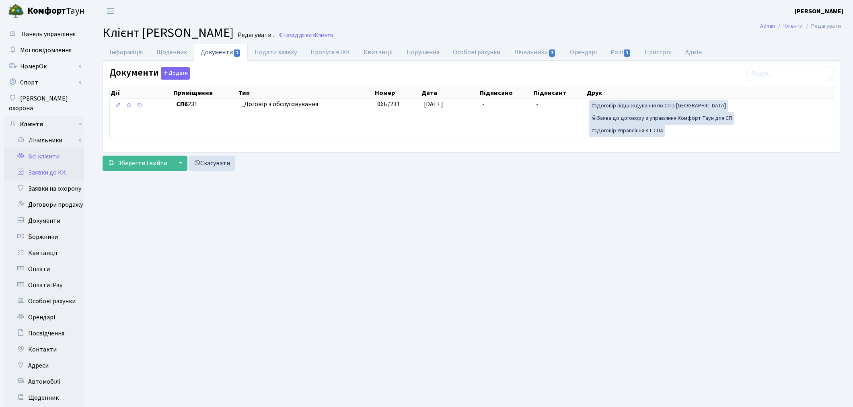
click at [63, 164] on link "Заявки до КК" at bounding box center [44, 172] width 80 height 16
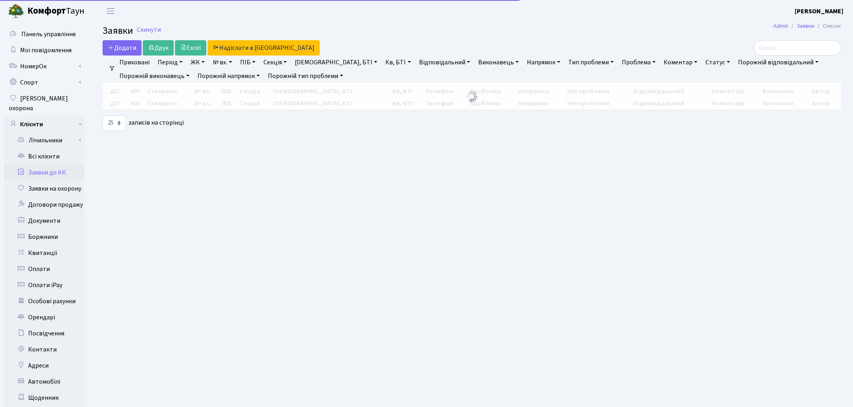
select select "25"
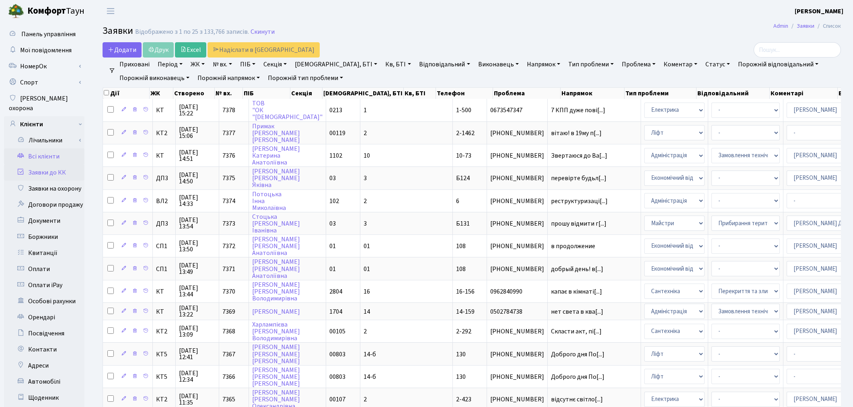
click at [53, 148] on link "Всі клієнти" at bounding box center [44, 156] width 80 height 16
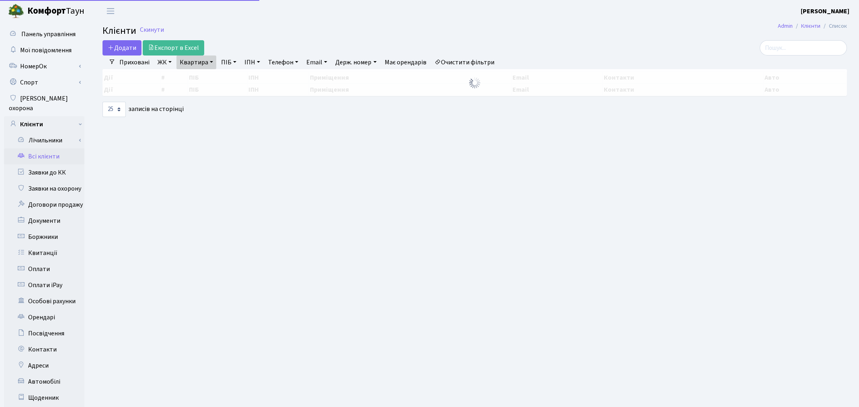
select select "25"
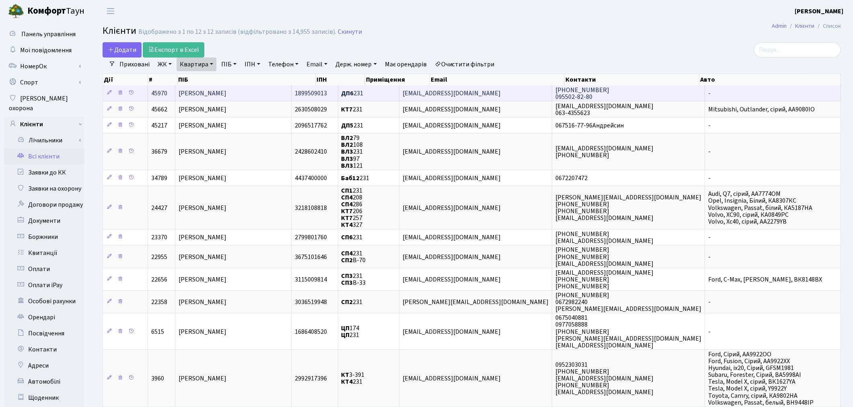
click at [254, 90] on td "[PERSON_NAME]" at bounding box center [233, 93] width 116 height 16
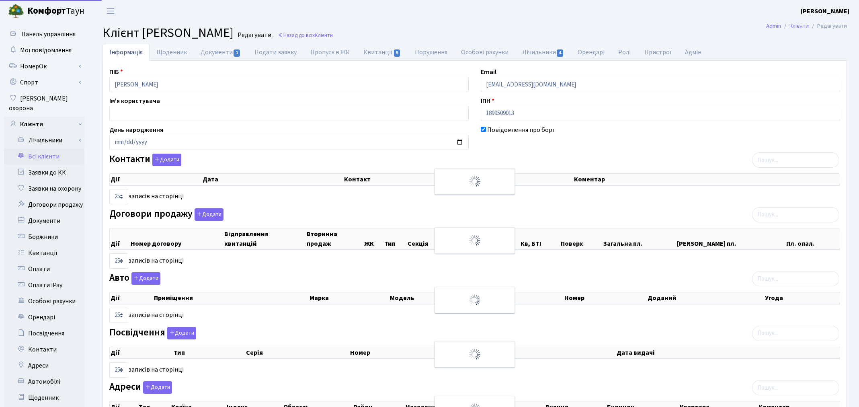
select select "25"
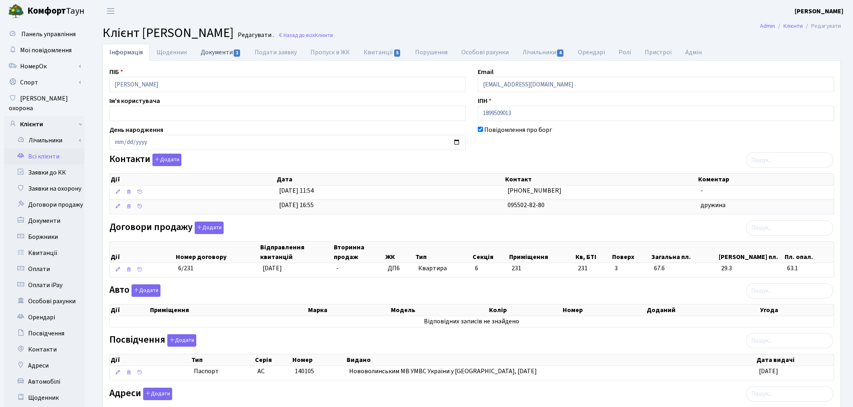
click at [220, 51] on link "Документи 1" at bounding box center [221, 52] width 54 height 16
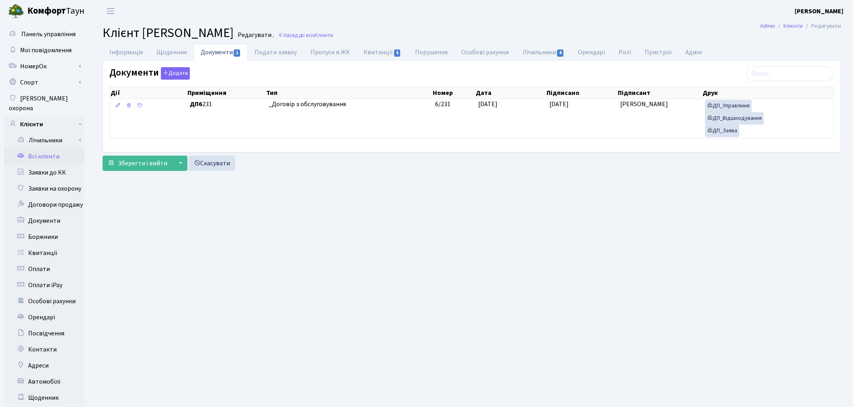
click at [43, 148] on link "Всі клієнти" at bounding box center [44, 156] width 80 height 16
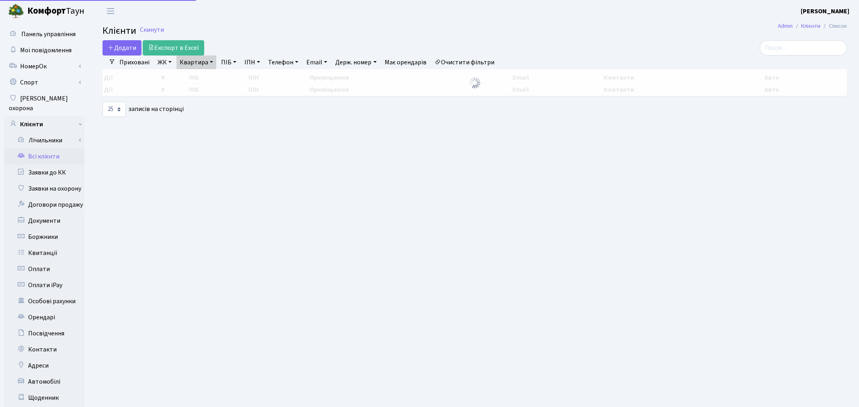
select select "25"
